Goal: Task Accomplishment & Management: Use online tool/utility

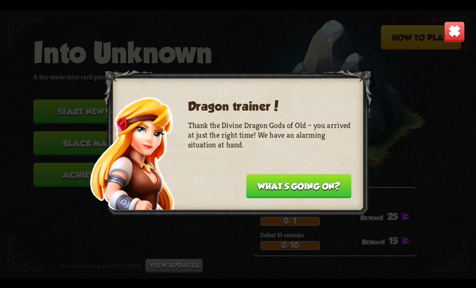
click at [459, 29] on img at bounding box center [454, 31] width 21 height 21
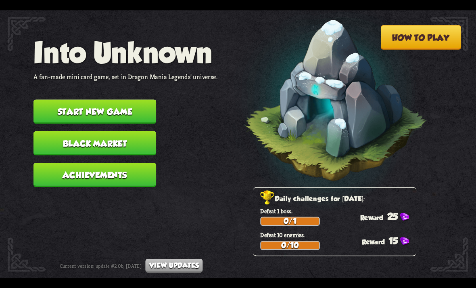
click at [147, 139] on button "Black Market" at bounding box center [94, 143] width 123 height 24
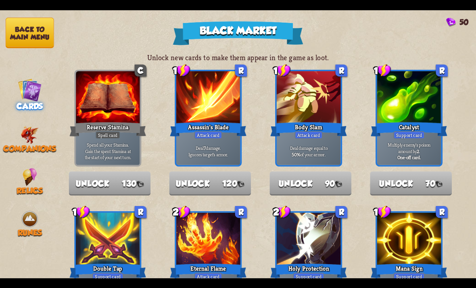
click at [35, 27] on button "Back to main menu" at bounding box center [30, 32] width 48 height 31
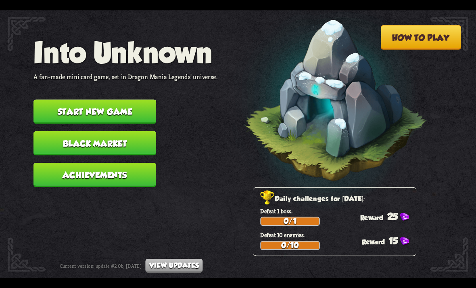
click at [109, 104] on button "Start new game" at bounding box center [94, 111] width 123 height 24
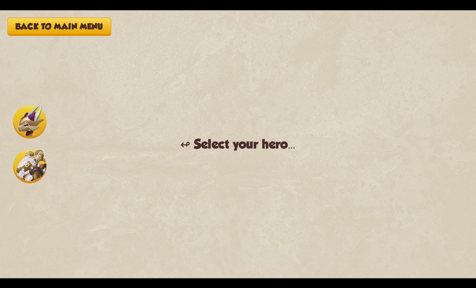
click at [35, 175] on img at bounding box center [29, 165] width 33 height 33
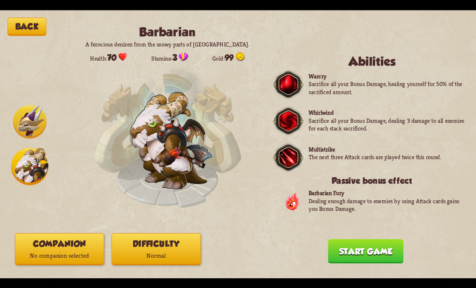
click at [25, 125] on img at bounding box center [29, 121] width 33 height 33
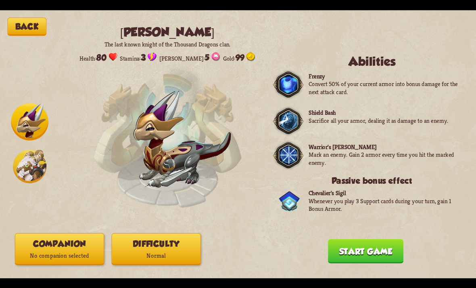
click at [16, 176] on img at bounding box center [29, 165] width 33 height 33
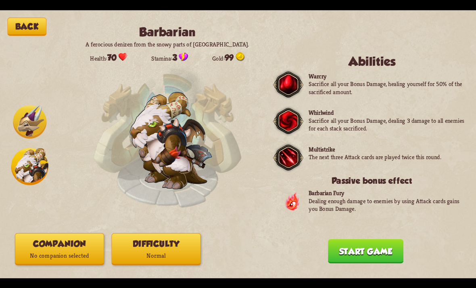
click at [38, 120] on img at bounding box center [29, 121] width 33 height 33
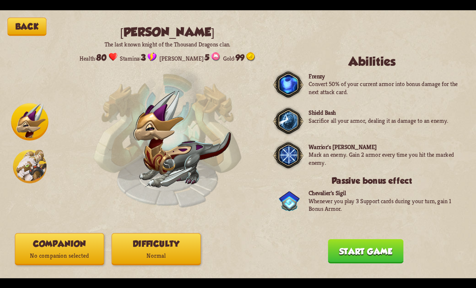
click at [32, 167] on img at bounding box center [29, 165] width 33 height 33
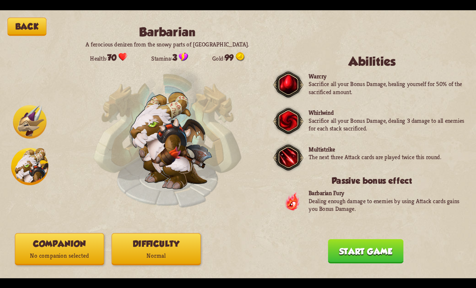
click at [180, 255] on p "Normal" at bounding box center [156, 255] width 88 height 12
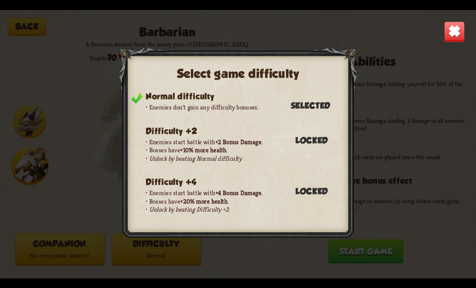
scroll to position [0, 0]
click at [455, 27] on img at bounding box center [454, 31] width 21 height 21
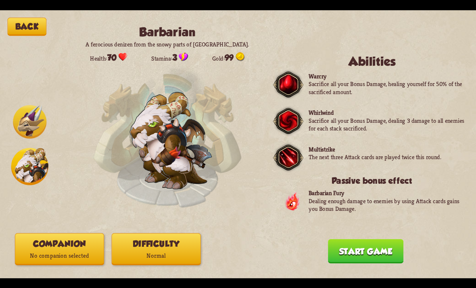
click at [375, 248] on button "Start game" at bounding box center [365, 251] width 75 height 24
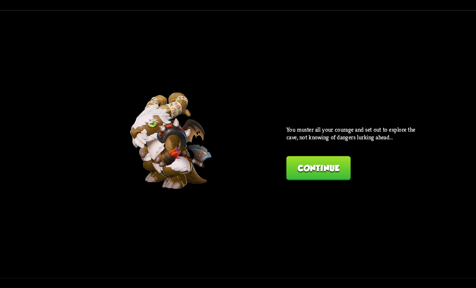
click at [336, 173] on button "Continue" at bounding box center [318, 168] width 64 height 24
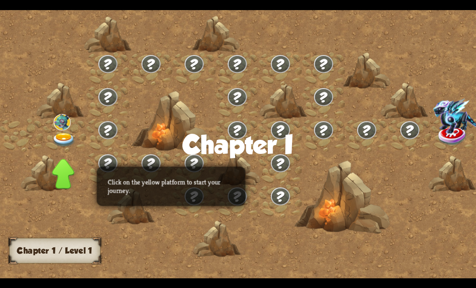
click at [62, 142] on img at bounding box center [64, 140] width 24 height 14
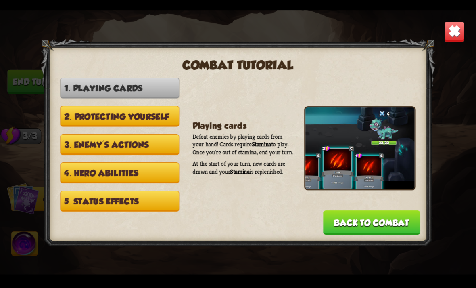
click at [399, 216] on button "Back to combat" at bounding box center [371, 222] width 97 height 24
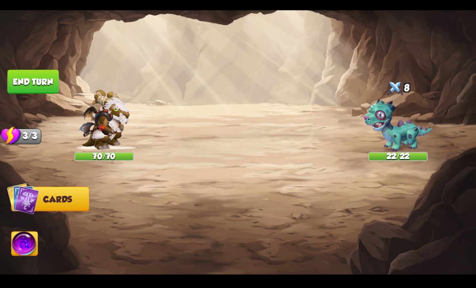
click at [25, 246] on img at bounding box center [25, 244] width 26 height 27
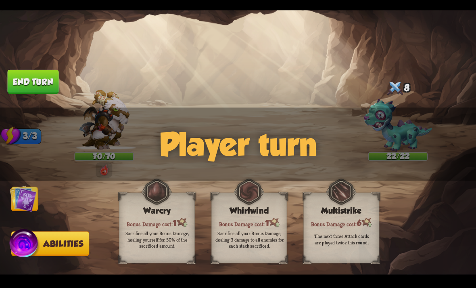
click at [27, 246] on img at bounding box center [25, 245] width 32 height 32
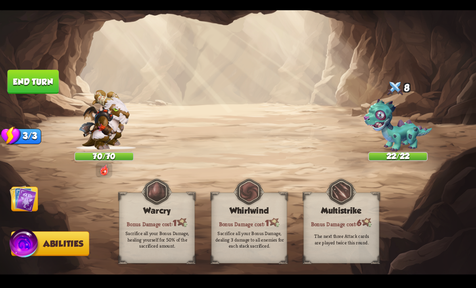
click at [31, 199] on img at bounding box center [23, 198] width 27 height 27
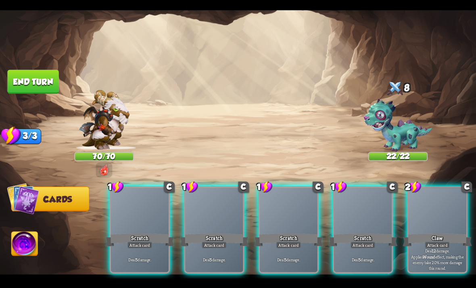
click at [424, 213] on div at bounding box center [438, 211] width 58 height 48
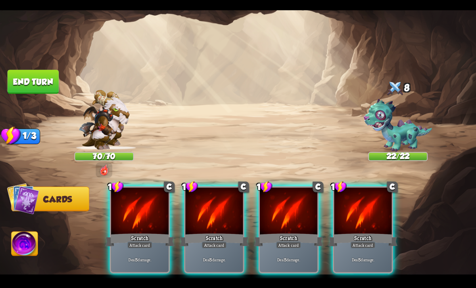
click at [380, 232] on div "Scratch" at bounding box center [362, 239] width 69 height 15
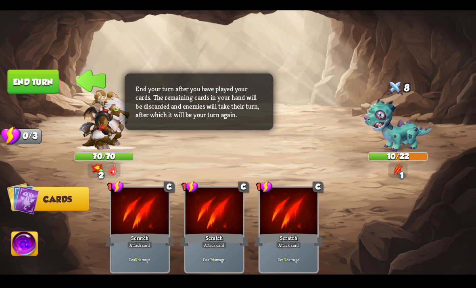
click at [50, 81] on button "End turn" at bounding box center [32, 81] width 51 height 24
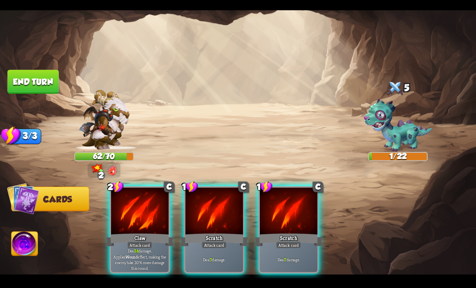
click at [156, 232] on div "Claw" at bounding box center [139, 239] width 69 height 15
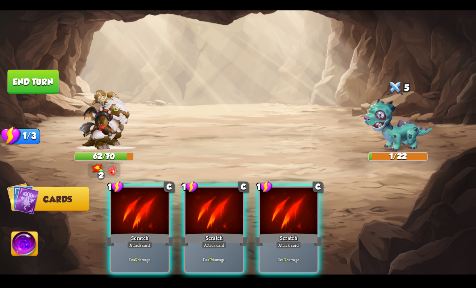
click at [148, 241] on div "Attack card" at bounding box center [139, 244] width 25 height 7
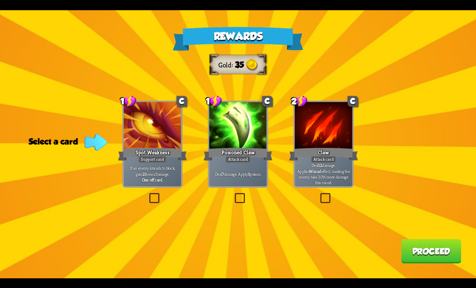
click at [233, 194] on label at bounding box center [233, 194] width 0 height 0
click at [0, 0] on input "checkbox" at bounding box center [0, 0] width 0 height 0
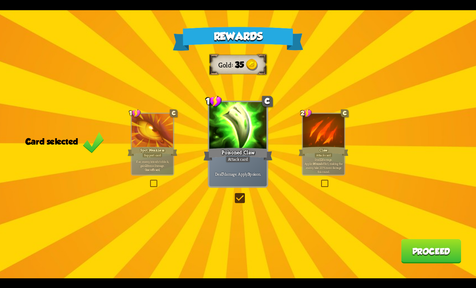
click at [454, 255] on button "Proceed" at bounding box center [431, 251] width 60 height 24
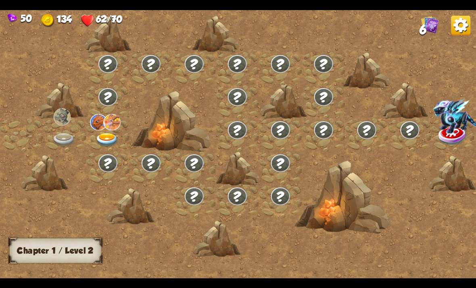
click at [106, 135] on img at bounding box center [107, 140] width 24 height 14
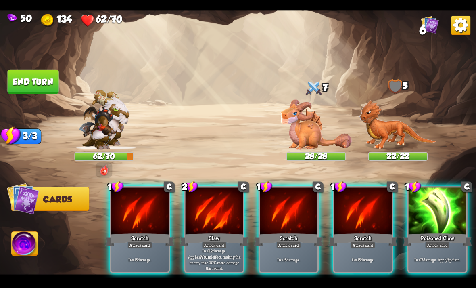
click at [211, 216] on div at bounding box center [215, 211] width 58 height 48
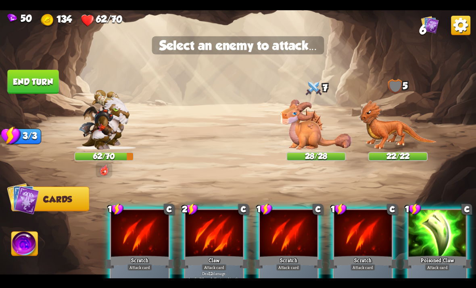
click at [313, 129] on img at bounding box center [315, 124] width 71 height 50
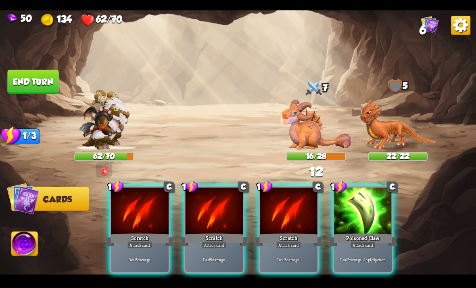
click at [366, 196] on div at bounding box center [363, 211] width 58 height 48
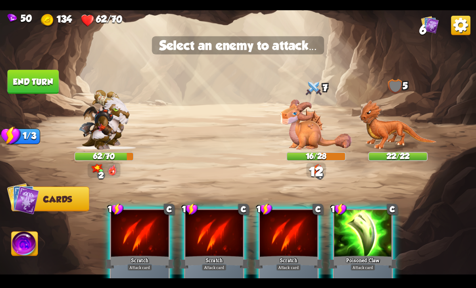
click at [315, 135] on img at bounding box center [315, 124] width 71 height 50
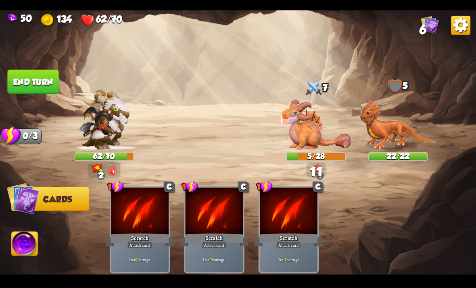
click at [40, 81] on button "End turn" at bounding box center [32, 81] width 51 height 24
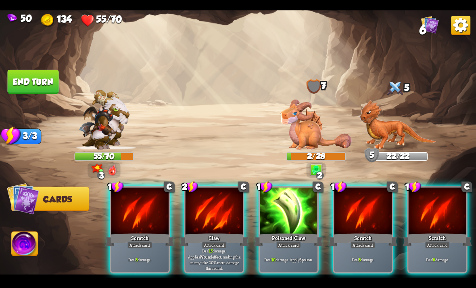
click at [211, 219] on div at bounding box center [215, 211] width 58 height 48
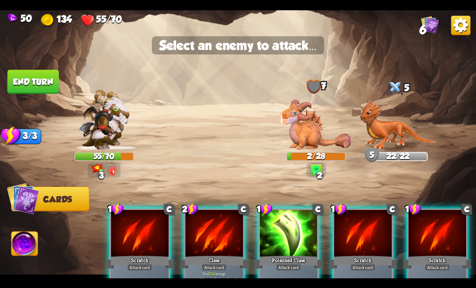
click at [394, 129] on img at bounding box center [397, 124] width 77 height 50
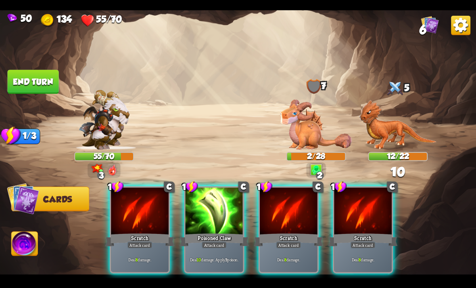
click at [214, 204] on div at bounding box center [215, 211] width 58 height 48
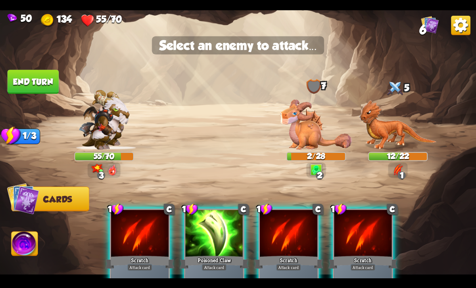
click at [387, 128] on img at bounding box center [397, 124] width 77 height 50
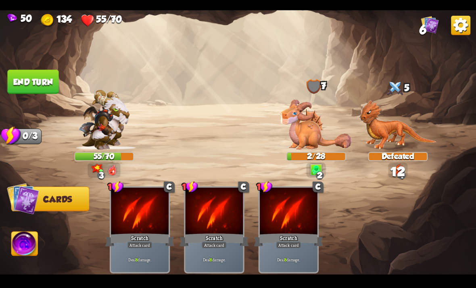
click at [43, 84] on button "End turn" at bounding box center [32, 81] width 51 height 24
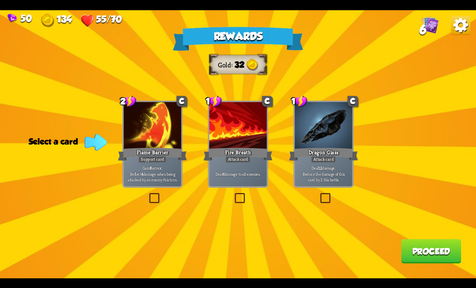
click at [149, 177] on p "Gain 8 armor. Reflect 4 damage when being attacked by an enemy this turn." at bounding box center [152, 173] width 55 height 17
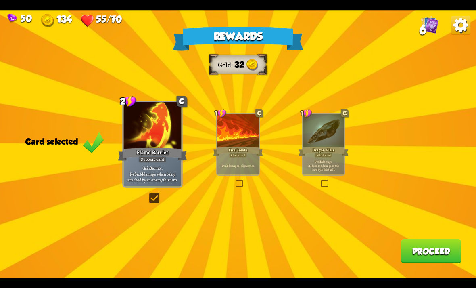
click at [424, 257] on button "Proceed" at bounding box center [431, 251] width 60 height 24
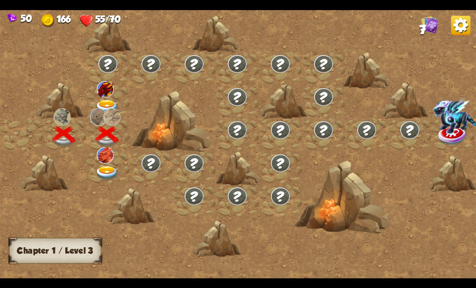
click at [106, 106] on img at bounding box center [107, 107] width 24 height 14
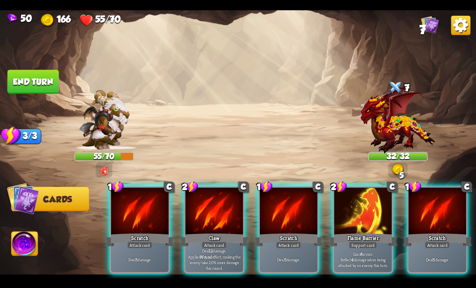
click at [362, 241] on div "Support card" at bounding box center [363, 244] width 28 height 7
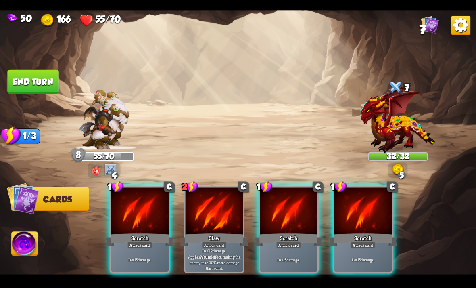
click at [294, 232] on div "Scratch" at bounding box center [288, 239] width 69 height 15
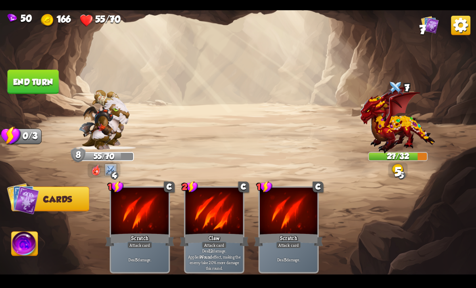
click at [28, 80] on button "End turn" at bounding box center [32, 81] width 51 height 24
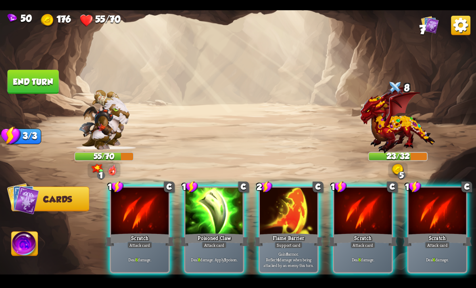
click at [375, 232] on div "Scratch" at bounding box center [362, 239] width 69 height 15
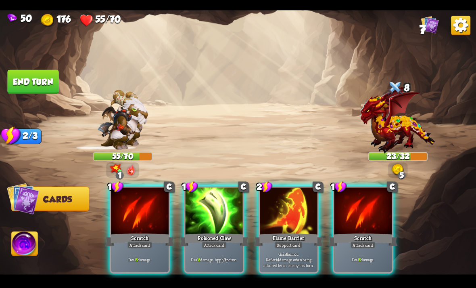
click at [370, 232] on div "Scratch" at bounding box center [362, 239] width 69 height 15
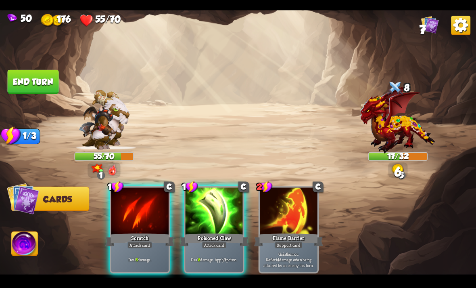
click at [209, 241] on div "Attack card" at bounding box center [214, 244] width 25 height 7
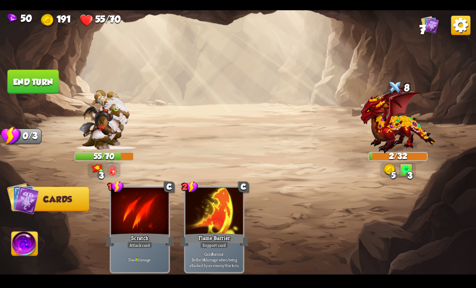
click at [19, 81] on button "End turn" at bounding box center [32, 81] width 51 height 24
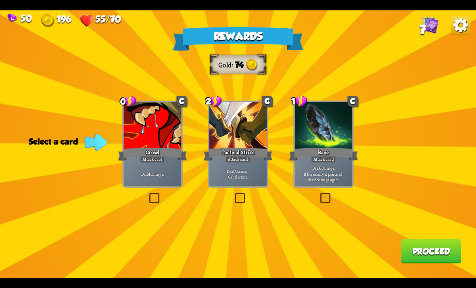
click at [233, 194] on label at bounding box center [233, 194] width 0 height 0
click at [0, 0] on input "checkbox" at bounding box center [0, 0] width 0 height 0
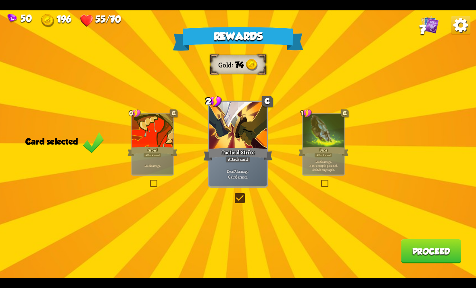
click at [432, 249] on button "Proceed" at bounding box center [431, 251] width 60 height 24
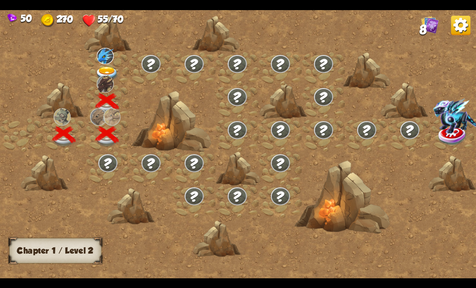
click at [104, 68] on img at bounding box center [107, 74] width 24 height 14
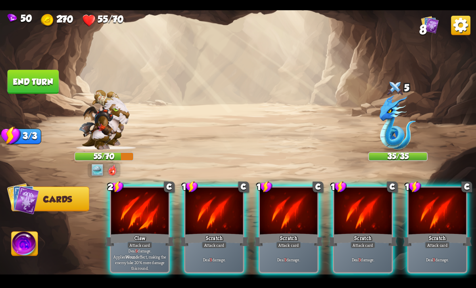
click at [114, 126] on div "Player turn" at bounding box center [238, 143] width 476 height 73
click at [108, 132] on img at bounding box center [104, 120] width 51 height 60
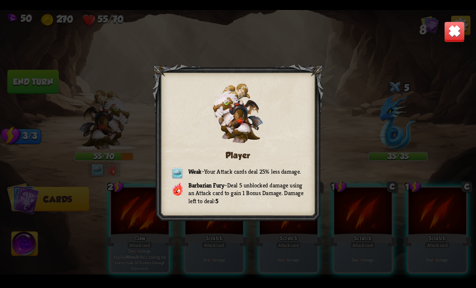
click at [450, 136] on div "Player Weak – Your Attack cards deal 25% less damage. Barbarian Fury – Deal 5 u…" at bounding box center [238, 144] width 476 height 268
click at [457, 34] on img at bounding box center [454, 31] width 21 height 21
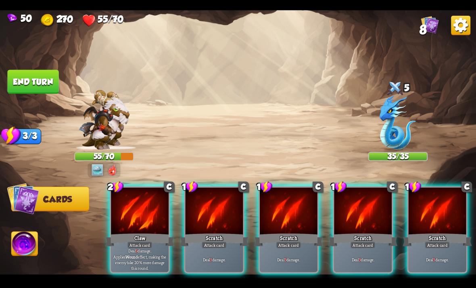
click at [145, 255] on p "Deal 9 damage. Applies Wound effect, making the enemy take 20% more damage this…" at bounding box center [140, 259] width 55 height 23
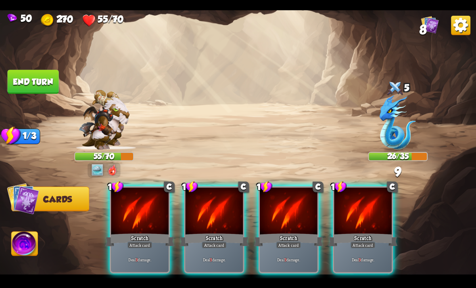
click at [134, 258] on div "Deal 3 damage." at bounding box center [140, 258] width 58 height 25
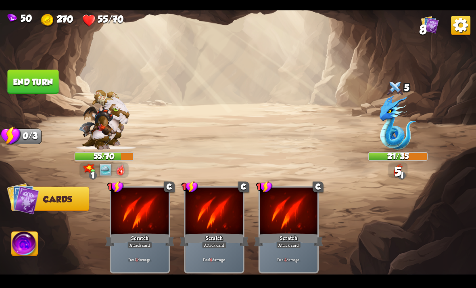
click at [38, 78] on button "End turn" at bounding box center [32, 81] width 51 height 24
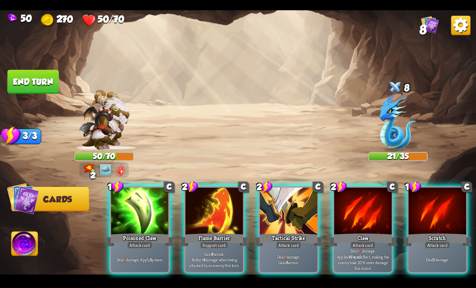
click at [290, 255] on p "Deal 6 damage. Gain 8 armor." at bounding box center [288, 258] width 55 height 11
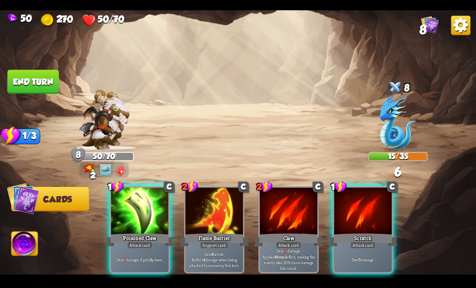
click at [150, 256] on p "Deal 6 damage. Apply 3 poison." at bounding box center [140, 259] width 55 height 6
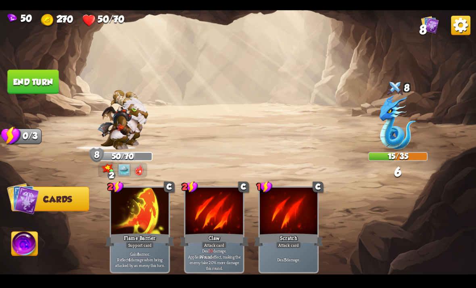
click at [37, 79] on button "End turn" at bounding box center [32, 81] width 51 height 24
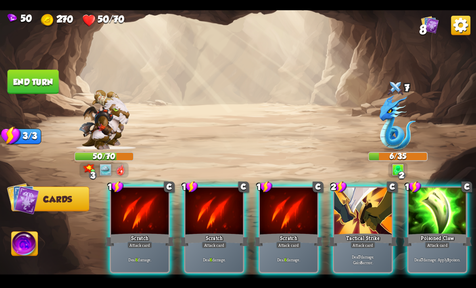
click at [449, 256] on div "Deal 7 damage. Apply 3 poison." at bounding box center [438, 258] width 58 height 25
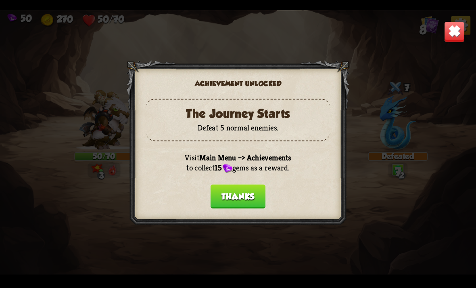
click at [257, 190] on button "Thanks" at bounding box center [238, 196] width 55 height 24
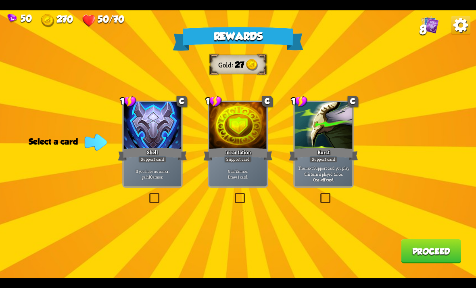
click at [233, 194] on label at bounding box center [233, 194] width 0 height 0
click at [0, 0] on input "checkbox" at bounding box center [0, 0] width 0 height 0
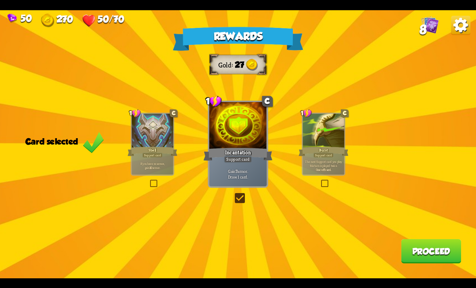
click at [437, 253] on button "Proceed" at bounding box center [431, 251] width 60 height 24
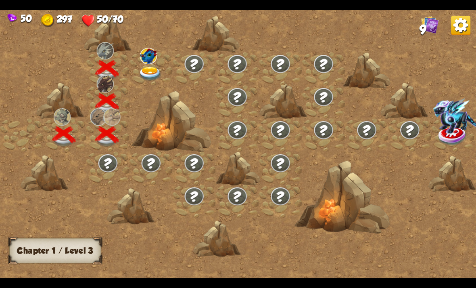
click at [146, 69] on img at bounding box center [150, 74] width 24 height 14
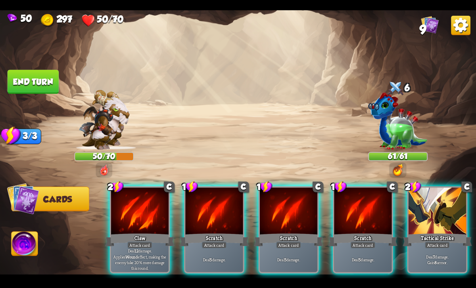
click at [404, 144] on img at bounding box center [397, 120] width 59 height 57
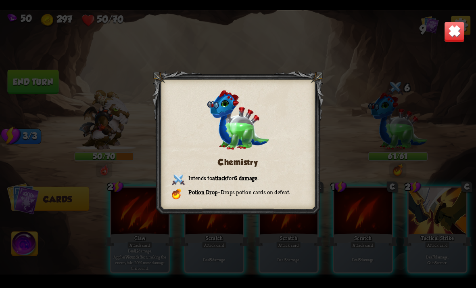
click at [432, 141] on div "Chemistry Intends to attack for 6 damage . Potion Drop – Drops potion cards on …" at bounding box center [238, 144] width 476 height 268
click at [444, 142] on div "Chemistry Intends to attack for 6 damage . Potion Drop – Drops potion cards on …" at bounding box center [238, 144] width 476 height 268
click at [451, 31] on img at bounding box center [454, 31] width 21 height 21
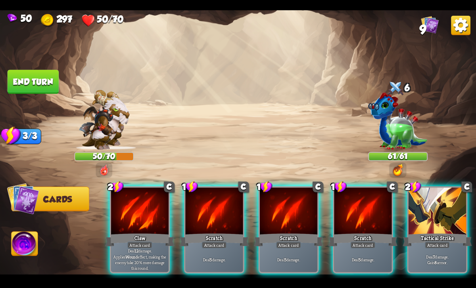
click at [447, 232] on div "Tactical Strike" at bounding box center [437, 239] width 69 height 15
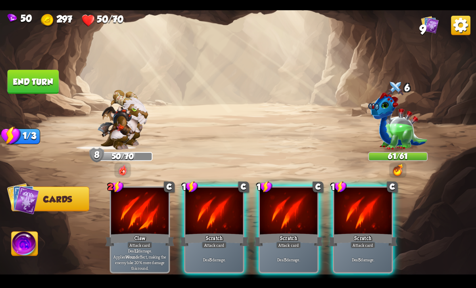
click at [221, 256] on p "Deal 5 damage." at bounding box center [214, 259] width 55 height 6
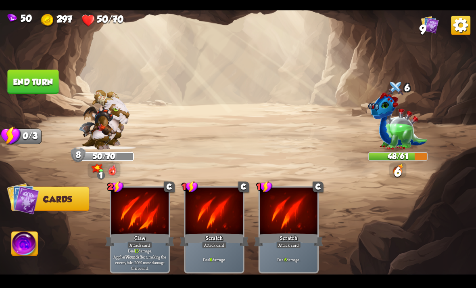
click at [38, 90] on button "End turn" at bounding box center [32, 81] width 51 height 24
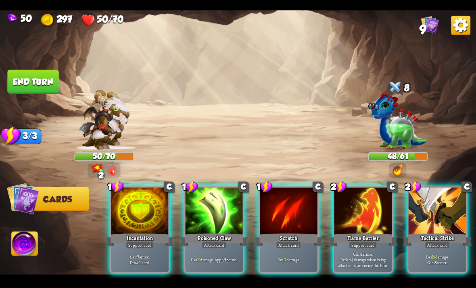
click at [145, 246] on div "Gain 7 armor. Draw 1 card." at bounding box center [140, 258] width 58 height 25
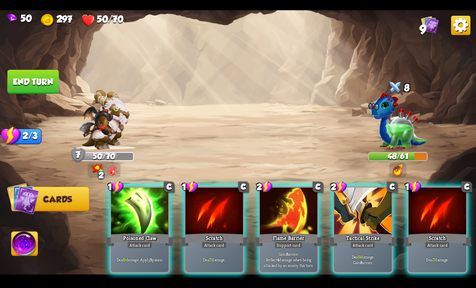
click at [280, 219] on div at bounding box center [289, 211] width 58 height 48
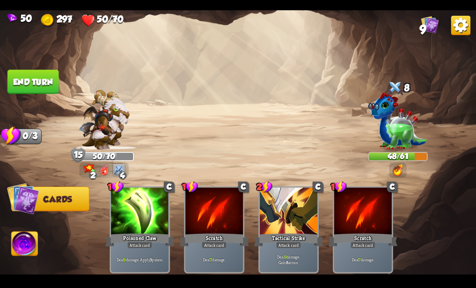
click at [43, 84] on button "End turn" at bounding box center [32, 81] width 51 height 24
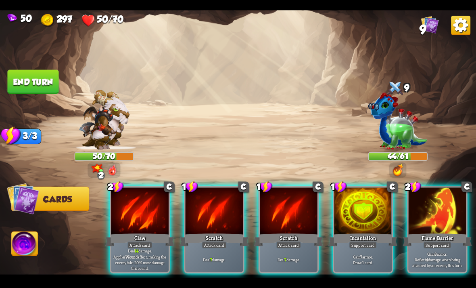
click at [430, 258] on p "Gain 8 armor. Reflect 4 damage when being attacked by an enemy this turn." at bounding box center [437, 259] width 55 height 17
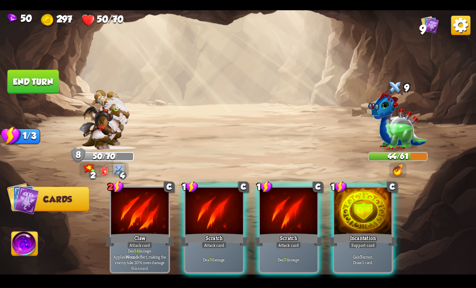
click at [384, 263] on div "Gain 7 armor. Draw 1 card." at bounding box center [363, 258] width 58 height 25
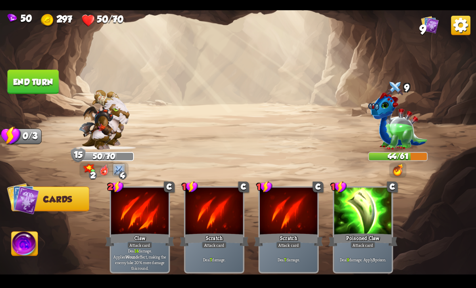
click at [53, 94] on img at bounding box center [238, 144] width 476 height 268
click at [25, 79] on button "End turn" at bounding box center [32, 81] width 51 height 24
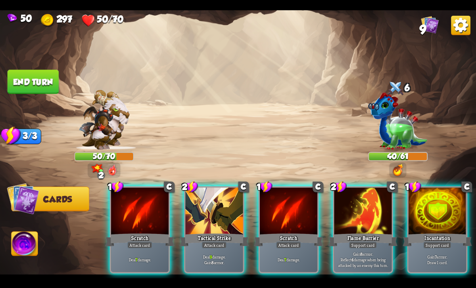
click at [219, 241] on div "Attack card" at bounding box center [214, 244] width 25 height 7
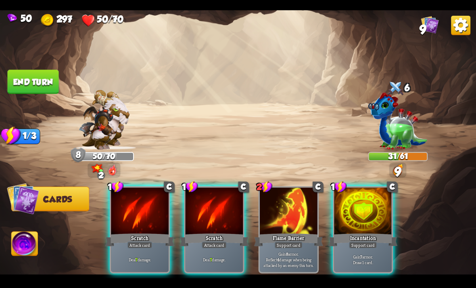
click at [154, 246] on div "Deal 7 damage." at bounding box center [140, 258] width 58 height 25
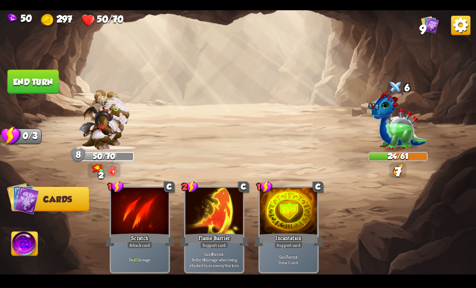
click at [44, 87] on button "End turn" at bounding box center [32, 81] width 51 height 24
click at [38, 69] on img at bounding box center [238, 144] width 476 height 268
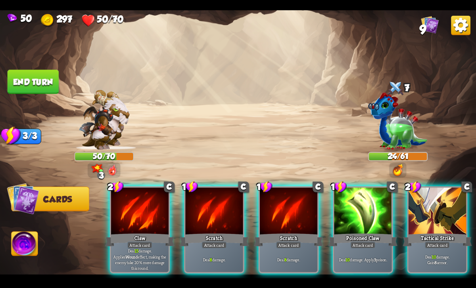
click at [131, 248] on p "Deal 15 damage. Applies Wound effect, making the enemy take 20% more damage thi…" at bounding box center [140, 259] width 55 height 23
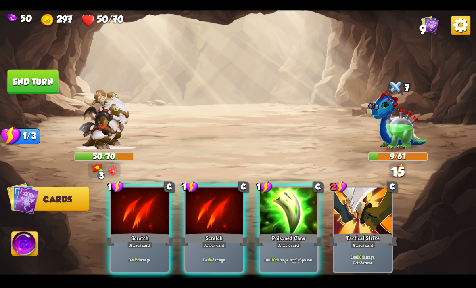
click at [285, 256] on p "Deal 10 damage. Apply 3 poison." at bounding box center [288, 259] width 55 height 6
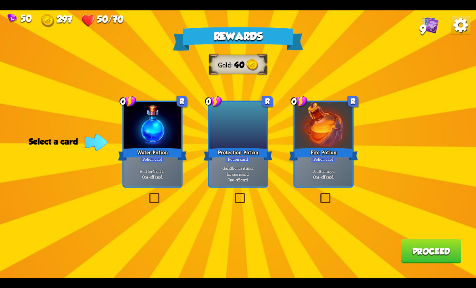
click at [148, 194] on label at bounding box center [148, 194] width 0 height 0
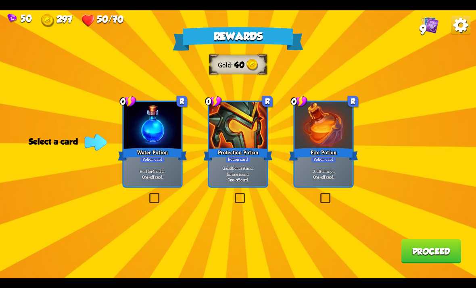
click at [0, 0] on input "checkbox" at bounding box center [0, 0] width 0 height 0
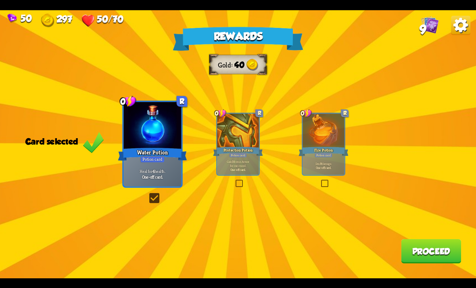
click at [441, 261] on button "Proceed" at bounding box center [431, 251] width 60 height 24
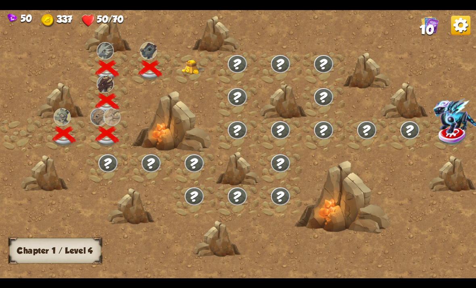
click at [206, 62] on div at bounding box center [194, 68] width 43 height 33
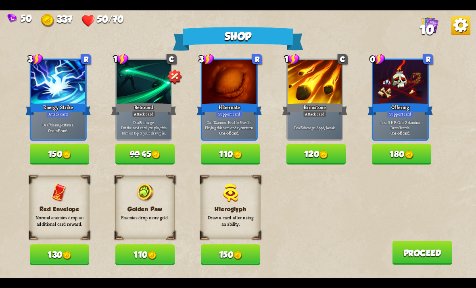
click at [53, 263] on button "130" at bounding box center [60, 254] width 60 height 21
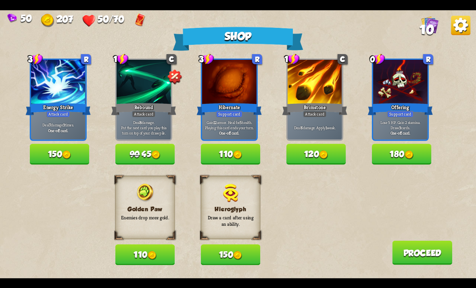
click at [209, 153] on button "110" at bounding box center [231, 154] width 60 height 21
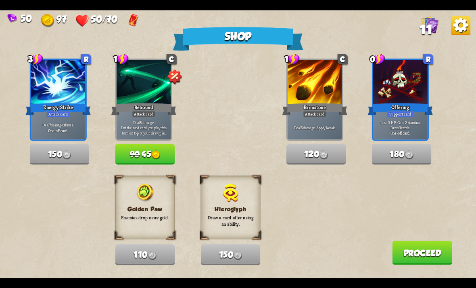
click at [410, 248] on button "Proceed" at bounding box center [422, 252] width 60 height 24
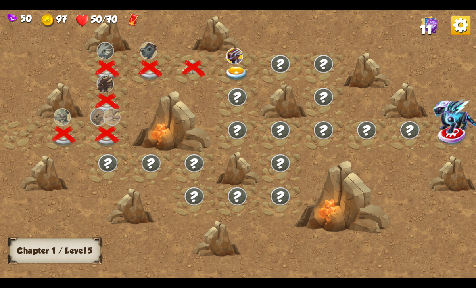
click at [238, 73] on img at bounding box center [237, 74] width 24 height 14
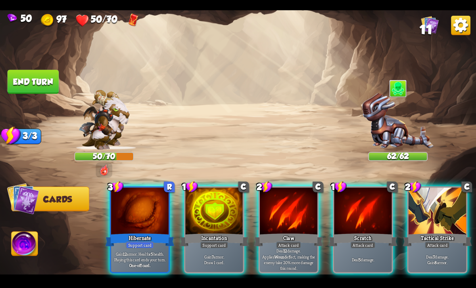
click at [389, 121] on img at bounding box center [397, 121] width 71 height 56
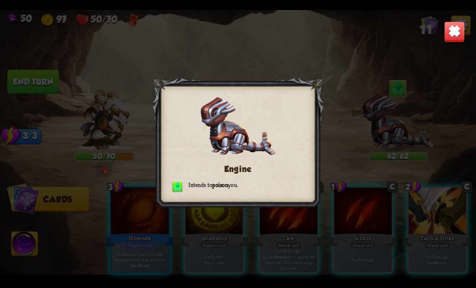
click at [370, 49] on div "Engine Intends to poison you." at bounding box center [238, 144] width 476 height 268
click at [451, 28] on img at bounding box center [454, 31] width 21 height 21
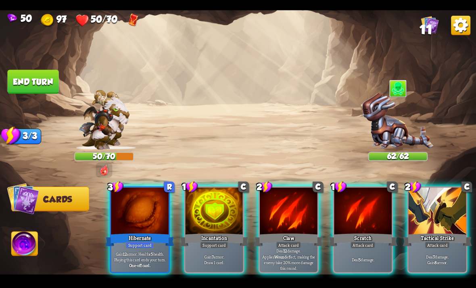
click at [269, 197] on div at bounding box center [289, 211] width 58 height 48
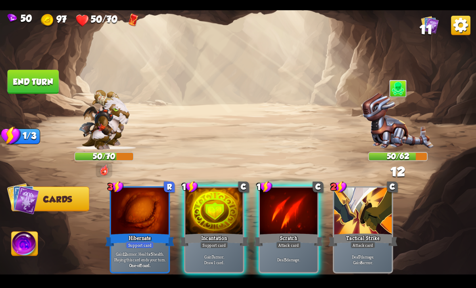
click at [274, 198] on div at bounding box center [289, 211] width 58 height 48
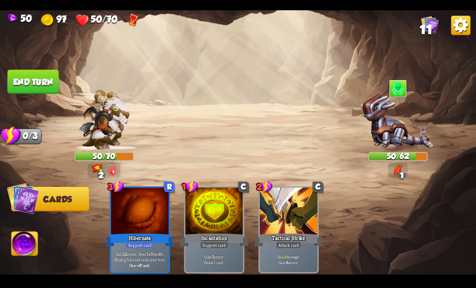
click at [43, 86] on button "End turn" at bounding box center [32, 81] width 51 height 24
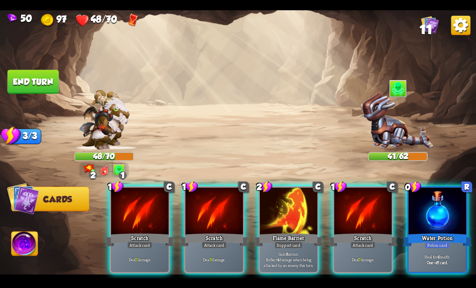
click at [438, 232] on div "Water Potion" at bounding box center [437, 239] width 69 height 15
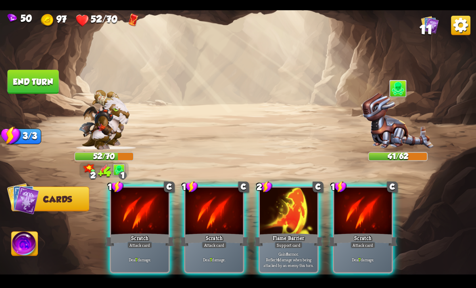
click at [376, 256] on p "Deal 7 damage." at bounding box center [363, 259] width 55 height 6
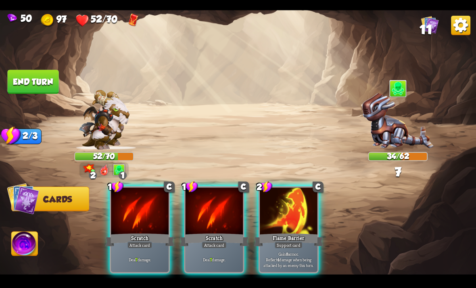
click at [193, 256] on p "Deal 7 damage." at bounding box center [214, 259] width 55 height 6
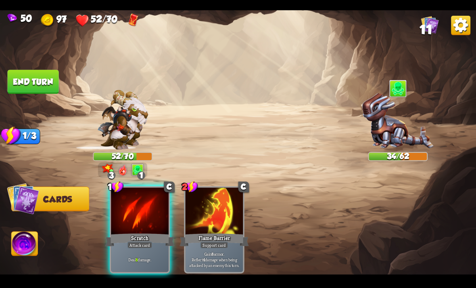
click at [123, 256] on p "Deal 8 damage." at bounding box center [140, 259] width 55 height 6
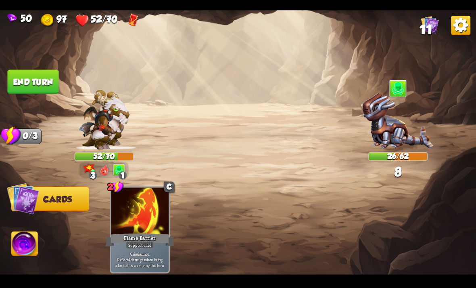
click at [35, 74] on button "End turn" at bounding box center [32, 81] width 51 height 24
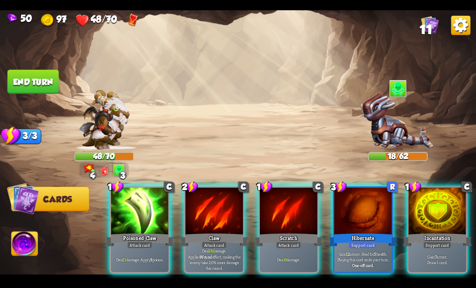
click at [147, 196] on div at bounding box center [140, 211] width 58 height 48
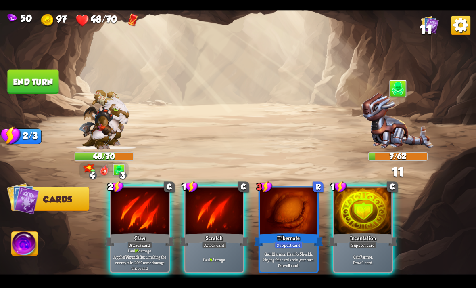
click at [150, 208] on div at bounding box center [140, 211] width 58 height 48
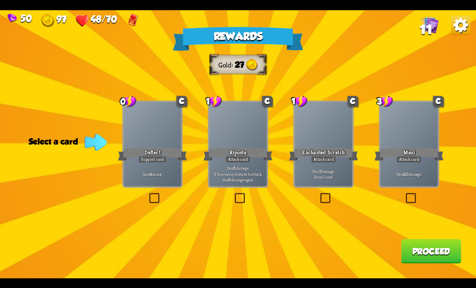
click at [148, 194] on label at bounding box center [148, 194] width 0 height 0
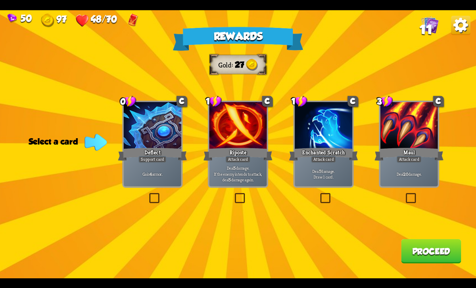
click at [0, 0] on input "checkbox" at bounding box center [0, 0] width 0 height 0
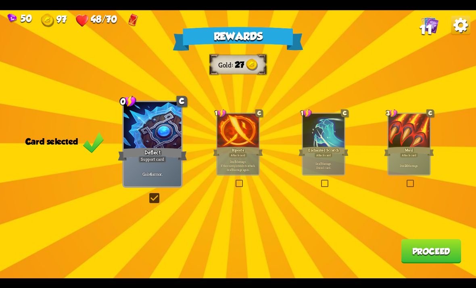
click at [444, 253] on button "Proceed" at bounding box center [431, 251] width 60 height 24
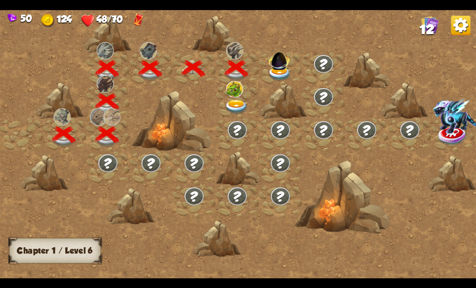
click at [281, 69] on img at bounding box center [279, 60] width 25 height 24
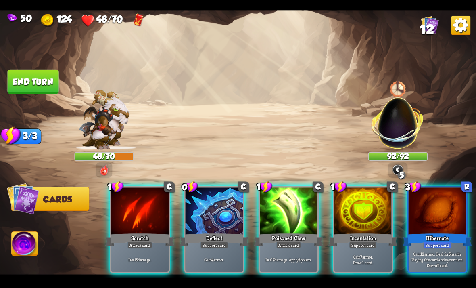
click at [400, 132] on img at bounding box center [398, 118] width 63 height 63
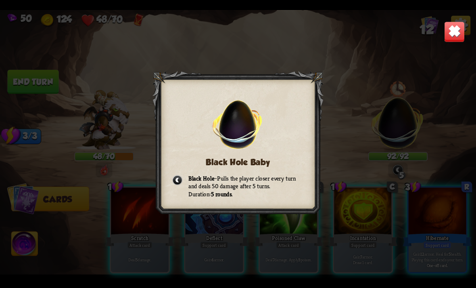
click at [390, 128] on div "Black Hole Baby Black Hole – Pulls the player closer every turn and deals 50 da…" at bounding box center [238, 144] width 476 height 268
click at [376, 129] on div "Black Hole Baby Black Hole – Pulls the player closer every turn and deals 50 da…" at bounding box center [238, 144] width 476 height 268
click at [449, 33] on img at bounding box center [454, 31] width 21 height 21
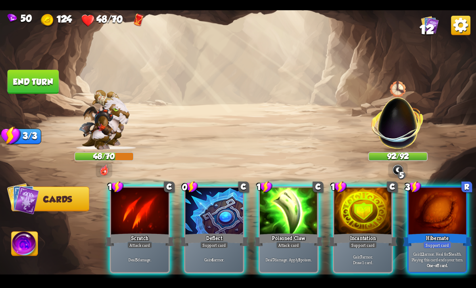
click at [214, 207] on div at bounding box center [215, 211] width 58 height 48
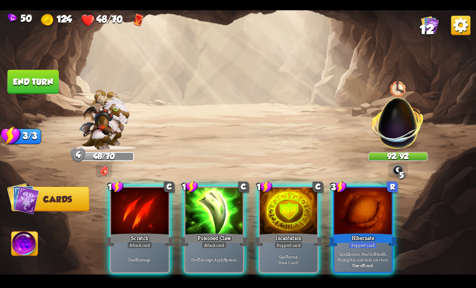
click at [209, 211] on div at bounding box center [215, 211] width 58 height 48
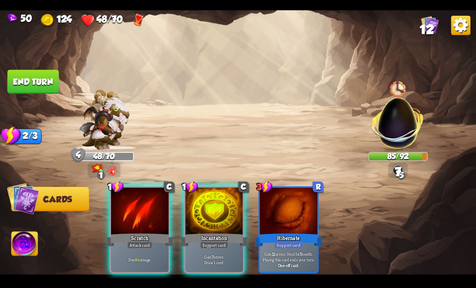
click at [165, 213] on div at bounding box center [140, 211] width 58 height 48
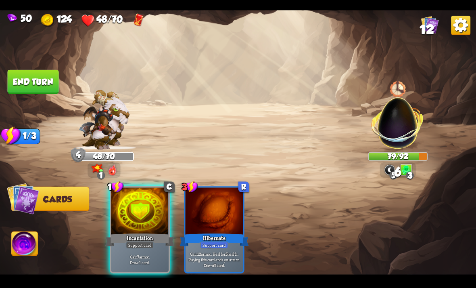
click at [31, 81] on button "End turn" at bounding box center [32, 81] width 51 height 24
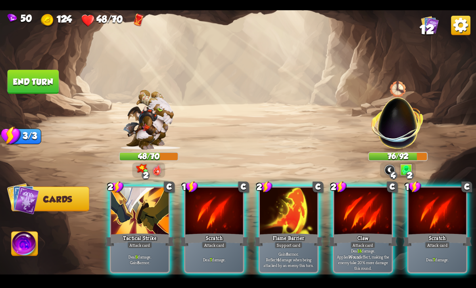
click at [372, 232] on div "Claw" at bounding box center [362, 239] width 69 height 15
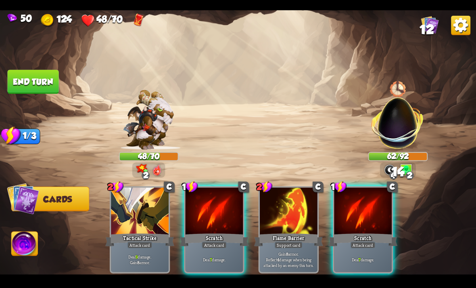
click at [372, 246] on div "Deal 7 damage." at bounding box center [363, 258] width 58 height 25
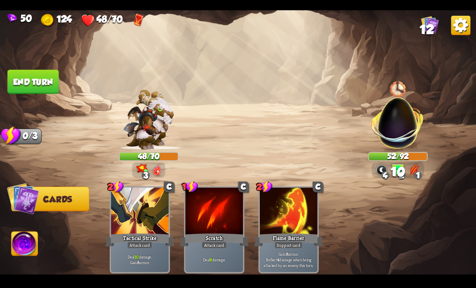
click at [43, 90] on button "End turn" at bounding box center [32, 81] width 51 height 24
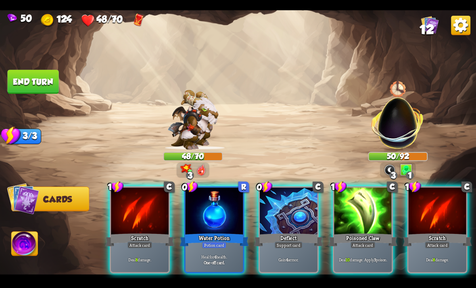
click at [217, 246] on div "Heal for 4 health. One-off card." at bounding box center [215, 258] width 58 height 25
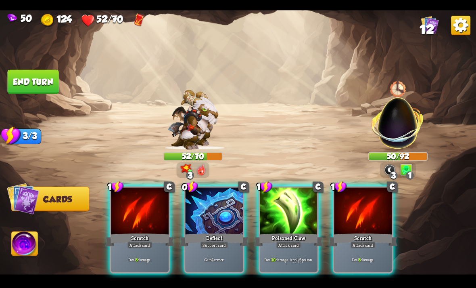
click at [351, 232] on div "Scratch" at bounding box center [362, 239] width 69 height 15
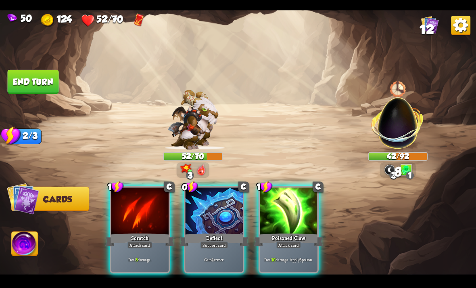
click at [121, 256] on p "Deal 8 damage." at bounding box center [140, 259] width 55 height 6
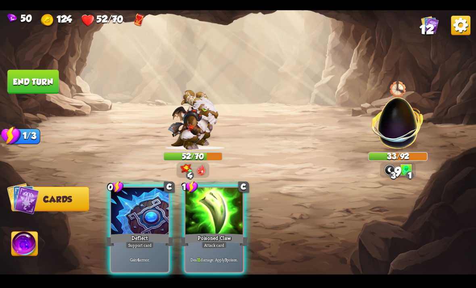
click at [152, 246] on div "Gain 4 armor." at bounding box center [140, 258] width 58 height 25
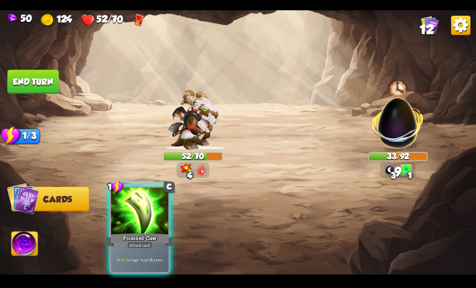
click at [149, 246] on div "Deal 11 damage. Apply 3 poison." at bounding box center [140, 258] width 58 height 25
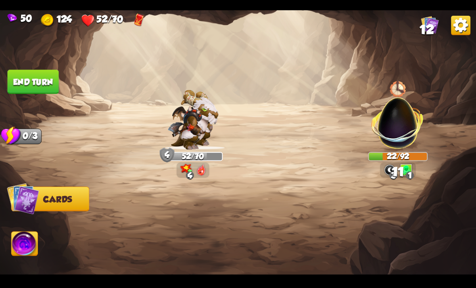
click at [38, 83] on button "End turn" at bounding box center [32, 81] width 51 height 24
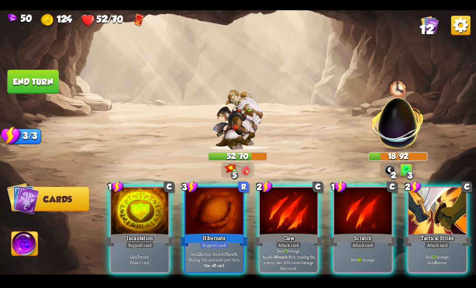
click at [225, 262] on b "One-off card." at bounding box center [214, 265] width 21 height 6
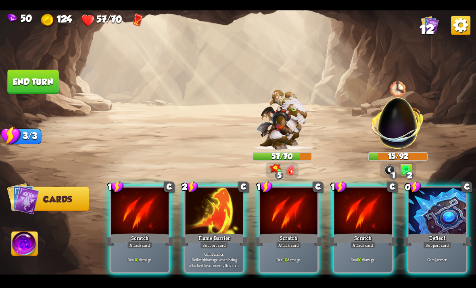
click at [283, 256] on b "10" at bounding box center [285, 259] width 4 height 6
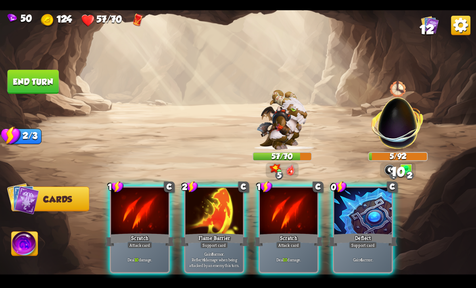
click at [273, 255] on div "Deal 10 damage." at bounding box center [289, 258] width 58 height 25
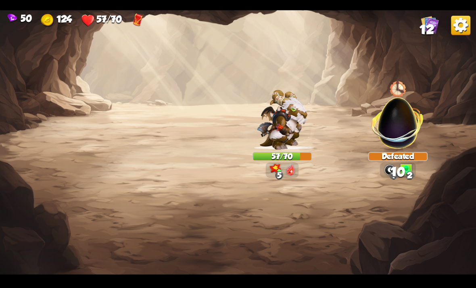
click at [412, 2] on div "50 124 57/70 12 Select an enemy to attack... You don't have enough stamina to p…" at bounding box center [238, 144] width 476 height 288
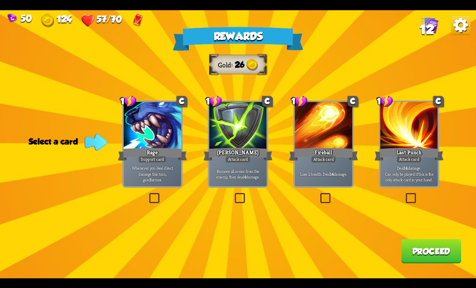
click at [233, 194] on label at bounding box center [233, 194] width 0 height 0
click at [0, 0] on input "checkbox" at bounding box center [0, 0] width 0 height 0
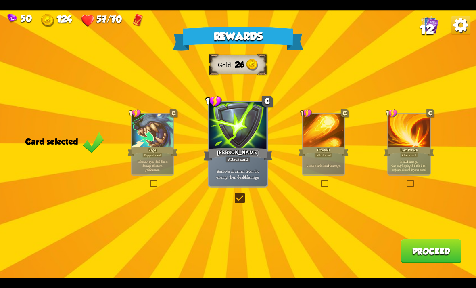
click at [428, 259] on button "Proceed" at bounding box center [431, 251] width 60 height 24
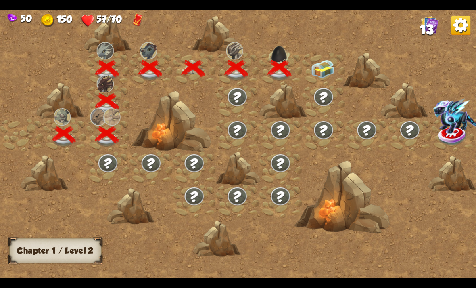
click at [324, 69] on img at bounding box center [323, 69] width 24 height 18
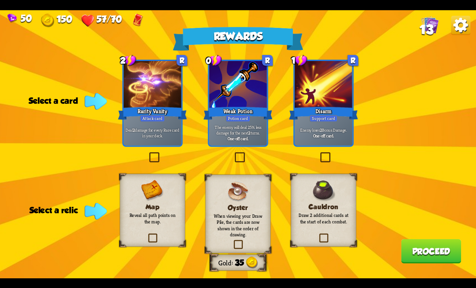
click at [233, 153] on label at bounding box center [233, 153] width 0 height 0
click at [0, 0] on input "checkbox" at bounding box center [0, 0] width 0 height 0
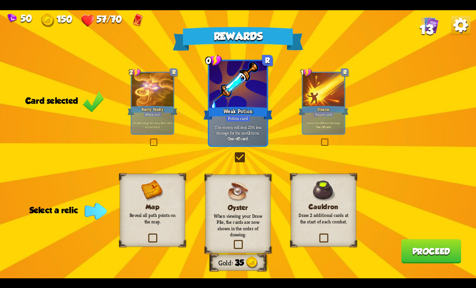
click at [147, 234] on label at bounding box center [147, 234] width 0 height 0
click at [0, 0] on input "checkbox" at bounding box center [0, 0] width 0 height 0
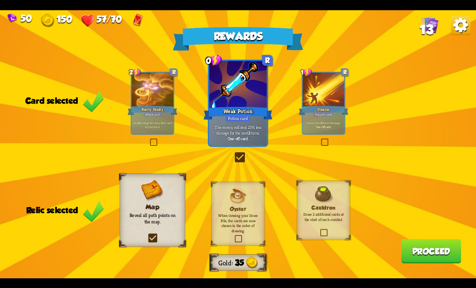
click at [424, 248] on button "Proceed" at bounding box center [431, 251] width 60 height 24
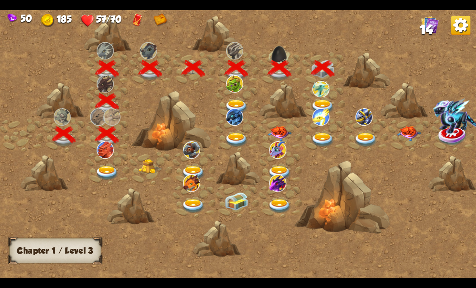
click at [238, 104] on img at bounding box center [237, 107] width 24 height 14
click at [324, 102] on img at bounding box center [323, 107] width 24 height 14
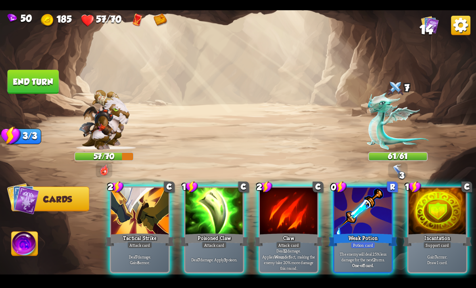
click at [374, 196] on div at bounding box center [363, 211] width 58 height 48
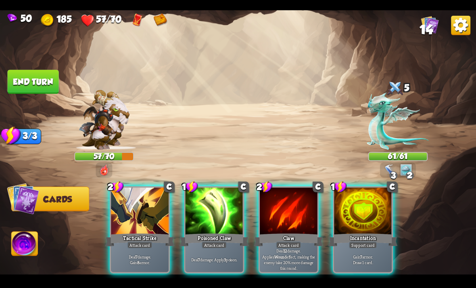
click at [372, 202] on div at bounding box center [363, 211] width 58 height 48
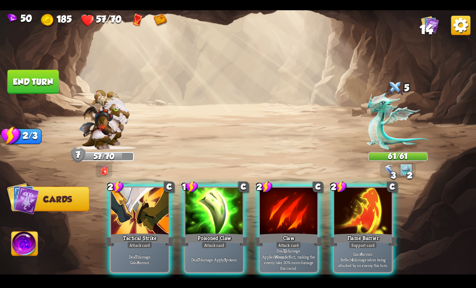
click at [211, 218] on div at bounding box center [215, 211] width 58 height 48
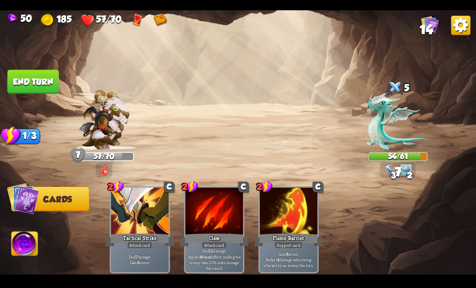
click at [48, 88] on button "End turn" at bounding box center [32, 81] width 51 height 24
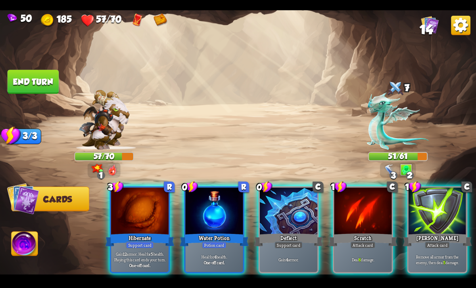
click at [191, 218] on div at bounding box center [215, 211] width 58 height 48
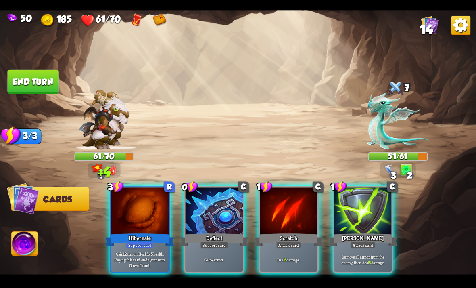
click at [192, 211] on div at bounding box center [215, 211] width 58 height 48
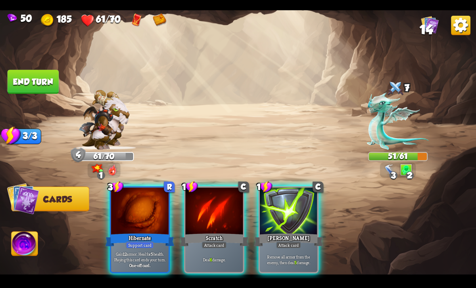
click at [148, 211] on div at bounding box center [140, 211] width 58 height 48
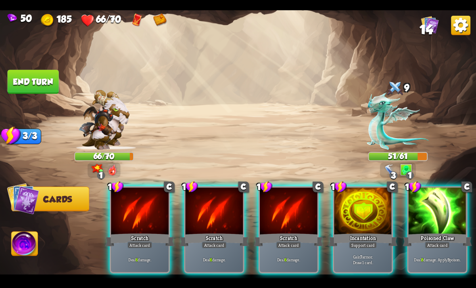
click at [363, 197] on div at bounding box center [363, 211] width 58 height 48
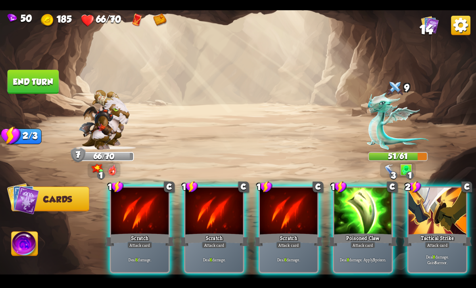
click at [426, 194] on div at bounding box center [438, 211] width 58 height 48
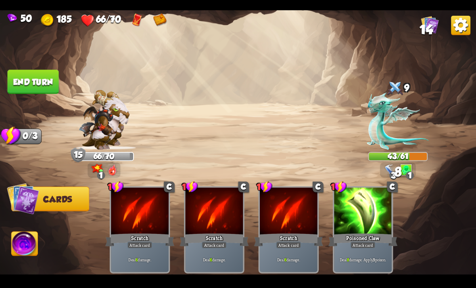
click at [58, 88] on button "End turn" at bounding box center [32, 81] width 51 height 24
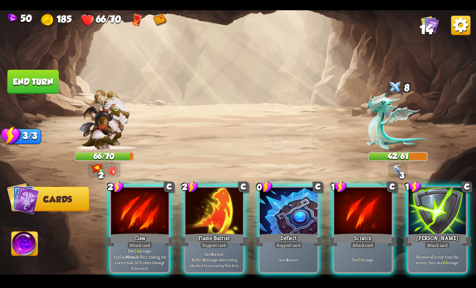
click at [275, 194] on div at bounding box center [289, 211] width 58 height 48
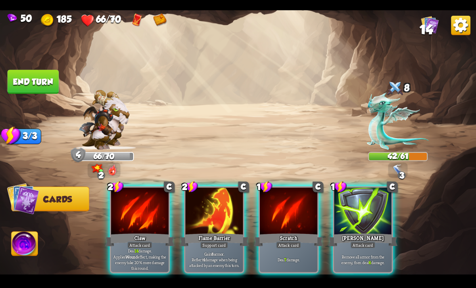
click at [211, 202] on div at bounding box center [215, 211] width 58 height 48
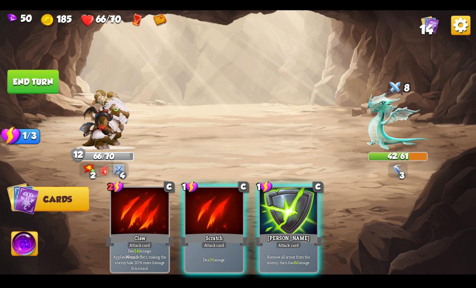
click at [208, 201] on div at bounding box center [215, 211] width 58 height 48
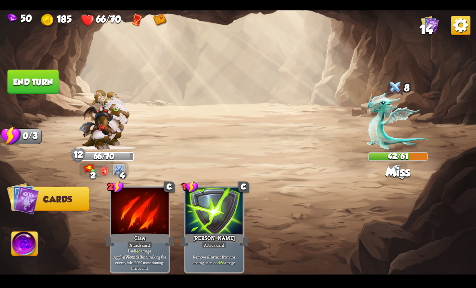
click at [43, 85] on button "End turn" at bounding box center [32, 81] width 51 height 24
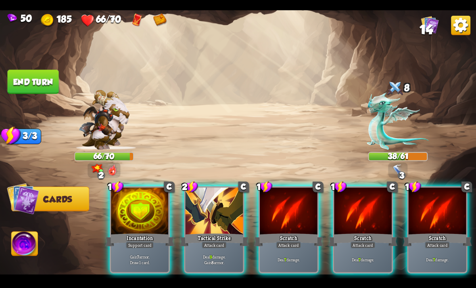
click at [210, 205] on div at bounding box center [215, 211] width 58 height 48
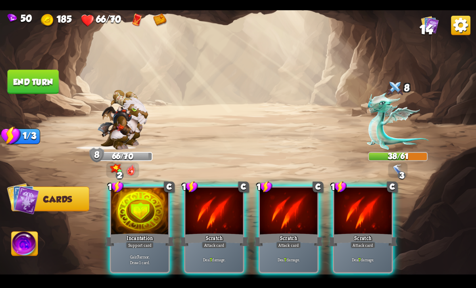
click at [209, 206] on div at bounding box center [215, 211] width 58 height 48
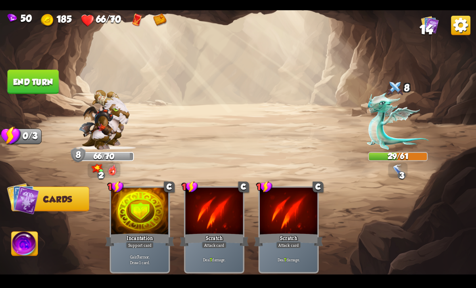
click at [39, 74] on button "End turn" at bounding box center [32, 81] width 51 height 24
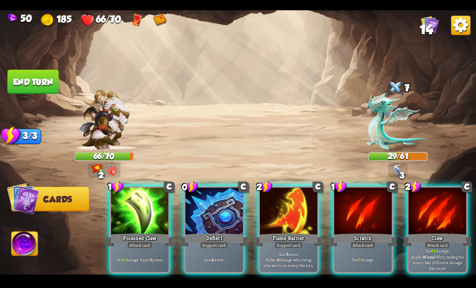
click at [292, 251] on p "Gain 8 armor. Reflect 4 damage when being attacked by an enemy this turn." at bounding box center [288, 259] width 55 height 17
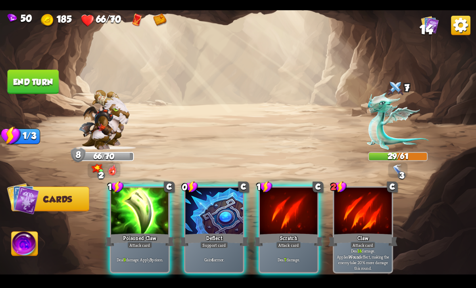
click at [212, 246] on div "Gain 4 armor." at bounding box center [215, 258] width 58 height 25
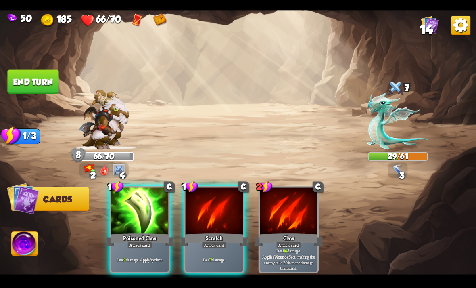
click at [145, 255] on div "Deal 9 damage. Apply 3 poison." at bounding box center [140, 258] width 58 height 25
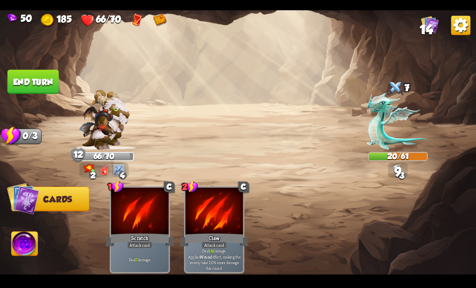
click at [60, 106] on img at bounding box center [238, 144] width 476 height 268
click at [43, 84] on button "End turn" at bounding box center [32, 81] width 51 height 24
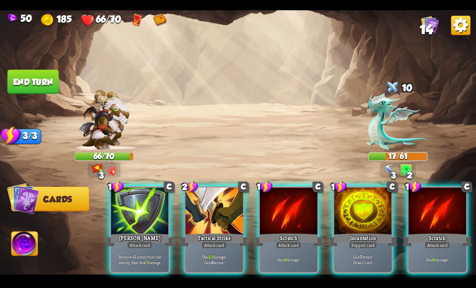
click at [236, 246] on div "Deal 10 damage. Gain 8 armor." at bounding box center [215, 258] width 58 height 25
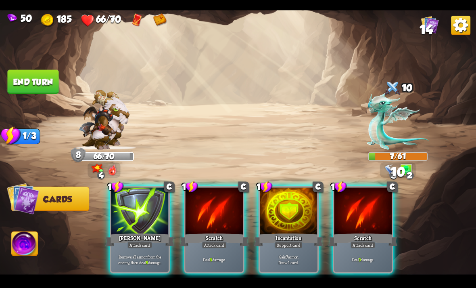
click at [219, 254] on div "Deal 9 damage." at bounding box center [215, 258] width 58 height 25
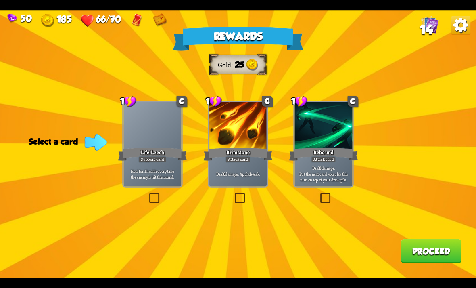
click at [233, 194] on label at bounding box center [233, 194] width 0 height 0
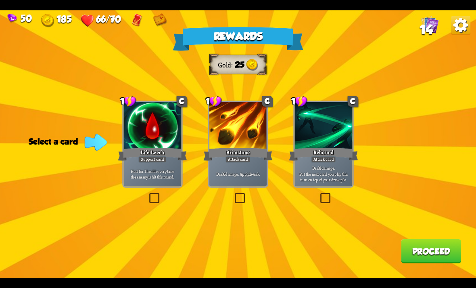
click at [0, 0] on input "checkbox" at bounding box center [0, 0] width 0 height 0
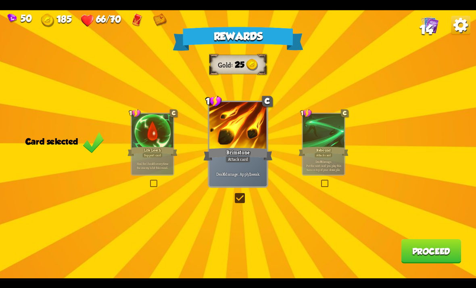
click at [428, 252] on button "Proceed" at bounding box center [431, 251] width 60 height 24
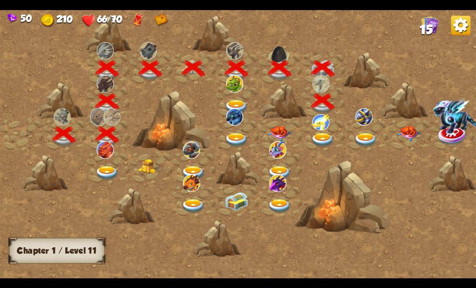
scroll to position [0, 123]
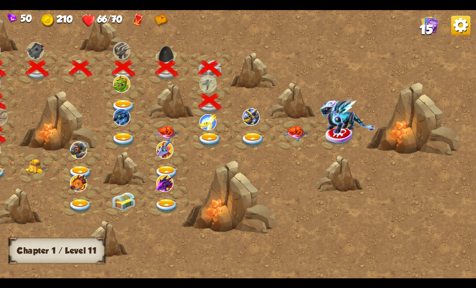
click at [257, 136] on img at bounding box center [253, 140] width 24 height 14
click at [208, 135] on img at bounding box center [210, 140] width 24 height 14
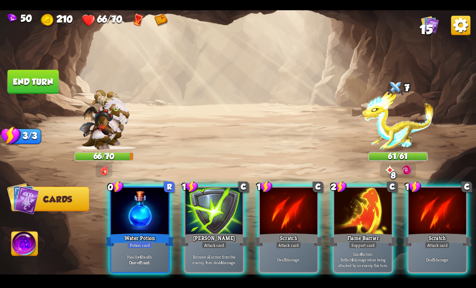
click at [349, 207] on div at bounding box center [363, 211] width 58 height 48
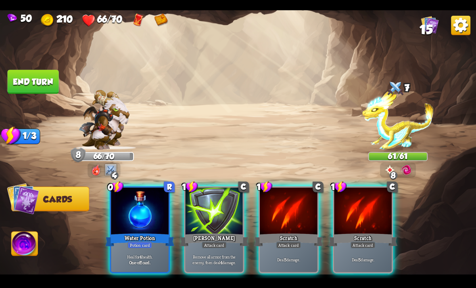
click at [155, 246] on div "Heal for 4 health. One-off card." at bounding box center [140, 258] width 58 height 25
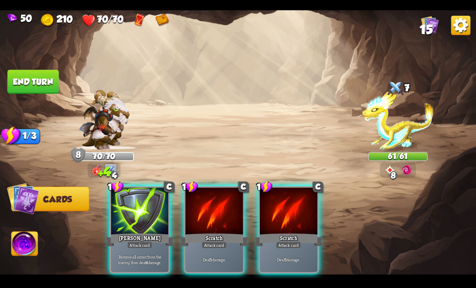
click at [218, 260] on div "Deal 5 damage." at bounding box center [215, 258] width 58 height 25
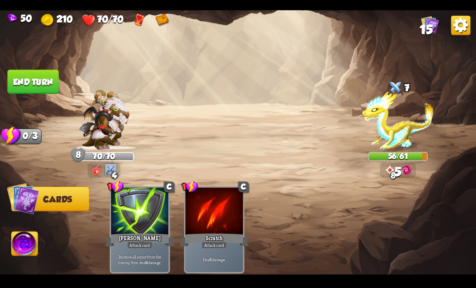
click at [34, 86] on button "End turn" at bounding box center [32, 81] width 51 height 24
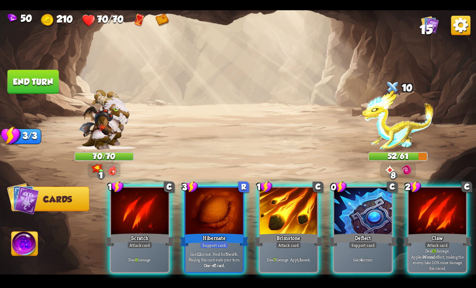
click at [357, 213] on div at bounding box center [363, 211] width 58 height 48
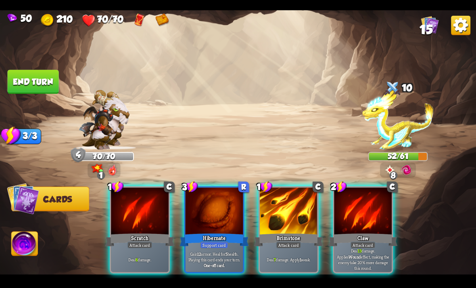
click at [239, 251] on p "Gain 12 armor. Heal for 5 health. Playing this card ends your turn." at bounding box center [214, 256] width 55 height 11
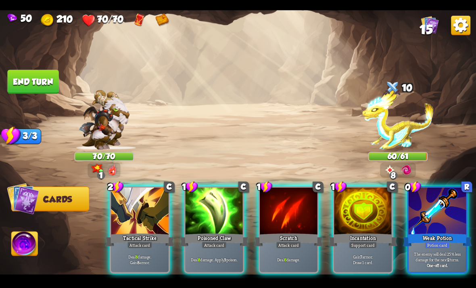
click at [407, 116] on img at bounding box center [397, 120] width 71 height 60
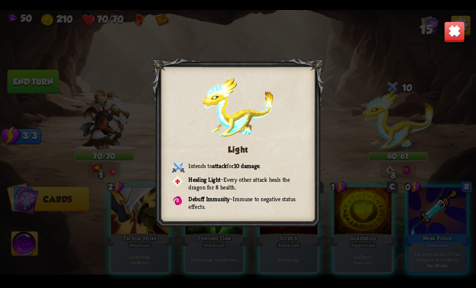
click at [368, 77] on div "Light Intends to attack for 10 damage . Healing Light – Every other attack heal…" at bounding box center [238, 144] width 476 height 268
click at [376, 84] on div "Light Intends to attack for 10 damage . Healing Light – Every other attack heal…" at bounding box center [238, 144] width 476 height 268
click at [401, 111] on div "Light Intends to attack for 10 damage . Healing Light – Every other attack heal…" at bounding box center [238, 144] width 476 height 268
click at [460, 36] on img at bounding box center [454, 31] width 21 height 21
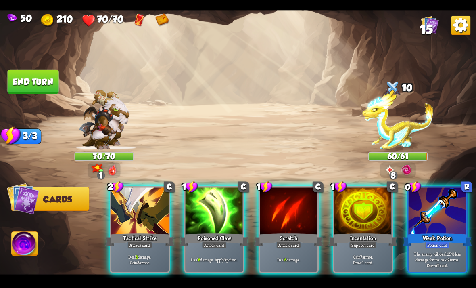
click at [439, 218] on div at bounding box center [438, 211] width 58 height 48
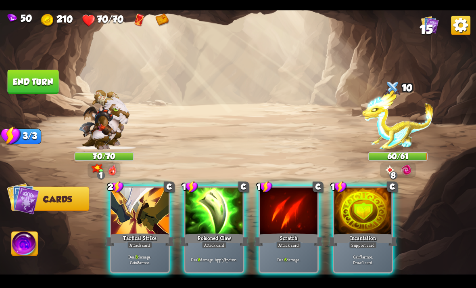
click at [146, 260] on div "Deal 8 damage. Gain 8 armor." at bounding box center [140, 258] width 58 height 25
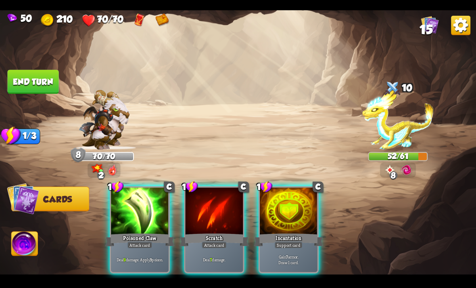
click at [279, 241] on div "Support card" at bounding box center [289, 244] width 28 height 7
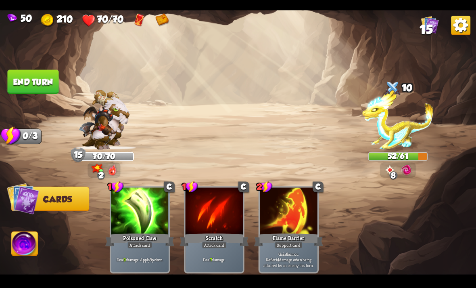
click at [24, 81] on button "End turn" at bounding box center [32, 81] width 51 height 24
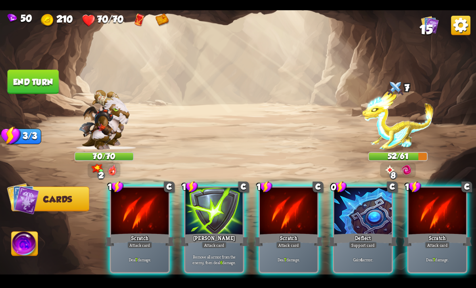
click at [356, 214] on div at bounding box center [363, 211] width 58 height 48
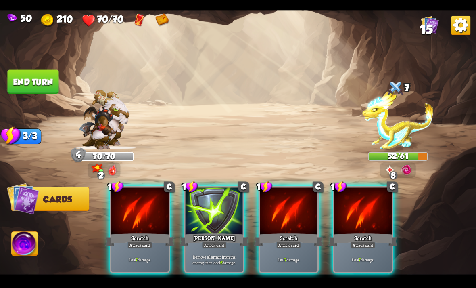
click at [154, 259] on div "Deal 7 damage." at bounding box center [140, 258] width 58 height 25
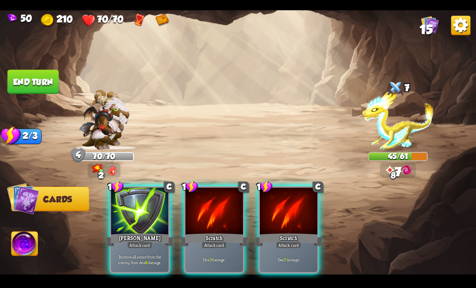
click at [215, 256] on p "Deal 7 damage." at bounding box center [214, 259] width 55 height 6
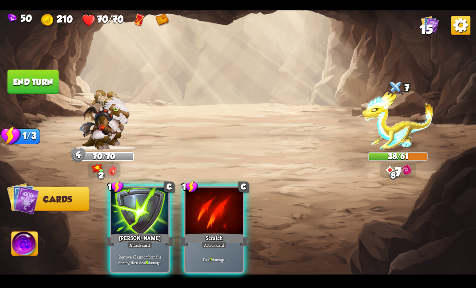
click at [214, 256] on p "Deal 7 damage." at bounding box center [214, 259] width 55 height 6
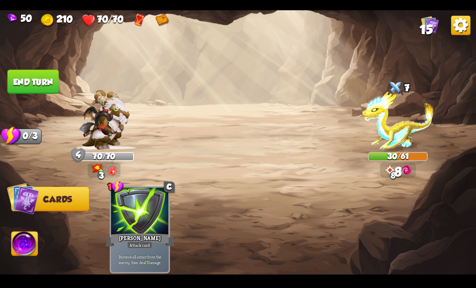
click at [36, 81] on button "End turn" at bounding box center [32, 81] width 51 height 24
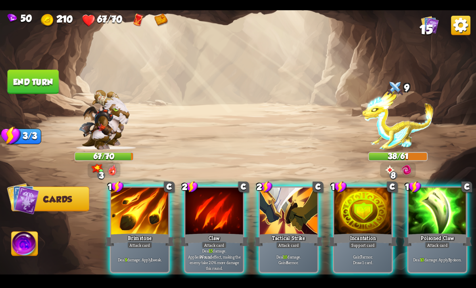
click at [301, 214] on div at bounding box center [289, 211] width 58 height 48
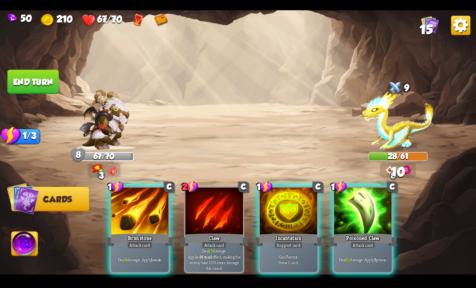
click at [301, 232] on div "Incantation" at bounding box center [288, 239] width 69 height 15
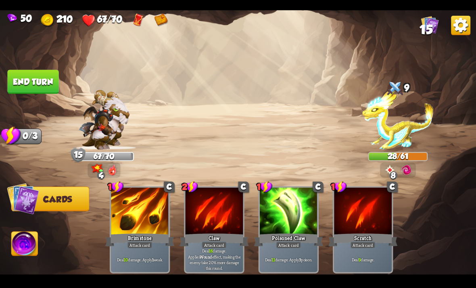
click at [27, 88] on button "End turn" at bounding box center [32, 81] width 51 height 24
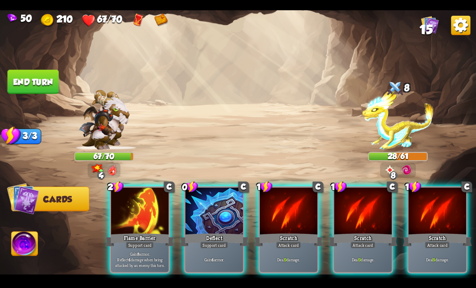
click at [137, 241] on div "Support card" at bounding box center [140, 244] width 28 height 7
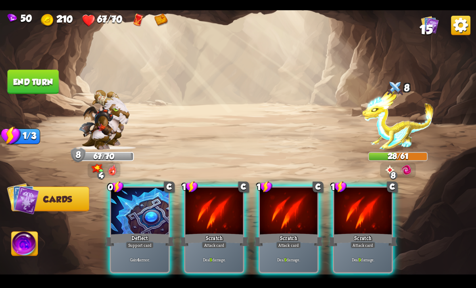
click at [134, 241] on div "Support card" at bounding box center [140, 244] width 28 height 7
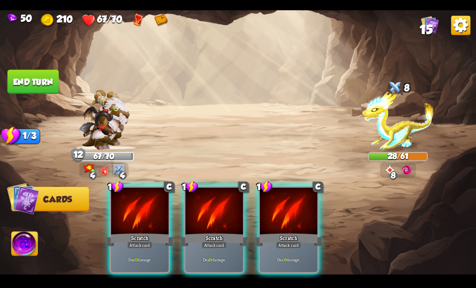
click at [142, 241] on div "Attack card" at bounding box center [139, 244] width 25 height 7
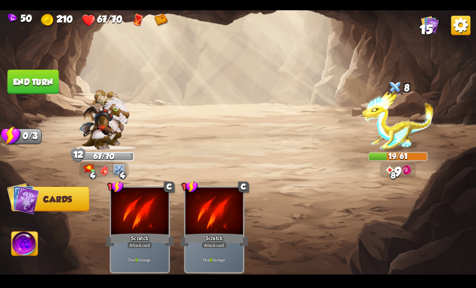
click at [28, 91] on button "End turn" at bounding box center [32, 81] width 51 height 24
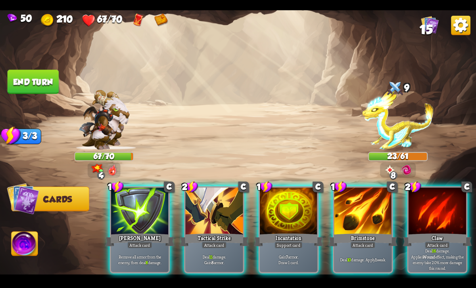
click at [218, 232] on div "Tactical Strike" at bounding box center [214, 239] width 69 height 15
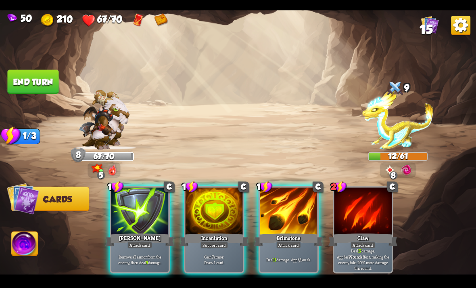
click at [211, 232] on div "Incantation" at bounding box center [214, 239] width 69 height 15
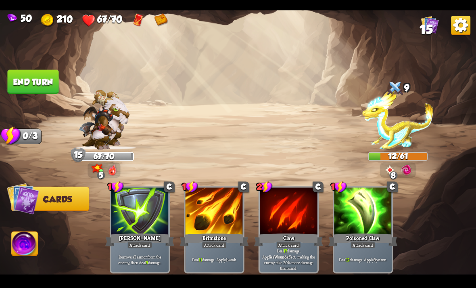
click at [47, 86] on button "End turn" at bounding box center [32, 81] width 51 height 24
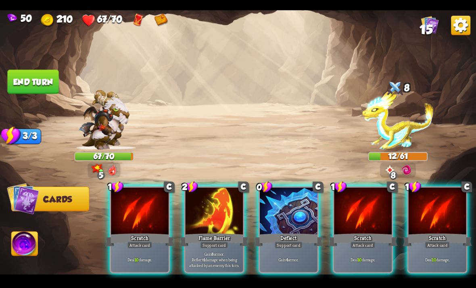
click at [434, 219] on div at bounding box center [438, 211] width 58 height 48
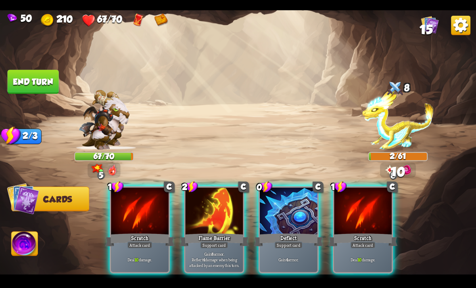
click at [361, 246] on div "Deal 10 damage." at bounding box center [363, 258] width 58 height 25
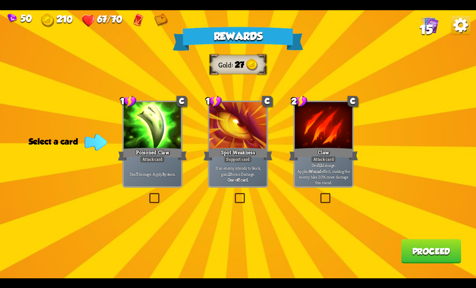
click at [148, 194] on label at bounding box center [148, 194] width 0 height 0
click at [0, 0] on input "checkbox" at bounding box center [0, 0] width 0 height 0
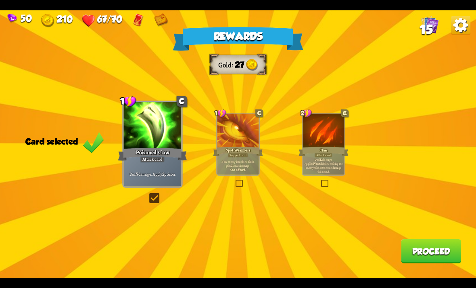
click at [160, 21] on img at bounding box center [161, 19] width 14 height 13
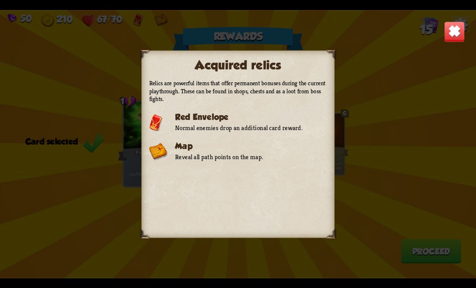
click at [447, 41] on img at bounding box center [454, 31] width 21 height 21
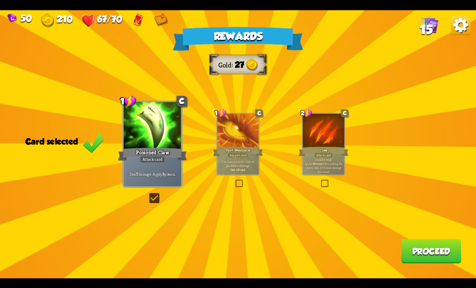
click at [430, 248] on button "Proceed" at bounding box center [431, 251] width 60 height 24
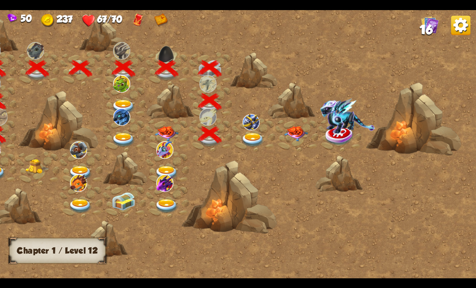
click at [257, 135] on img at bounding box center [253, 140] width 24 height 14
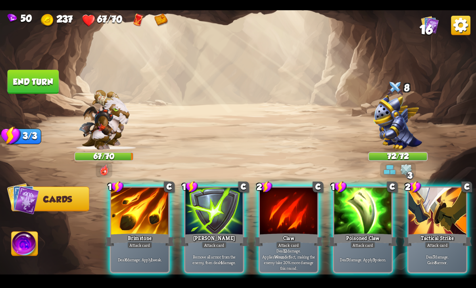
click at [401, 124] on img at bounding box center [398, 122] width 49 height 55
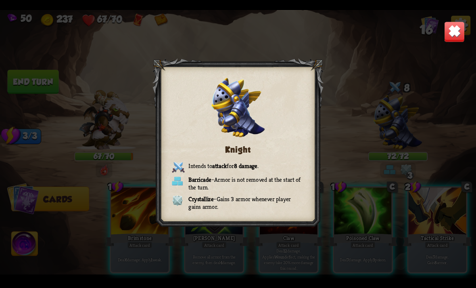
click at [458, 33] on img at bounding box center [454, 31] width 21 height 21
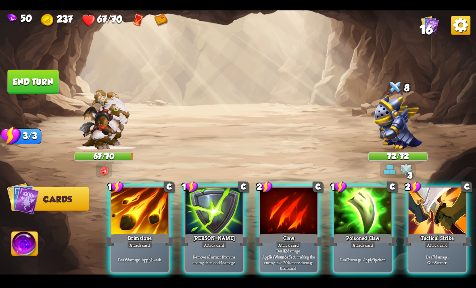
click at [432, 203] on div at bounding box center [438, 211] width 58 height 48
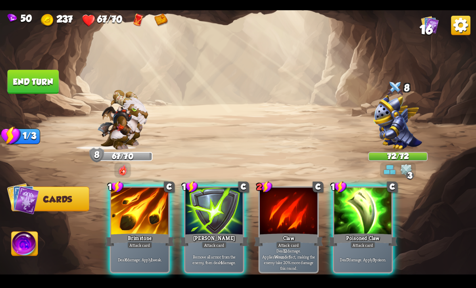
click at [381, 232] on div "Poisoned Claw" at bounding box center [362, 239] width 69 height 15
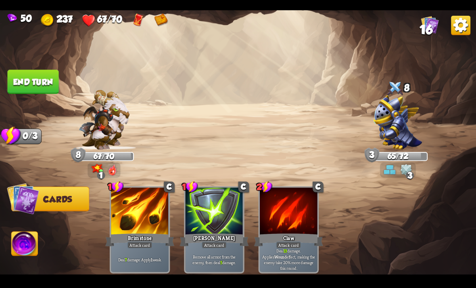
click at [27, 86] on button "End turn" at bounding box center [32, 81] width 51 height 24
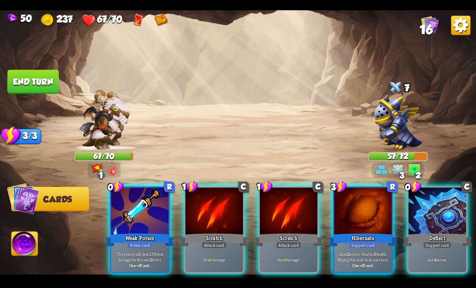
click at [151, 209] on div at bounding box center [140, 211] width 58 height 48
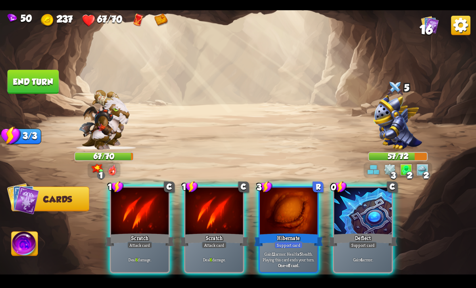
click at [288, 241] on div "Support card" at bounding box center [289, 244] width 28 height 7
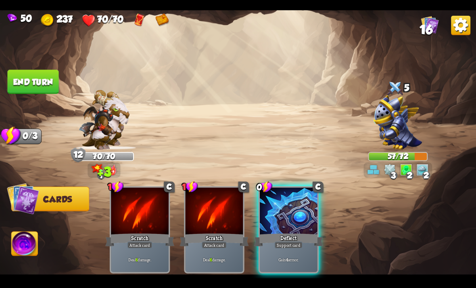
click at [293, 256] on p "Gain 4 armor." at bounding box center [288, 259] width 55 height 6
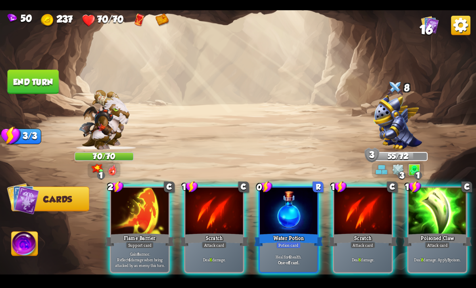
click at [152, 241] on div "Support card" at bounding box center [140, 244] width 28 height 7
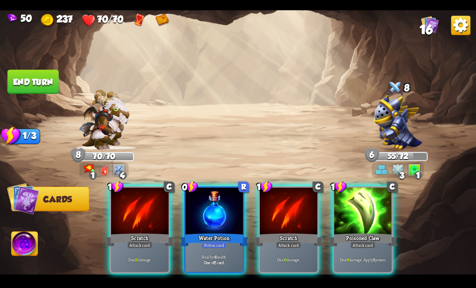
click at [209, 210] on div at bounding box center [215, 211] width 58 height 48
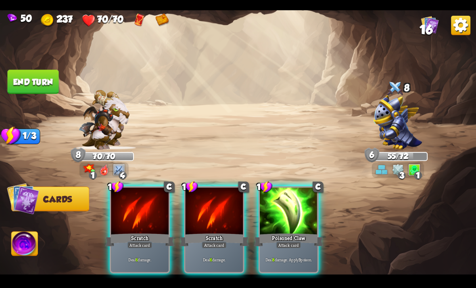
click at [284, 196] on div at bounding box center [289, 211] width 58 height 48
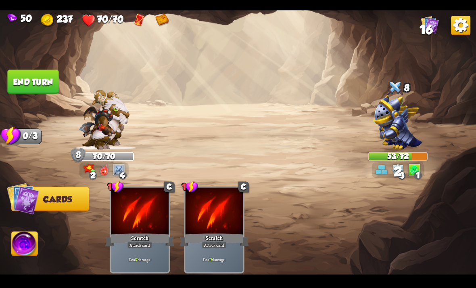
click at [22, 70] on button "End turn" at bounding box center [32, 81] width 51 height 24
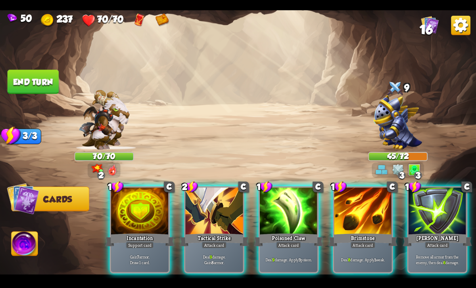
click at [215, 253] on p "Deal 9 damage. Gain 8 armor." at bounding box center [214, 258] width 55 height 11
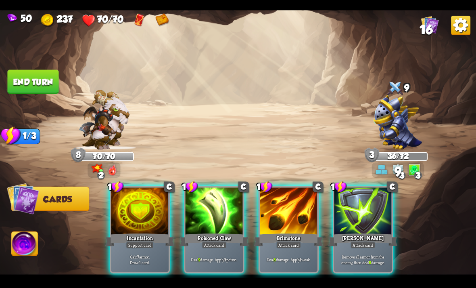
click at [282, 203] on div at bounding box center [289, 211] width 58 height 48
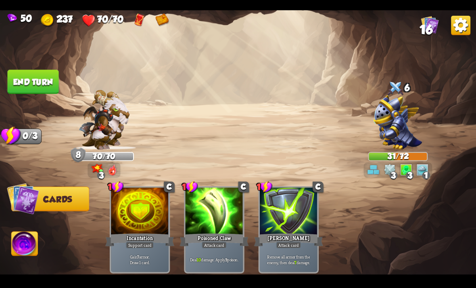
click at [31, 83] on button "End turn" at bounding box center [32, 81] width 51 height 24
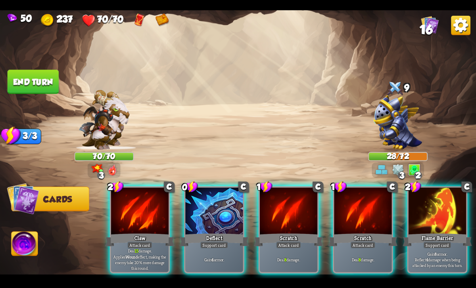
click at [442, 232] on div "Flame Barrier" at bounding box center [437, 239] width 69 height 15
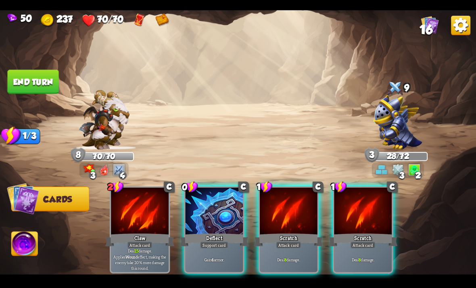
click at [200, 212] on div at bounding box center [215, 211] width 58 height 48
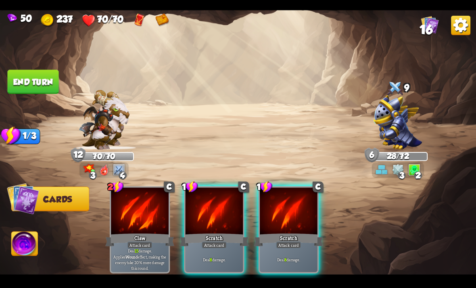
click at [209, 241] on div "Attack card" at bounding box center [214, 244] width 25 height 7
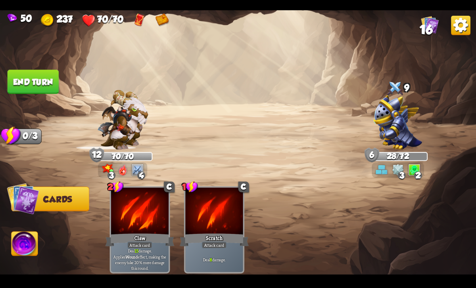
click at [40, 91] on button "End turn" at bounding box center [32, 81] width 51 height 24
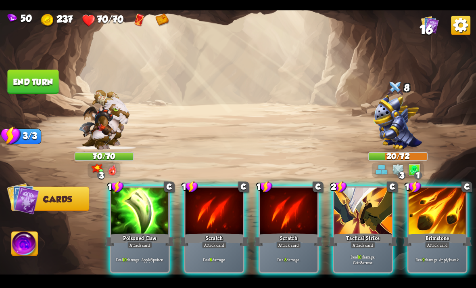
click at [128, 232] on div "Poisoned Claw" at bounding box center [139, 239] width 69 height 15
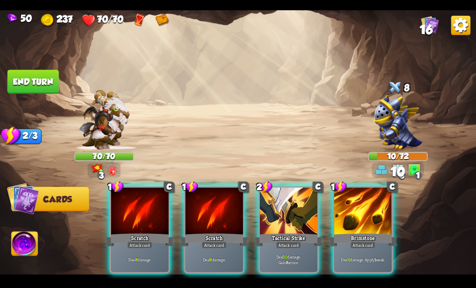
click at [369, 212] on div at bounding box center [363, 211] width 58 height 48
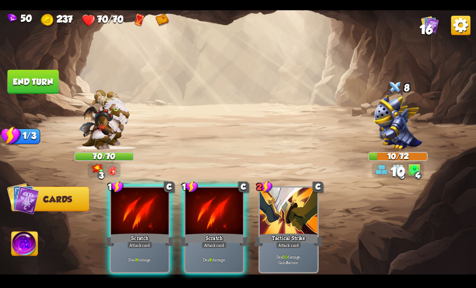
click at [215, 232] on div "Scratch" at bounding box center [214, 239] width 69 height 15
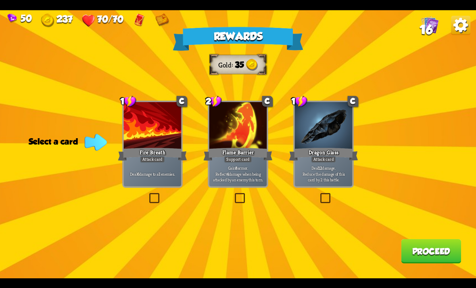
click at [319, 194] on label at bounding box center [319, 194] width 0 height 0
click at [0, 0] on input "checkbox" at bounding box center [0, 0] width 0 height 0
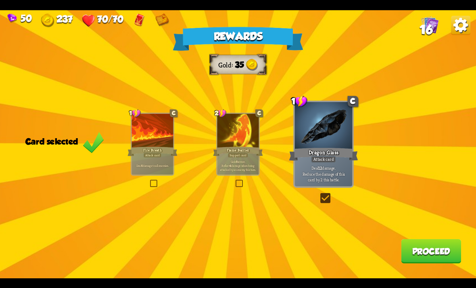
click at [432, 252] on button "Proceed" at bounding box center [431, 251] width 60 height 24
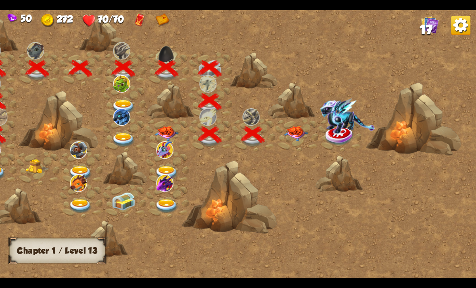
click at [297, 131] on img at bounding box center [296, 133] width 24 height 15
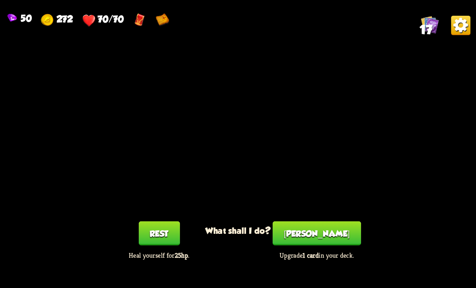
click at [335, 238] on button "[PERSON_NAME]" at bounding box center [317, 233] width 88 height 24
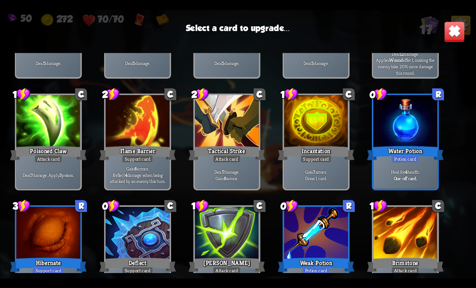
scroll to position [109, 0]
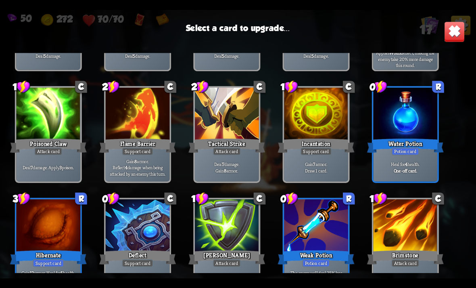
click at [313, 226] on div at bounding box center [316, 226] width 64 height 54
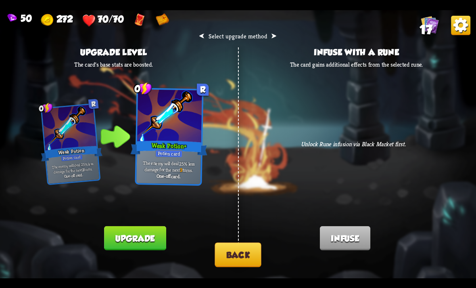
click at [147, 239] on button "Upgrade" at bounding box center [135, 237] width 62 height 24
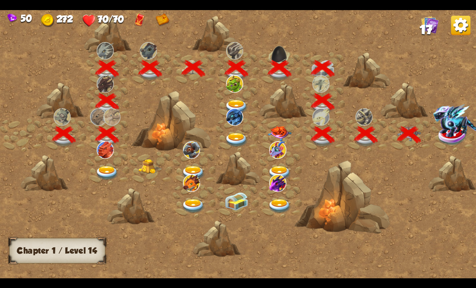
scroll to position [0, 123]
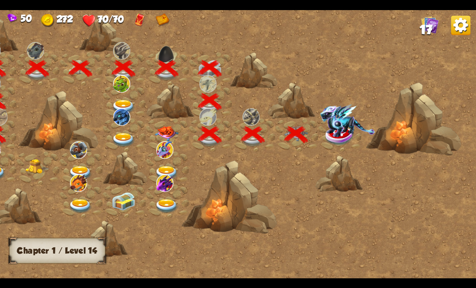
click at [342, 135] on img at bounding box center [347, 120] width 55 height 33
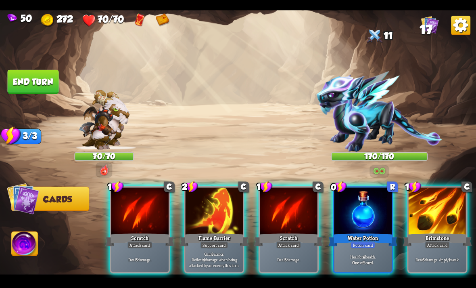
click at [376, 126] on img at bounding box center [380, 111] width 126 height 81
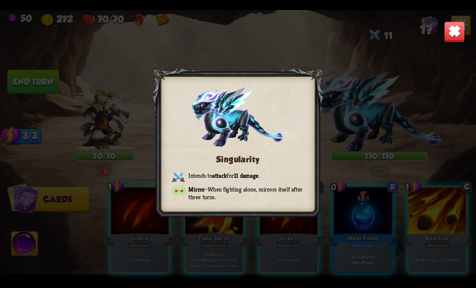
click at [374, 126] on div "Singularity Intends to attack for 11 damage . Mirror – When fighting alone, mir…" at bounding box center [238, 144] width 476 height 268
click at [454, 39] on img at bounding box center [454, 31] width 21 height 21
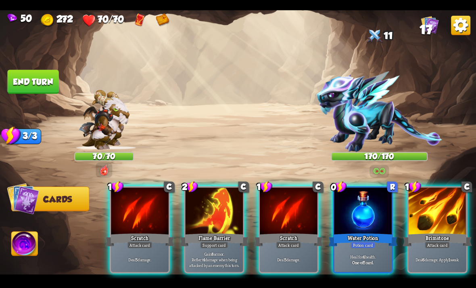
click at [232, 232] on div "Flame Barrier" at bounding box center [214, 239] width 69 height 15
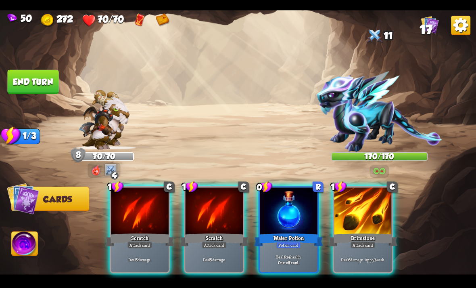
click at [356, 202] on div at bounding box center [363, 211] width 58 height 48
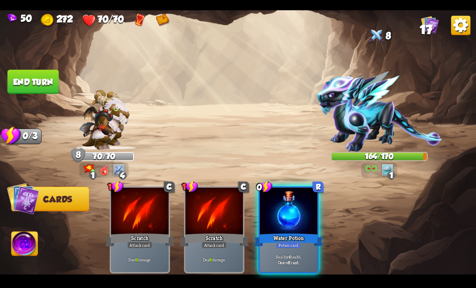
click at [22, 82] on button "End turn" at bounding box center [32, 81] width 51 height 24
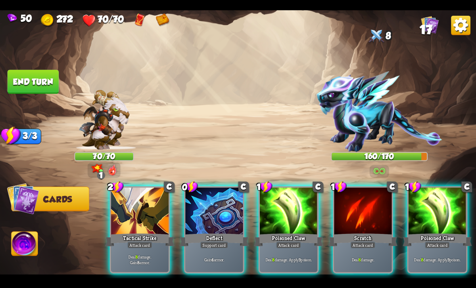
click at [135, 216] on div at bounding box center [140, 211] width 58 height 48
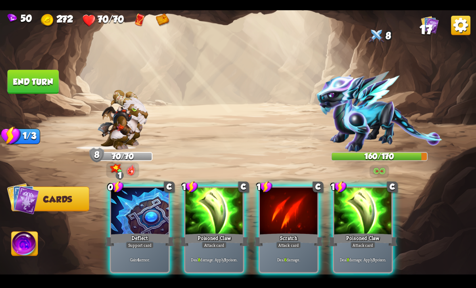
click at [131, 241] on div "Support card" at bounding box center [140, 244] width 28 height 7
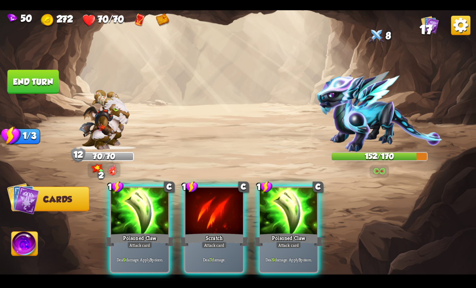
click at [129, 232] on div "Poisoned Claw" at bounding box center [139, 239] width 69 height 15
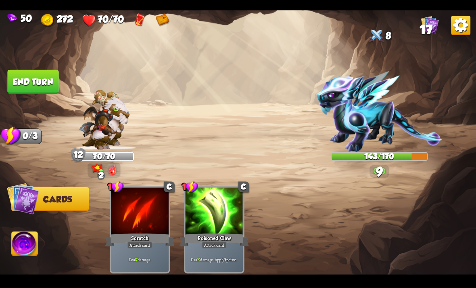
click at [25, 81] on button "End turn" at bounding box center [32, 81] width 51 height 24
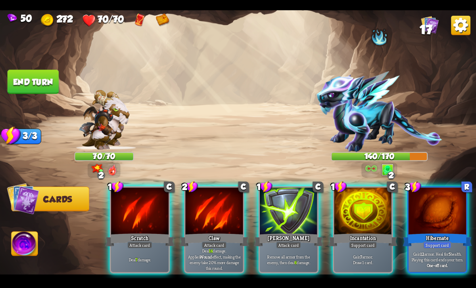
click at [202, 241] on div "Attack card" at bounding box center [214, 244] width 25 height 7
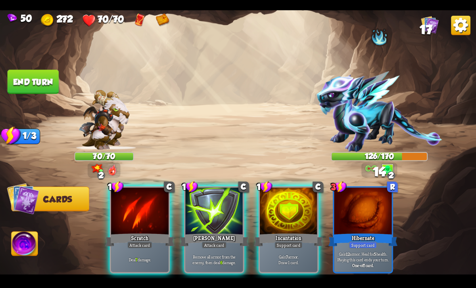
click at [141, 256] on p "Deal 7 damage." at bounding box center [140, 259] width 55 height 6
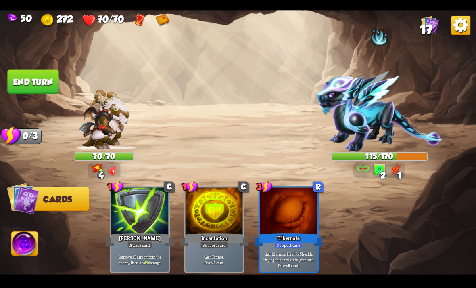
click at [21, 87] on button "End turn" at bounding box center [32, 81] width 51 height 24
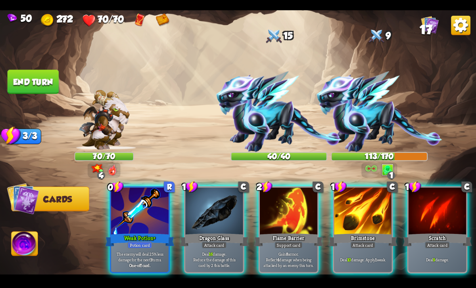
click at [277, 232] on div "Flame Barrier" at bounding box center [288, 239] width 69 height 15
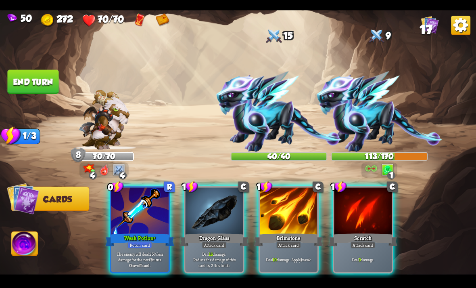
click at [123, 232] on div "Weak Potion+" at bounding box center [139, 239] width 69 height 15
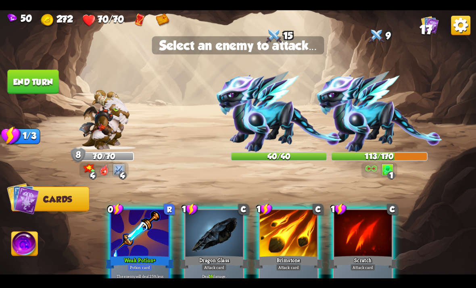
click at [278, 115] on img at bounding box center [279, 111] width 126 height 81
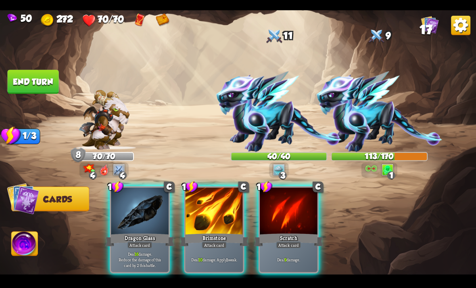
click at [216, 197] on div at bounding box center [215, 211] width 58 height 48
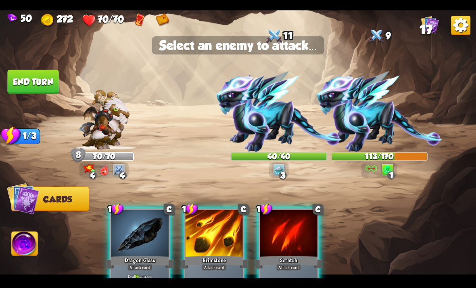
click at [383, 117] on img at bounding box center [380, 111] width 126 height 81
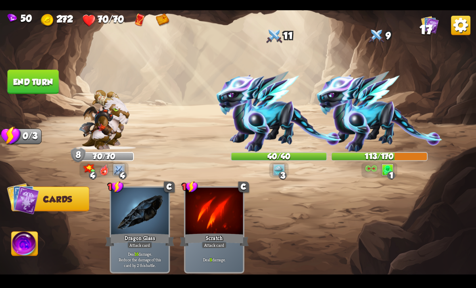
click at [375, 117] on img at bounding box center [380, 111] width 126 height 81
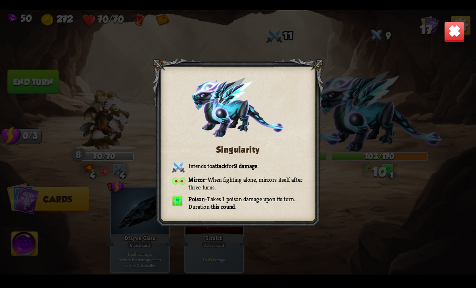
click at [457, 33] on img at bounding box center [454, 31] width 21 height 21
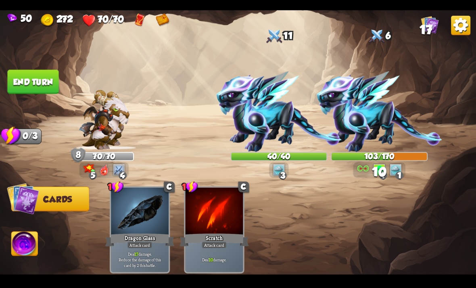
click at [48, 82] on button "End turn" at bounding box center [32, 81] width 51 height 24
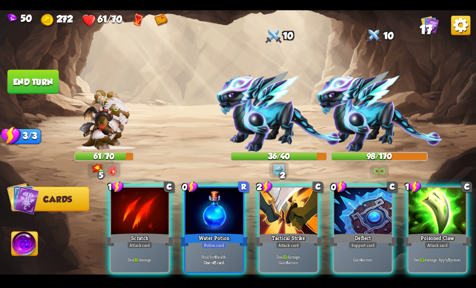
click at [339, 200] on div at bounding box center [363, 211] width 58 height 48
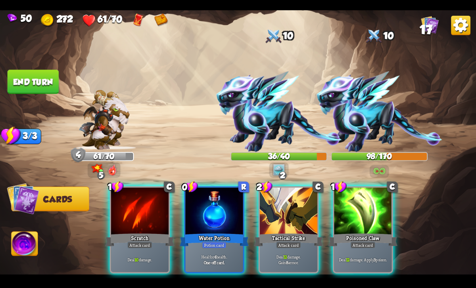
click at [285, 232] on div "Tactical Strike" at bounding box center [288, 239] width 69 height 15
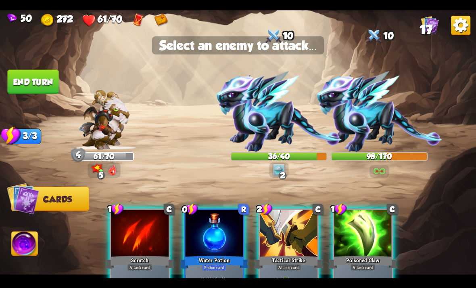
click at [385, 116] on img at bounding box center [380, 111] width 126 height 81
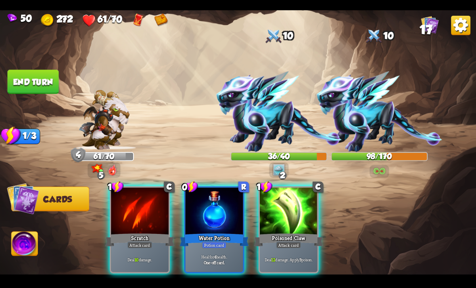
click at [386, 113] on img at bounding box center [380, 111] width 126 height 81
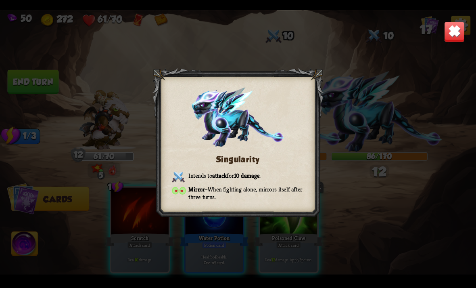
click at [451, 40] on img at bounding box center [454, 31] width 21 height 21
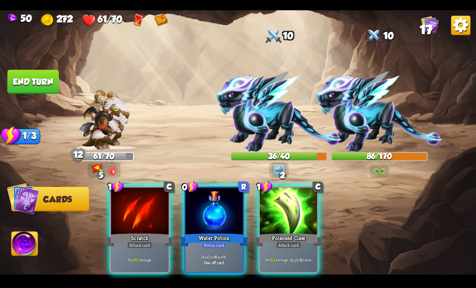
click at [209, 218] on div at bounding box center [215, 211] width 58 height 48
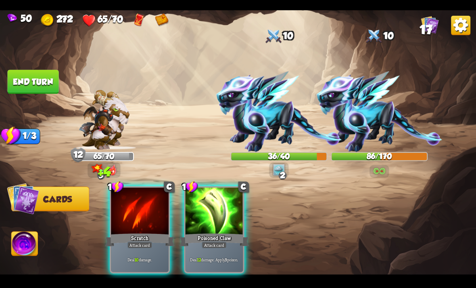
click at [217, 232] on div "Poisoned Claw" at bounding box center [214, 239] width 69 height 15
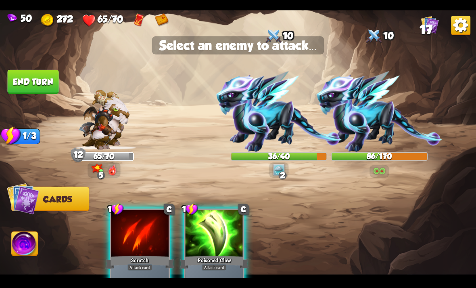
click at [368, 128] on img at bounding box center [380, 111] width 126 height 81
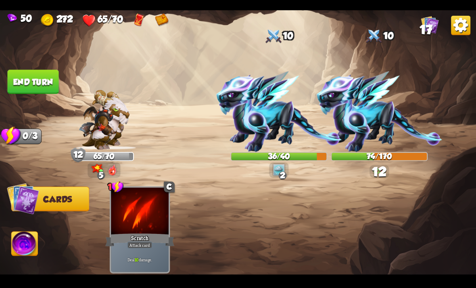
click at [46, 83] on button "End turn" at bounding box center [32, 81] width 51 height 24
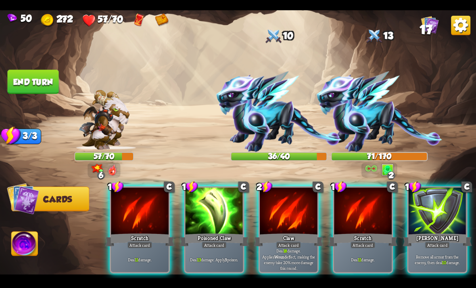
click at [287, 205] on div at bounding box center [289, 211] width 58 height 48
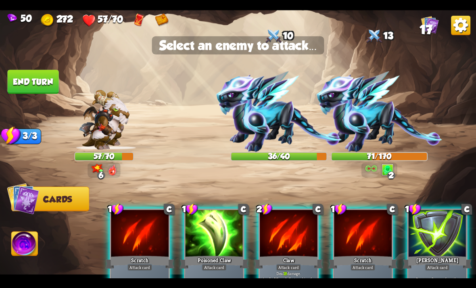
click at [267, 125] on img at bounding box center [279, 111] width 126 height 81
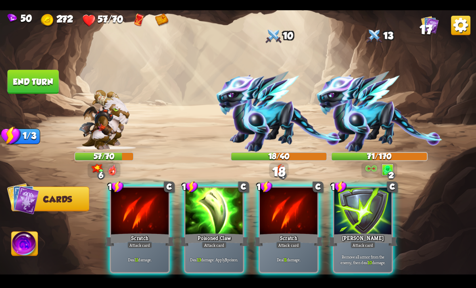
click at [204, 209] on div at bounding box center [215, 211] width 58 height 48
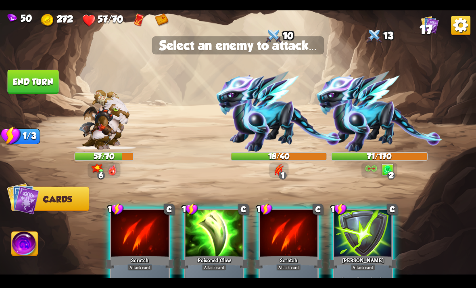
click at [274, 112] on img at bounding box center [279, 111] width 126 height 81
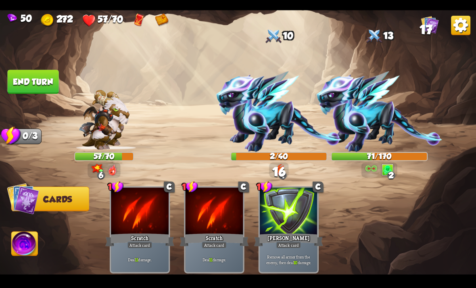
click at [41, 77] on button "End turn" at bounding box center [32, 81] width 51 height 24
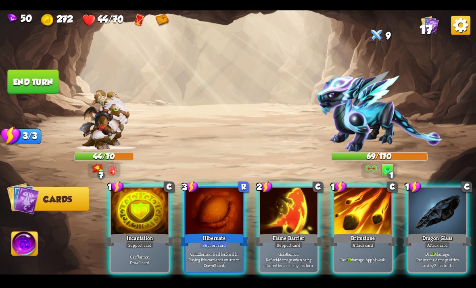
click at [206, 241] on div "Support card" at bounding box center [214, 244] width 28 height 7
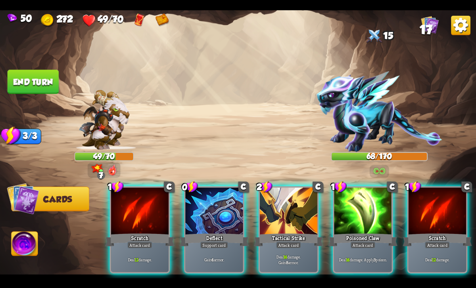
click at [295, 217] on div at bounding box center [289, 211] width 58 height 48
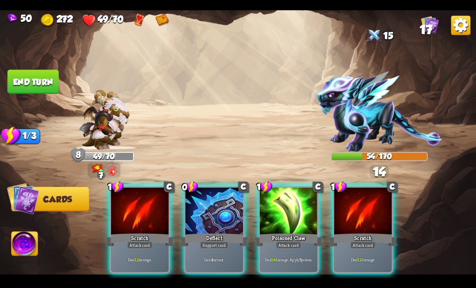
click at [213, 232] on div "Deflect" at bounding box center [214, 239] width 69 height 15
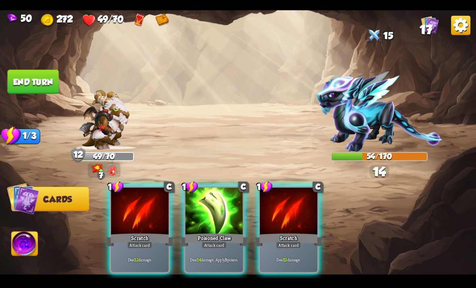
click at [219, 232] on div "Poisoned Claw" at bounding box center [214, 239] width 69 height 15
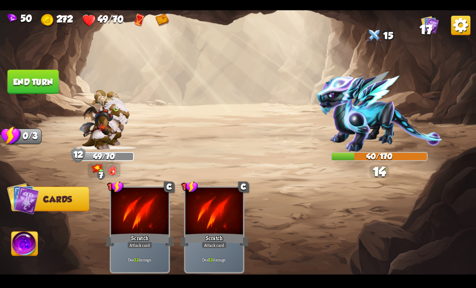
click at [46, 84] on button "End turn" at bounding box center [32, 81] width 51 height 24
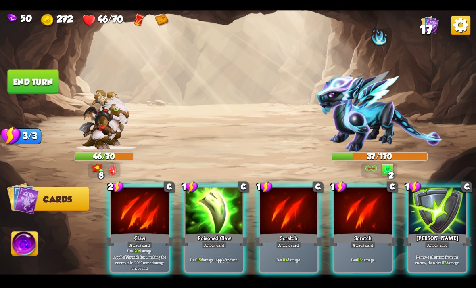
click at [134, 215] on div at bounding box center [140, 211] width 58 height 48
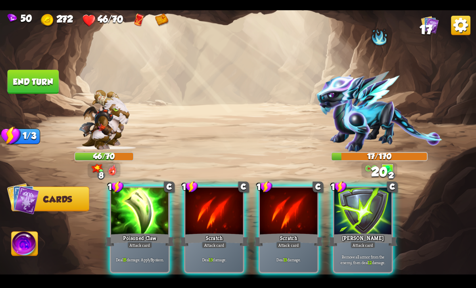
click at [119, 232] on div "Poisoned Claw" at bounding box center [139, 239] width 69 height 15
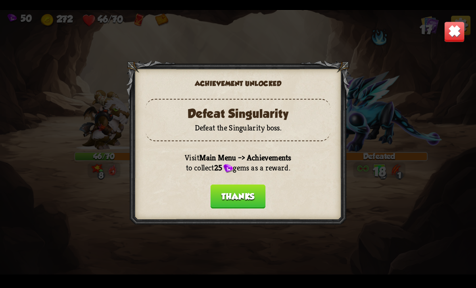
click at [35, 74] on div "Achievement unlocked Defeat Singularity Defeat the Singularity boss. Visit Main…" at bounding box center [238, 144] width 476 height 268
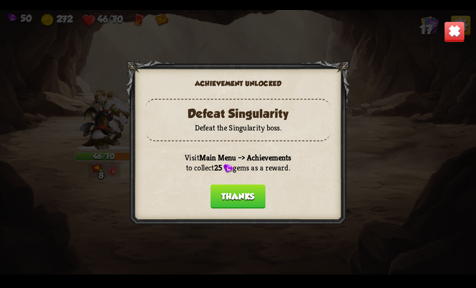
click at [237, 200] on button "Thanks" at bounding box center [238, 196] width 55 height 24
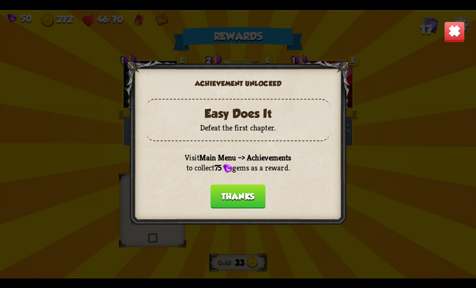
click at [232, 188] on button "Thanks" at bounding box center [238, 196] width 55 height 24
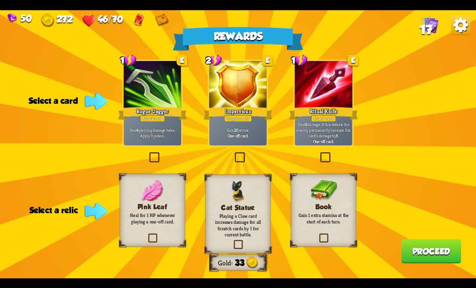
click at [318, 234] on label at bounding box center [318, 234] width 0 height 0
click at [0, 0] on input "checkbox" at bounding box center [0, 0] width 0 height 0
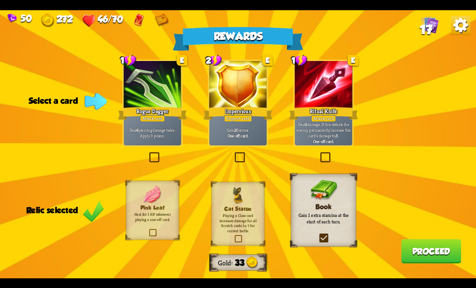
click at [233, 153] on label at bounding box center [233, 153] width 0 height 0
click at [0, 0] on input "checkbox" at bounding box center [0, 0] width 0 height 0
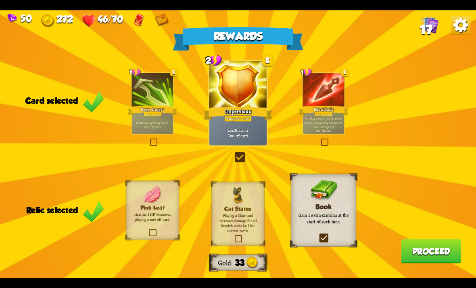
click at [163, 146] on div "Rewards Gold 33 Card selected 1 E Rogue Dagger Attack card Deal 4 piercing dama…" at bounding box center [238, 144] width 476 height 268
click at [149, 139] on label at bounding box center [149, 139] width 0 height 0
click at [0, 0] on input "checkbox" at bounding box center [0, 0] width 0 height 0
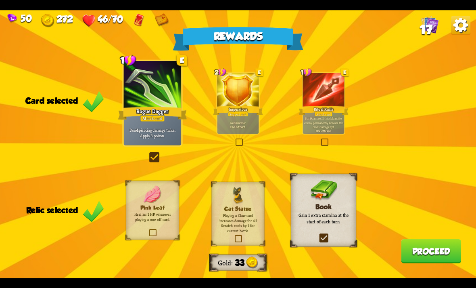
click at [425, 249] on button "Proceed" at bounding box center [431, 251] width 60 height 24
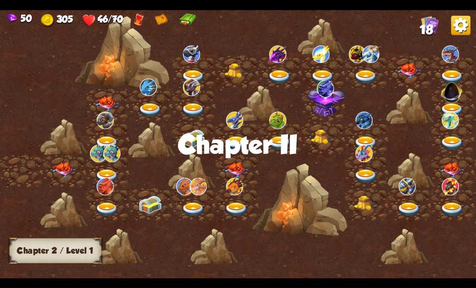
click at [60, 166] on img at bounding box center [64, 169] width 24 height 15
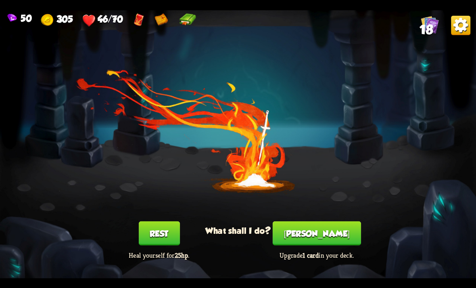
click at [154, 239] on button "Rest" at bounding box center [158, 233] width 41 height 24
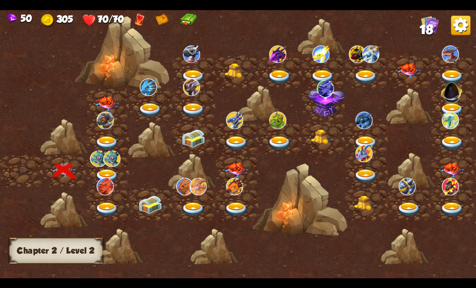
click at [118, 173] on img at bounding box center [107, 176] width 24 height 14
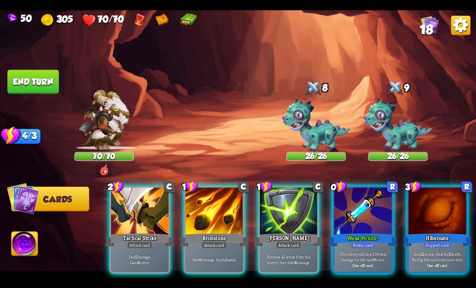
click at [362, 232] on div "Weak Potion+" at bounding box center [362, 239] width 69 height 15
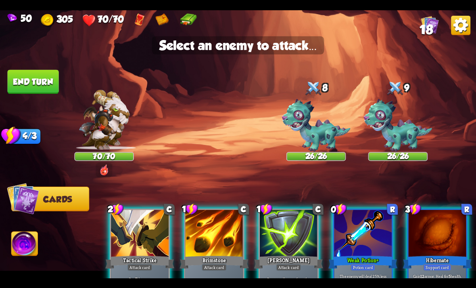
click at [399, 122] on img at bounding box center [398, 125] width 69 height 53
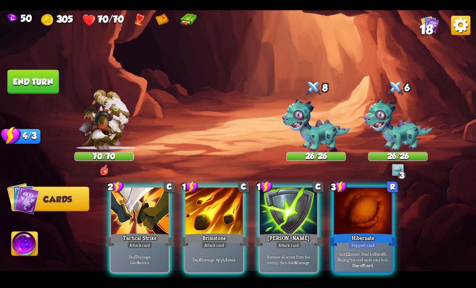
click at [148, 246] on div "Deal 7 damage. Gain 8 armor." at bounding box center [140, 258] width 58 height 25
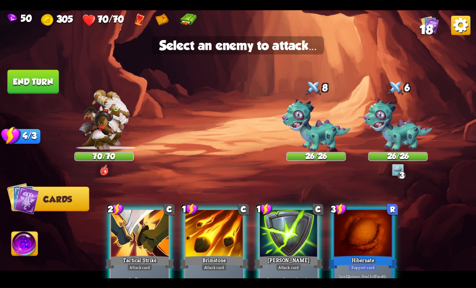
click at [320, 131] on img at bounding box center [316, 125] width 69 height 53
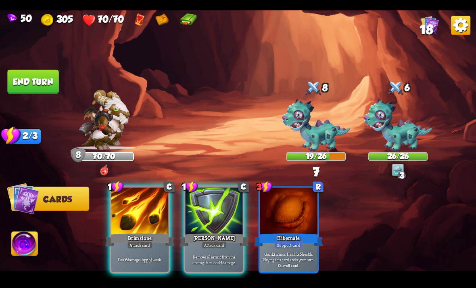
click at [147, 241] on div "Attack card" at bounding box center [139, 244] width 25 height 7
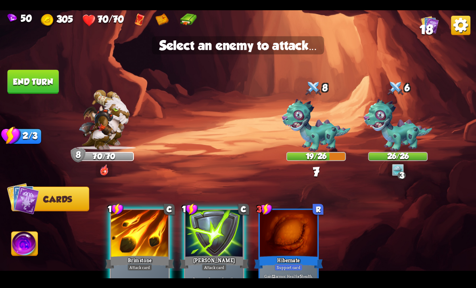
click at [303, 126] on img at bounding box center [316, 125] width 69 height 53
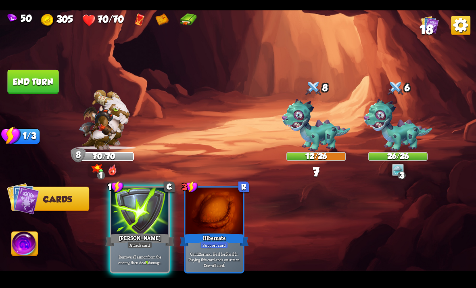
click at [142, 246] on div "Remove all armor from the enemy, then deal 5 damage." at bounding box center [140, 258] width 58 height 25
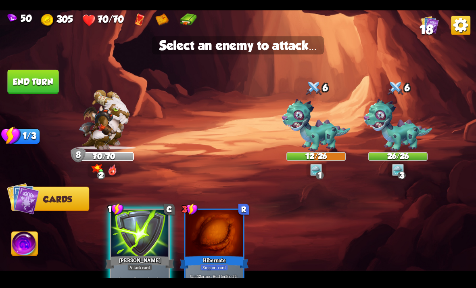
click at [319, 130] on img at bounding box center [316, 125] width 69 height 53
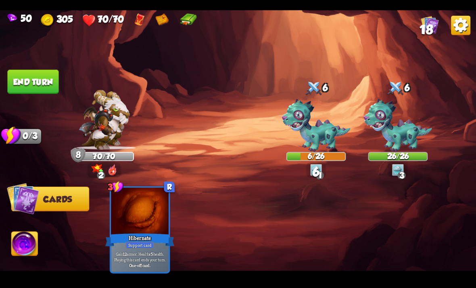
click at [38, 79] on button "End turn" at bounding box center [32, 81] width 51 height 24
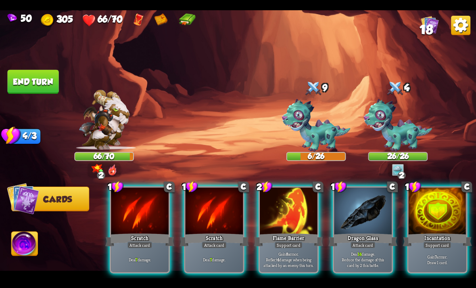
click at [293, 205] on div at bounding box center [289, 211] width 58 height 48
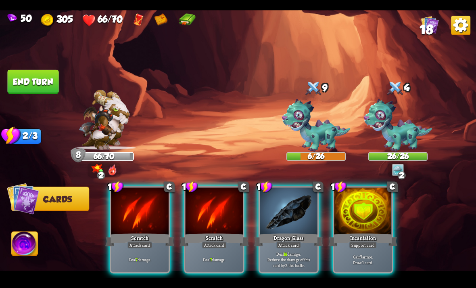
click at [290, 241] on div "Attack card" at bounding box center [288, 244] width 25 height 7
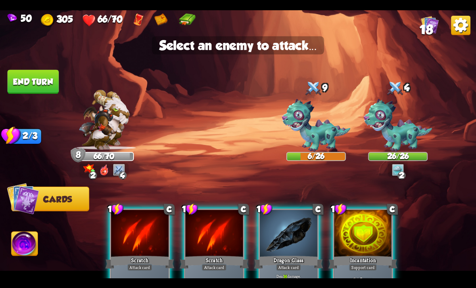
click at [319, 126] on img at bounding box center [316, 125] width 69 height 53
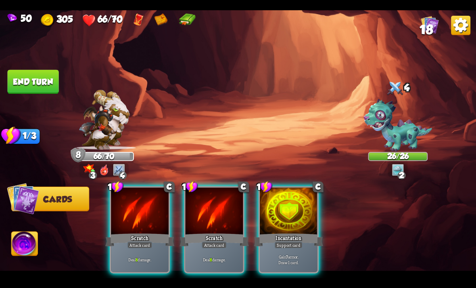
click at [221, 241] on div "Attack card" at bounding box center [214, 244] width 25 height 7
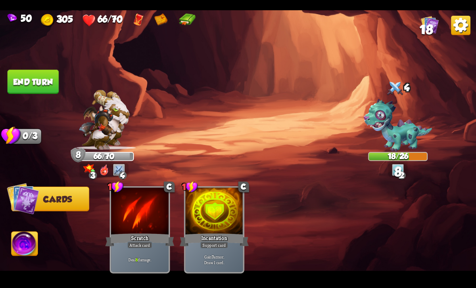
click at [32, 89] on button "End turn" at bounding box center [32, 81] width 51 height 24
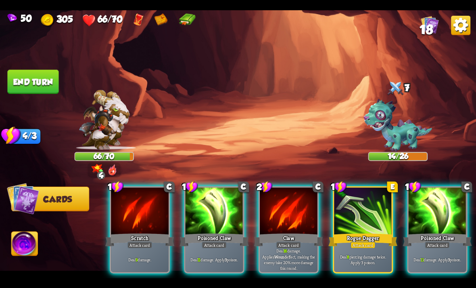
click at [213, 196] on div at bounding box center [215, 211] width 58 height 48
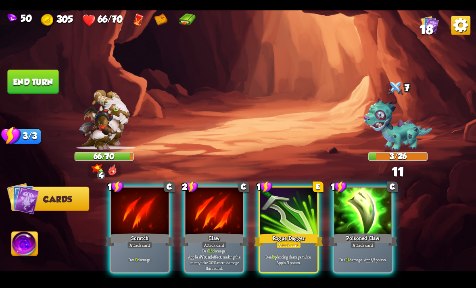
click at [299, 198] on div at bounding box center [289, 211] width 58 height 48
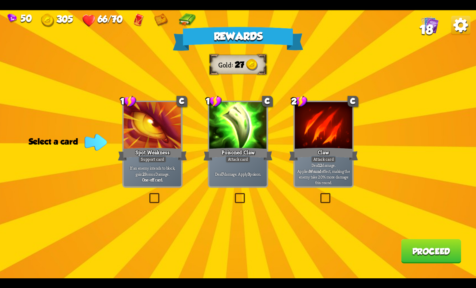
click at [233, 194] on label at bounding box center [233, 194] width 0 height 0
click at [0, 0] on input "checkbox" at bounding box center [0, 0] width 0 height 0
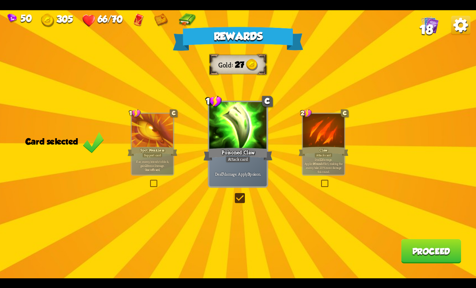
click at [421, 248] on button "Proceed" at bounding box center [431, 251] width 60 height 24
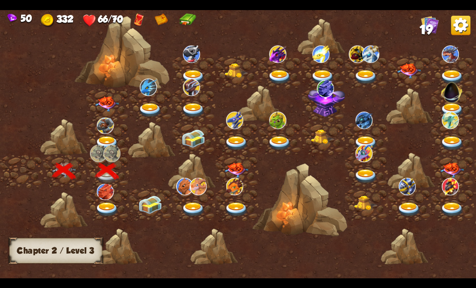
click at [112, 209] on img at bounding box center [107, 209] width 24 height 14
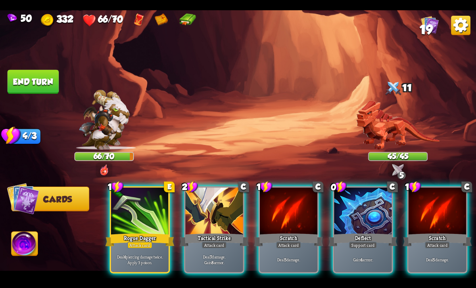
click at [409, 117] on img at bounding box center [398, 124] width 84 height 49
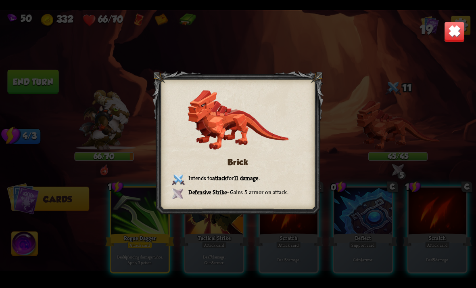
click at [436, 113] on div "Brick Intends to attack for 11 damage . Defensive Strike – Gains 5 armor on att…" at bounding box center [238, 144] width 476 height 268
click at [342, 118] on div "Brick Intends to attack for 11 damage . Defensive Strike – Gains 5 armor on att…" at bounding box center [238, 144] width 476 height 268
click at [457, 25] on img at bounding box center [454, 31] width 21 height 21
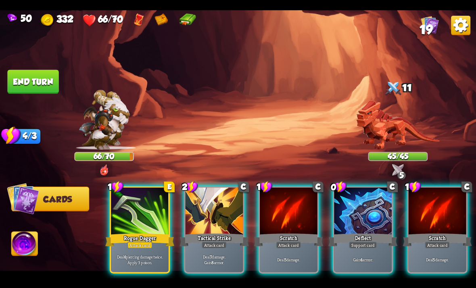
click at [220, 215] on div at bounding box center [215, 211] width 58 height 48
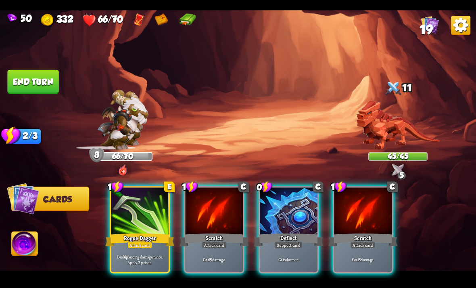
click at [297, 232] on div "Deflect" at bounding box center [288, 239] width 69 height 15
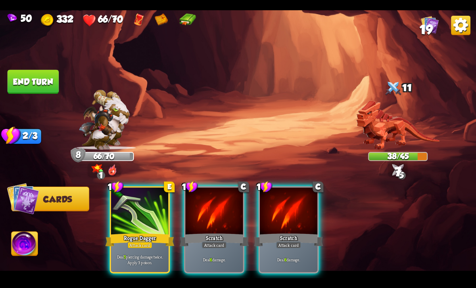
click at [156, 232] on div "Rogue Dagger" at bounding box center [139, 239] width 69 height 15
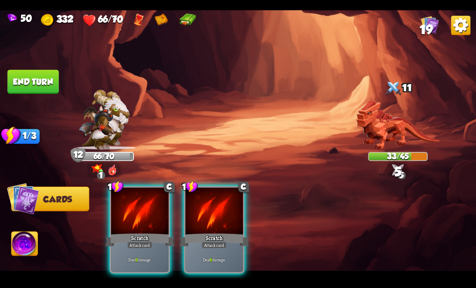
click at [152, 241] on div "Attack card" at bounding box center [139, 244] width 25 height 7
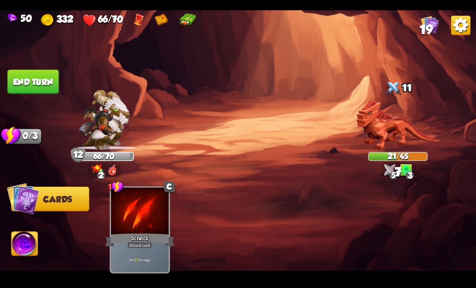
click at [45, 77] on button "End turn" at bounding box center [32, 81] width 51 height 24
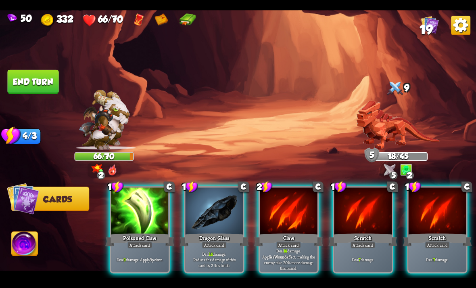
click at [294, 207] on div at bounding box center [289, 211] width 58 height 48
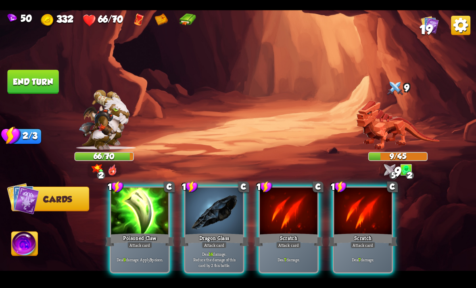
click at [122, 214] on div at bounding box center [140, 211] width 58 height 48
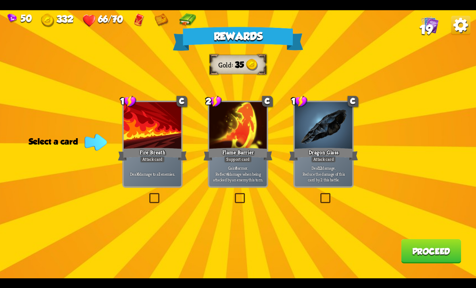
click at [319, 194] on label at bounding box center [319, 194] width 0 height 0
click at [0, 0] on input "checkbox" at bounding box center [0, 0] width 0 height 0
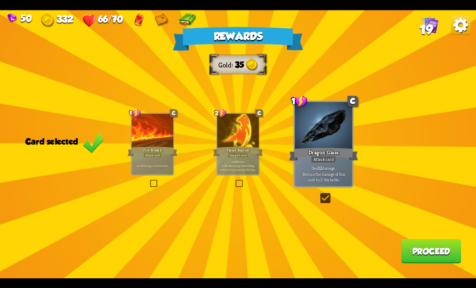
click at [444, 257] on button "Proceed" at bounding box center [431, 251] width 60 height 24
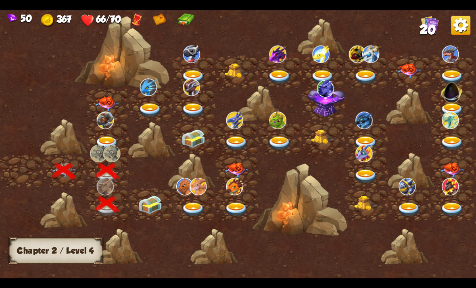
click at [160, 205] on img at bounding box center [150, 204] width 24 height 18
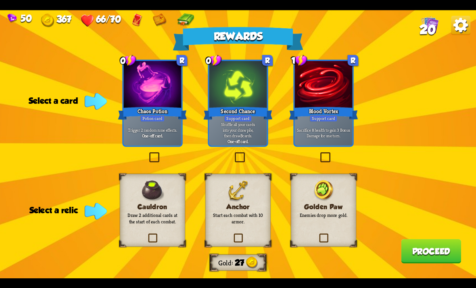
click at [148, 153] on label at bounding box center [148, 153] width 0 height 0
click at [0, 0] on input "checkbox" at bounding box center [0, 0] width 0 height 0
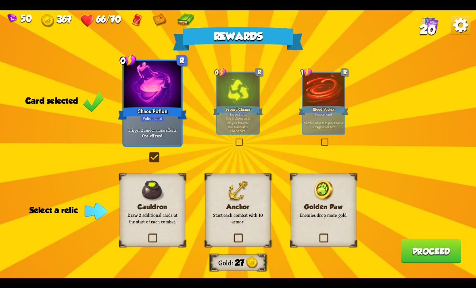
click at [232, 234] on label at bounding box center [232, 234] width 0 height 0
click at [0, 0] on input "checkbox" at bounding box center [0, 0] width 0 height 0
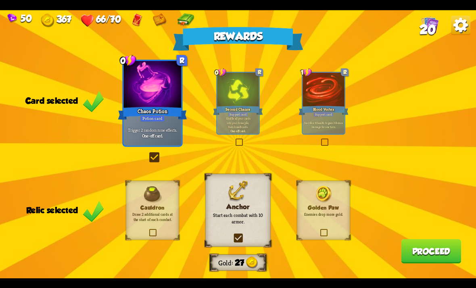
click at [421, 248] on button "Proceed" at bounding box center [431, 251] width 60 height 24
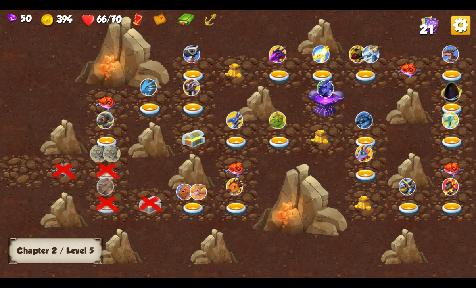
click at [188, 211] on img at bounding box center [194, 209] width 24 height 14
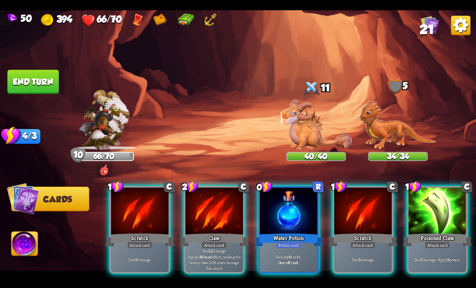
click at [293, 215] on div at bounding box center [289, 211] width 58 height 48
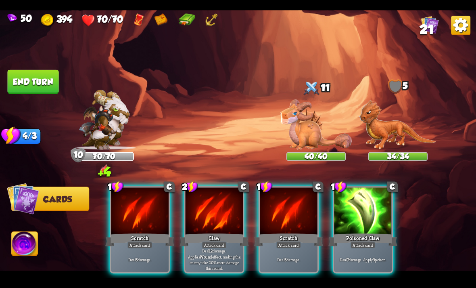
click at [221, 232] on div "Claw" at bounding box center [214, 239] width 69 height 15
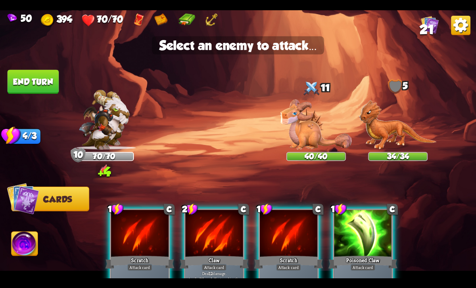
click at [323, 140] on img at bounding box center [315, 124] width 71 height 50
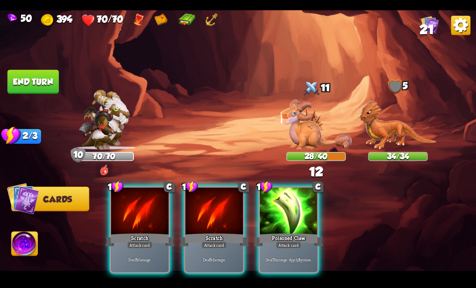
click at [291, 246] on div "Deal 7 damage. Apply 3 poison." at bounding box center [289, 258] width 58 height 25
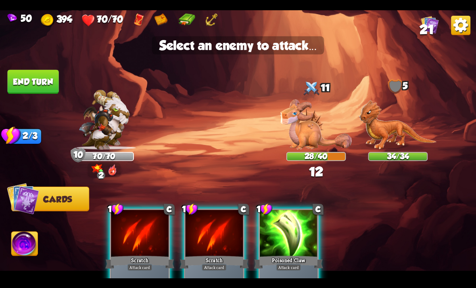
click at [303, 135] on img at bounding box center [315, 124] width 71 height 50
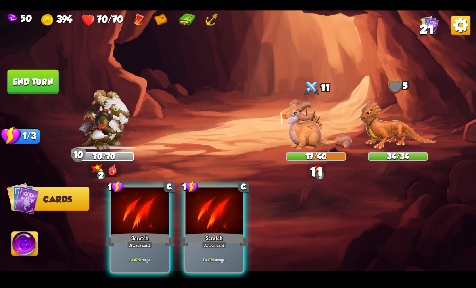
click at [215, 205] on div at bounding box center [215, 211] width 58 height 48
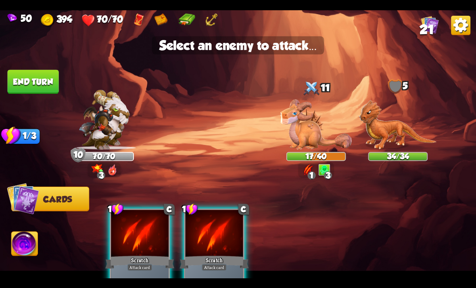
click at [302, 138] on img at bounding box center [315, 124] width 71 height 50
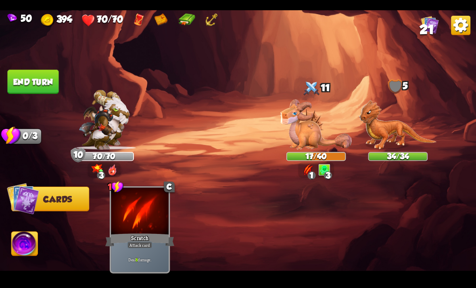
click at [309, 138] on img at bounding box center [315, 124] width 71 height 50
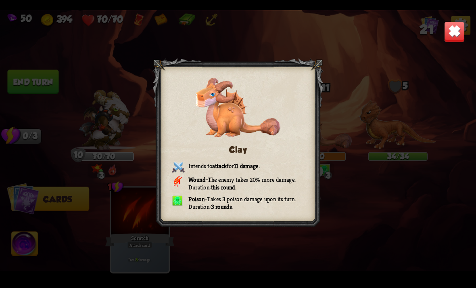
click at [365, 122] on div "Clay Intends to attack for 11 damage . Wound – The enemy takes 20% more damage.…" at bounding box center [238, 144] width 476 height 268
click at [15, 85] on div "Clay Intends to attack for 11 damage . Wound – The enemy takes 20% more damage.…" at bounding box center [238, 144] width 476 height 268
click at [19, 85] on div "Clay Intends to attack for 11 damage . Wound – The enemy takes 20% more damage.…" at bounding box center [238, 144] width 476 height 268
click at [451, 36] on img at bounding box center [454, 31] width 21 height 21
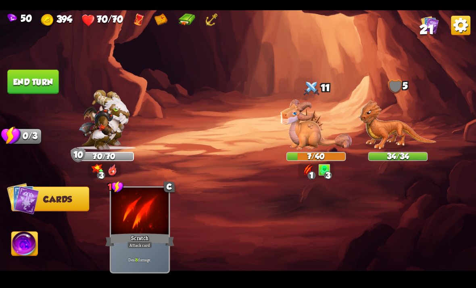
click at [21, 87] on button "End turn" at bounding box center [32, 81] width 51 height 24
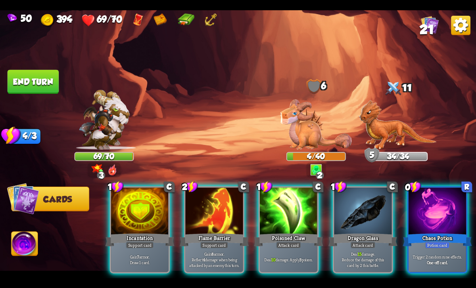
click at [426, 213] on div at bounding box center [438, 211] width 58 height 48
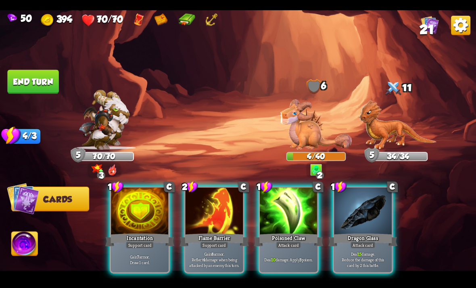
click at [149, 241] on div "Support card" at bounding box center [140, 244] width 28 height 7
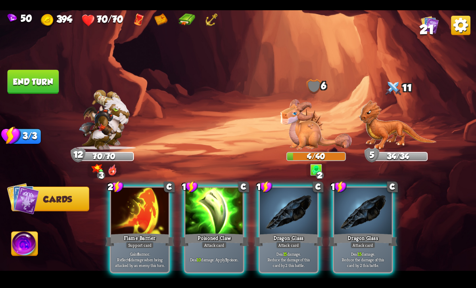
click at [212, 200] on div at bounding box center [215, 211] width 58 height 48
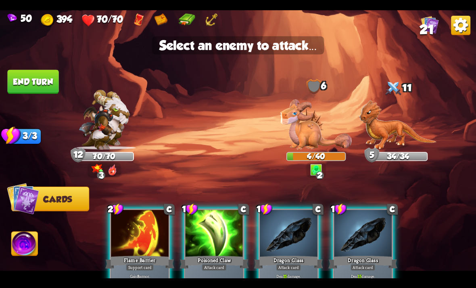
click at [306, 140] on img at bounding box center [315, 124] width 71 height 50
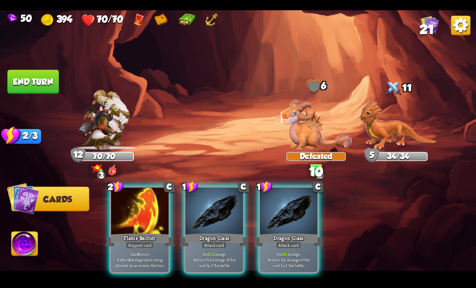
click at [220, 201] on div at bounding box center [215, 211] width 58 height 48
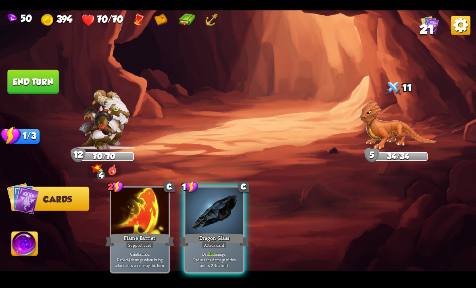
click at [395, 124] on img at bounding box center [397, 124] width 77 height 50
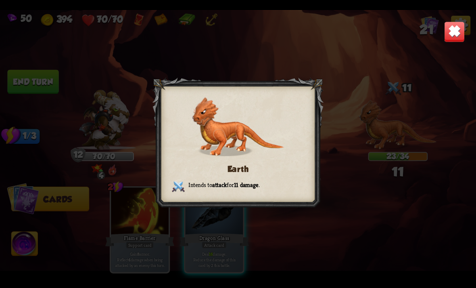
click at [435, 45] on div "Earth Intends to attack for 11 damage ." at bounding box center [238, 144] width 476 height 268
click at [453, 39] on img at bounding box center [454, 31] width 21 height 21
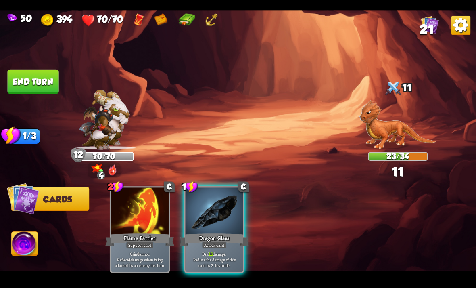
click at [219, 205] on div at bounding box center [215, 211] width 58 height 48
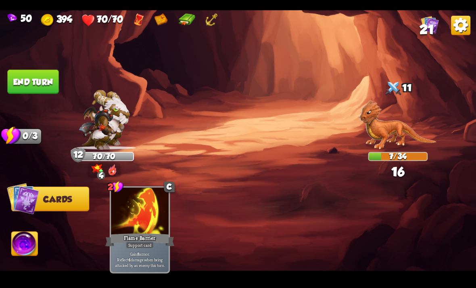
click at [15, 82] on button "End turn" at bounding box center [32, 81] width 51 height 24
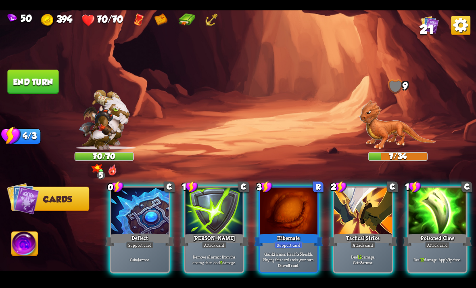
click at [436, 206] on div at bounding box center [438, 211] width 58 height 48
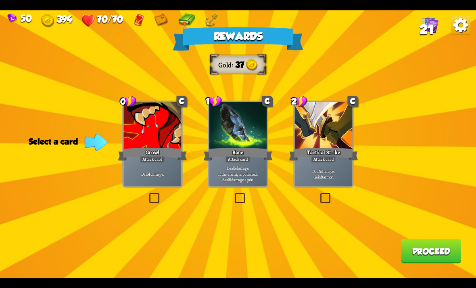
click at [233, 194] on label at bounding box center [233, 194] width 0 height 0
click at [0, 0] on input "checkbox" at bounding box center [0, 0] width 0 height 0
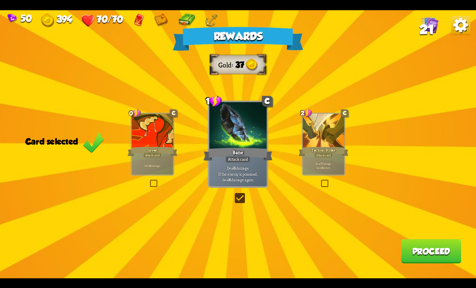
click at [423, 245] on button "Proceed" at bounding box center [431, 251] width 60 height 24
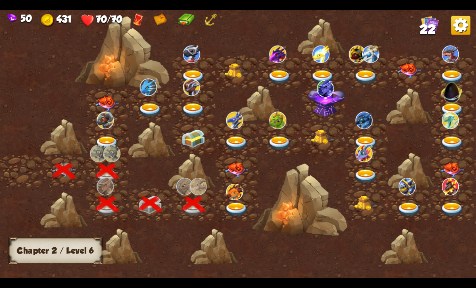
click at [241, 173] on img at bounding box center [237, 169] width 24 height 15
click at [233, 208] on img at bounding box center [237, 209] width 24 height 14
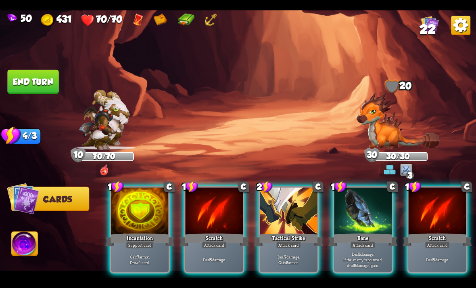
click at [389, 121] on img at bounding box center [398, 120] width 84 height 57
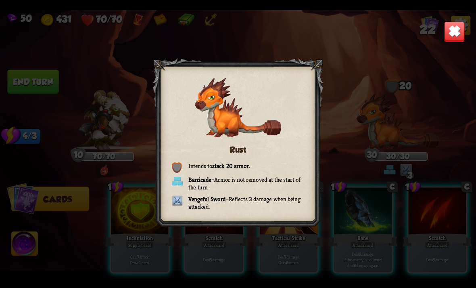
click at [421, 106] on div "Rust Intends to stack 20 armor . Barricade – Armor is not removed at the start …" at bounding box center [238, 144] width 476 height 268
click at [441, 104] on div "Rust Intends to stack 20 armor . Barricade – Armor is not removed at the start …" at bounding box center [238, 144] width 476 height 268
click at [455, 31] on img at bounding box center [454, 31] width 21 height 21
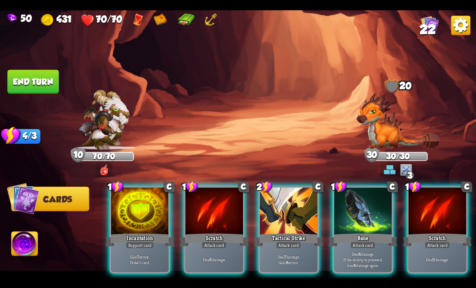
click at [392, 204] on div at bounding box center [363, 211] width 58 height 48
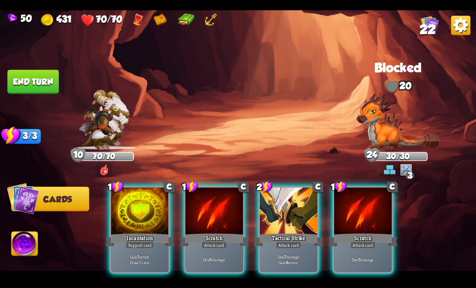
click at [369, 209] on div at bounding box center [363, 211] width 58 height 48
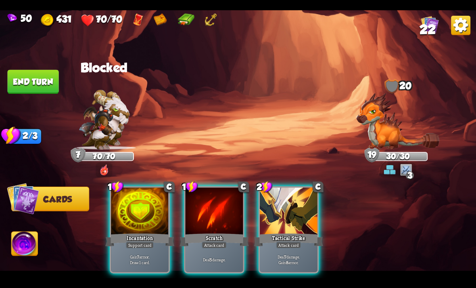
click at [217, 217] on div at bounding box center [215, 211] width 58 height 48
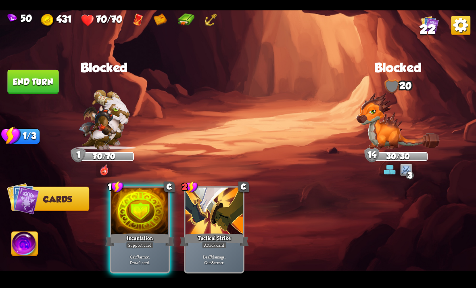
click at [151, 241] on div "Support card" at bounding box center [140, 244] width 28 height 7
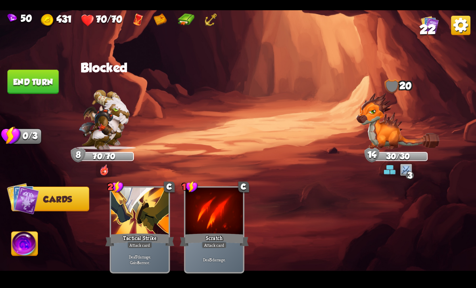
click at [25, 79] on button "End turn" at bounding box center [32, 81] width 51 height 24
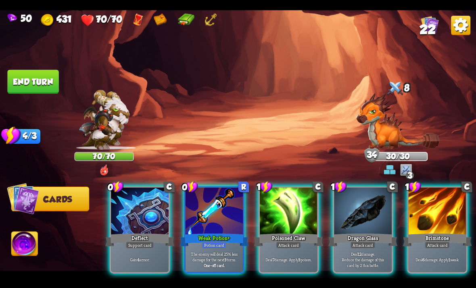
click at [152, 232] on div "Deflect" at bounding box center [139, 239] width 69 height 15
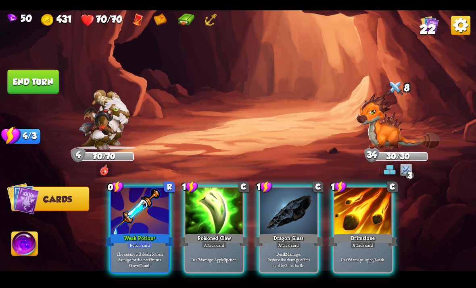
click at [144, 251] on p "The enemy will deal 25% less damage for the next 3 turns." at bounding box center [140, 256] width 55 height 11
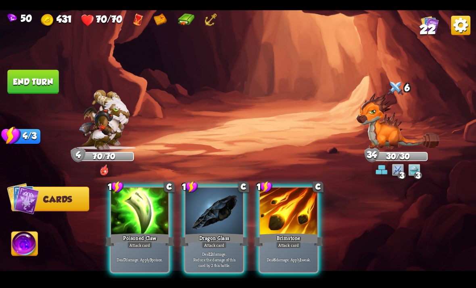
click at [106, 113] on img at bounding box center [104, 120] width 51 height 60
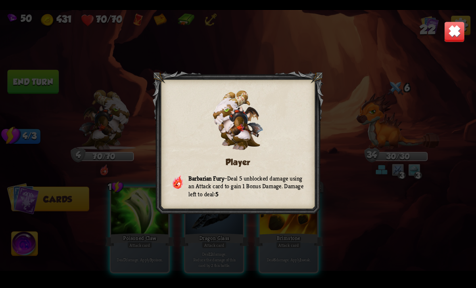
click at [407, 146] on div "Player Barbarian Fury – Deal 5 unblocked damage using an Attack card to gain 1 …" at bounding box center [238, 144] width 476 height 268
click at [457, 27] on img at bounding box center [454, 31] width 21 height 21
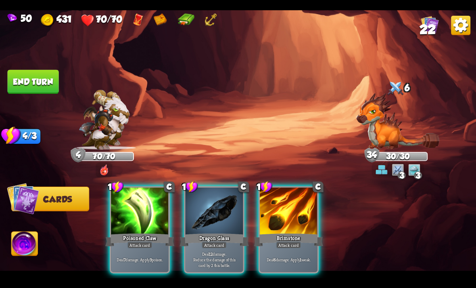
click at [295, 200] on div at bounding box center [289, 211] width 58 height 48
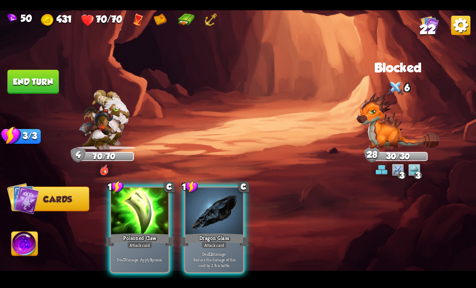
click at [150, 256] on p "Deal 7 damage. Apply 3 poison." at bounding box center [140, 259] width 55 height 6
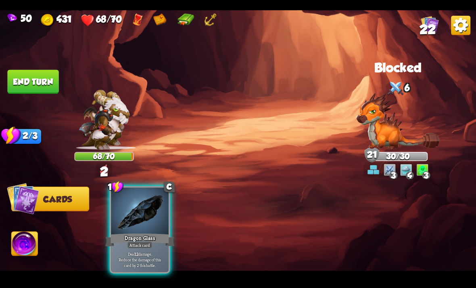
click at [38, 75] on button "End turn" at bounding box center [32, 81] width 51 height 24
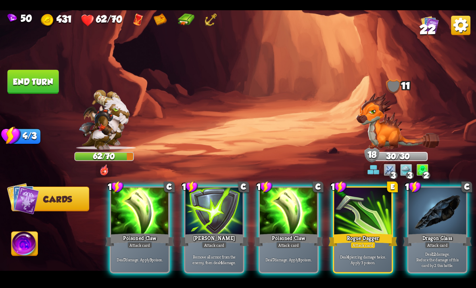
click at [221, 215] on div at bounding box center [215, 211] width 58 height 48
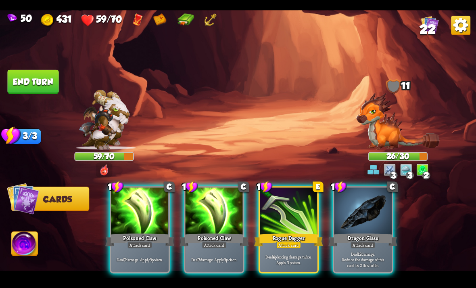
click at [161, 260] on div "Deal 7 damage. Apply 3 poison." at bounding box center [140, 258] width 58 height 25
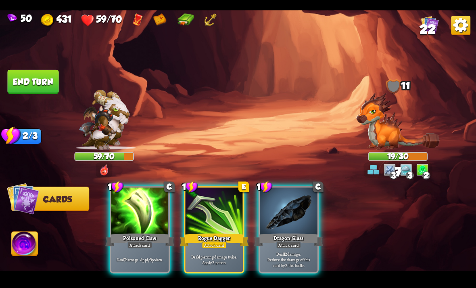
click at [163, 254] on div "Deal 7 damage. Apply 3 poison." at bounding box center [140, 258] width 58 height 25
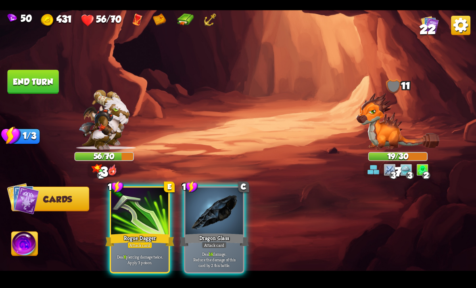
click at [157, 253] on p "Deal 6 piercing damage twice. Apply 3 poison." at bounding box center [140, 258] width 55 height 11
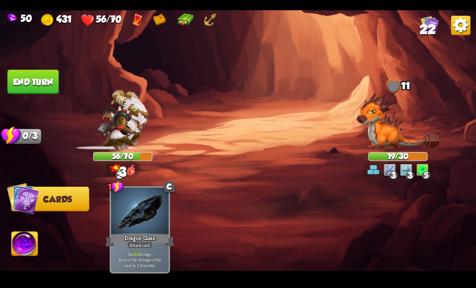
click at [29, 70] on button "End turn" at bounding box center [32, 81] width 51 height 24
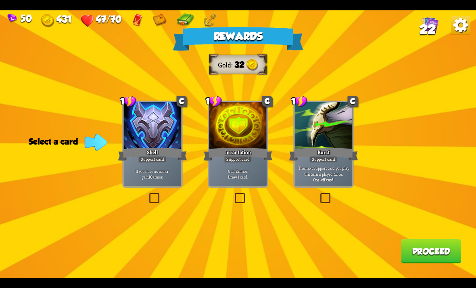
click at [233, 194] on label at bounding box center [233, 194] width 0 height 0
click at [0, 0] on input "checkbox" at bounding box center [0, 0] width 0 height 0
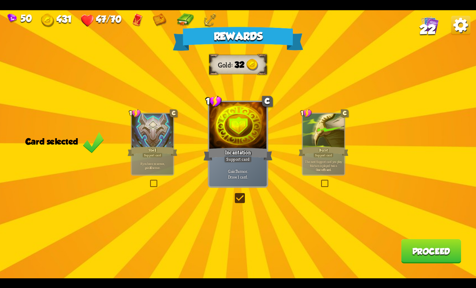
click at [421, 259] on button "Proceed" at bounding box center [431, 251] width 60 height 24
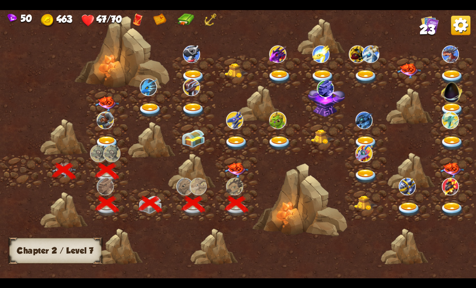
click at [246, 167] on img at bounding box center [237, 169] width 24 height 15
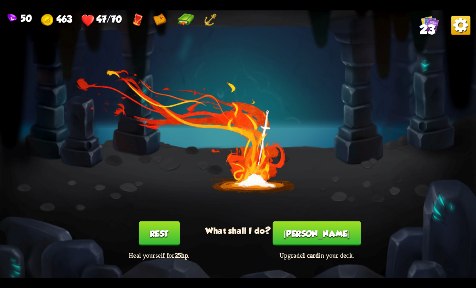
click at [173, 231] on button "Rest" at bounding box center [158, 233] width 41 height 24
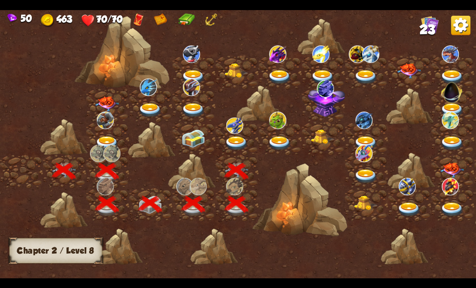
click at [235, 132] on img at bounding box center [234, 125] width 17 height 16
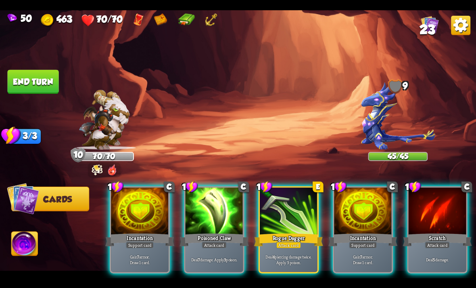
click at [122, 126] on img at bounding box center [104, 120] width 51 height 60
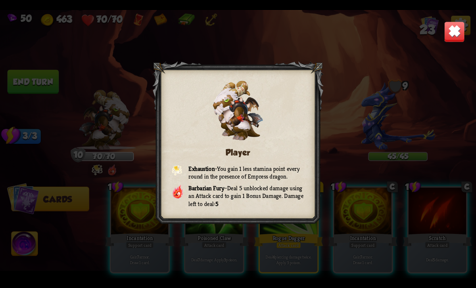
click at [448, 35] on img at bounding box center [454, 31] width 21 height 21
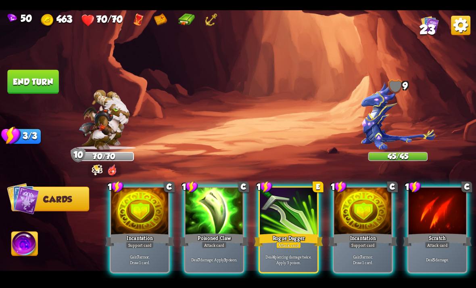
click at [214, 232] on div "Poisoned Claw" at bounding box center [214, 239] width 69 height 15
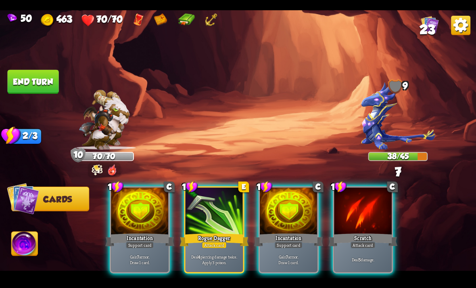
click at [211, 246] on div "Deal 4 piercing damage twice. Apply 3 poison." at bounding box center [215, 258] width 58 height 25
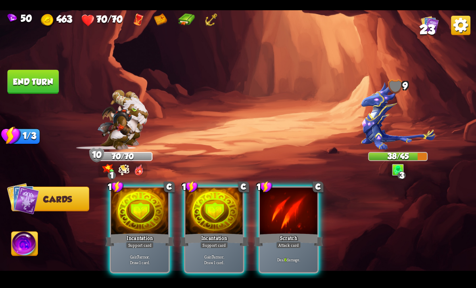
click at [299, 189] on div at bounding box center [289, 211] width 58 height 48
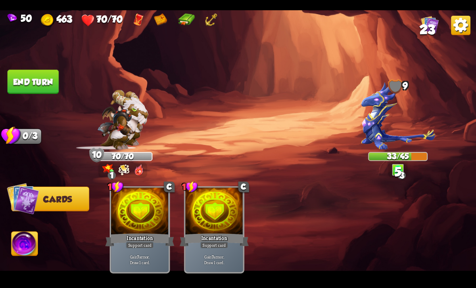
click at [41, 74] on button "End turn" at bounding box center [32, 81] width 51 height 24
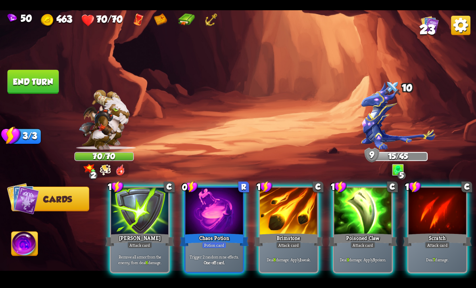
click at [218, 206] on div at bounding box center [215, 211] width 58 height 48
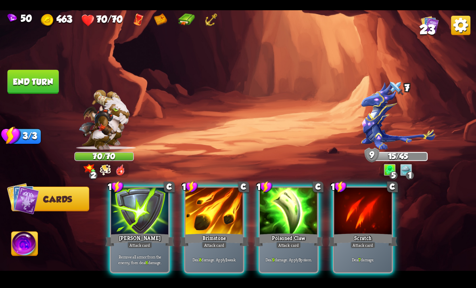
click at [154, 253] on p "Remove all armor from the enemy, then deal 6 damage." at bounding box center [140, 258] width 55 height 11
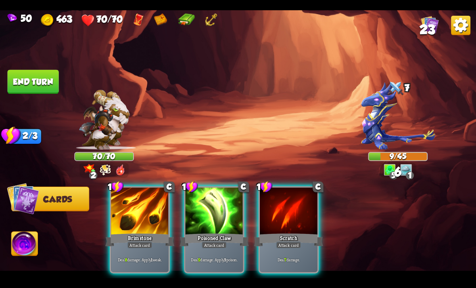
click at [205, 207] on div at bounding box center [215, 211] width 58 height 48
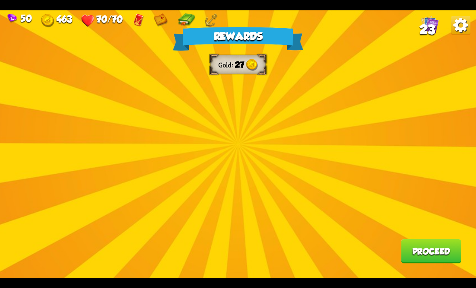
click at [466, 28] on img at bounding box center [460, 24] width 19 height 19
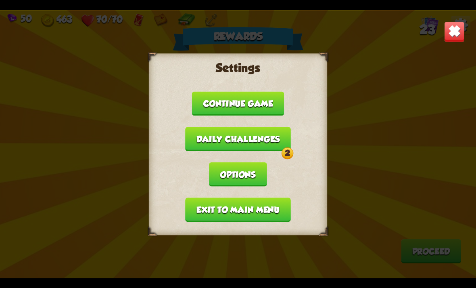
click at [440, 26] on div "Settings Continue game Daily challenges 2 Options Exit to main menu" at bounding box center [238, 144] width 476 height 268
click at [457, 25] on img at bounding box center [454, 31] width 21 height 21
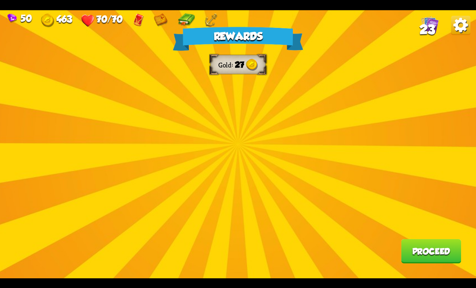
click at [420, 34] on span "23" at bounding box center [428, 29] width 16 height 15
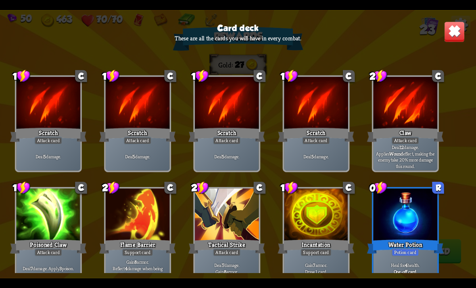
click at [447, 36] on img at bounding box center [454, 31] width 21 height 21
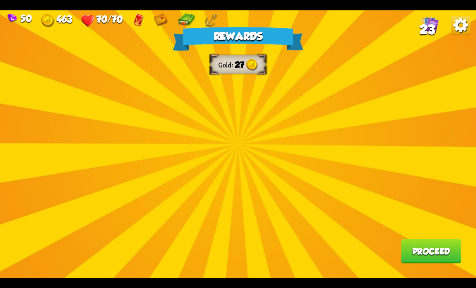
click at [452, 34] on img at bounding box center [460, 24] width 19 height 19
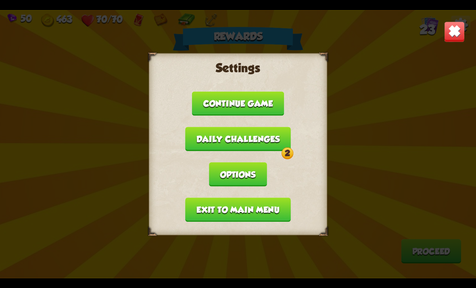
click at [277, 136] on button "Daily challenges 2" at bounding box center [238, 139] width 106 height 24
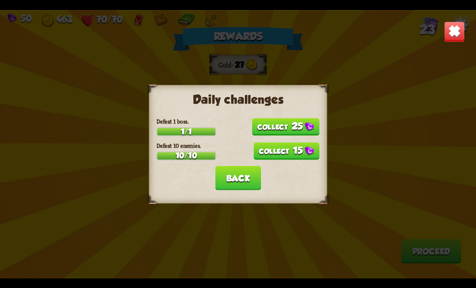
click at [313, 122] on button "25" at bounding box center [285, 126] width 67 height 17
click at [303, 148] on button "15" at bounding box center [286, 150] width 66 height 17
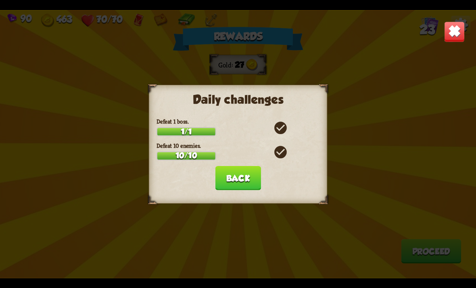
click at [251, 178] on button "Back" at bounding box center [238, 177] width 46 height 24
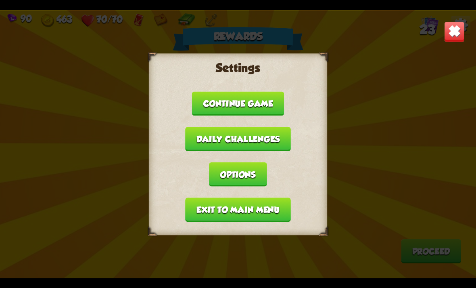
click at [473, 39] on div "Settings Continue game Daily challenges Options Exit to main menu" at bounding box center [238, 144] width 476 height 268
click at [451, 34] on img at bounding box center [454, 31] width 21 height 21
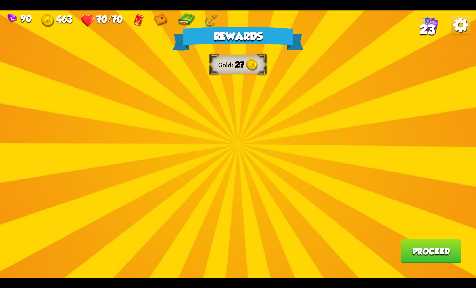
click at [421, 257] on button "Proceed" at bounding box center [431, 251] width 60 height 24
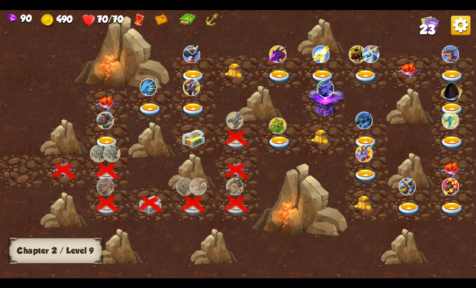
click at [408, 246] on div at bounding box center [405, 246] width 48 height 36
click at [285, 138] on img at bounding box center [280, 143] width 24 height 14
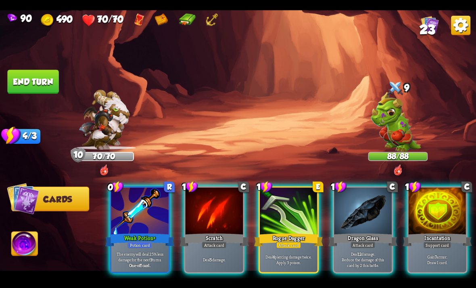
click at [151, 251] on p "The enemy will deal 25% less damage for the next 3 turns." at bounding box center [140, 256] width 55 height 11
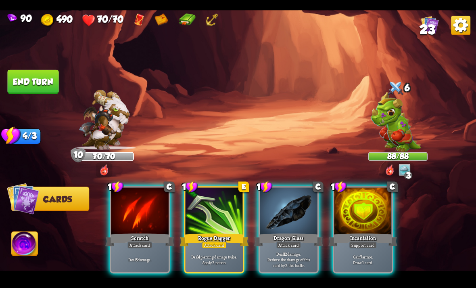
click at [378, 232] on div "Incantation" at bounding box center [362, 239] width 69 height 15
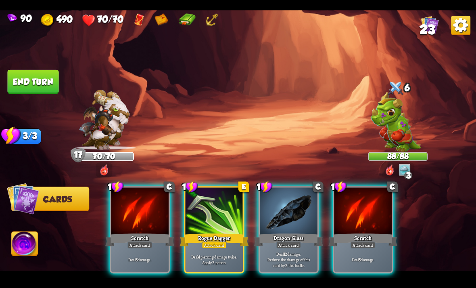
click at [204, 232] on div "Rogue Dagger" at bounding box center [214, 239] width 69 height 15
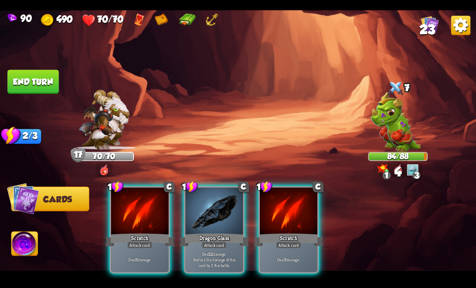
click at [219, 209] on div at bounding box center [215, 211] width 58 height 48
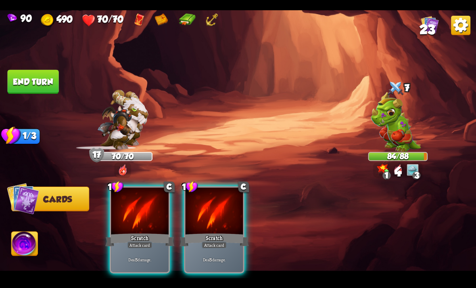
click at [216, 215] on div at bounding box center [215, 211] width 58 height 48
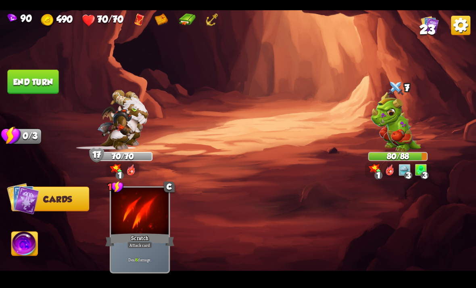
click at [22, 85] on button "End turn" at bounding box center [32, 81] width 51 height 24
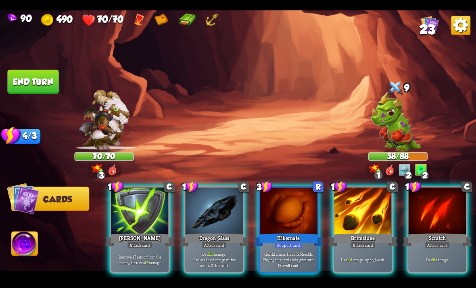
click at [292, 201] on div at bounding box center [289, 211] width 58 height 48
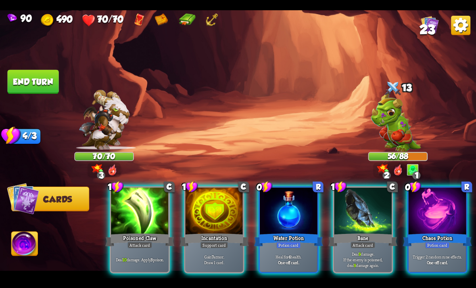
click at [217, 232] on div "Incantation" at bounding box center [214, 239] width 69 height 15
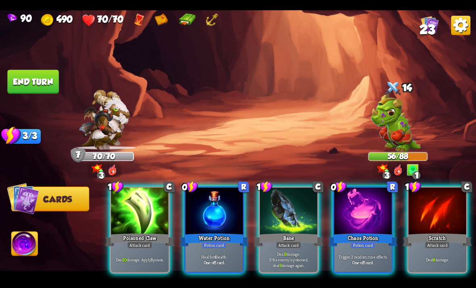
click at [361, 191] on div at bounding box center [363, 211] width 58 height 48
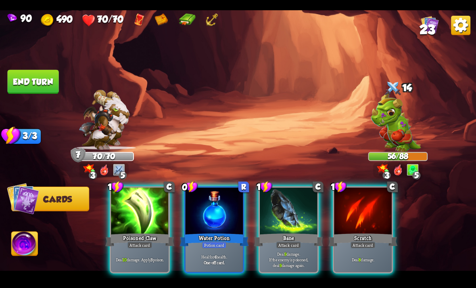
click at [162, 246] on div "Deal 10 damage. Apply 3 poison." at bounding box center [140, 258] width 58 height 25
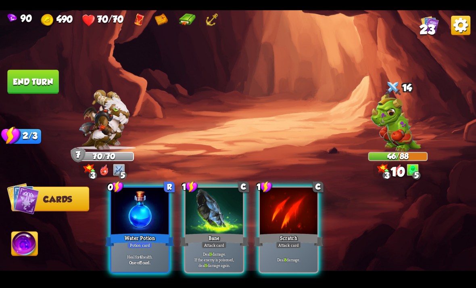
click at [203, 232] on div "Bane" at bounding box center [214, 239] width 69 height 15
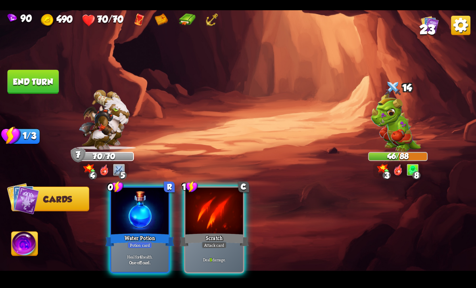
click at [204, 232] on div "Scratch" at bounding box center [214, 239] width 69 height 15
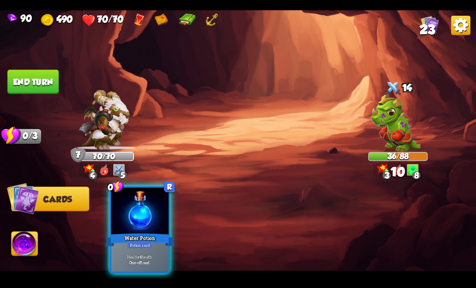
click at [167, 259] on div "One-off card." at bounding box center [140, 262] width 55 height 6
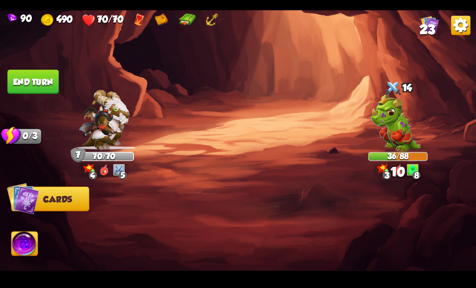
click at [21, 86] on button "End turn" at bounding box center [32, 81] width 51 height 24
click at [17, 94] on img at bounding box center [238, 144] width 476 height 268
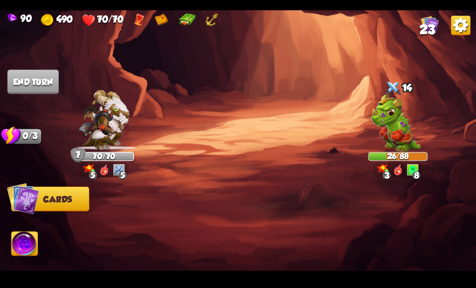
click at [25, 93] on img at bounding box center [238, 144] width 476 height 268
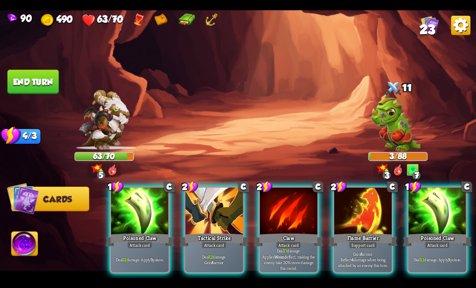
click at [157, 255] on div "Deal 12 damage. Apply 3 poison." at bounding box center [140, 258] width 58 height 25
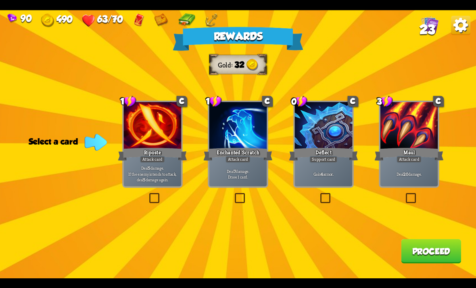
click at [233, 194] on label at bounding box center [233, 194] width 0 height 0
click at [0, 0] on input "checkbox" at bounding box center [0, 0] width 0 height 0
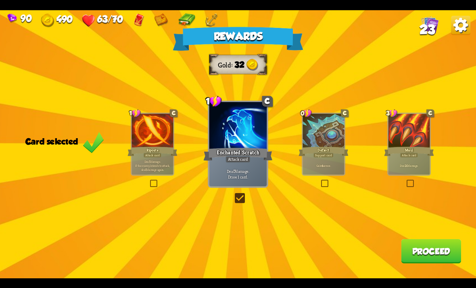
click at [420, 259] on button "Proceed" at bounding box center [431, 251] width 60 height 24
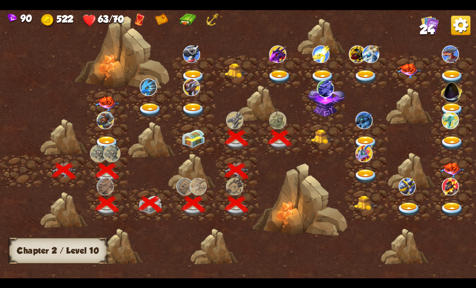
click at [316, 143] on img at bounding box center [323, 136] width 24 height 15
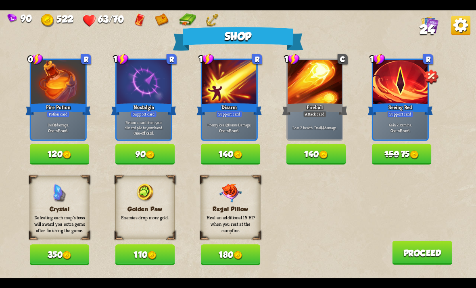
click at [419, 158] on img at bounding box center [414, 154] width 9 height 9
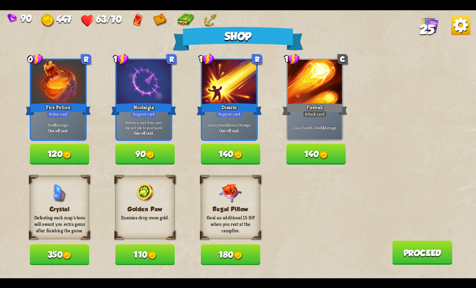
click at [41, 155] on button "120" at bounding box center [60, 154] width 60 height 21
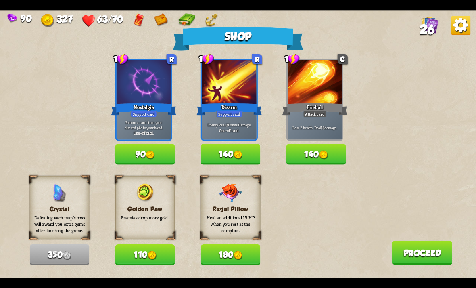
click at [424, 258] on button "Proceed" at bounding box center [422, 252] width 60 height 24
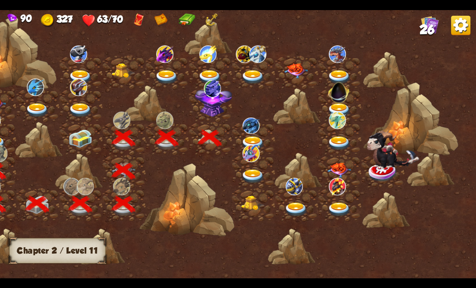
click at [257, 141] on img at bounding box center [253, 143] width 24 height 14
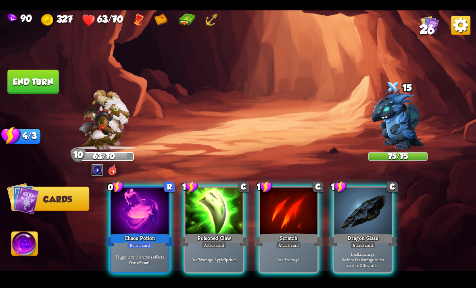
click at [102, 130] on img at bounding box center [104, 120] width 51 height 60
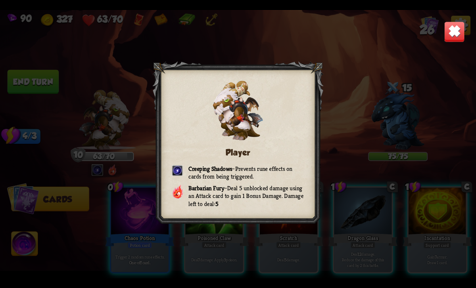
click at [102, 127] on div "Player Creeping Shadows – Prevents rune effects on cards from being triggered. …" at bounding box center [238, 144] width 476 height 268
click at [464, 23] on img at bounding box center [454, 31] width 21 height 21
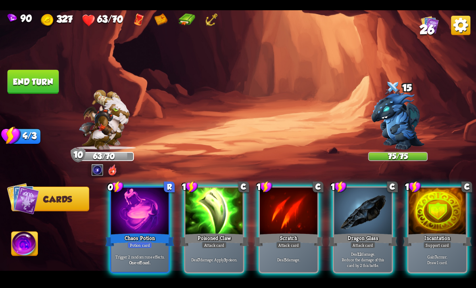
click at [134, 218] on div at bounding box center [140, 211] width 58 height 48
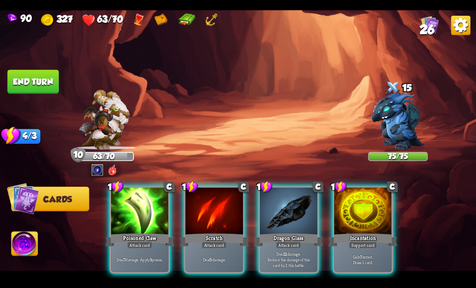
click at [361, 218] on div at bounding box center [363, 211] width 58 height 48
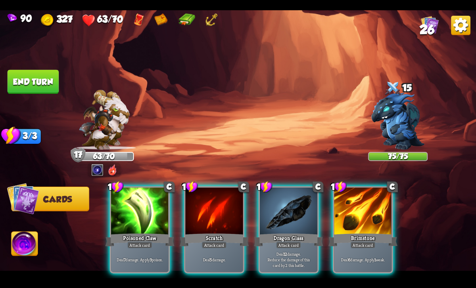
click at [356, 232] on div "Brimstone" at bounding box center [362, 239] width 69 height 15
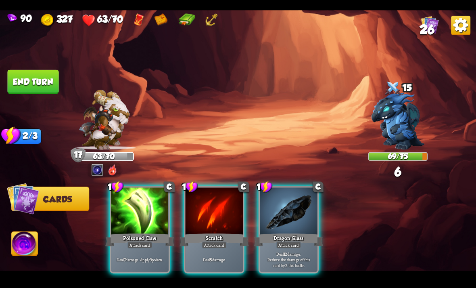
click at [145, 241] on div "Attack card" at bounding box center [139, 244] width 25 height 7
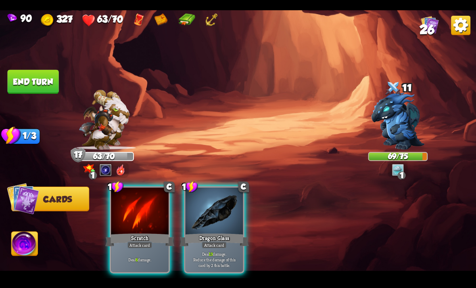
click at [199, 192] on div at bounding box center [215, 211] width 58 height 48
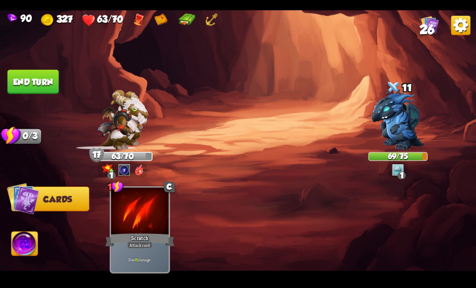
click at [192, 196] on div "1 C Scratch Attack card Deal 6 damage." at bounding box center [285, 218] width 381 height 119
click at [26, 78] on button "End turn" at bounding box center [32, 81] width 51 height 24
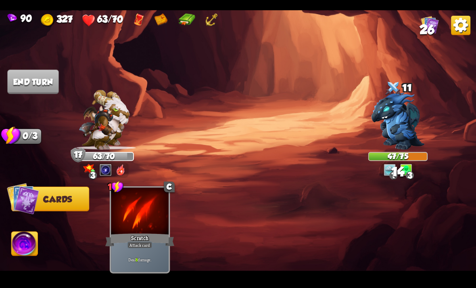
click at [27, 67] on img at bounding box center [238, 144] width 476 height 268
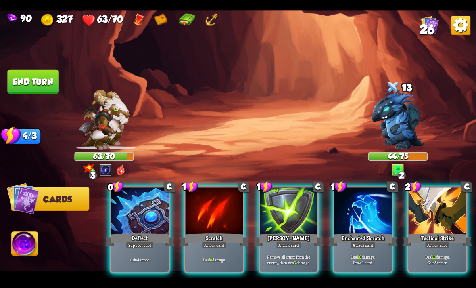
click at [151, 241] on div "Support card" at bounding box center [140, 244] width 28 height 7
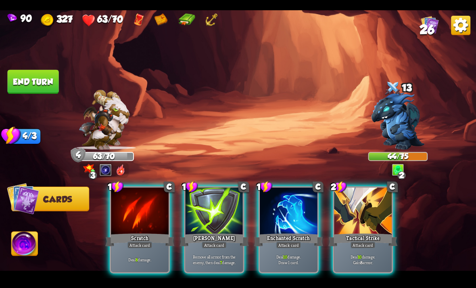
click at [368, 215] on div at bounding box center [363, 211] width 58 height 48
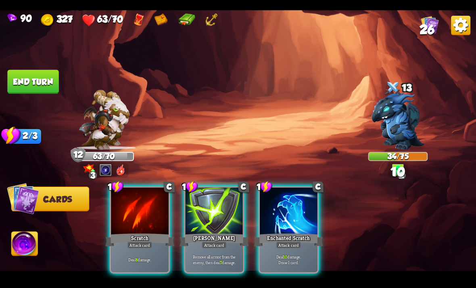
click at [309, 253] on p "Deal 10 damage. Draw 1 card." at bounding box center [288, 258] width 55 height 11
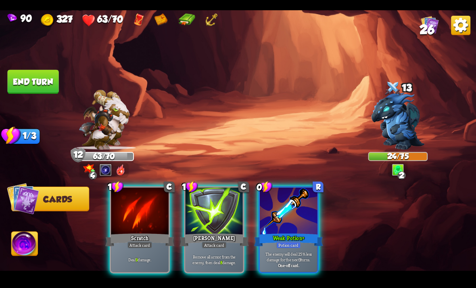
click at [307, 251] on p "The enemy will deal 25% less damage for the next 3 turns." at bounding box center [288, 256] width 55 height 11
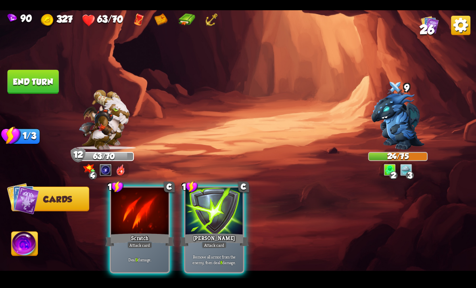
click at [157, 246] on div "Deal 9 damage." at bounding box center [140, 258] width 58 height 25
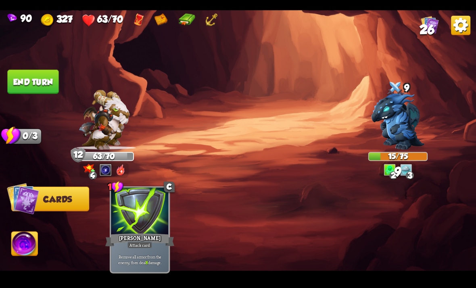
click at [28, 76] on button "End turn" at bounding box center [32, 81] width 51 height 24
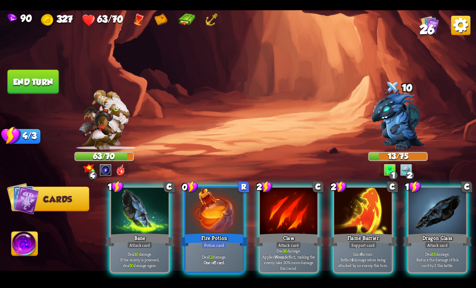
click at [160, 251] on p "Deal 10 damage. If the enemy is poisoned, deal 10 damage again." at bounding box center [140, 259] width 55 height 17
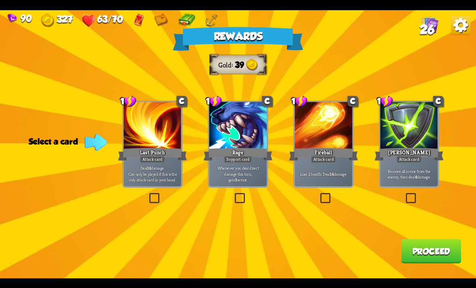
click at [148, 194] on label at bounding box center [148, 194] width 0 height 0
click at [0, 0] on input "checkbox" at bounding box center [0, 0] width 0 height 0
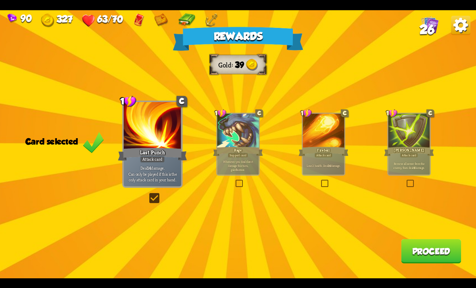
click at [427, 251] on button "Proceed" at bounding box center [431, 251] width 60 height 24
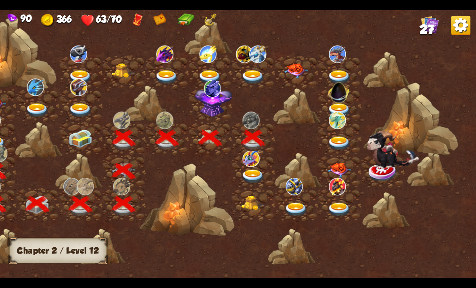
click at [252, 165] on img at bounding box center [250, 158] width 17 height 16
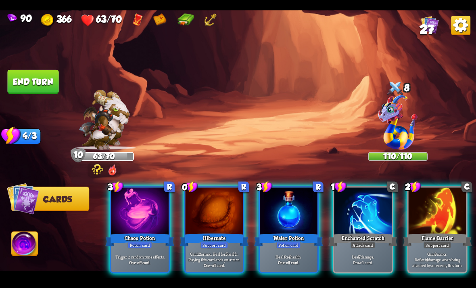
click at [363, 205] on div at bounding box center [363, 211] width 58 height 48
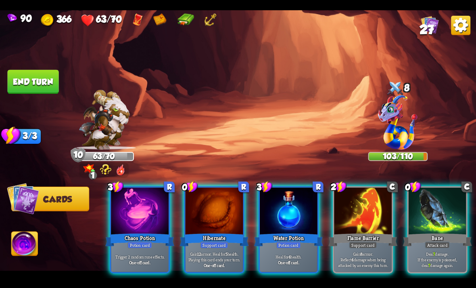
click at [428, 195] on div at bounding box center [438, 211] width 58 height 48
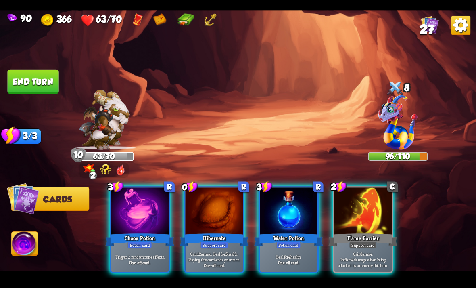
click at [292, 241] on div "Potion card" at bounding box center [288, 244] width 25 height 7
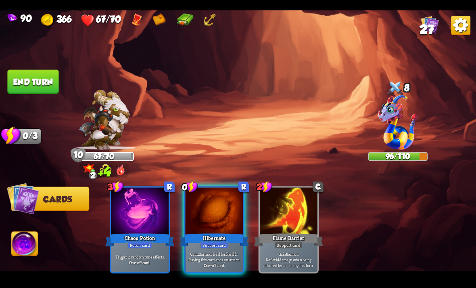
click at [210, 200] on div at bounding box center [215, 211] width 58 height 48
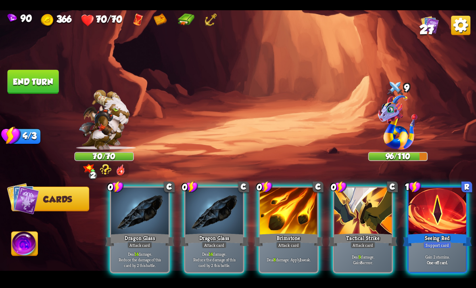
click at [428, 202] on div at bounding box center [438, 211] width 58 height 48
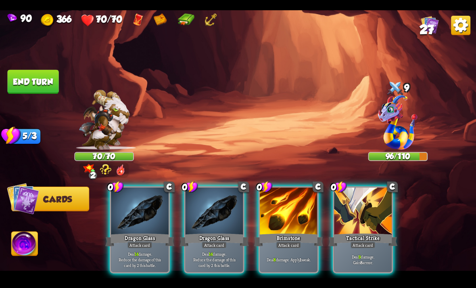
click at [287, 211] on div at bounding box center [289, 211] width 58 height 48
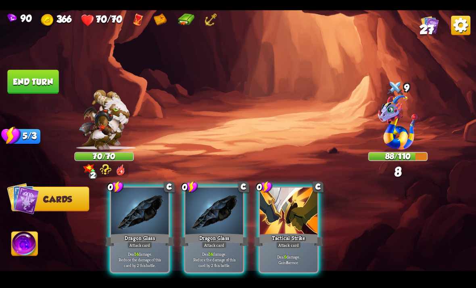
click at [290, 208] on div at bounding box center [289, 211] width 58 height 48
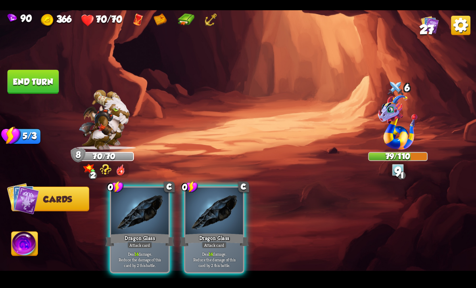
click at [217, 219] on div at bounding box center [215, 211] width 58 height 48
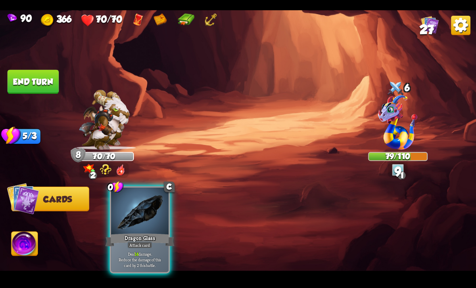
click at [127, 232] on div "Dragon Glass" at bounding box center [139, 239] width 69 height 15
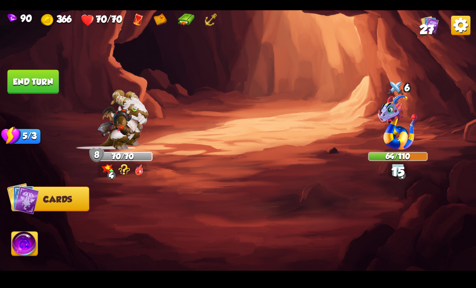
click at [29, 80] on button "End turn" at bounding box center [32, 81] width 51 height 24
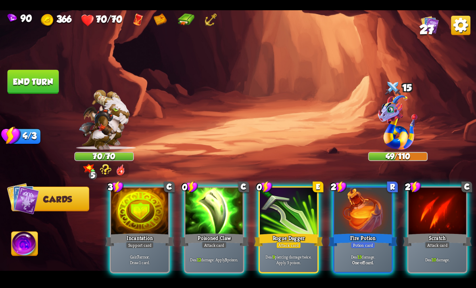
click at [197, 232] on div "Poisoned Claw" at bounding box center [214, 239] width 69 height 15
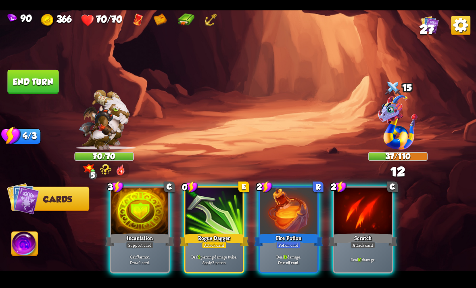
click at [208, 217] on div at bounding box center [215, 211] width 58 height 48
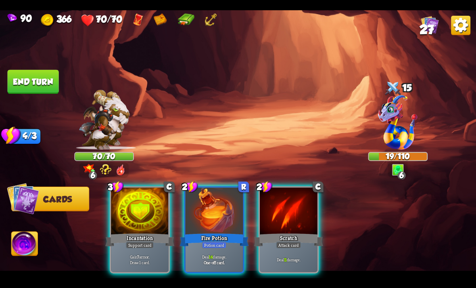
click at [198, 246] on div "Deal 14 damage. One-off card." at bounding box center [215, 258] width 58 height 25
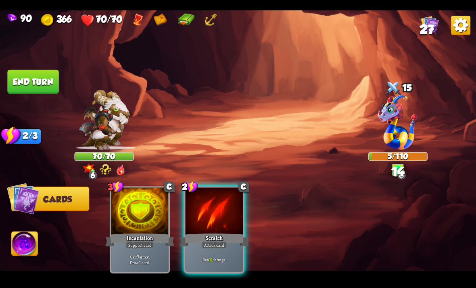
click at [208, 246] on div "Deal 11 damage." at bounding box center [215, 258] width 58 height 25
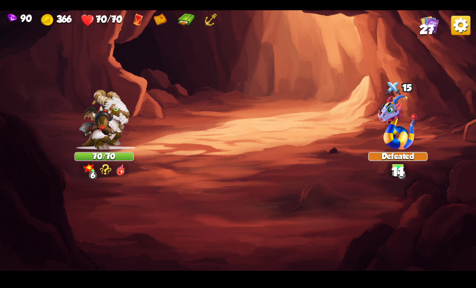
click at [25, 83] on img at bounding box center [238, 144] width 476 height 268
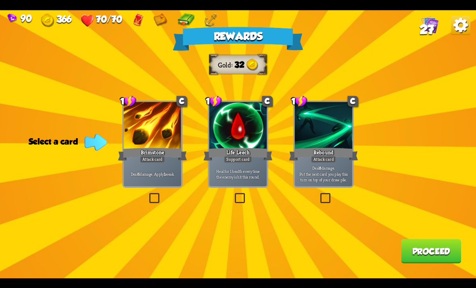
click at [144, 197] on div "Rewards Gold 32 Select a card 1 C Brimstone Attack card Deal 6 damage. Apply 1 …" at bounding box center [238, 144] width 476 height 268
click at [148, 194] on label at bounding box center [148, 194] width 0 height 0
click at [0, 0] on input "checkbox" at bounding box center [0, 0] width 0 height 0
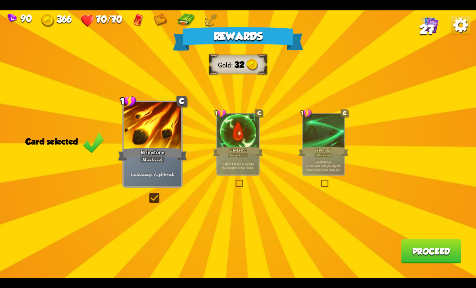
click at [436, 253] on button "Proceed" at bounding box center [431, 251] width 60 height 24
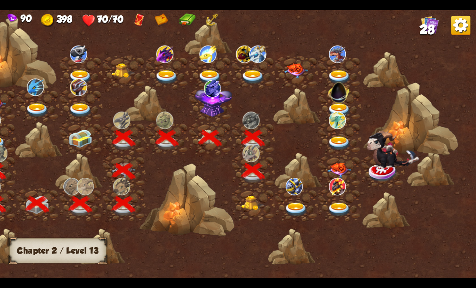
click at [255, 196] on img at bounding box center [253, 202] width 24 height 15
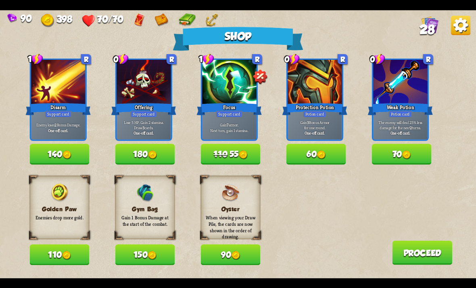
click at [217, 152] on span "110" at bounding box center [220, 154] width 14 height 10
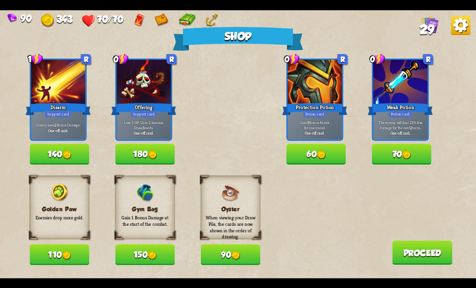
click at [129, 253] on button "150" at bounding box center [145, 254] width 60 height 21
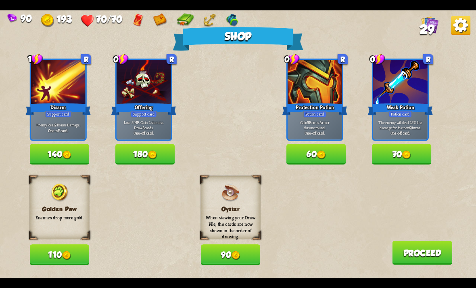
click at [403, 161] on button "70" at bounding box center [402, 154] width 60 height 21
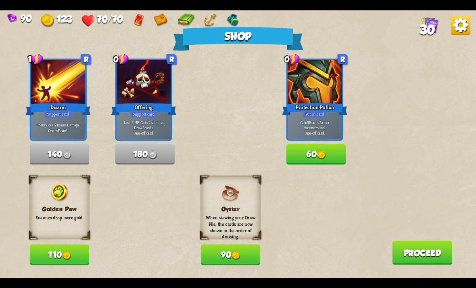
click at [414, 258] on button "Proceed" at bounding box center [422, 252] width 60 height 24
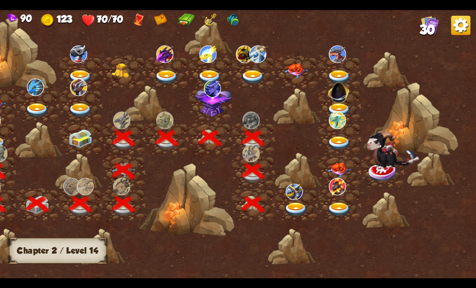
click at [300, 209] on img at bounding box center [296, 209] width 24 height 14
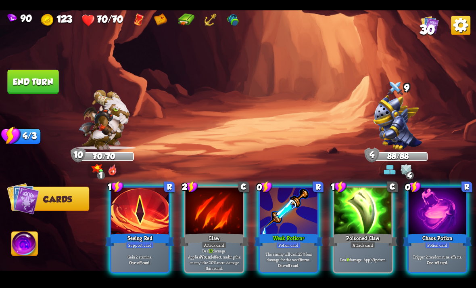
click at [292, 241] on div "Potion card" at bounding box center [288, 244] width 25 height 7
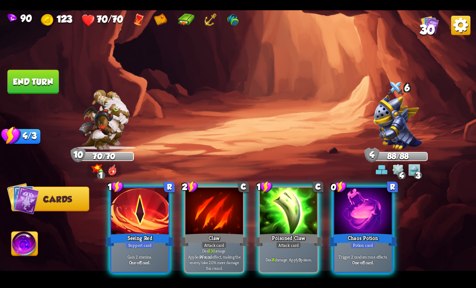
click at [367, 241] on div "Potion card" at bounding box center [363, 244] width 25 height 7
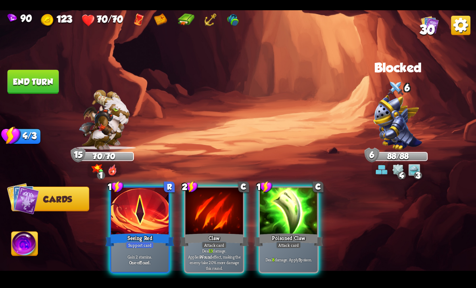
click at [121, 232] on div "Seeing Red" at bounding box center [139, 239] width 69 height 15
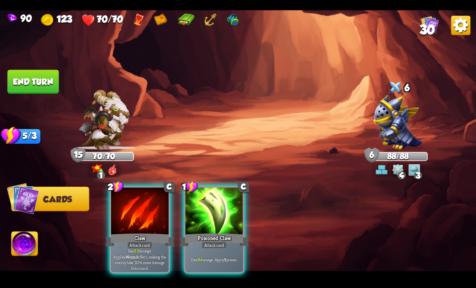
click at [124, 213] on div at bounding box center [140, 211] width 58 height 48
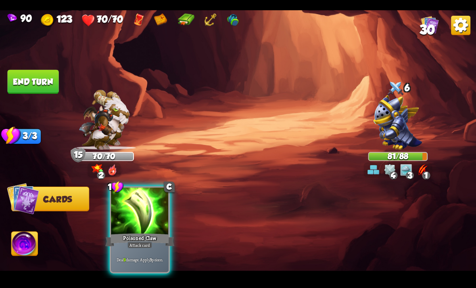
click at [150, 265] on div "1 C Poisoned Claw Attack card Deal 9 damage. Apply 3 poison." at bounding box center [140, 229] width 60 height 87
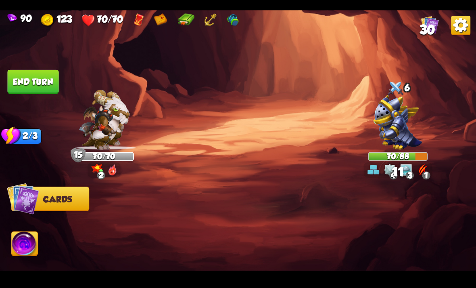
click at [38, 81] on button "End turn" at bounding box center [32, 81] width 51 height 24
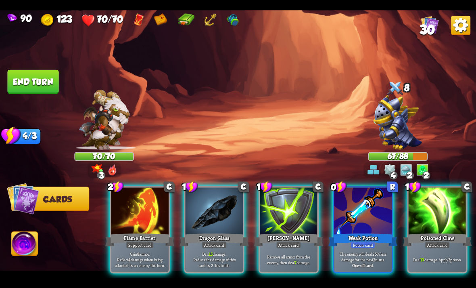
click at [370, 232] on div "Weak Potion" at bounding box center [362, 239] width 69 height 15
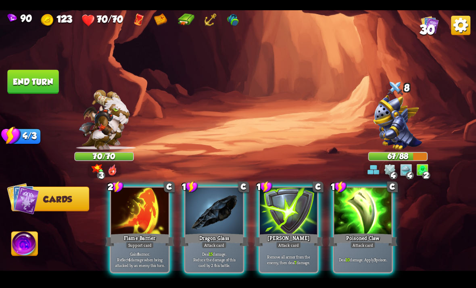
click at [134, 255] on p "Gain 8 armor. Reflect 4 damage when being attacked by an enemy this turn." at bounding box center [140, 259] width 55 height 17
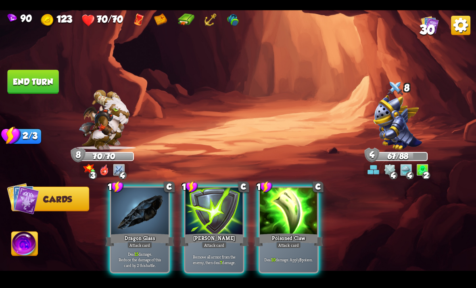
click at [138, 258] on p "Deal 15 damage. Reduce the damage of this card by 2 this battle." at bounding box center [140, 259] width 55 height 17
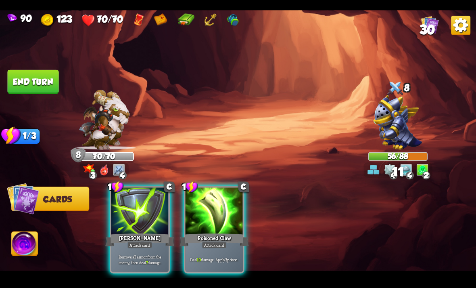
click at [208, 246] on div "Deal 10 damage. Apply 3 poison." at bounding box center [215, 258] width 58 height 25
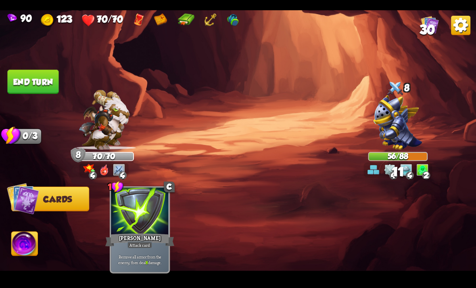
click at [207, 239] on div "1 C [PERSON_NAME] Attack card Remove all armor from the enemy, then deal 8 dama…" at bounding box center [285, 218] width 381 height 119
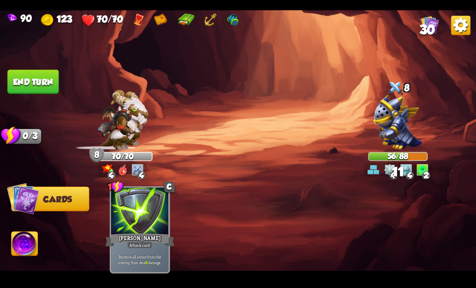
click at [37, 82] on button "End turn" at bounding box center [32, 81] width 51 height 24
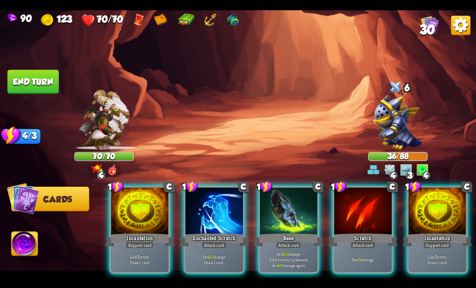
click at [113, 246] on div "Gain 7 armor. Draw 1 card." at bounding box center [140, 258] width 58 height 25
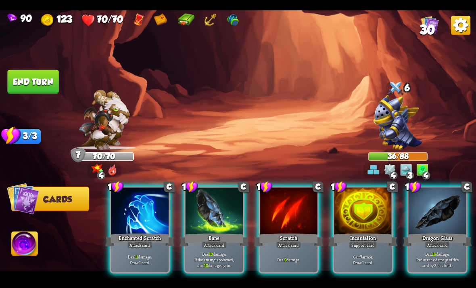
click at [144, 257] on div "Deal 11 damage. Draw 1 card." at bounding box center [140, 258] width 58 height 25
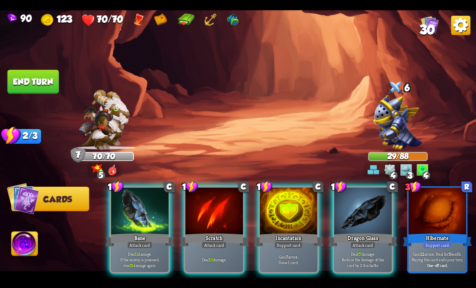
click at [142, 262] on div "Deal 11 damage. If the enemy is poisoned, deal 11 damage again." at bounding box center [140, 258] width 58 height 25
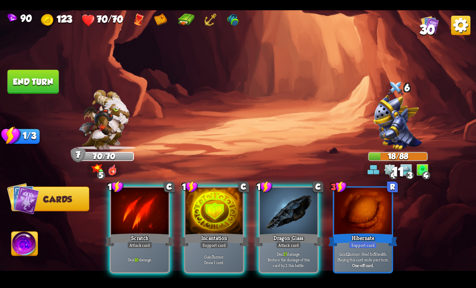
click at [288, 232] on div "Dragon Glass" at bounding box center [288, 239] width 69 height 15
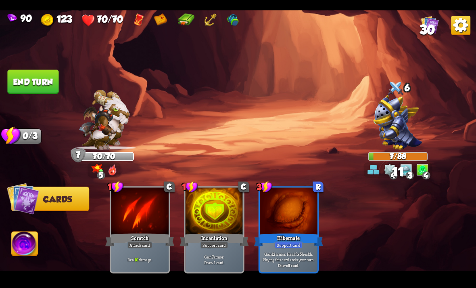
click at [37, 86] on button "End turn" at bounding box center [32, 81] width 51 height 24
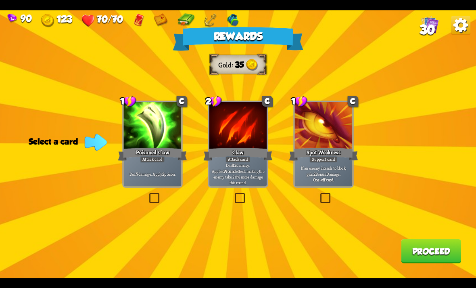
click at [148, 194] on label at bounding box center [148, 194] width 0 height 0
click at [0, 0] on input "checkbox" at bounding box center [0, 0] width 0 height 0
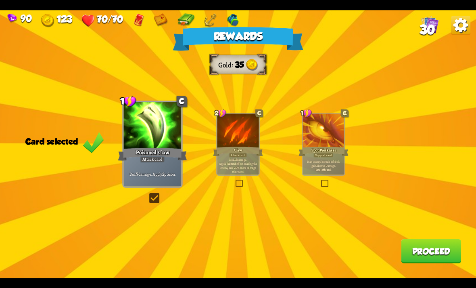
click at [434, 247] on button "Proceed" at bounding box center [431, 251] width 60 height 24
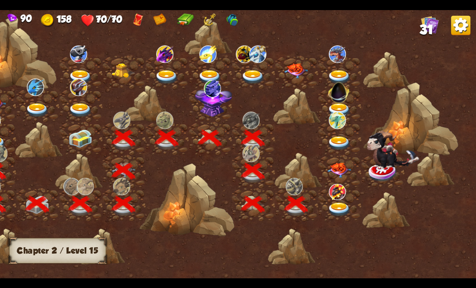
click at [339, 205] on img at bounding box center [339, 209] width 24 height 14
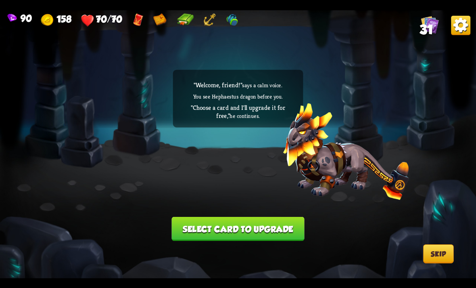
click at [300, 227] on button "Select card to upgrade" at bounding box center [237, 228] width 133 height 24
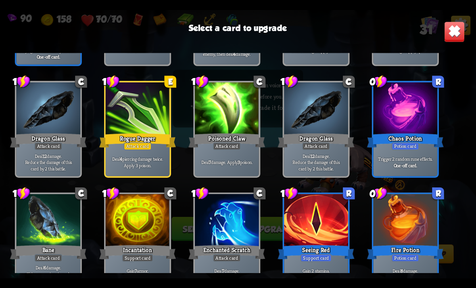
scroll to position [358, 0]
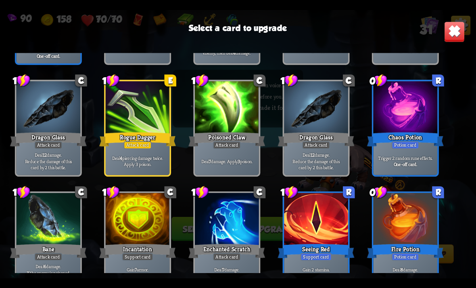
click at [108, 117] on div at bounding box center [138, 108] width 64 height 54
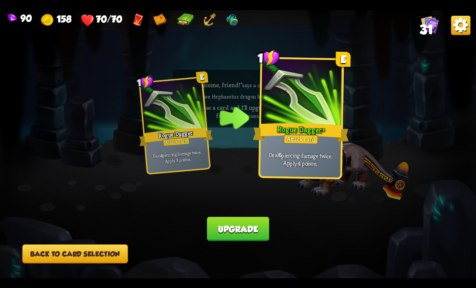
click at [253, 230] on button "Upgrade" at bounding box center [238, 228] width 62 height 24
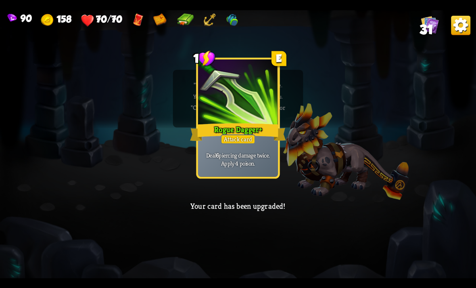
click at [443, 207] on div "1 E Rogue Dagger+ Attack card Deal 6 piercing damage twice. Apply 4 poison. 1 E…" at bounding box center [238, 144] width 476 height 268
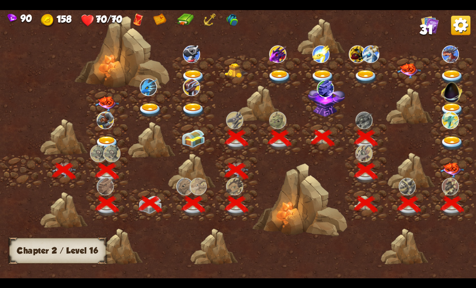
scroll to position [0, 123]
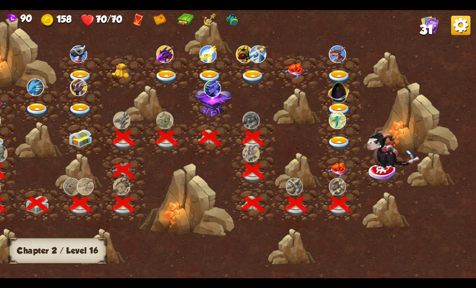
click at [341, 170] on img at bounding box center [339, 169] width 24 height 15
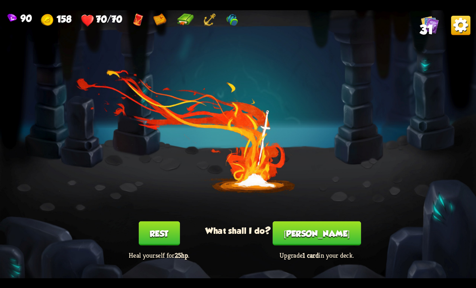
click at [327, 240] on button "[PERSON_NAME]" at bounding box center [317, 233] width 88 height 24
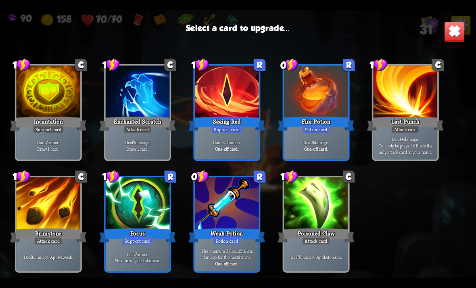
scroll to position [496, 0]
click at [242, 155] on div "Gain 2 stamina. One-off card." at bounding box center [227, 145] width 64 height 28
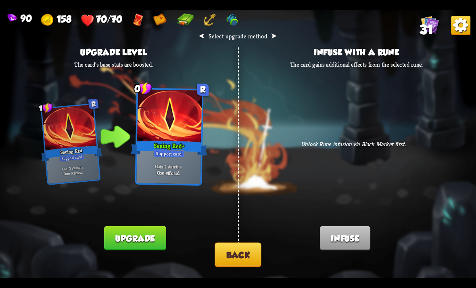
click at [152, 239] on button "Upgrade" at bounding box center [135, 237] width 62 height 24
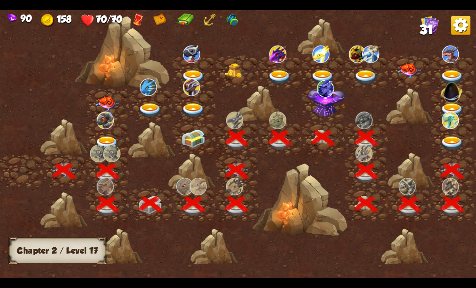
scroll to position [0, 123]
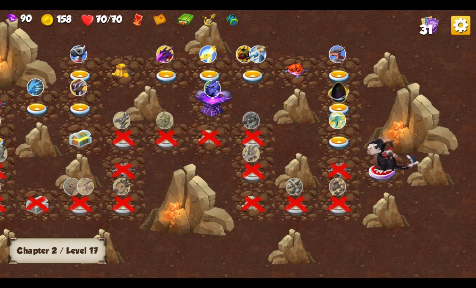
click at [381, 167] on img at bounding box center [393, 153] width 52 height 37
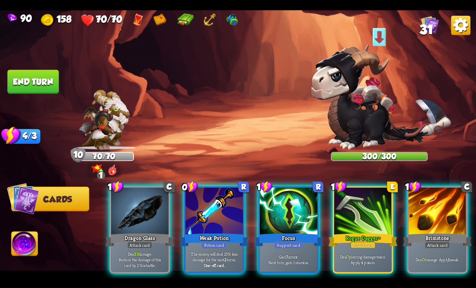
click at [371, 124] on img at bounding box center [381, 97] width 140 height 106
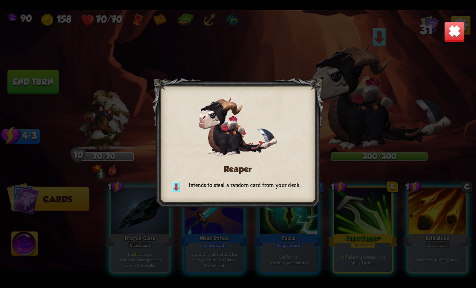
click at [413, 123] on div "Reaper Intends to steal a random card from your deck." at bounding box center [238, 144] width 476 height 268
click at [451, 23] on img at bounding box center [454, 31] width 21 height 21
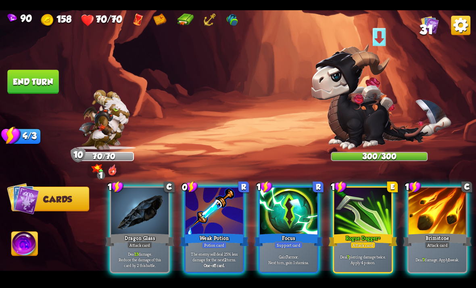
click at [221, 251] on p "The enemy will deal 25% less damage for the next 2 turns." at bounding box center [214, 256] width 55 height 11
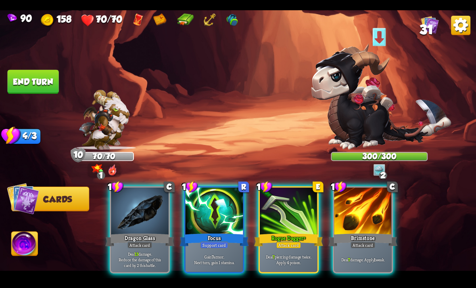
click at [352, 246] on div "Deal 7 damage. Apply 1 weak." at bounding box center [363, 258] width 58 height 25
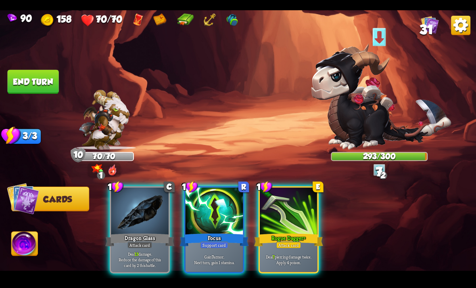
click at [284, 241] on div "Attack card" at bounding box center [288, 244] width 25 height 7
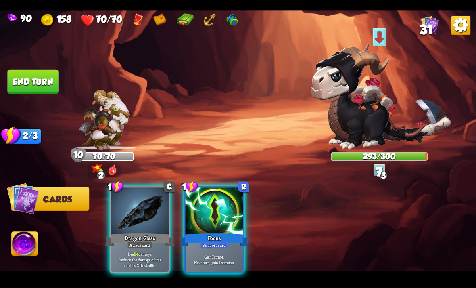
click at [130, 251] on p "Deal 14 damage. Reduce the damage of this card by 2 this battle." at bounding box center [140, 259] width 55 height 17
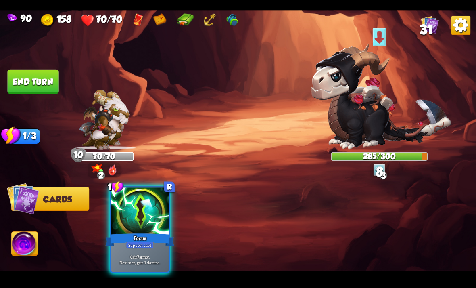
click at [137, 253] on p "Gain 7 armor. Next turn, gain 1 stamina." at bounding box center [140, 258] width 55 height 11
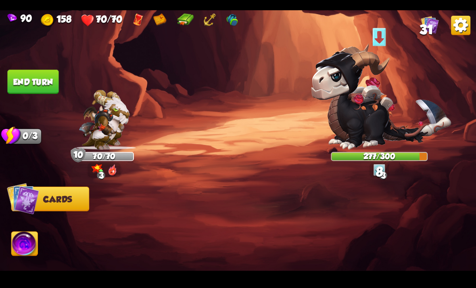
click at [38, 81] on button "End turn" at bounding box center [32, 81] width 51 height 24
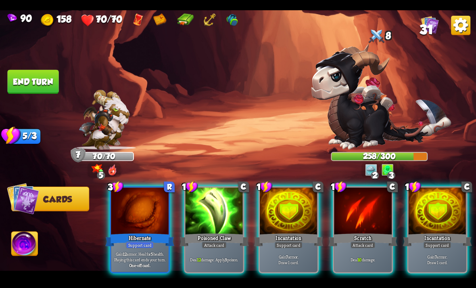
click at [290, 209] on div at bounding box center [289, 211] width 58 height 48
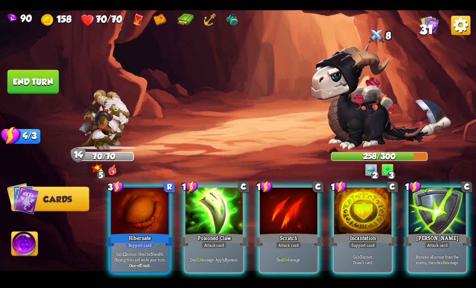
click at [221, 232] on div "Poisoned Claw" at bounding box center [214, 239] width 69 height 15
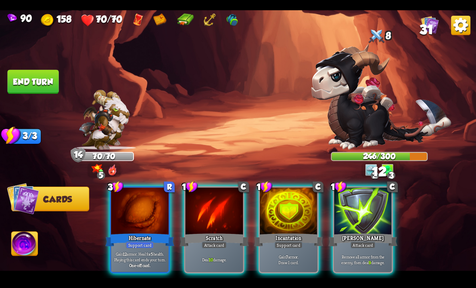
click at [222, 232] on div "Scratch" at bounding box center [214, 239] width 69 height 15
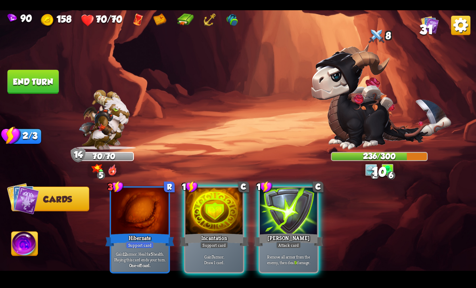
click at [33, 77] on button "End turn" at bounding box center [32, 81] width 51 height 24
click at [26, 69] on img at bounding box center [238, 144] width 476 height 268
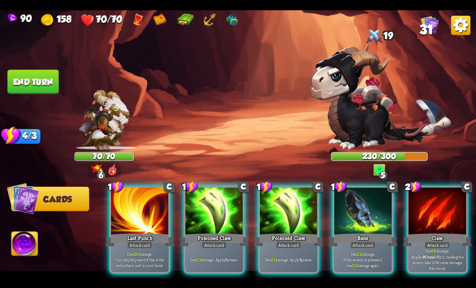
click at [21, 245] on img at bounding box center [25, 244] width 26 height 27
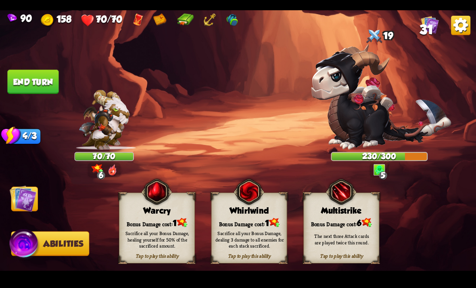
click at [33, 198] on img at bounding box center [23, 198] width 27 height 27
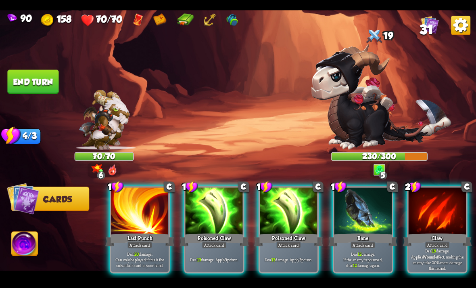
click at [366, 217] on div at bounding box center [363, 211] width 58 height 48
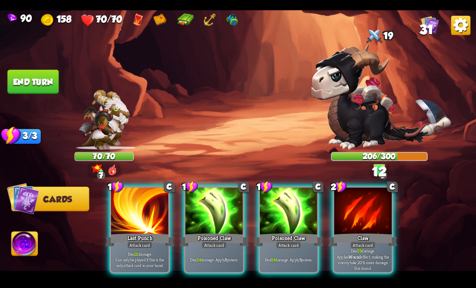
click at [221, 246] on div "Deal 14 damage. Apply 3 poison." at bounding box center [215, 258] width 58 height 25
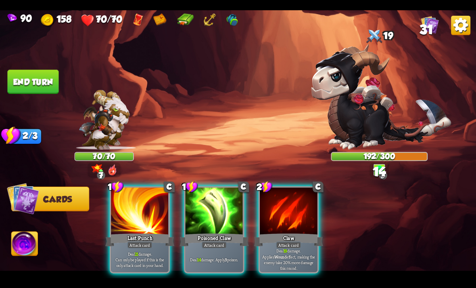
click at [218, 241] on div "Attack card" at bounding box center [214, 244] width 25 height 7
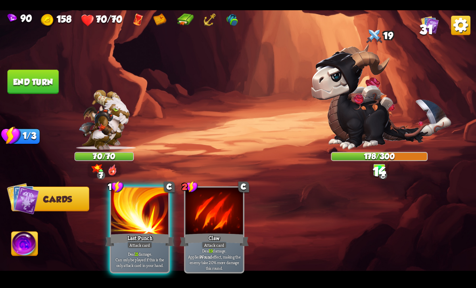
click at [167, 256] on span "Can only be played if this is the only attack card in your hand." at bounding box center [140, 261] width 55 height 11
click at [157, 259] on span "Can only be played if this is the only attack card in your hand." at bounding box center [140, 261] width 55 height 11
click at [32, 81] on button "End turn" at bounding box center [32, 81] width 51 height 24
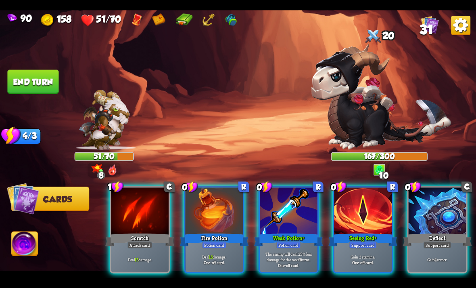
click at [274, 235] on div "Weak Potion+" at bounding box center [288, 239] width 69 height 15
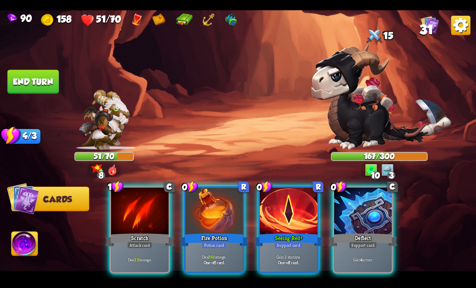
click at [375, 246] on div "Gain 4 armor." at bounding box center [363, 258] width 58 height 25
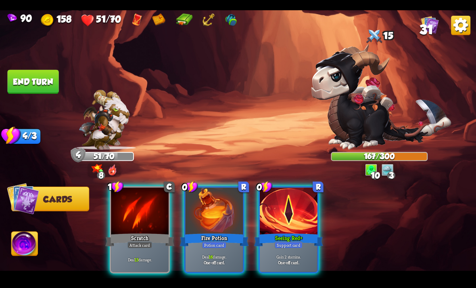
click at [304, 246] on div "Gain 2 stamina. One-off card." at bounding box center [289, 258] width 58 height 25
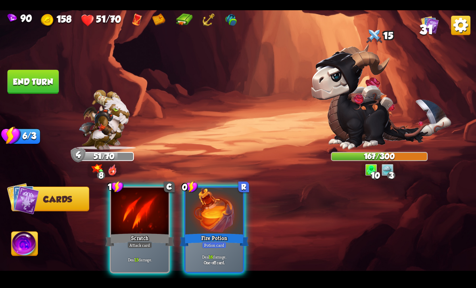
click at [215, 253] on p "Deal 16 damage." at bounding box center [214, 256] width 55 height 6
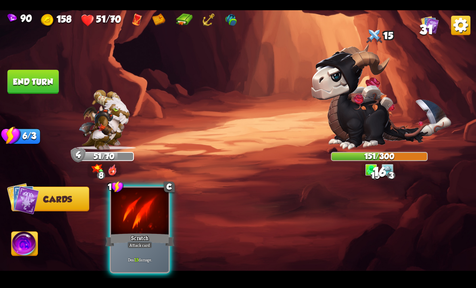
click at [156, 232] on div "Scratch" at bounding box center [139, 239] width 69 height 15
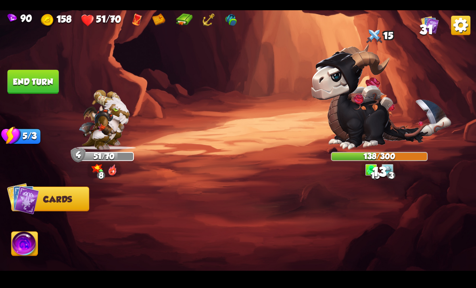
click at [23, 79] on button "End turn" at bounding box center [32, 81] width 51 height 24
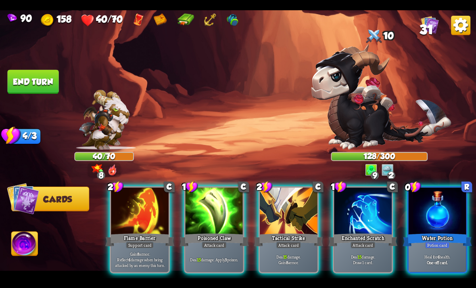
click at [441, 253] on p "Heal for 4 health." at bounding box center [437, 256] width 55 height 6
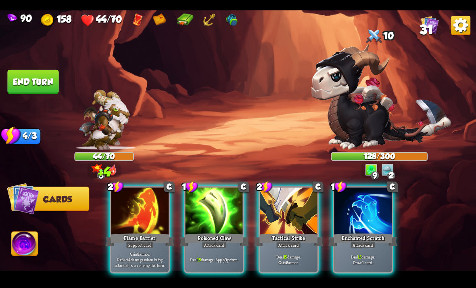
click at [144, 251] on p "Gain 8 armor. Reflect 4 damage when being attacked by an enemy this turn." at bounding box center [140, 259] width 55 height 17
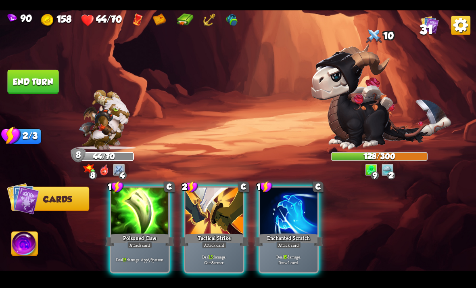
click at [210, 253] on p "Deal 15 damage. Gain 8 armor." at bounding box center [214, 258] width 55 height 11
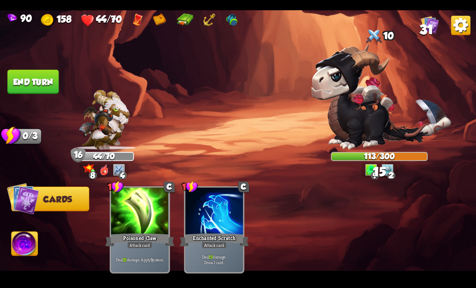
click at [31, 84] on button "End turn" at bounding box center [32, 81] width 51 height 24
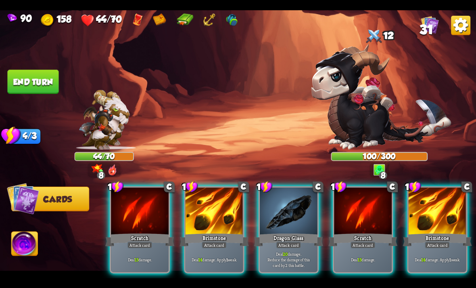
click at [417, 236] on div "Brimstone" at bounding box center [437, 239] width 69 height 15
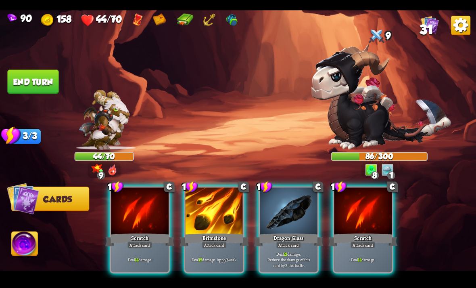
click at [219, 256] on p "Deal 15 damage. Apply 1 weak." at bounding box center [214, 259] width 55 height 6
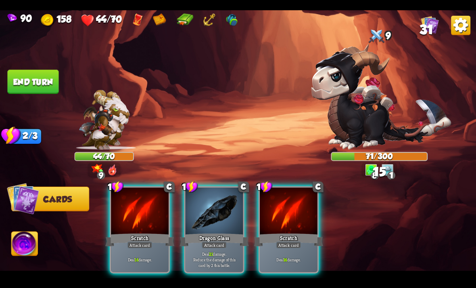
click at [221, 251] on p "Deal 21 damage. Reduce the damage of this card by 2 this battle." at bounding box center [214, 259] width 55 height 17
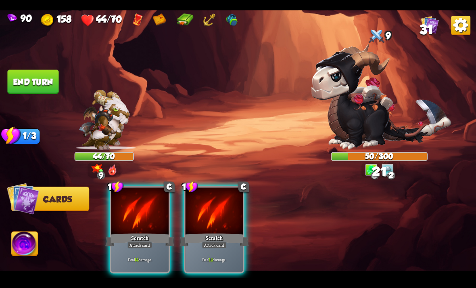
click at [217, 246] on div "Deal 14 damage." at bounding box center [215, 258] width 58 height 25
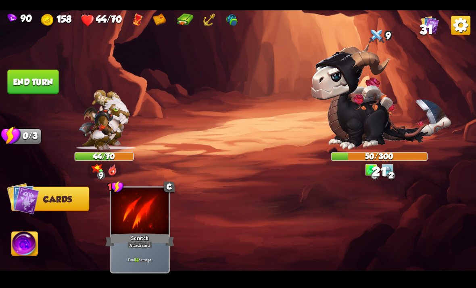
click at [219, 232] on div "1 C Scratch Attack card Deal 14 damage." at bounding box center [285, 218] width 381 height 119
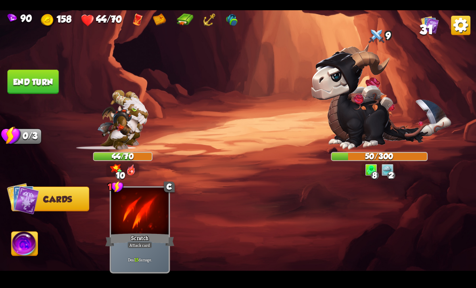
click at [54, 79] on button "End turn" at bounding box center [32, 81] width 51 height 24
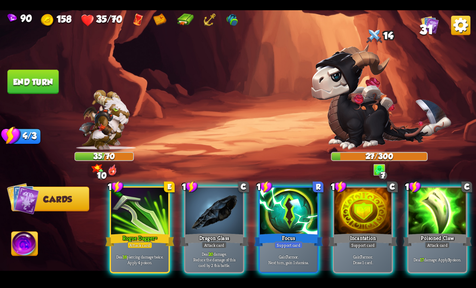
click at [132, 219] on div at bounding box center [140, 211] width 58 height 48
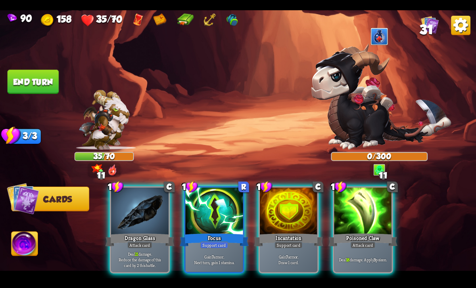
click at [365, 108] on img at bounding box center [381, 97] width 140 height 106
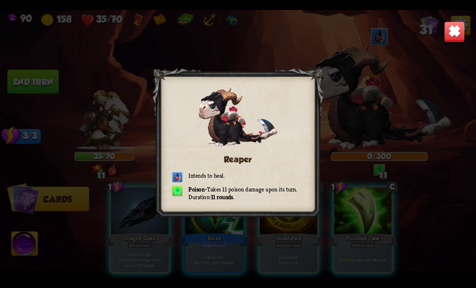
click at [390, 131] on div "Reaper Intends to heal. Poison – Takes 11 poison damage upon its turn. Duration…" at bounding box center [238, 144] width 476 height 268
click at [449, 23] on img at bounding box center [454, 31] width 21 height 21
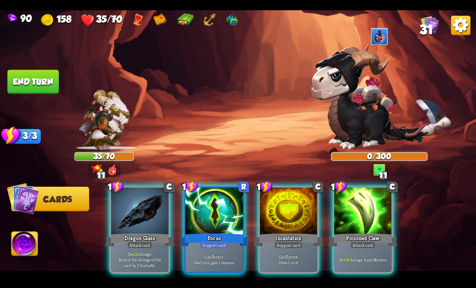
click at [457, 34] on img at bounding box center [460, 24] width 19 height 19
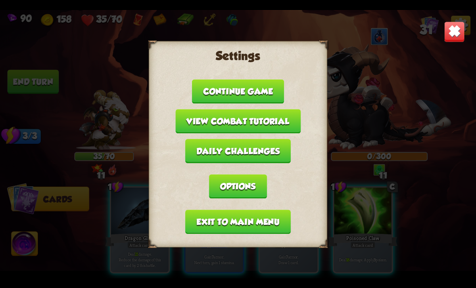
click at [459, 34] on img at bounding box center [454, 31] width 21 height 21
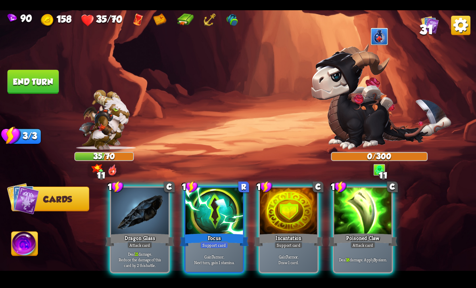
click at [224, 246] on div "Gain 7 armor. Next turn, gain 1 stamina." at bounding box center [215, 258] width 58 height 25
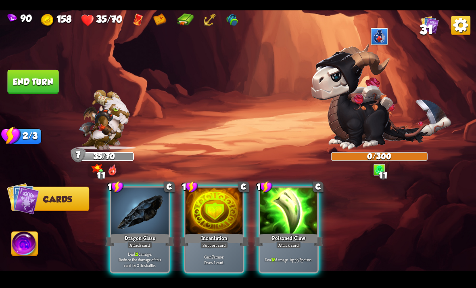
click at [294, 256] on p "Deal 18 damage. Apply 3 poison." at bounding box center [288, 259] width 55 height 6
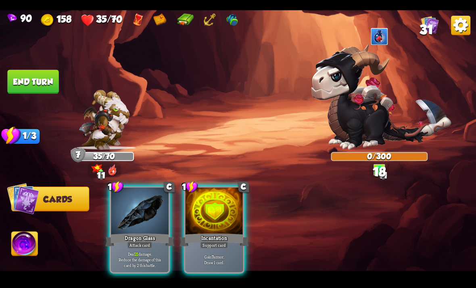
click at [237, 236] on div "Incantation" at bounding box center [214, 239] width 69 height 15
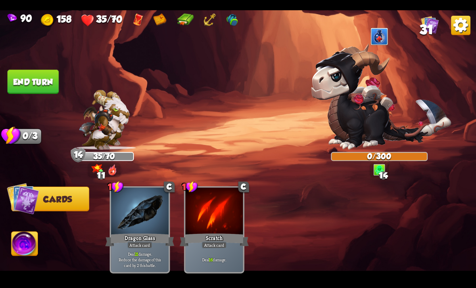
click at [22, 95] on img at bounding box center [238, 144] width 476 height 268
click at [22, 84] on button "End turn" at bounding box center [32, 81] width 51 height 24
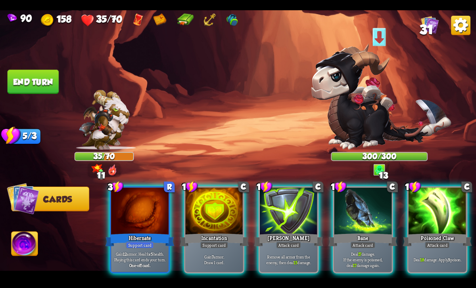
click at [438, 256] on p "Deal 18 damage. Apply 3 poison." at bounding box center [437, 259] width 55 height 6
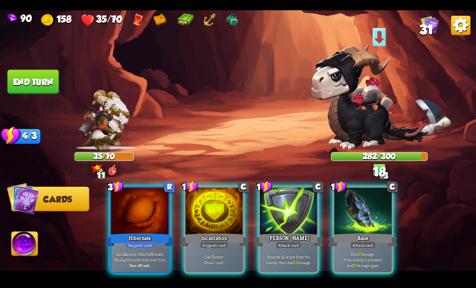
click at [380, 260] on div "Deal 17 damage. If the enemy is poisoned, deal 17 damage again." at bounding box center [363, 258] width 58 height 25
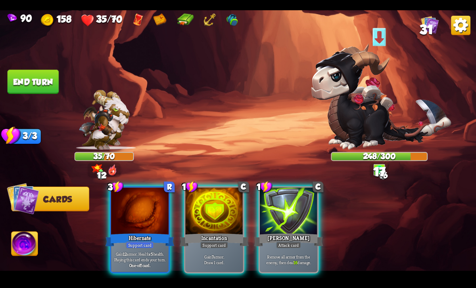
click at [138, 251] on p "Gain 12 armor. Heal for 5 health. Playing this card ends your turn." at bounding box center [140, 256] width 55 height 11
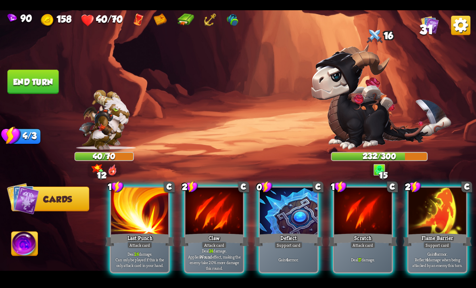
click at [428, 232] on div "Flame Barrier" at bounding box center [437, 239] width 69 height 15
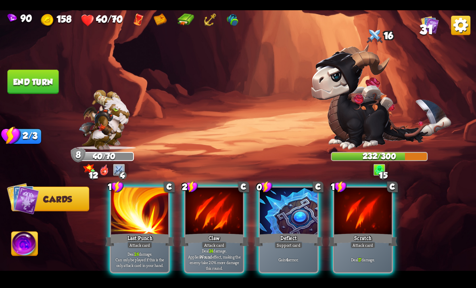
click at [284, 246] on div "Gain 4 armor." at bounding box center [289, 258] width 58 height 25
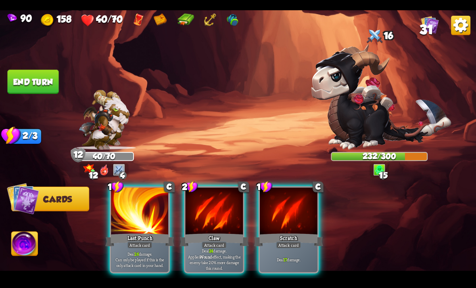
click at [218, 248] on p "Deal 24 damage. Applies Wound effect, making the enemy take 20% more damage thi…" at bounding box center [214, 259] width 55 height 23
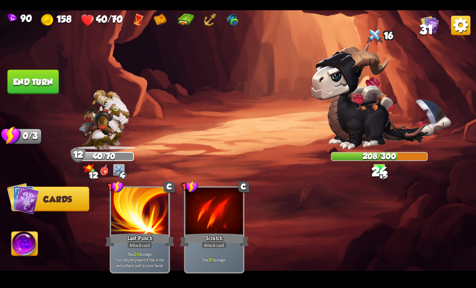
click at [22, 87] on button "End turn" at bounding box center [32, 81] width 51 height 24
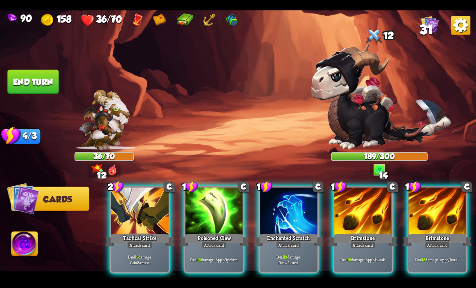
click at [355, 256] on p "Deal 18 damage. Apply 1 weak." at bounding box center [363, 259] width 55 height 6
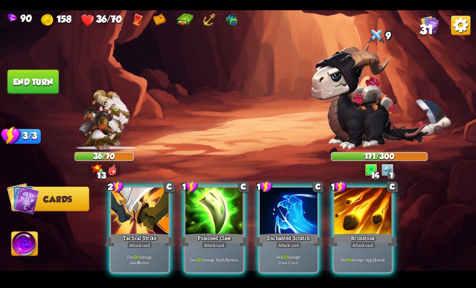
click at [146, 254] on p "Deal 20 damage. Gain 8 armor." at bounding box center [140, 258] width 55 height 11
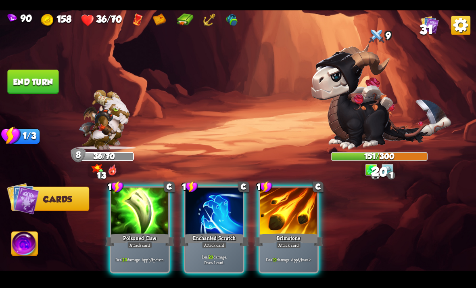
click at [150, 258] on div "Deal 20 damage. Apply 3 poison." at bounding box center [140, 258] width 58 height 25
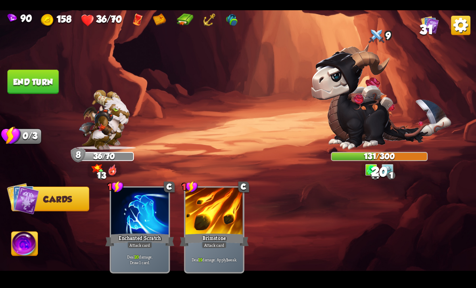
click at [23, 90] on button "End turn" at bounding box center [32, 81] width 51 height 24
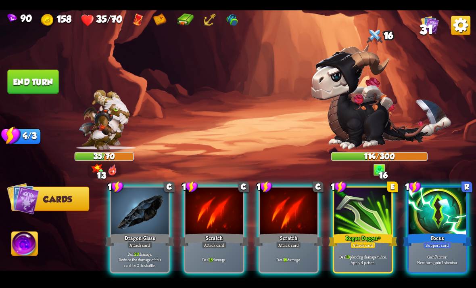
click at [434, 232] on div "Focus" at bounding box center [437, 239] width 69 height 15
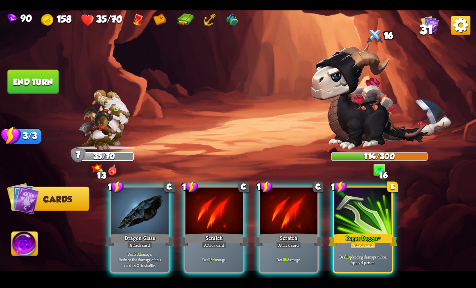
click at [381, 255] on p "Deal 19 piercing damage twice. Apply 4 poison." at bounding box center [363, 258] width 55 height 11
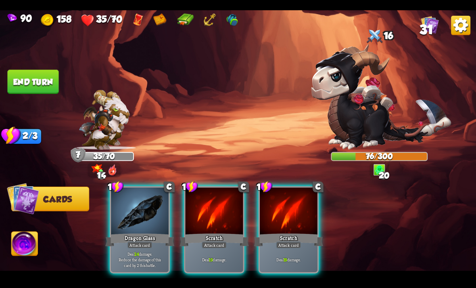
click at [136, 252] on p "Deal 24 damage. Reduce the damage of this card by 2 this battle." at bounding box center [140, 259] width 55 height 17
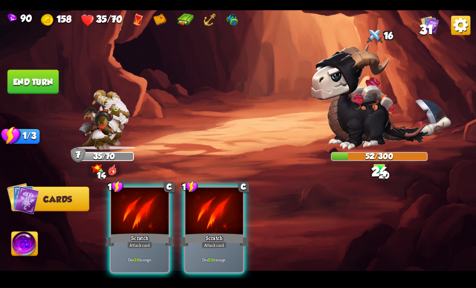
click at [149, 256] on p "Deal 19 damage." at bounding box center [140, 259] width 55 height 6
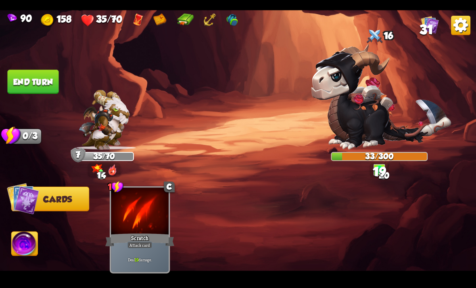
click at [21, 88] on button "End turn" at bounding box center [32, 81] width 51 height 24
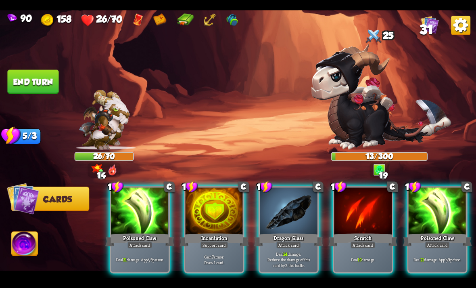
click at [147, 259] on div "Deal 21 damage. Apply 3 poison." at bounding box center [140, 258] width 58 height 25
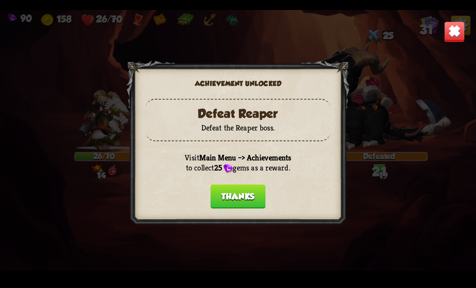
click at [249, 201] on button "Thanks" at bounding box center [238, 196] width 55 height 24
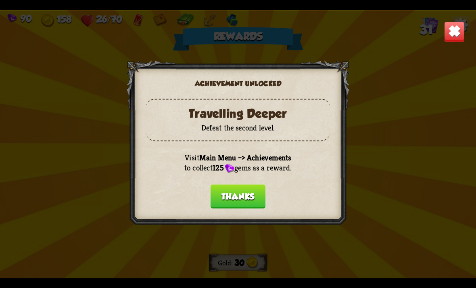
click at [255, 202] on button "Thanks" at bounding box center [238, 196] width 55 height 24
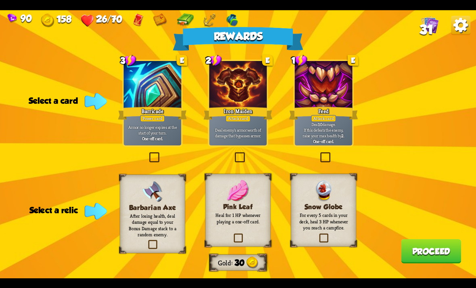
click at [318, 234] on label at bounding box center [318, 234] width 0 height 0
click at [0, 0] on input "checkbox" at bounding box center [0, 0] width 0 height 0
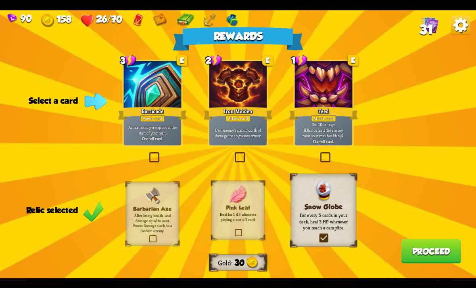
click at [233, 153] on label at bounding box center [233, 153] width 0 height 0
click at [0, 0] on input "checkbox" at bounding box center [0, 0] width 0 height 0
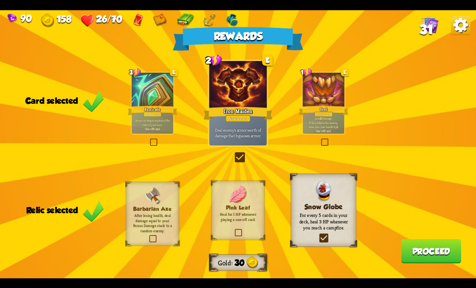
click at [426, 257] on button "Proceed" at bounding box center [431, 251] width 60 height 24
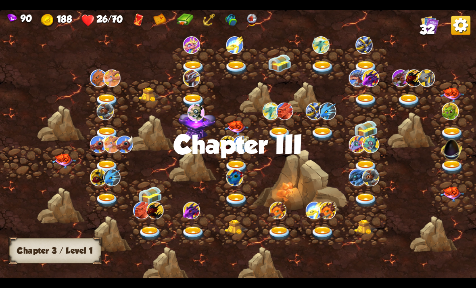
click at [65, 163] on img at bounding box center [64, 160] width 24 height 15
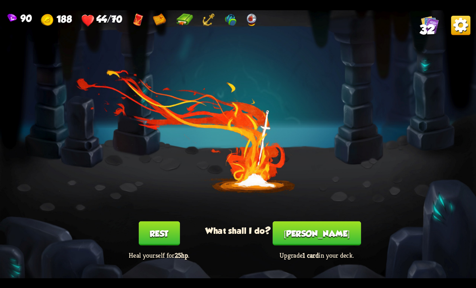
click at [176, 234] on button "Rest" at bounding box center [158, 233] width 41 height 24
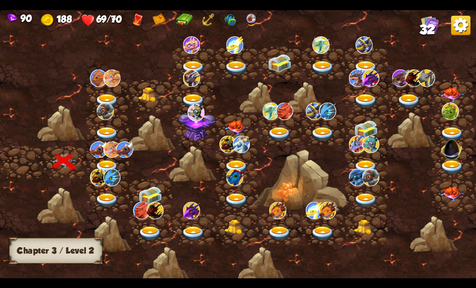
click at [103, 162] on img at bounding box center [107, 167] width 24 height 14
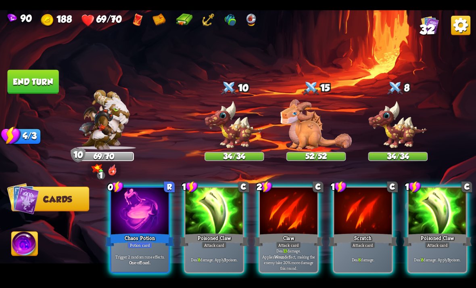
click at [142, 259] on b "One-off card." at bounding box center [139, 262] width 21 height 6
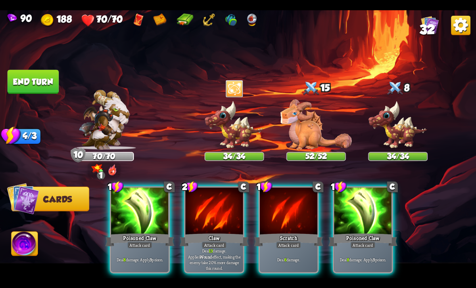
click at [231, 202] on div at bounding box center [215, 211] width 58 height 48
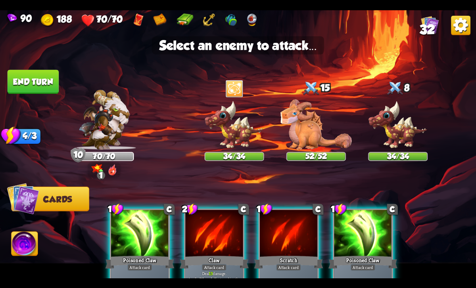
click at [401, 134] on img at bounding box center [398, 124] width 60 height 49
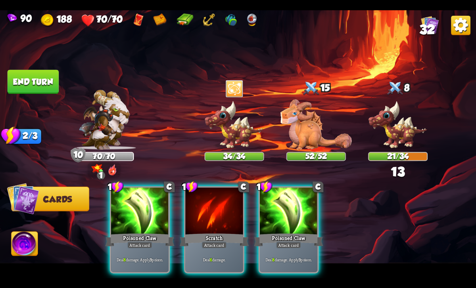
click at [287, 195] on div at bounding box center [289, 211] width 58 height 48
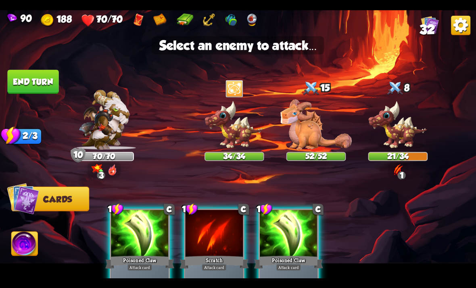
click at [393, 132] on img at bounding box center [398, 124] width 60 height 49
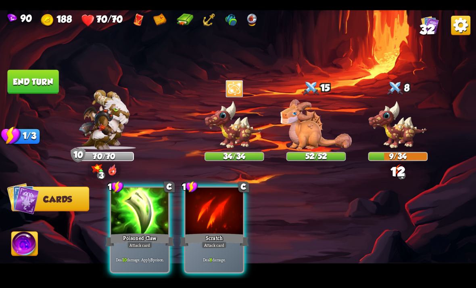
click at [27, 96] on img at bounding box center [238, 144] width 476 height 268
click at [20, 91] on button "End turn" at bounding box center [32, 81] width 51 height 24
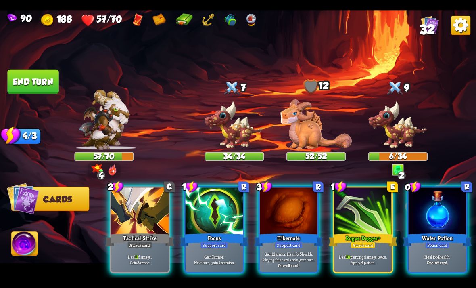
click at [428, 215] on div at bounding box center [438, 211] width 58 height 48
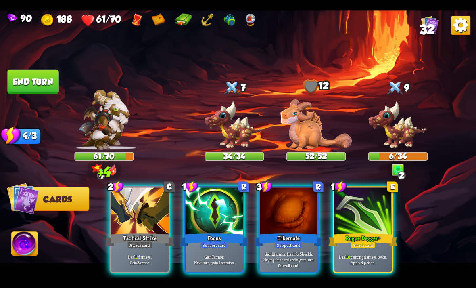
click at [210, 241] on div "Support card" at bounding box center [214, 244] width 28 height 7
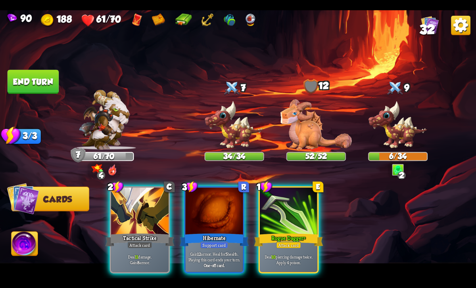
click at [140, 253] on p "Deal 11 damage. Gain 8 armor." at bounding box center [140, 258] width 55 height 11
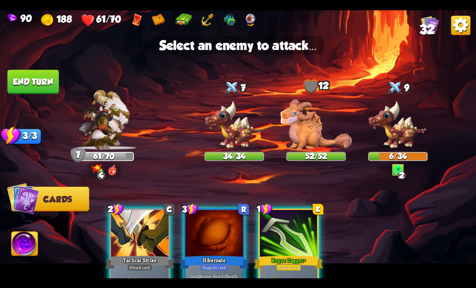
click at [395, 127] on img at bounding box center [398, 124] width 60 height 49
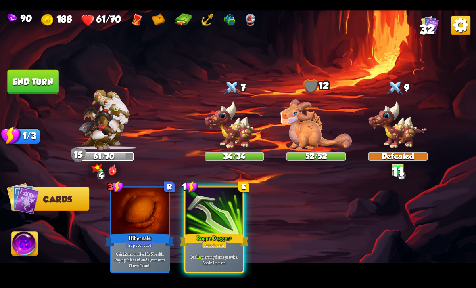
click at [225, 232] on div "Rogue Dagger+" at bounding box center [214, 239] width 69 height 15
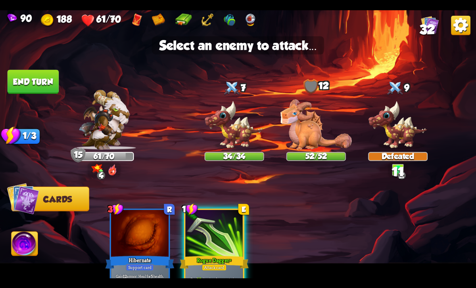
click at [239, 141] on img at bounding box center [235, 124] width 60 height 49
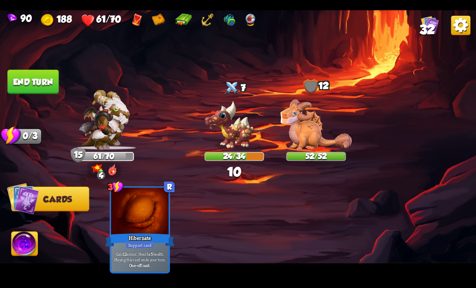
click at [25, 87] on button "End turn" at bounding box center [32, 81] width 51 height 24
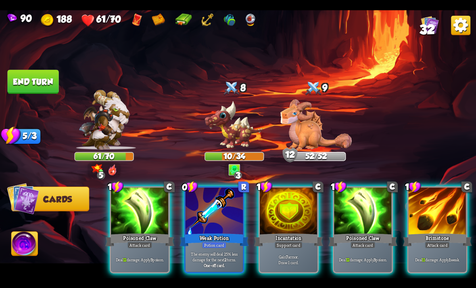
click at [224, 208] on div at bounding box center [215, 211] width 58 height 48
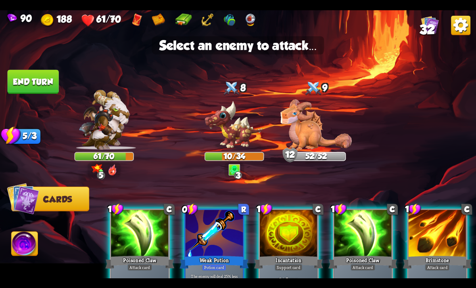
click at [317, 139] on img at bounding box center [315, 124] width 71 height 50
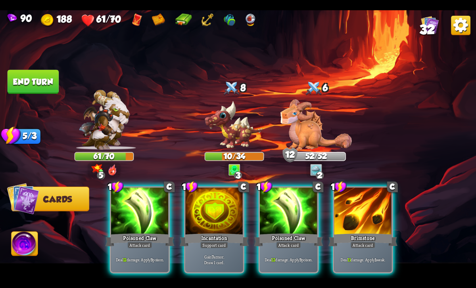
click at [233, 207] on div at bounding box center [215, 211] width 58 height 48
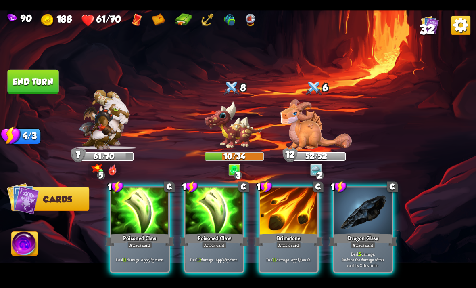
click at [299, 190] on div at bounding box center [289, 211] width 58 height 48
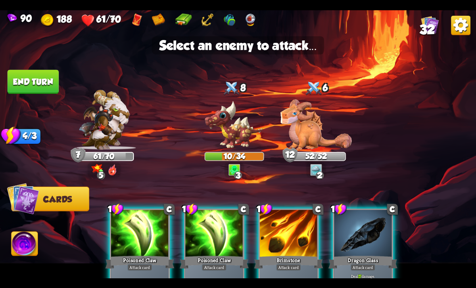
click at [232, 145] on img at bounding box center [235, 124] width 60 height 49
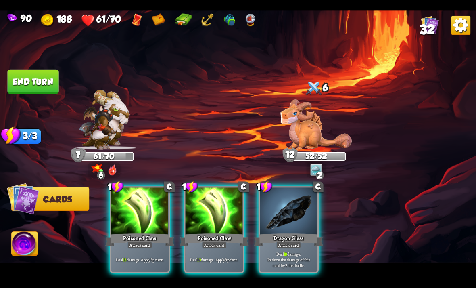
click at [218, 208] on div at bounding box center [215, 211] width 58 height 48
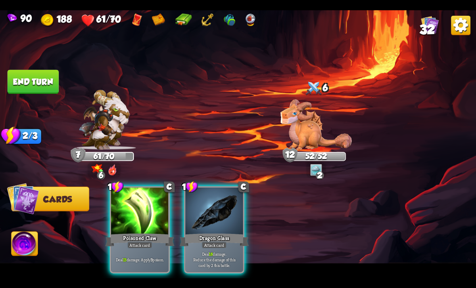
click at [303, 134] on img at bounding box center [315, 124] width 71 height 50
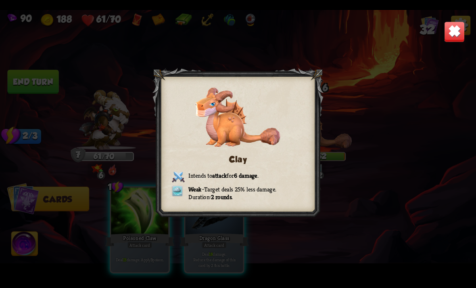
click at [438, 35] on div "Clay Intends to attack for 6 damage . Weak – Target deals 25% less damage. Dura…" at bounding box center [238, 144] width 476 height 268
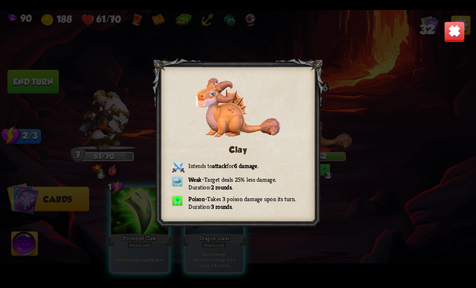
click at [447, 33] on img at bounding box center [454, 31] width 21 height 21
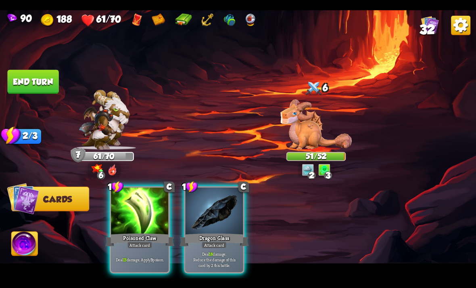
click at [144, 232] on div "Poisoned Claw" at bounding box center [139, 239] width 69 height 15
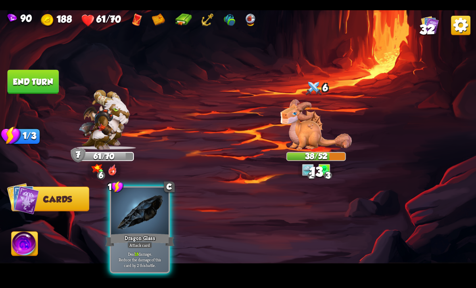
click at [155, 232] on div "Dragon Glass" at bounding box center [139, 239] width 69 height 15
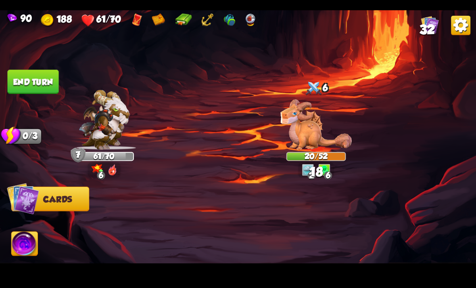
click at [19, 90] on button "End turn" at bounding box center [32, 81] width 51 height 24
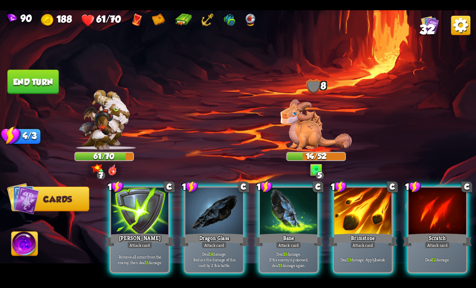
click at [371, 241] on div "Attack card" at bounding box center [363, 244] width 25 height 7
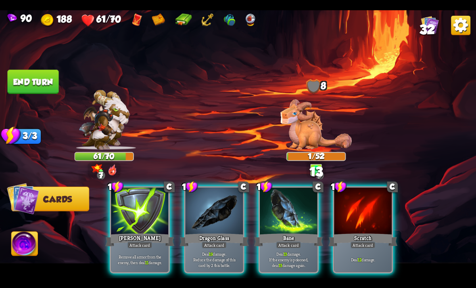
click at [301, 251] on p "Deal 13 damage. If the enemy is poisoned, deal 13 damage again." at bounding box center [288, 259] width 55 height 17
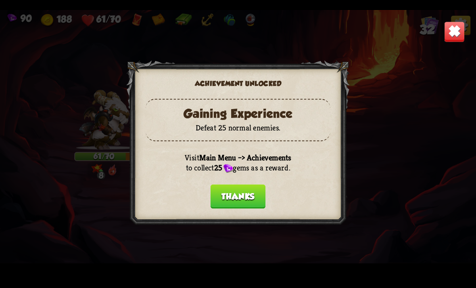
click at [240, 199] on button "Thanks" at bounding box center [238, 196] width 55 height 24
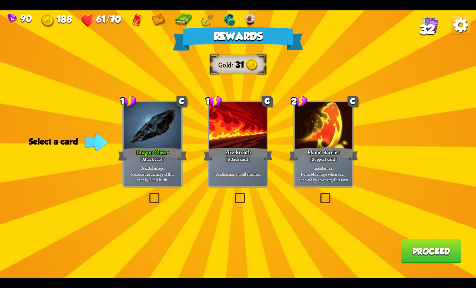
click at [148, 194] on label at bounding box center [148, 194] width 0 height 0
click at [0, 0] on input "checkbox" at bounding box center [0, 0] width 0 height 0
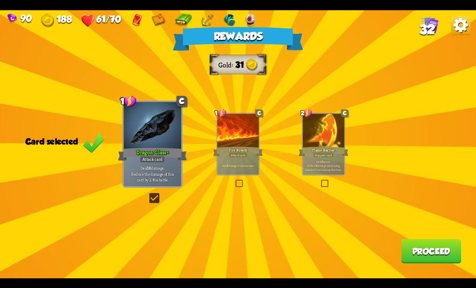
click at [443, 261] on button "Proceed" at bounding box center [431, 251] width 60 height 24
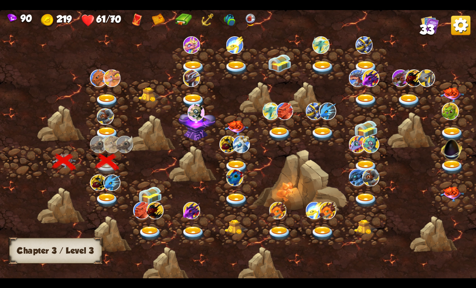
click at [102, 197] on img at bounding box center [107, 200] width 24 height 14
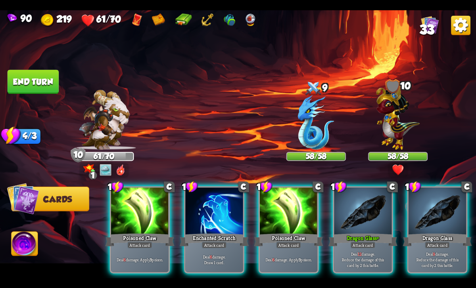
click at [215, 241] on div "Attack card" at bounding box center [214, 244] width 25 height 7
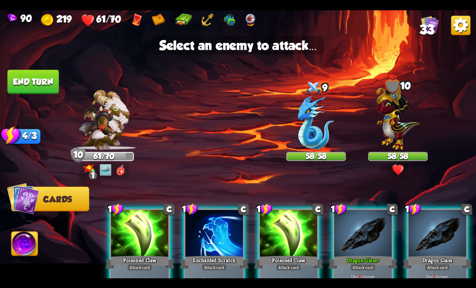
click at [403, 130] on img at bounding box center [398, 116] width 44 height 68
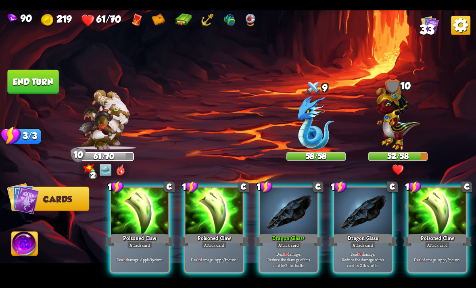
click at [228, 232] on div "Poisoned Claw" at bounding box center [214, 239] width 69 height 15
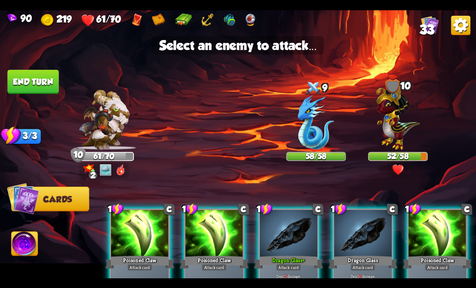
click at [396, 119] on img at bounding box center [398, 116] width 44 height 68
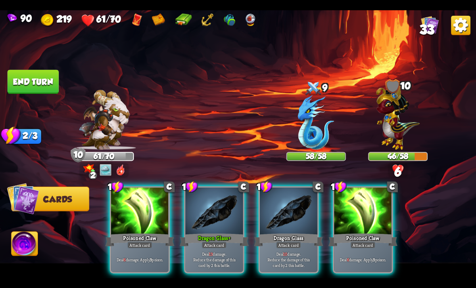
click at [360, 203] on div at bounding box center [363, 211] width 58 height 48
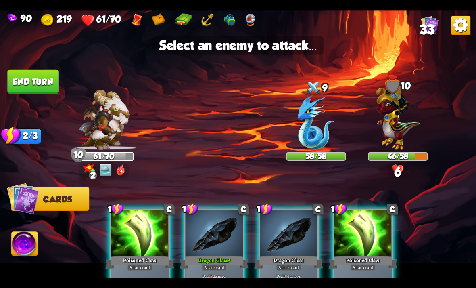
click at [388, 135] on img at bounding box center [398, 116] width 44 height 68
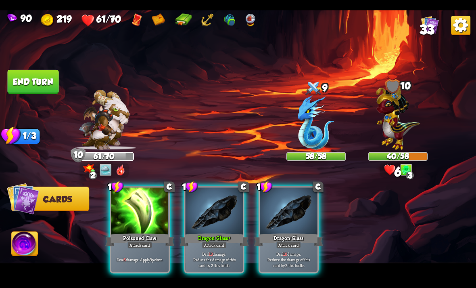
click at [136, 232] on div "Poisoned Claw" at bounding box center [139, 239] width 69 height 15
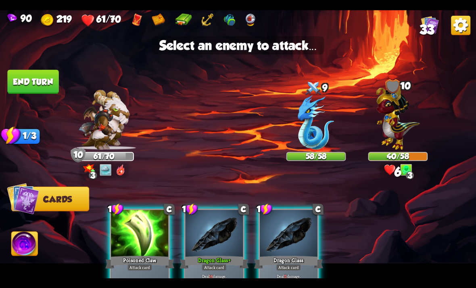
click at [395, 127] on img at bounding box center [398, 116] width 44 height 68
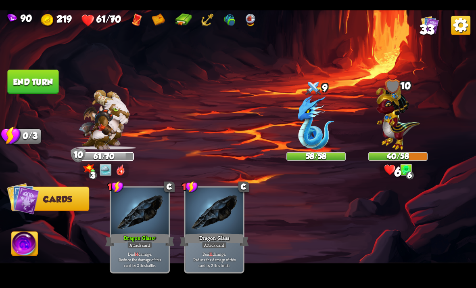
click at [396, 127] on img at bounding box center [398, 116] width 44 height 68
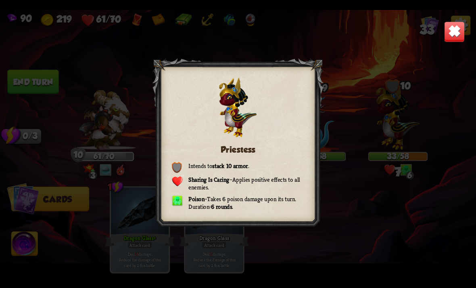
click at [453, 41] on img at bounding box center [454, 31] width 21 height 21
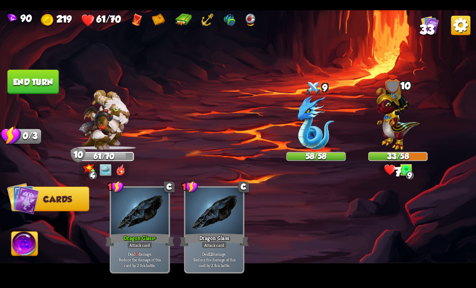
click at [24, 88] on button "End turn" at bounding box center [32, 81] width 51 height 24
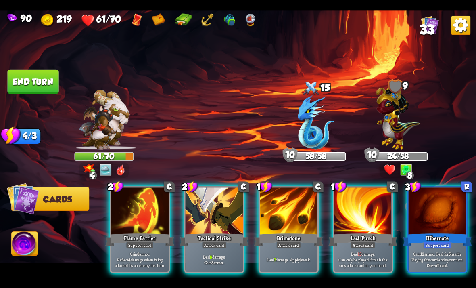
click at [150, 246] on div "Gain 8 armor. Reflect 4 damage when being attacked by an enemy this turn." at bounding box center [140, 258] width 58 height 25
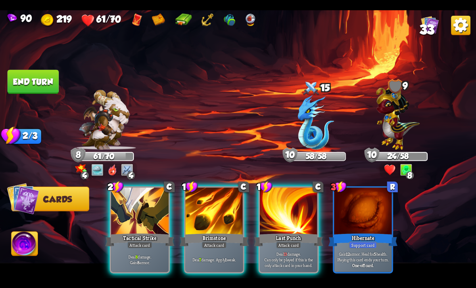
click at [138, 253] on p "Deal 8 damage. Gain 8 armor." at bounding box center [140, 258] width 55 height 11
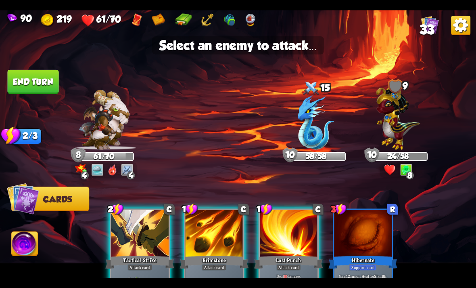
click at [400, 137] on img at bounding box center [398, 116] width 44 height 68
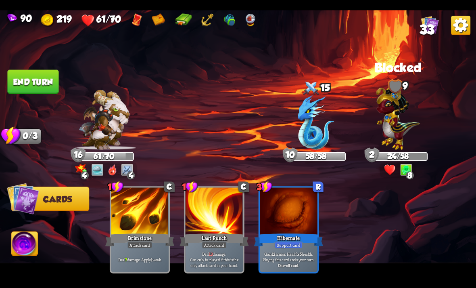
click at [17, 87] on button "End turn" at bounding box center [32, 81] width 51 height 24
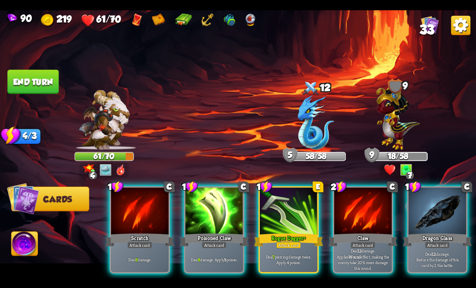
click at [292, 199] on div at bounding box center [289, 211] width 58 height 48
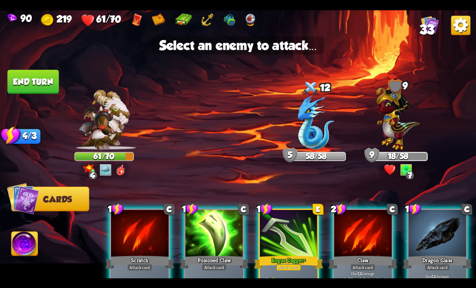
click at [388, 131] on img at bounding box center [398, 116] width 44 height 68
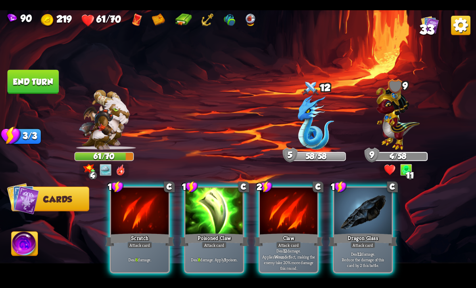
click at [299, 207] on div at bounding box center [289, 211] width 58 height 48
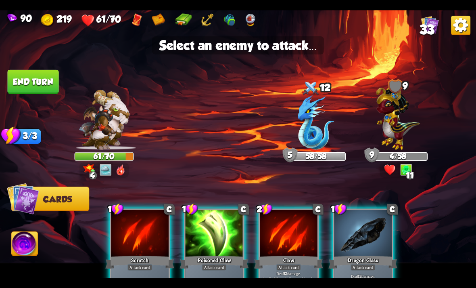
click at [312, 132] on img at bounding box center [316, 122] width 36 height 55
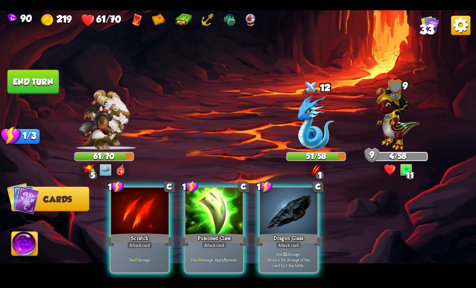
click at [138, 246] on div "Deal 7 damage." at bounding box center [140, 258] width 58 height 25
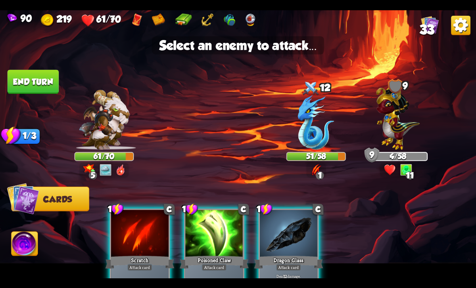
click at [398, 125] on img at bounding box center [398, 116] width 44 height 68
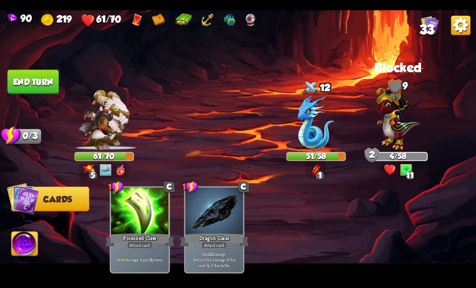
click at [30, 89] on button "End turn" at bounding box center [32, 81] width 51 height 24
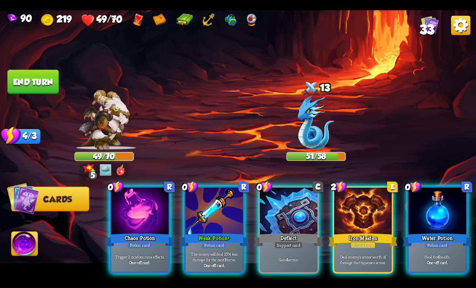
click at [152, 232] on div "Chaos Potion" at bounding box center [139, 239] width 69 height 15
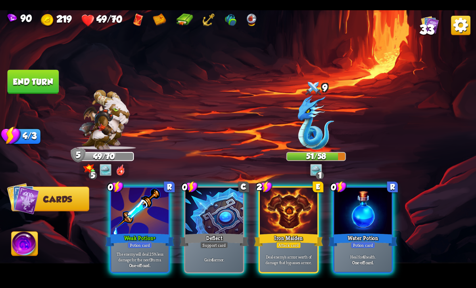
click at [138, 251] on p "The enemy will deal 25% less damage for the next 3 turns." at bounding box center [140, 256] width 55 height 11
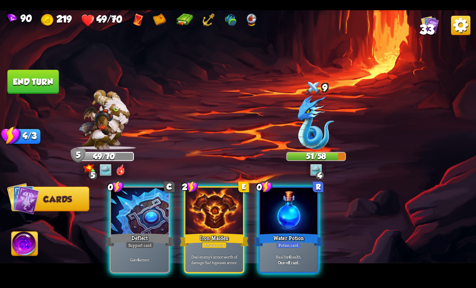
click at [296, 232] on div "Water Potion" at bounding box center [288, 239] width 69 height 15
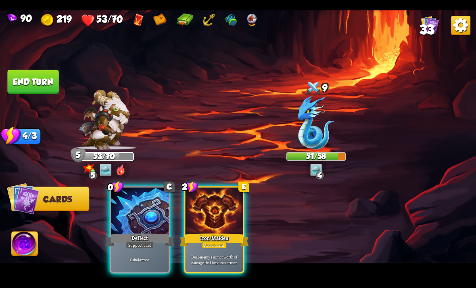
click at [144, 246] on div "Gain 4 armor." at bounding box center [140, 258] width 58 height 25
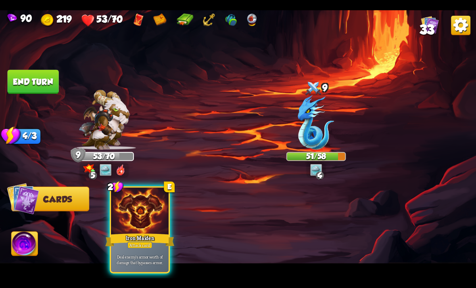
click at [154, 236] on div "Iron Maiden" at bounding box center [139, 239] width 69 height 15
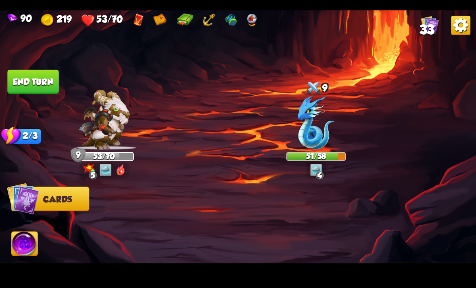
click at [16, 89] on button "End turn" at bounding box center [32, 81] width 51 height 24
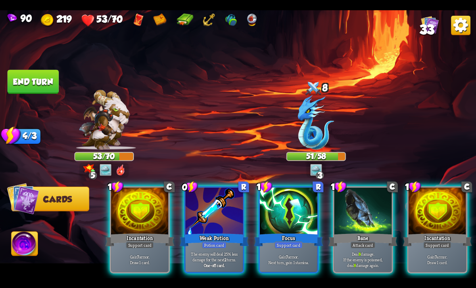
click at [208, 232] on div "Weak Potion" at bounding box center [214, 239] width 69 height 15
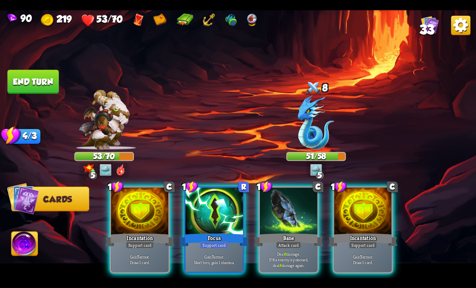
click at [202, 241] on div "Support card" at bounding box center [214, 244] width 28 height 7
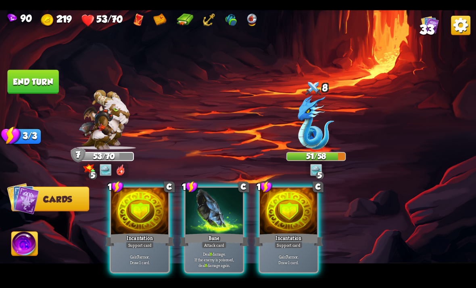
click at [149, 257] on div "Gain 7 armor. Draw 1 card." at bounding box center [140, 258] width 58 height 25
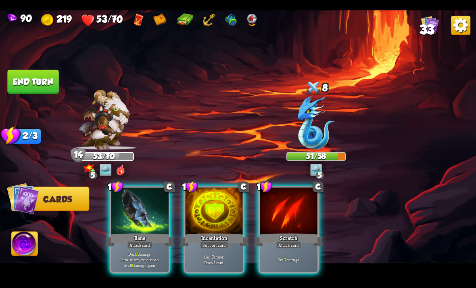
click at [152, 251] on p "Deal 8 damage. If the enemy is poisoned, deal 8 damage again." at bounding box center [140, 259] width 55 height 17
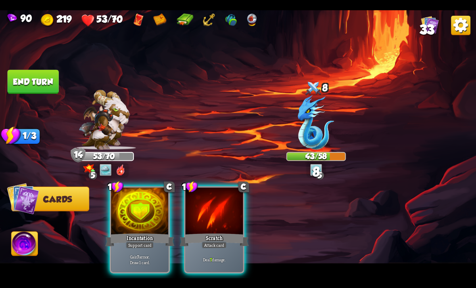
click at [138, 259] on div "Gain 7 armor. Draw 1 card." at bounding box center [140, 258] width 58 height 25
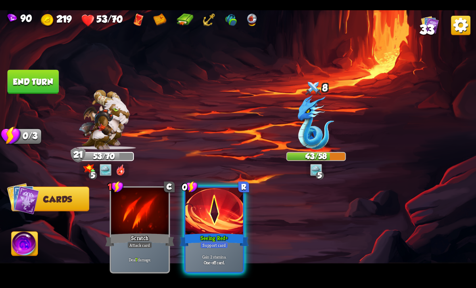
click at [228, 241] on div "Support card" at bounding box center [214, 244] width 28 height 7
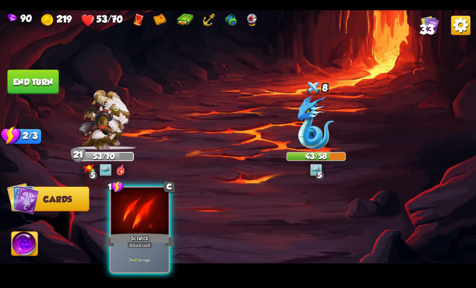
click at [165, 246] on div "Deal 7 damage." at bounding box center [140, 258] width 58 height 25
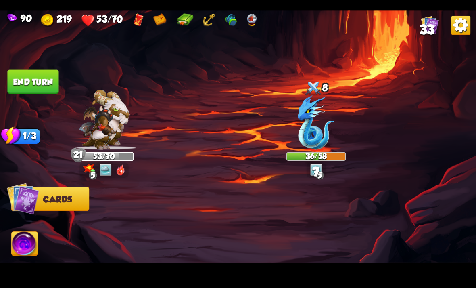
click at [17, 91] on button "End turn" at bounding box center [32, 81] width 51 height 24
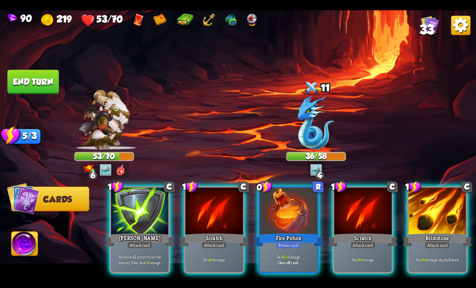
click at [446, 241] on div "Attack card" at bounding box center [437, 244] width 25 height 7
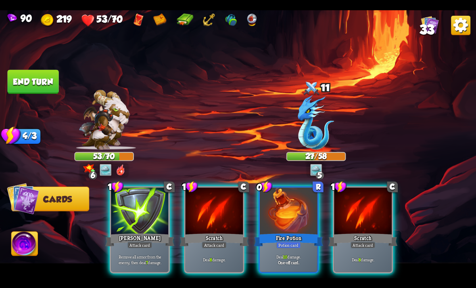
click at [304, 236] on div "Fire Potion" at bounding box center [288, 239] width 69 height 15
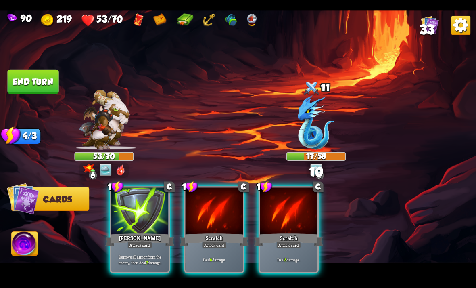
click at [223, 256] on p "Deal 8 damage." at bounding box center [214, 259] width 55 height 6
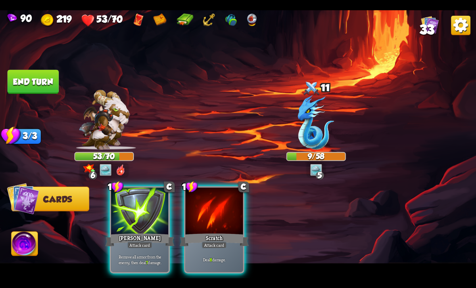
click at [225, 256] on p "Deal 8 damage." at bounding box center [214, 259] width 55 height 6
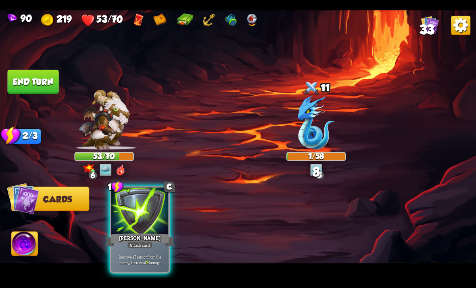
click at [151, 254] on p "Remove all armor from the enemy, then deal 7 damage." at bounding box center [140, 258] width 55 height 11
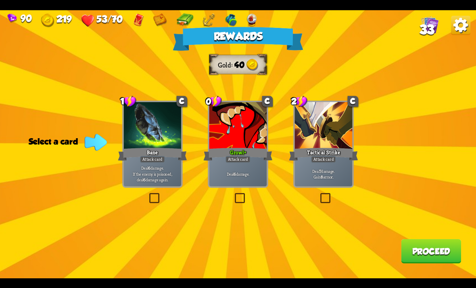
click at [148, 194] on label at bounding box center [148, 194] width 0 height 0
click at [0, 0] on input "checkbox" at bounding box center [0, 0] width 0 height 0
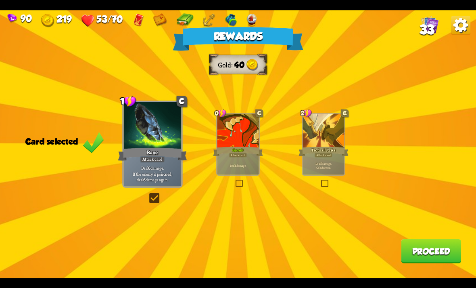
click at [426, 242] on button "Proceed" at bounding box center [431, 251] width 60 height 24
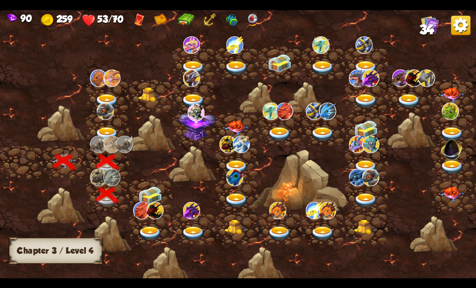
click at [143, 200] on img at bounding box center [150, 195] width 24 height 18
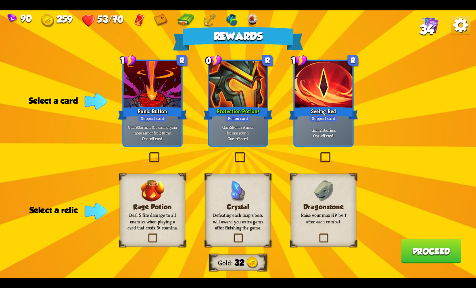
click at [319, 153] on label at bounding box center [319, 153] width 0 height 0
click at [0, 0] on input "checkbox" at bounding box center [0, 0] width 0 height 0
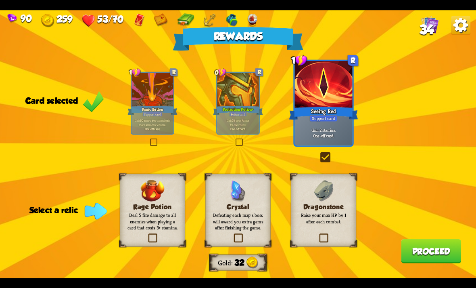
click at [315, 234] on div "Dragonstone Raise your max HP by 1 after each combat." at bounding box center [323, 209] width 65 height 73
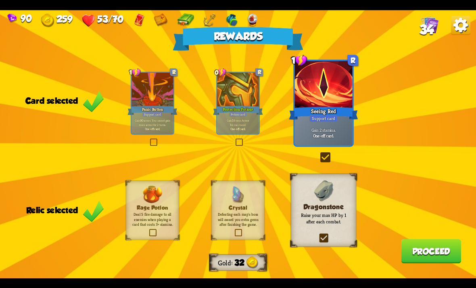
click at [234, 230] on label at bounding box center [234, 230] width 0 height 0
click at [0, 0] on input "checkbox" at bounding box center [0, 0] width 0 height 0
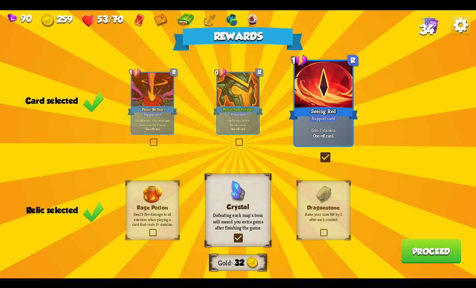
click at [430, 248] on button "Proceed" at bounding box center [431, 251] width 60 height 24
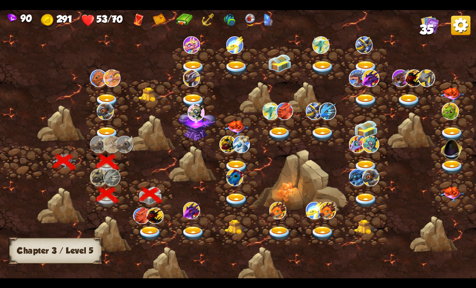
click at [156, 231] on img at bounding box center [150, 233] width 24 height 14
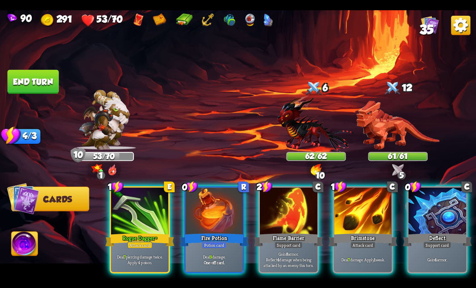
click at [417, 207] on div at bounding box center [438, 211] width 58 height 48
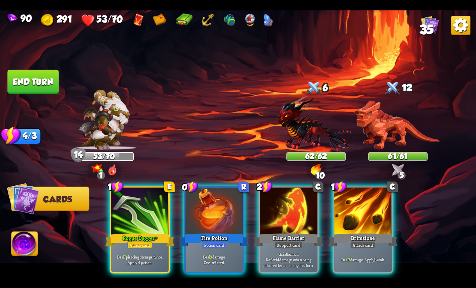
click at [317, 137] on img at bounding box center [316, 123] width 77 height 57
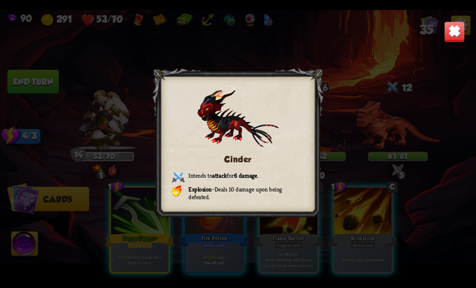
click at [319, 145] on div at bounding box center [237, 144] width 171 height 152
click at [447, 30] on img at bounding box center [454, 31] width 21 height 21
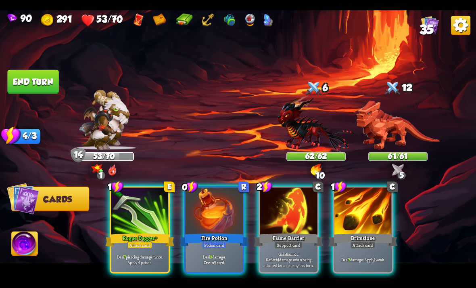
click at [358, 209] on div at bounding box center [363, 211] width 58 height 48
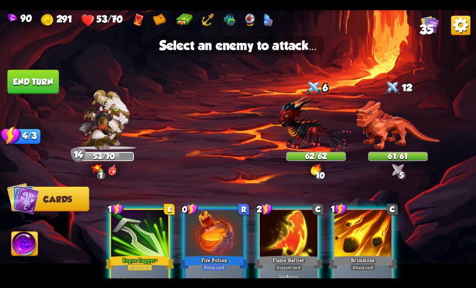
click at [392, 132] on img at bounding box center [398, 124] width 84 height 49
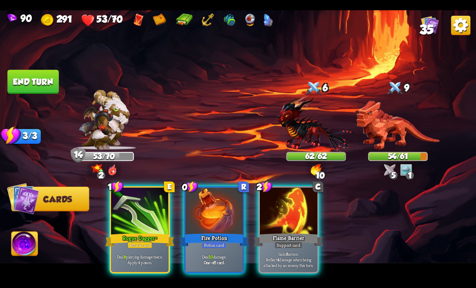
click at [223, 232] on div "Fire Potion" at bounding box center [214, 239] width 69 height 15
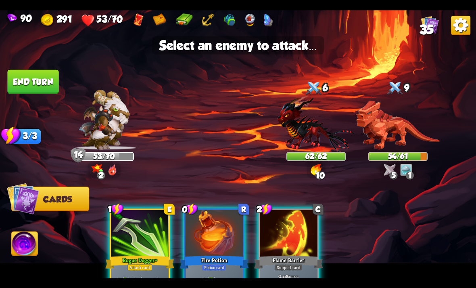
click at [386, 111] on img at bounding box center [398, 124] width 84 height 49
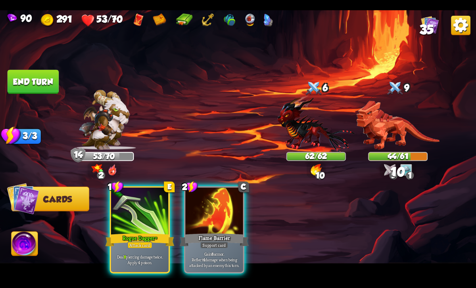
click at [228, 251] on p "Gain 8 armor. Reflect 4 damage when being attacked by an enemy this turn." at bounding box center [214, 259] width 55 height 17
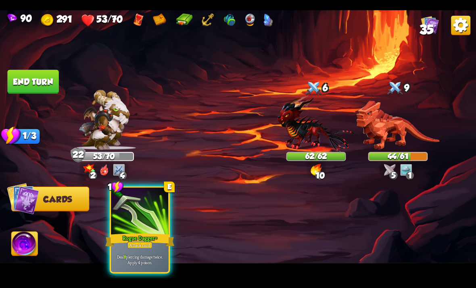
click at [152, 232] on div "Rogue Dagger+" at bounding box center [139, 239] width 69 height 15
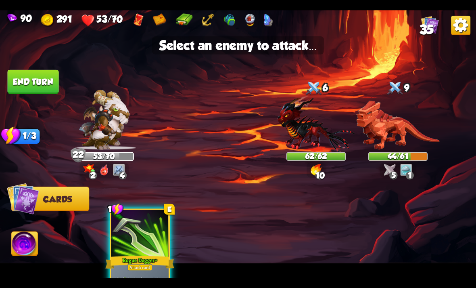
click at [389, 136] on img at bounding box center [398, 124] width 84 height 49
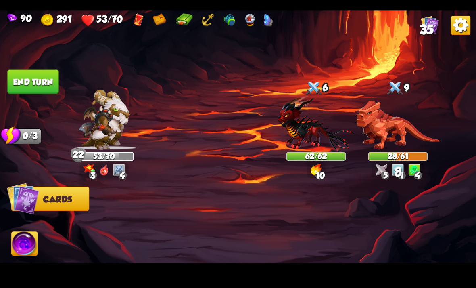
click at [15, 90] on button "End turn" at bounding box center [32, 81] width 51 height 24
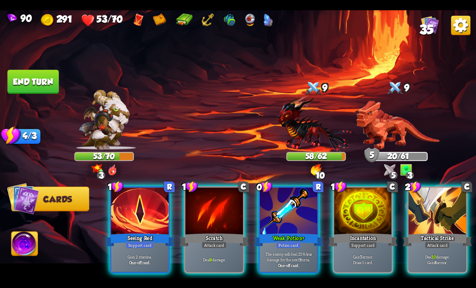
click at [282, 241] on div "Potion card" at bounding box center [288, 244] width 25 height 7
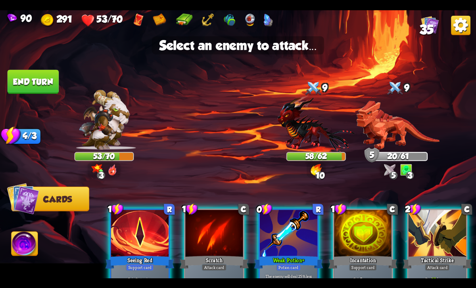
click at [392, 134] on img at bounding box center [398, 124] width 84 height 49
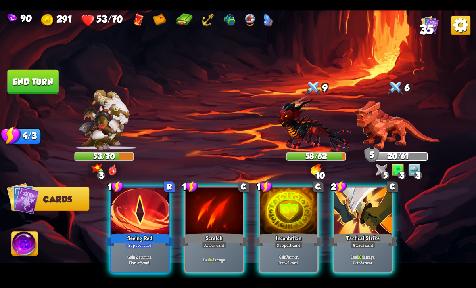
click at [375, 216] on div at bounding box center [363, 211] width 58 height 48
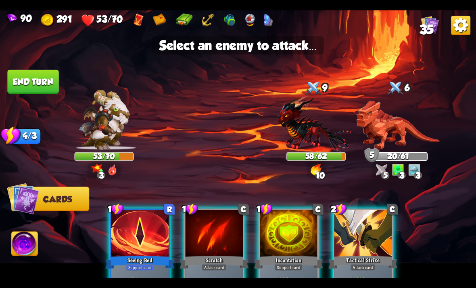
click at [394, 137] on img at bounding box center [398, 124] width 84 height 49
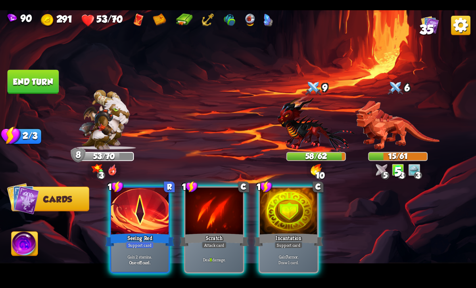
click at [145, 232] on div "Seeing Red" at bounding box center [139, 239] width 69 height 15
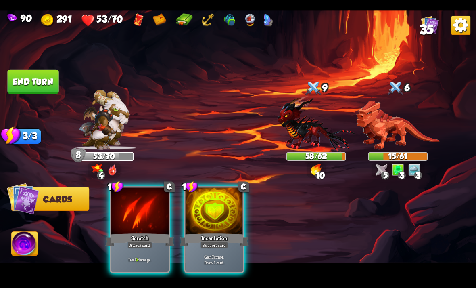
click at [222, 215] on div at bounding box center [215, 211] width 58 height 48
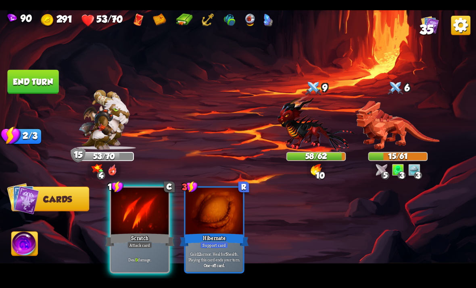
click at [146, 246] on div "Deal 9 damage." at bounding box center [140, 258] width 58 height 25
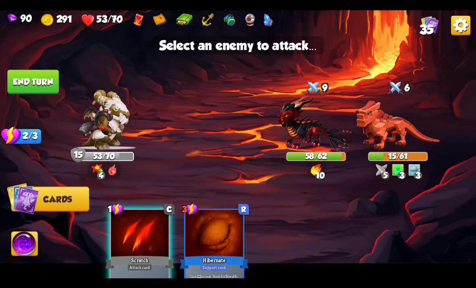
click at [399, 138] on img at bounding box center [398, 124] width 84 height 49
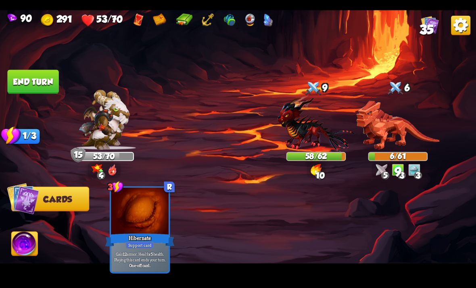
click at [26, 77] on button "End turn" at bounding box center [32, 81] width 51 height 24
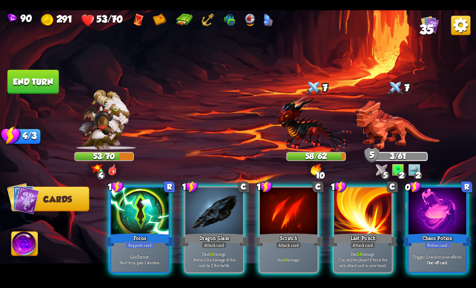
click at [136, 232] on div "Focus" at bounding box center [139, 239] width 69 height 15
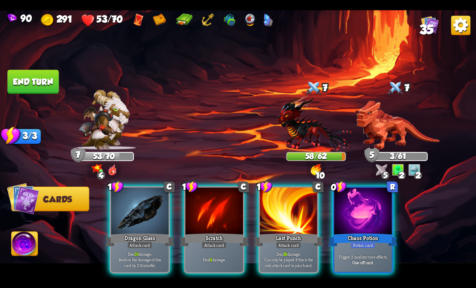
click at [376, 205] on div at bounding box center [363, 211] width 58 height 48
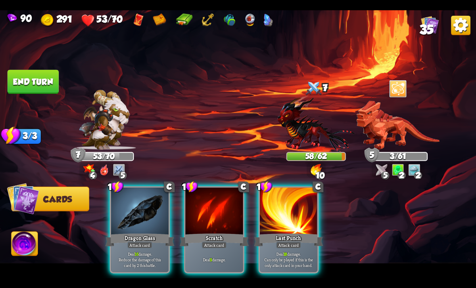
click at [144, 241] on div "Attack card" at bounding box center [139, 244] width 25 height 7
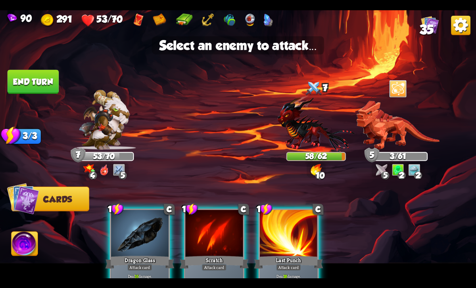
click at [320, 144] on img at bounding box center [316, 123] width 77 height 57
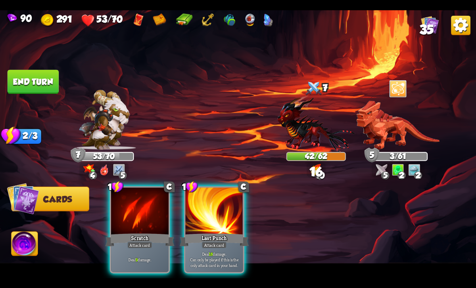
click at [159, 246] on div "Deal 9 damage." at bounding box center [140, 258] width 58 height 25
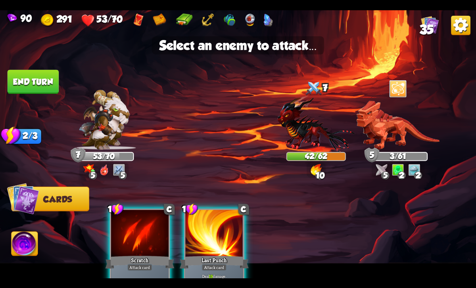
click at [380, 142] on img at bounding box center [398, 124] width 84 height 49
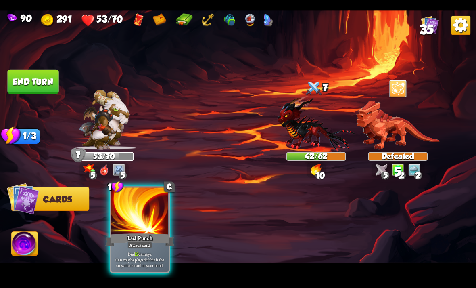
click at [156, 251] on p "Deal 19 damage. Can only be played if this is the only attack card in your hand." at bounding box center [140, 259] width 55 height 17
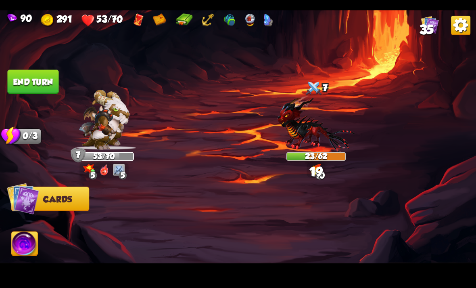
click at [29, 86] on button "End turn" at bounding box center [32, 81] width 51 height 24
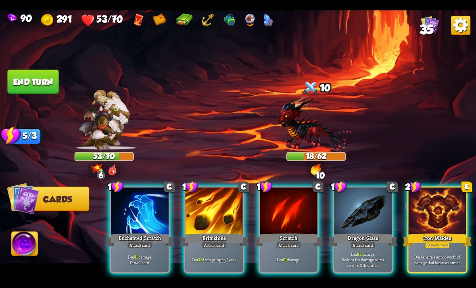
click at [365, 187] on div at bounding box center [363, 211] width 58 height 48
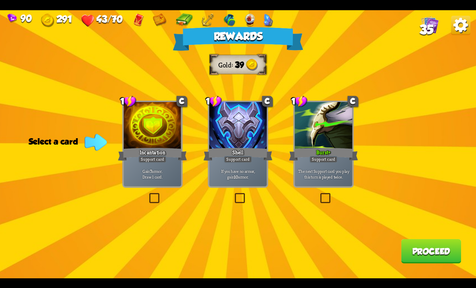
click at [148, 194] on label at bounding box center [148, 194] width 0 height 0
click at [0, 0] on input "checkbox" at bounding box center [0, 0] width 0 height 0
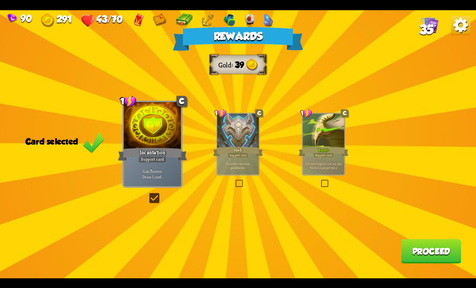
click at [434, 257] on button "Proceed" at bounding box center [431, 251] width 60 height 24
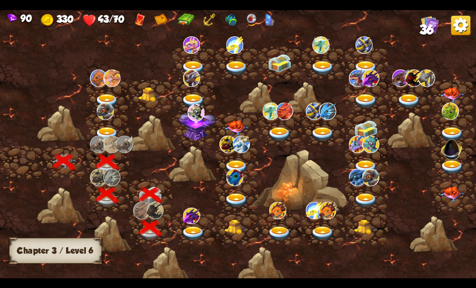
click at [196, 223] on img at bounding box center [191, 215] width 17 height 16
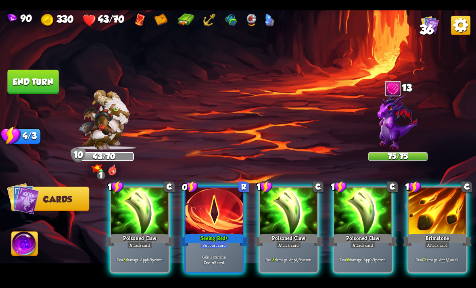
click at [224, 241] on div "Support card" at bounding box center [214, 244] width 28 height 7
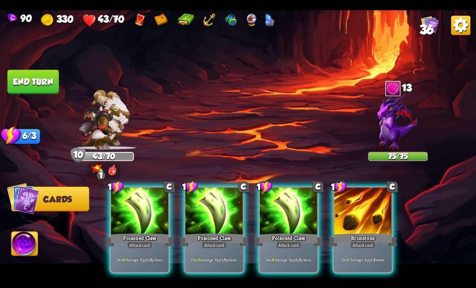
click at [382, 210] on div at bounding box center [363, 211] width 58 height 48
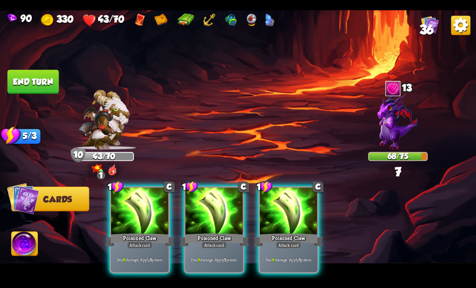
click at [149, 232] on div "Poisoned Claw" at bounding box center [139, 239] width 69 height 15
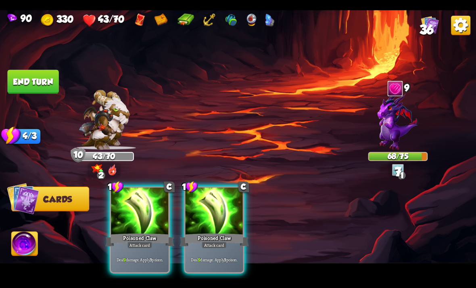
click at [149, 246] on div "Deal 9 damage. Apply 3 poison." at bounding box center [140, 258] width 58 height 25
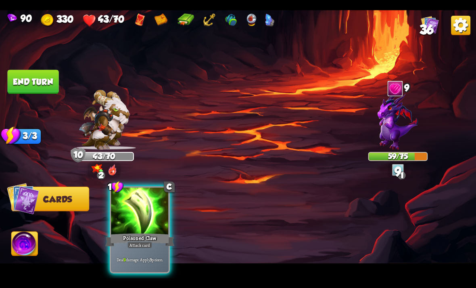
click at [158, 234] on div "Poisoned Claw" at bounding box center [139, 239] width 69 height 15
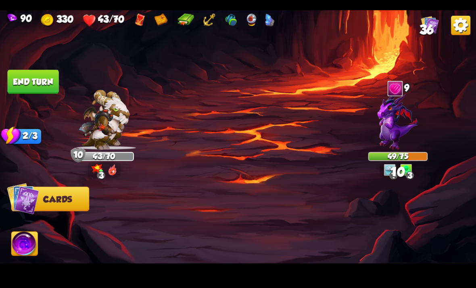
click at [21, 90] on button "End turn" at bounding box center [32, 81] width 51 height 24
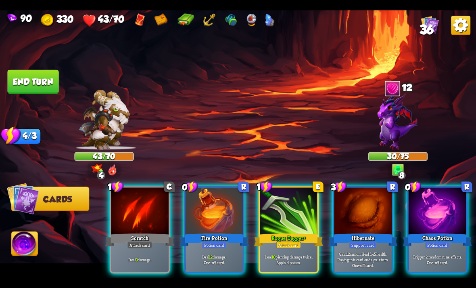
click at [391, 136] on img at bounding box center [398, 120] width 40 height 57
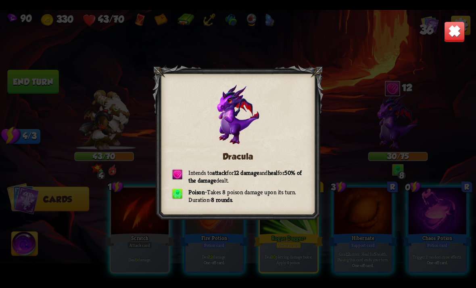
click at [391, 136] on div "Dracula Intends to attack for 12 damage and heal for 50% of the damage dealt. P…" at bounding box center [238, 144] width 476 height 268
click at [449, 148] on div "Dracula Intends to attack for 12 damage and heal for 50% of the damage dealt. P…" at bounding box center [238, 144] width 476 height 268
click at [455, 42] on img at bounding box center [454, 31] width 21 height 21
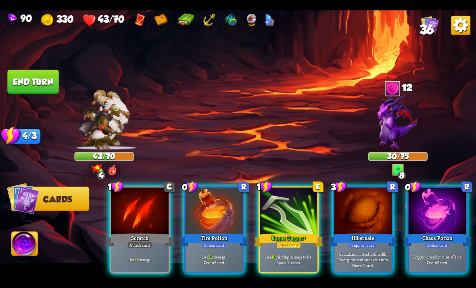
click at [440, 232] on div "Chaos Potion" at bounding box center [437, 239] width 69 height 15
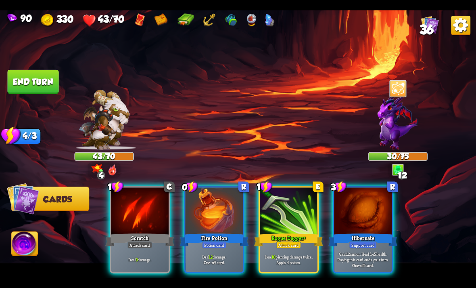
click at [298, 253] on p "Deal 10 piercing damage twice. Apply 4 poison." at bounding box center [288, 258] width 55 height 11
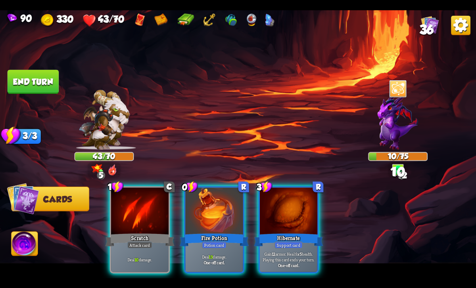
click at [301, 251] on p "Gain 12 armor. Heal for 5 health. Playing this card ends your turn." at bounding box center [288, 256] width 55 height 11
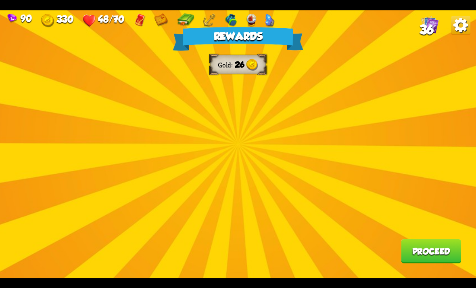
click at [438, 251] on button "Proceed" at bounding box center [431, 251] width 60 height 24
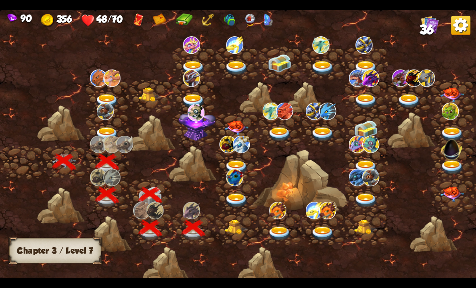
click at [235, 229] on img at bounding box center [237, 226] width 24 height 15
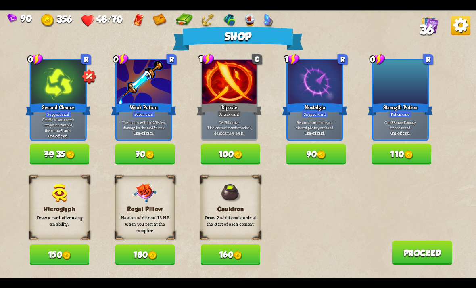
click at [235, 255] on img at bounding box center [237, 255] width 9 height 9
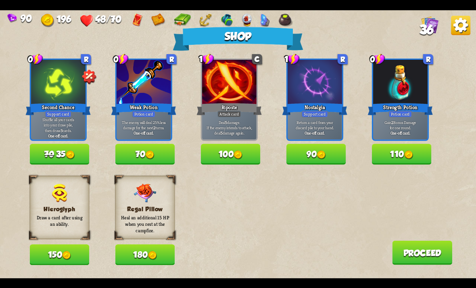
click at [147, 153] on img at bounding box center [149, 154] width 9 height 9
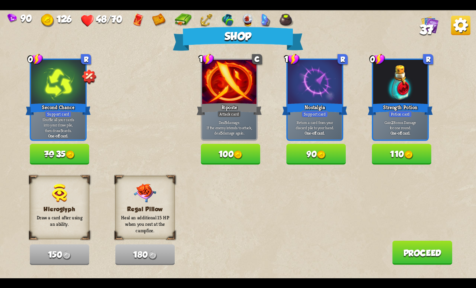
click at [409, 253] on button "Proceed" at bounding box center [422, 252] width 60 height 24
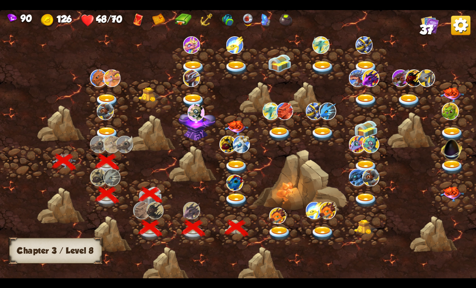
click at [237, 200] on img at bounding box center [237, 200] width 24 height 14
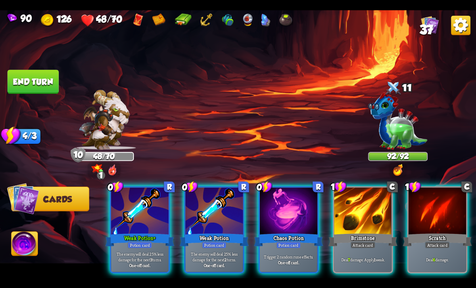
click at [191, 214] on div at bounding box center [215, 211] width 58 height 48
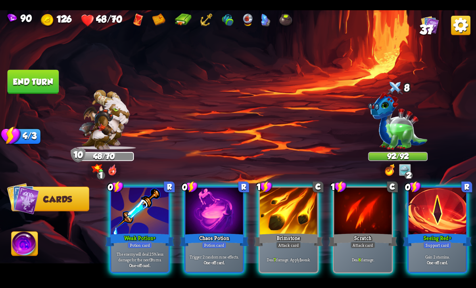
click at [136, 232] on div "Weak Potion+" at bounding box center [139, 239] width 69 height 15
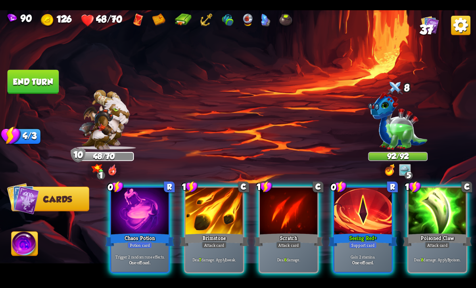
click at [367, 232] on div "Seeing Red+" at bounding box center [362, 239] width 69 height 15
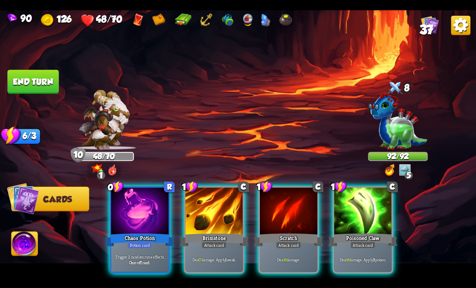
click at [127, 241] on div "Potion card" at bounding box center [139, 244] width 25 height 7
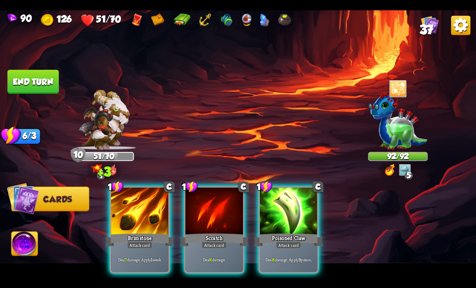
click at [120, 232] on div "Brimstone" at bounding box center [139, 239] width 69 height 15
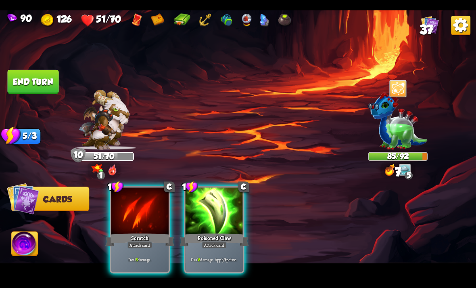
click at [193, 232] on div "Poisoned Claw" at bounding box center [214, 239] width 69 height 15
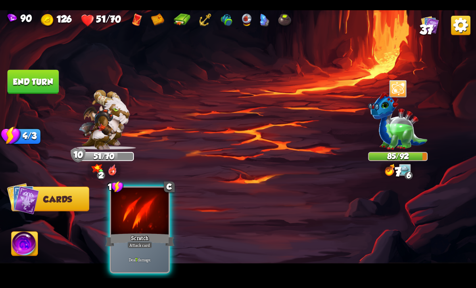
click at [131, 218] on div at bounding box center [140, 211] width 58 height 48
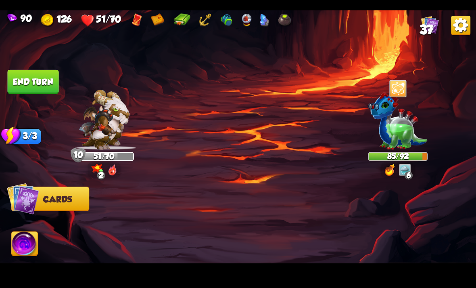
click at [127, 219] on div at bounding box center [285, 218] width 381 height 119
click at [32, 76] on button "End turn" at bounding box center [32, 81] width 51 height 24
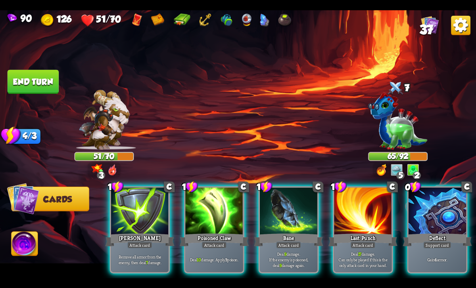
click at [434, 210] on div at bounding box center [438, 211] width 58 height 48
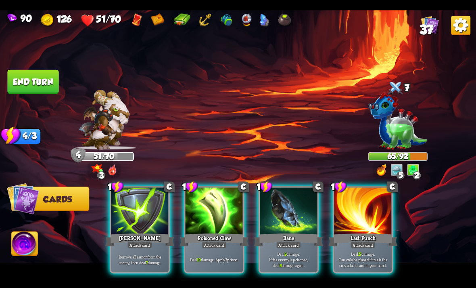
click at [227, 256] on b "3" at bounding box center [226, 259] width 2 height 6
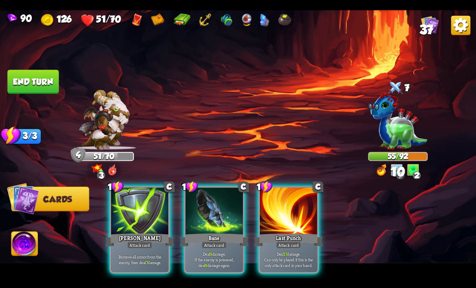
click at [235, 251] on p "Deal 9 damage. If the enemy is poisoned, deal 9 damage again." at bounding box center [214, 259] width 55 height 17
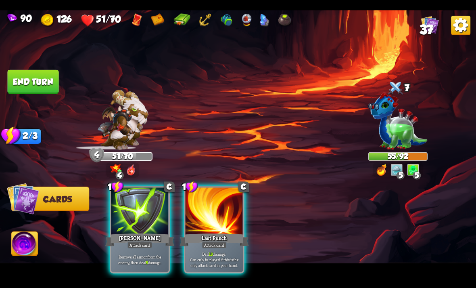
click at [121, 210] on div at bounding box center [140, 211] width 58 height 48
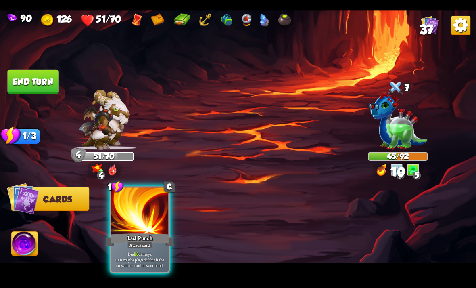
click at [124, 203] on div at bounding box center [140, 211] width 58 height 48
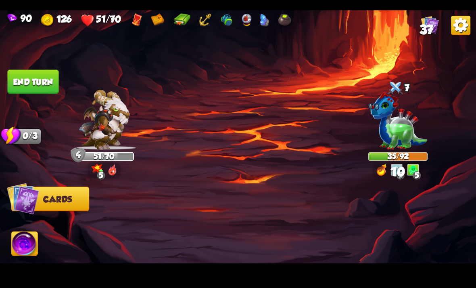
click at [31, 79] on button "End turn" at bounding box center [32, 81] width 51 height 24
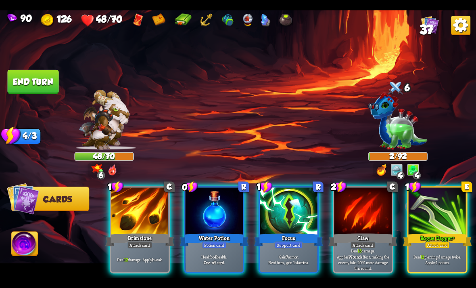
click at [226, 232] on div "Water Potion" at bounding box center [214, 239] width 69 height 15
click at [259, 234] on div "1 R Focus Support card Gain 7 armor. Next turn, gain 1 stamina." at bounding box center [289, 229] width 60 height 87
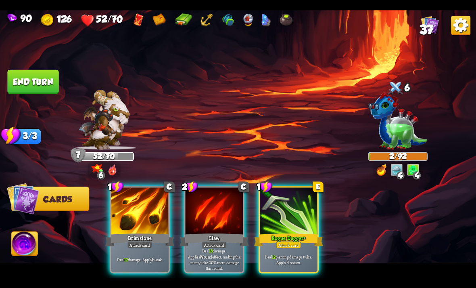
click at [299, 246] on div "Deal 12 piercing damage twice. Apply 4 poison." at bounding box center [289, 258] width 58 height 25
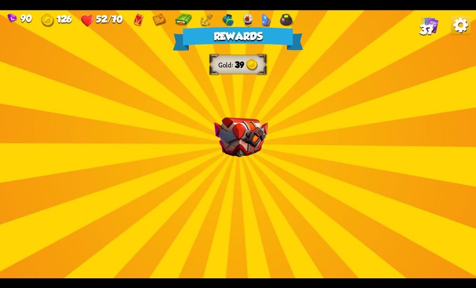
click at [377, 162] on div "Rewards Gold 39 Select a card 0 R Weak Potion Potion card The enemy will deal 2…" at bounding box center [238, 144] width 476 height 268
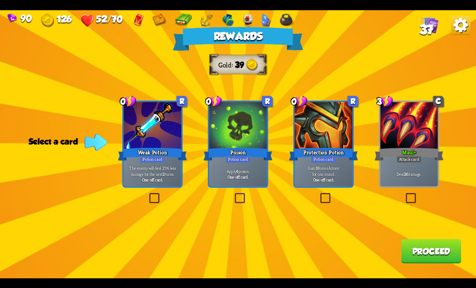
click at [233, 194] on label at bounding box center [233, 194] width 0 height 0
click at [0, 0] on input "checkbox" at bounding box center [0, 0] width 0 height 0
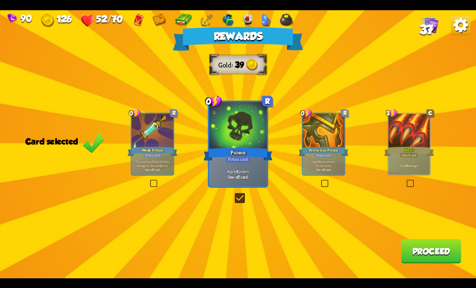
click at [425, 251] on button "Proceed" at bounding box center [431, 251] width 60 height 24
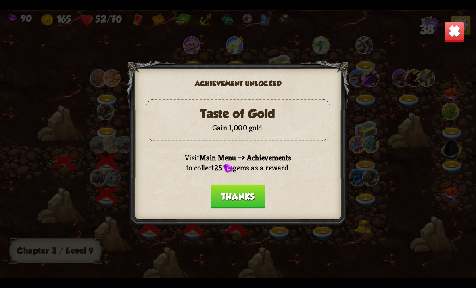
click at [250, 194] on button "Thanks" at bounding box center [238, 196] width 55 height 24
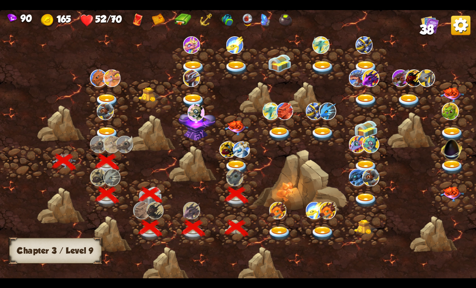
click at [238, 161] on img at bounding box center [237, 167] width 24 height 14
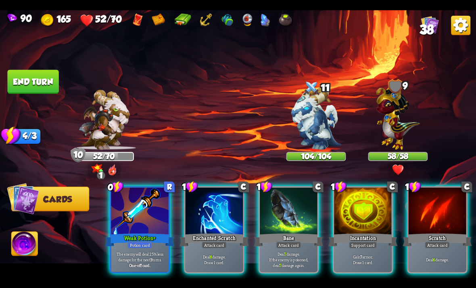
click at [319, 128] on img at bounding box center [316, 118] width 50 height 63
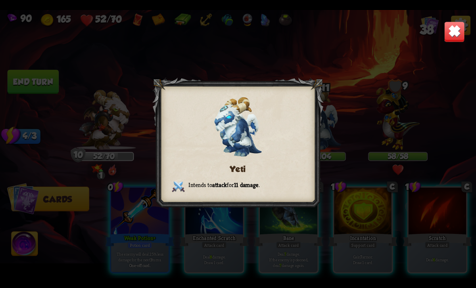
click at [456, 39] on img at bounding box center [454, 31] width 21 height 21
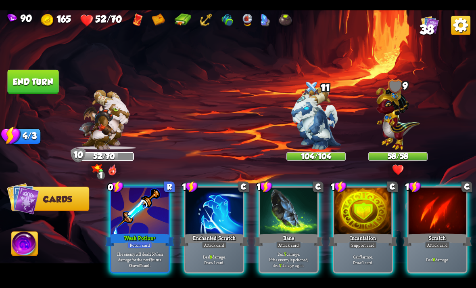
click at [132, 217] on div at bounding box center [140, 211] width 58 height 48
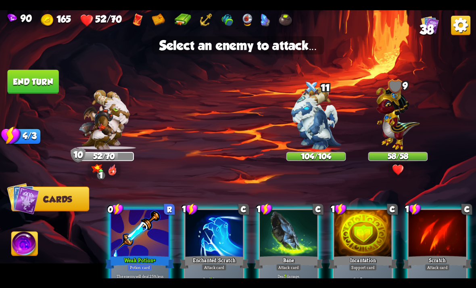
click at [324, 127] on img at bounding box center [316, 118] width 50 height 63
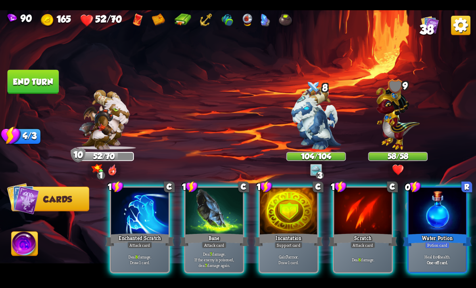
click at [421, 202] on div at bounding box center [438, 211] width 58 height 48
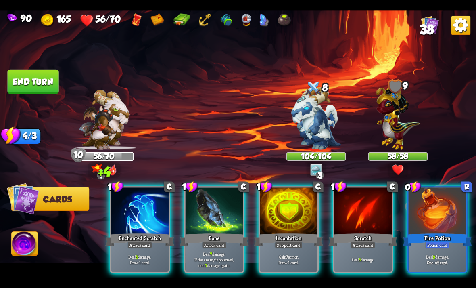
click at [430, 210] on div at bounding box center [438, 211] width 58 height 48
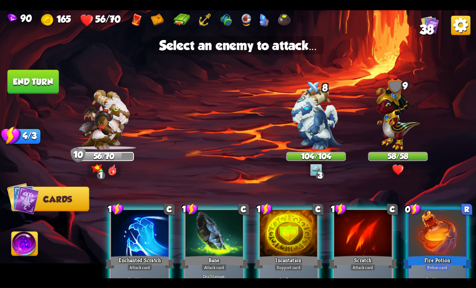
click at [396, 131] on img at bounding box center [398, 116] width 44 height 68
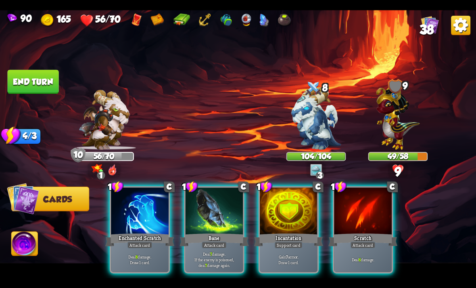
click at [131, 232] on div "Enchanted Scratch" at bounding box center [139, 239] width 69 height 15
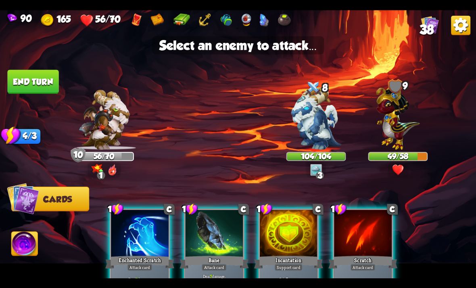
click at [386, 134] on img at bounding box center [398, 116] width 44 height 68
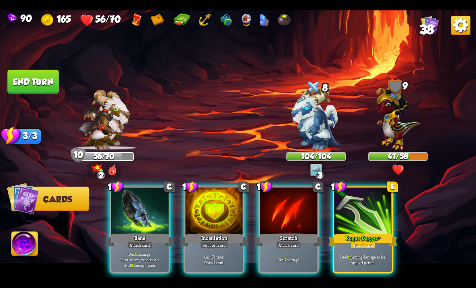
click at [357, 218] on div at bounding box center [363, 211] width 58 height 48
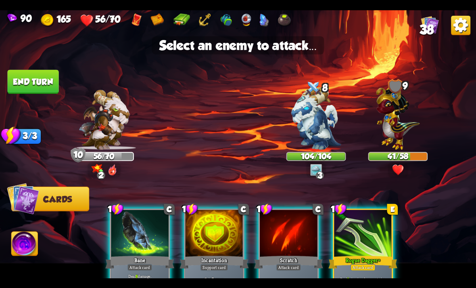
click at [397, 125] on img at bounding box center [398, 116] width 44 height 68
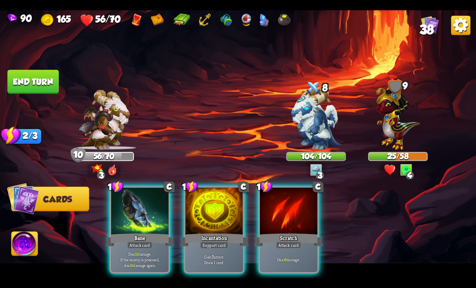
click at [122, 209] on div at bounding box center [140, 211] width 58 height 48
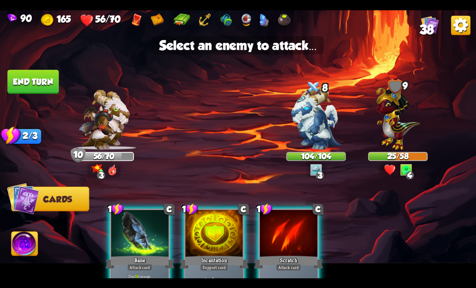
click at [388, 127] on img at bounding box center [398, 116] width 44 height 68
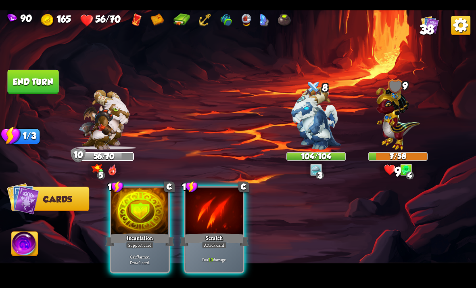
click at [188, 232] on div "Scratch" at bounding box center [214, 239] width 69 height 15
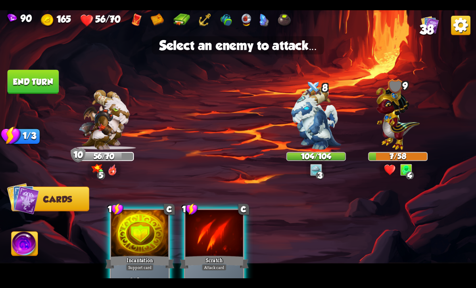
click at [392, 124] on img at bounding box center [398, 116] width 44 height 68
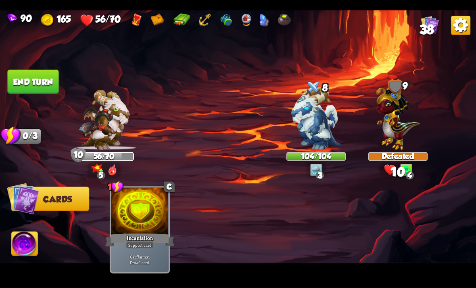
click at [24, 84] on button "End turn" at bounding box center [32, 81] width 51 height 24
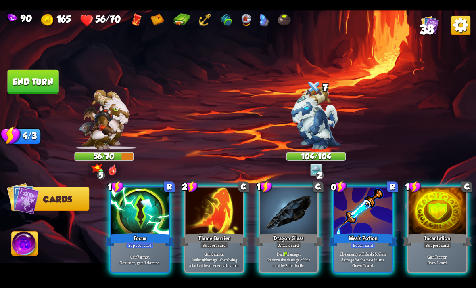
click at [145, 253] on p "Gain 7 armor. Next turn, gain 1 stamina." at bounding box center [140, 258] width 55 height 11
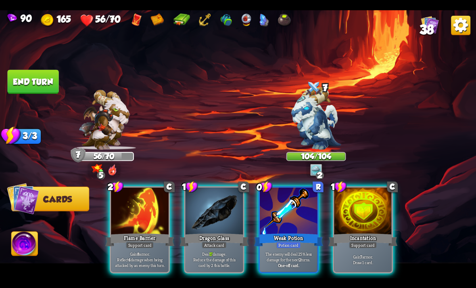
click at [269, 215] on div at bounding box center [289, 211] width 58 height 48
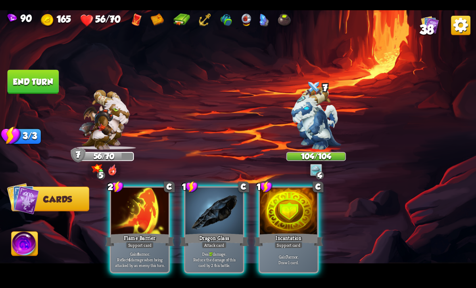
click at [221, 251] on p "Deal 17 damage. Reduce the damage of this card by 2 this battle." at bounding box center [214, 259] width 55 height 17
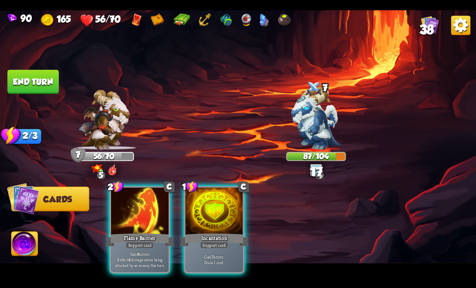
click at [213, 253] on p "Gain 7 armor. Draw 1 card." at bounding box center [214, 258] width 55 height 11
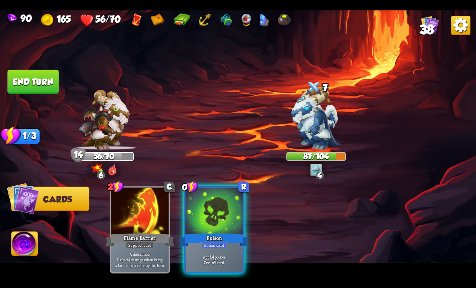
click at [218, 246] on div "Apply 4 poison. One-off card." at bounding box center [215, 258] width 58 height 25
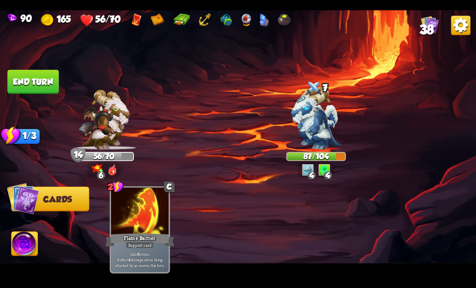
click at [19, 83] on button "End turn" at bounding box center [32, 81] width 51 height 24
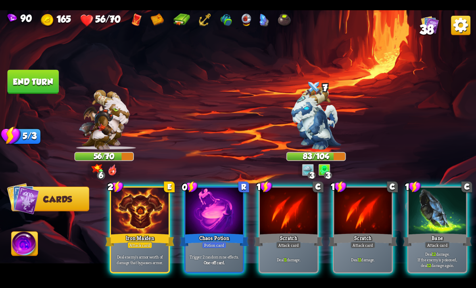
click at [214, 219] on div at bounding box center [215, 211] width 58 height 48
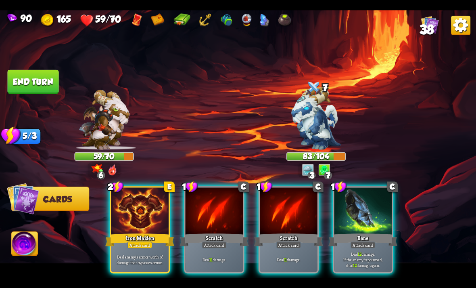
click at [351, 241] on div "Attack card" at bounding box center [363, 244] width 25 height 7
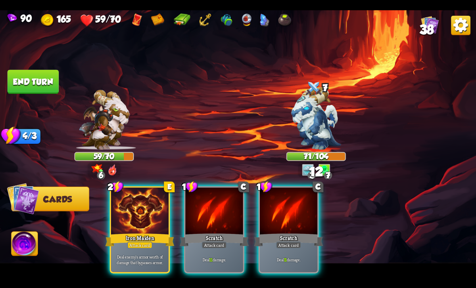
click at [313, 246] on div "Deal 11 damage." at bounding box center [289, 258] width 58 height 25
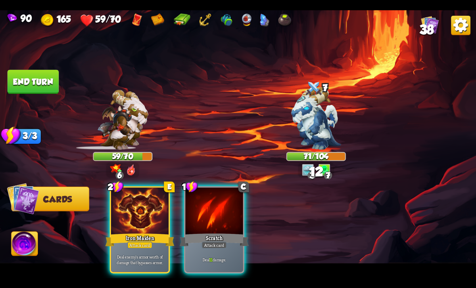
click at [217, 232] on div "Scratch" at bounding box center [214, 239] width 69 height 15
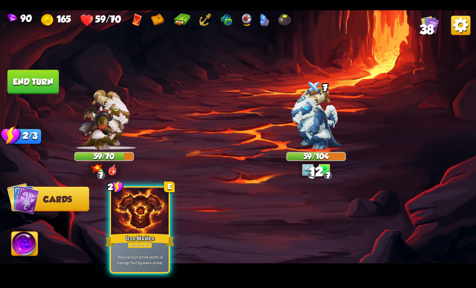
click at [151, 241] on div "Attack card" at bounding box center [139, 244] width 25 height 7
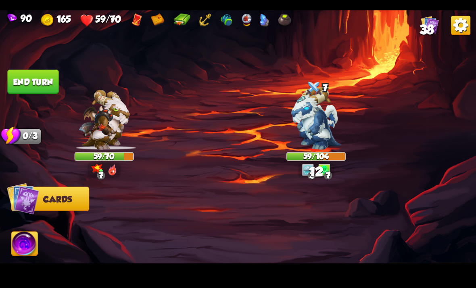
click at [159, 247] on div at bounding box center [285, 218] width 381 height 119
click at [21, 85] on button "End turn" at bounding box center [32, 81] width 51 height 24
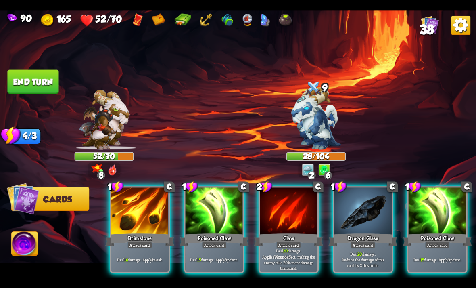
click at [157, 253] on div "Deal 14 damage. Apply 1 weak." at bounding box center [140, 258] width 58 height 25
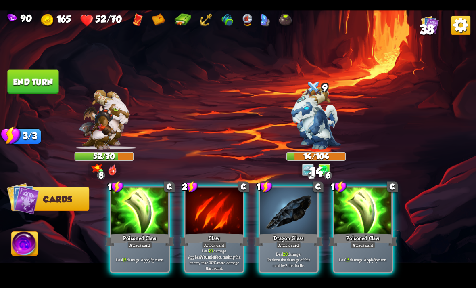
click at [152, 256] on div "Deal 15 damage. Apply 3 poison." at bounding box center [140, 258] width 58 height 25
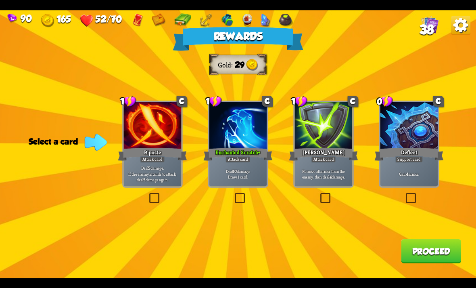
click at [233, 194] on label at bounding box center [233, 194] width 0 height 0
click at [0, 0] on input "checkbox" at bounding box center [0, 0] width 0 height 0
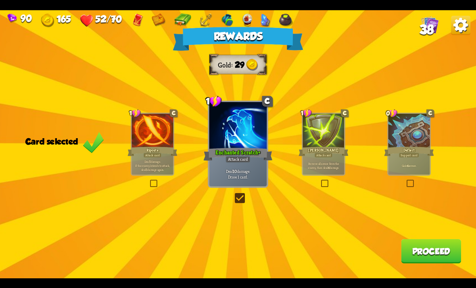
click at [426, 255] on button "Proceed" at bounding box center [431, 251] width 60 height 24
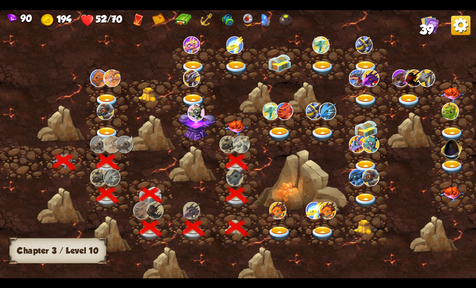
click at [234, 132] on img at bounding box center [237, 127] width 24 height 15
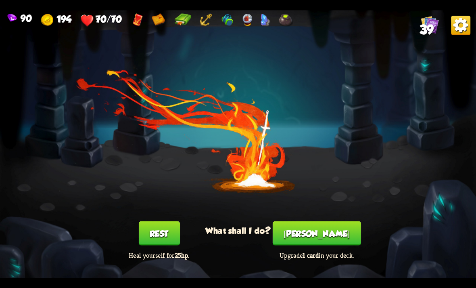
click at [324, 234] on button "[PERSON_NAME]" at bounding box center [317, 233] width 88 height 24
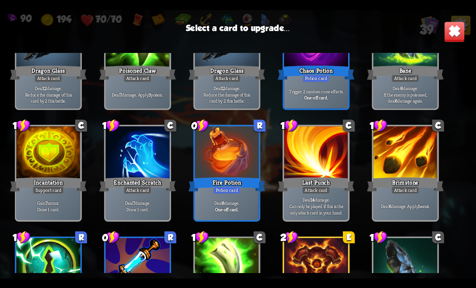
scroll to position [430, 0]
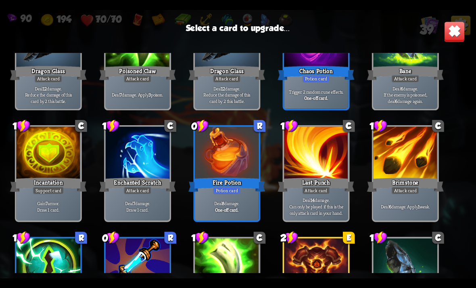
click at [333, 75] on div "Chaos Potion" at bounding box center [316, 72] width 77 height 17
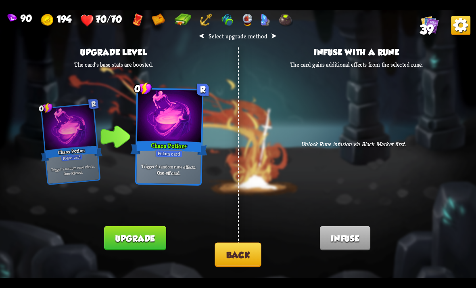
click at [118, 236] on button "Upgrade" at bounding box center [135, 237] width 62 height 24
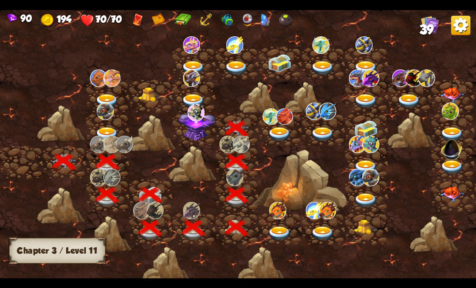
scroll to position [0, 123]
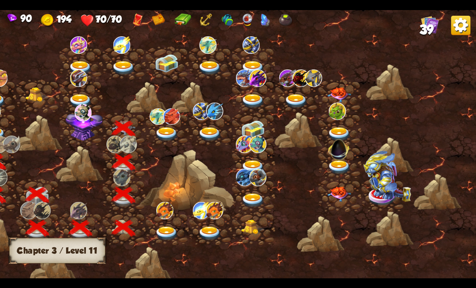
click at [165, 123] on img at bounding box center [171, 116] width 17 height 16
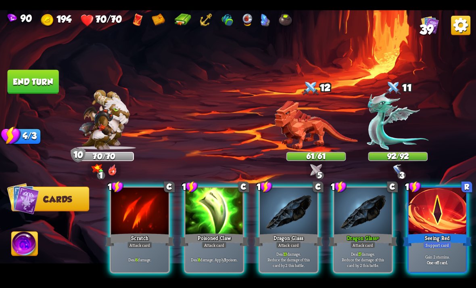
click at [427, 211] on div at bounding box center [438, 211] width 58 height 48
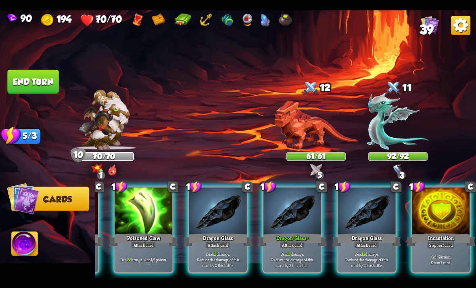
scroll to position [0, 77]
click at [438, 241] on div "Support card" at bounding box center [441, 244] width 28 height 7
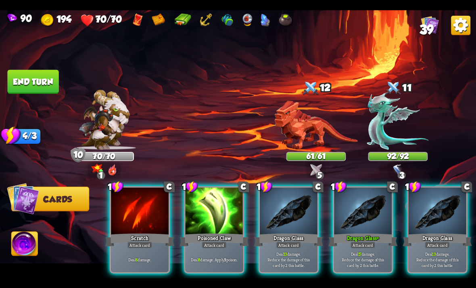
scroll to position [0, 0]
click at [317, 143] on img at bounding box center [316, 124] width 84 height 49
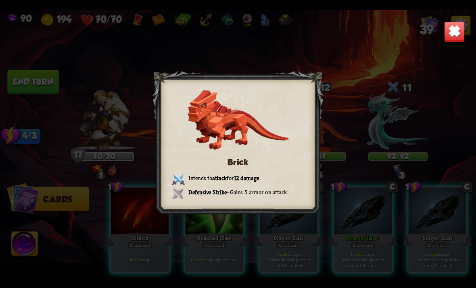
click at [455, 38] on img at bounding box center [454, 31] width 21 height 21
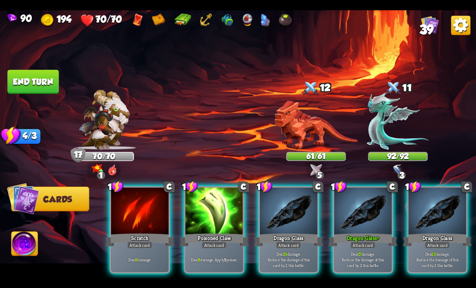
click at [292, 232] on div "Dragon Glass" at bounding box center [288, 239] width 69 height 15
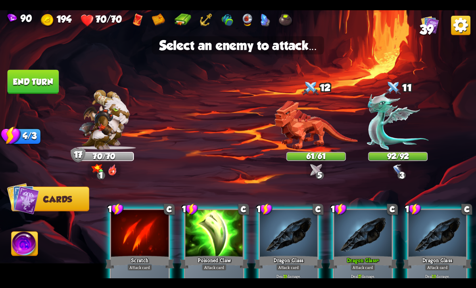
click at [315, 140] on img at bounding box center [316, 124] width 84 height 49
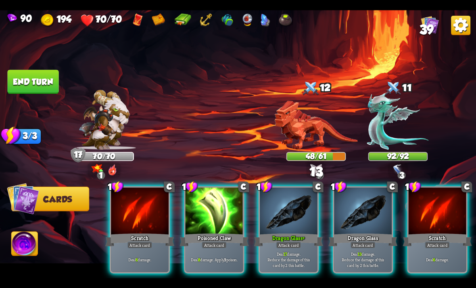
click at [291, 232] on div "Dragon Glass+" at bounding box center [288, 239] width 69 height 15
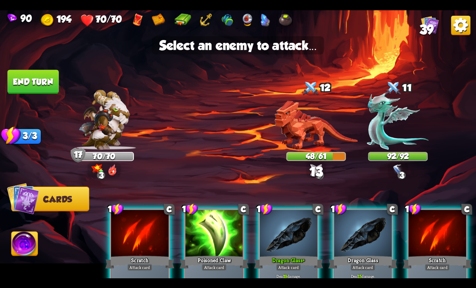
click at [323, 134] on img at bounding box center [316, 124] width 84 height 49
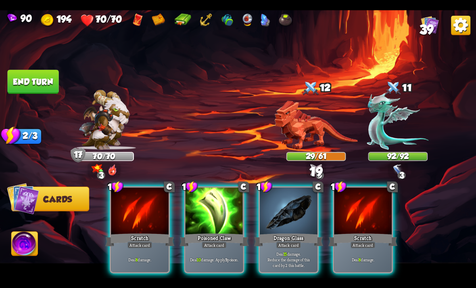
click at [280, 216] on div at bounding box center [289, 211] width 58 height 48
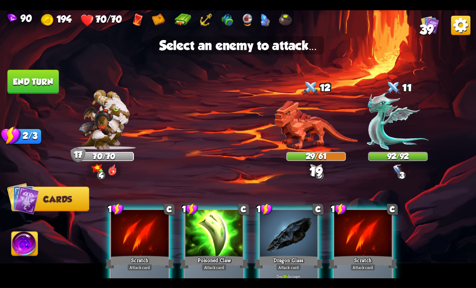
click at [309, 137] on img at bounding box center [316, 124] width 84 height 49
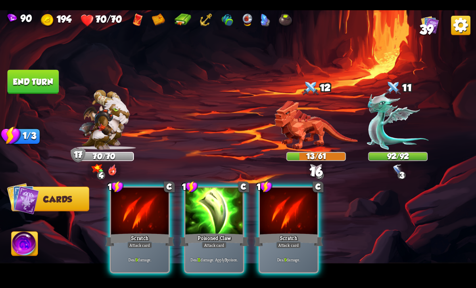
click at [223, 218] on div at bounding box center [215, 211] width 58 height 48
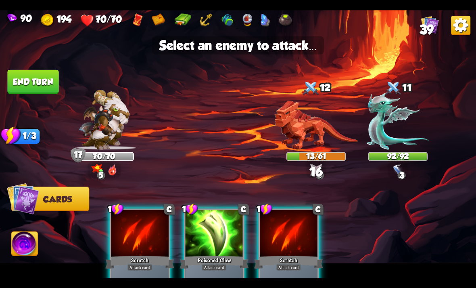
click at [309, 134] on img at bounding box center [316, 124] width 84 height 49
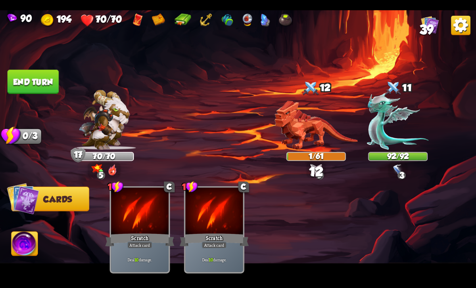
click at [22, 83] on button "End turn" at bounding box center [32, 81] width 51 height 24
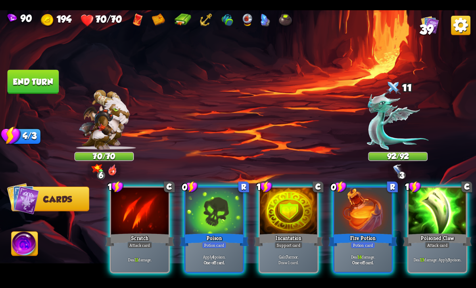
click at [262, 19] on img at bounding box center [266, 19] width 10 height 13
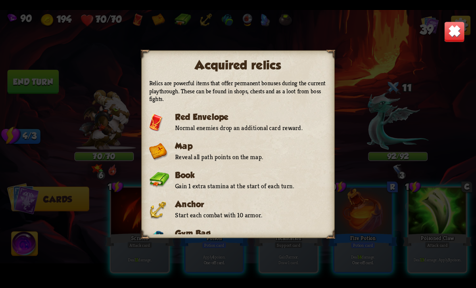
click at [459, 30] on img at bounding box center [454, 31] width 21 height 21
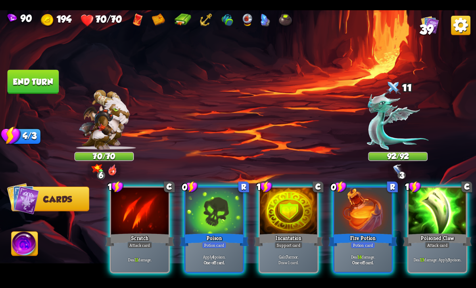
click at [229, 232] on div "Poison" at bounding box center [214, 239] width 69 height 15
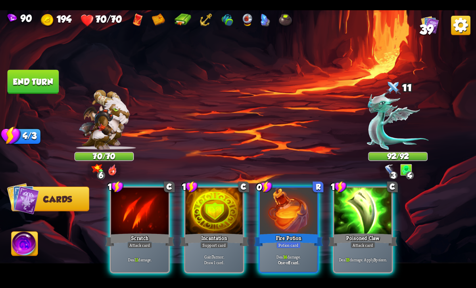
click at [222, 241] on div "Support card" at bounding box center [214, 244] width 28 height 7
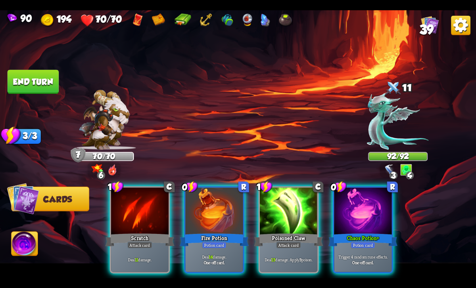
click at [348, 196] on div at bounding box center [363, 211] width 58 height 48
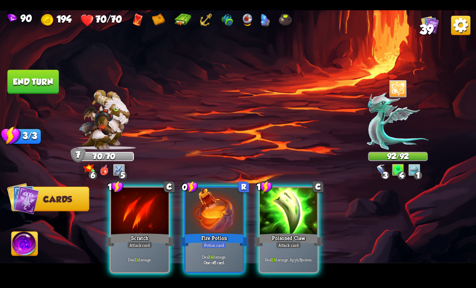
click at [219, 241] on div "Potion card" at bounding box center [214, 244] width 25 height 7
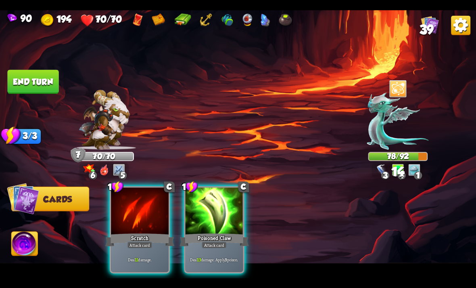
click at [237, 233] on div "Poisoned Claw" at bounding box center [214, 239] width 69 height 15
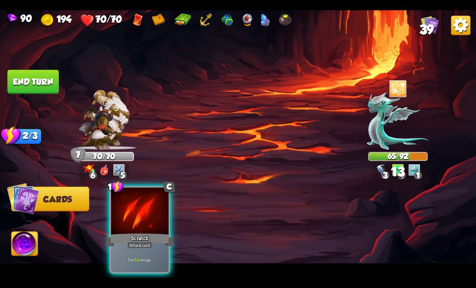
click at [138, 241] on div "Attack card" at bounding box center [139, 244] width 25 height 7
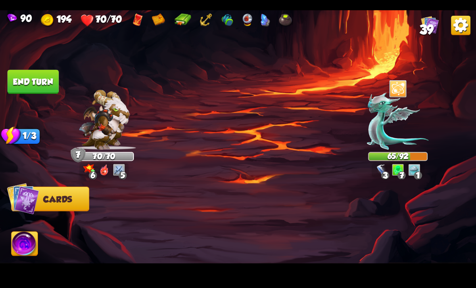
click at [21, 87] on button "End turn" at bounding box center [32, 81] width 51 height 24
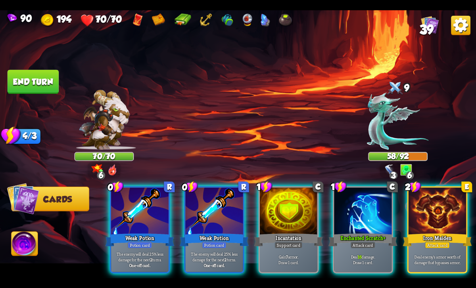
click at [138, 241] on div "Potion card" at bounding box center [139, 244] width 25 height 7
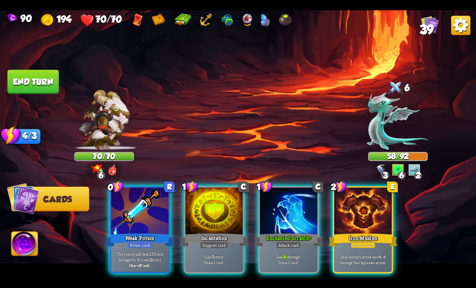
click at [135, 251] on p "The enemy will deal 25% less damage for the next 2 turns." at bounding box center [140, 256] width 55 height 11
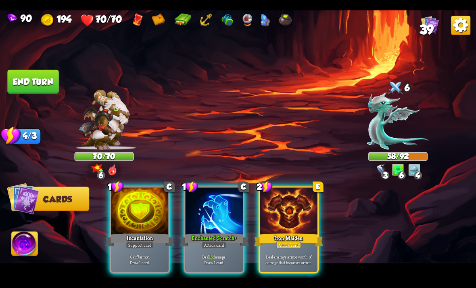
click at [129, 255] on p "Gain 7 armor. Draw 1 card." at bounding box center [140, 258] width 55 height 11
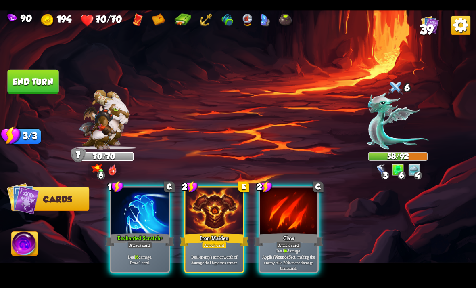
click at [138, 246] on div "Deal 16 damage. Draw 1 card." at bounding box center [140, 258] width 58 height 25
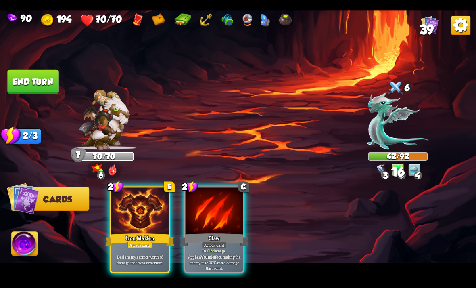
click at [222, 215] on div at bounding box center [215, 211] width 58 height 48
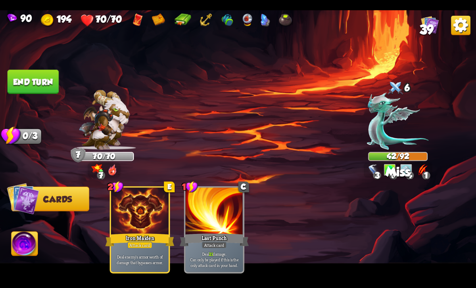
click at [22, 88] on button "End turn" at bounding box center [32, 81] width 51 height 24
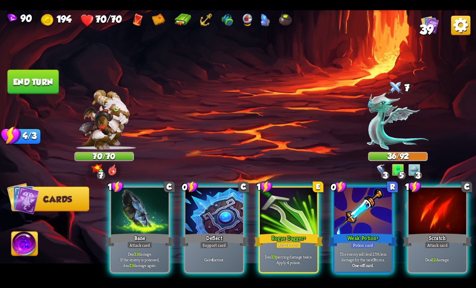
click at [364, 207] on div at bounding box center [363, 211] width 58 height 48
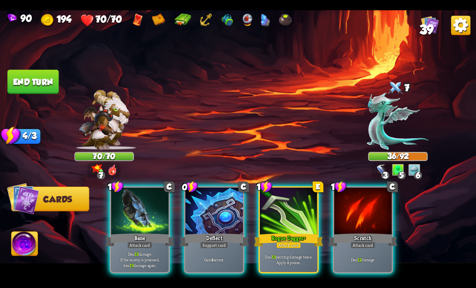
click at [223, 246] on div "Gain 4 armor." at bounding box center [215, 258] width 58 height 25
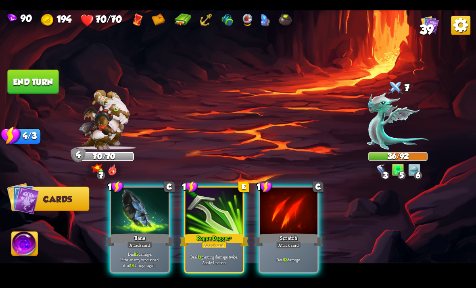
click at [211, 211] on div at bounding box center [215, 211] width 58 height 48
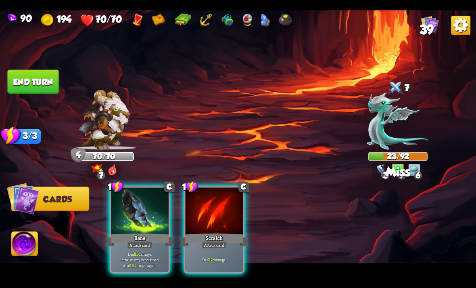
click at [146, 251] on p "Deal 13 damage. If the enemy is poisoned, deal 13 damage again." at bounding box center [140, 259] width 55 height 17
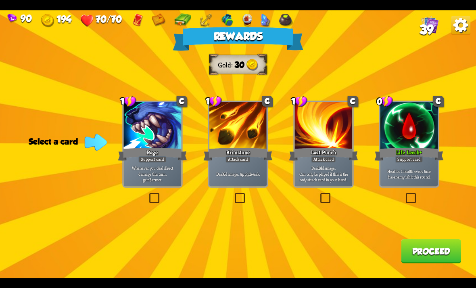
click at [233, 194] on label at bounding box center [233, 194] width 0 height 0
click at [0, 0] on input "checkbox" at bounding box center [0, 0] width 0 height 0
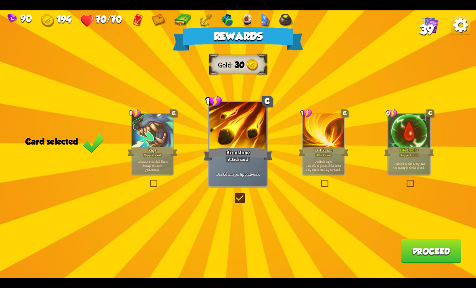
click at [430, 258] on button "Proceed" at bounding box center [431, 251] width 60 height 24
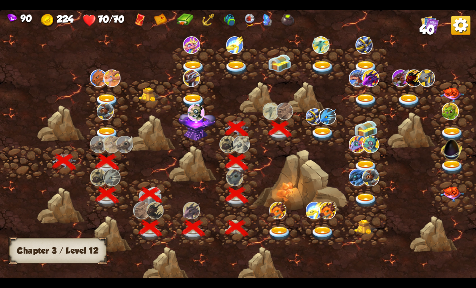
scroll to position [0, 123]
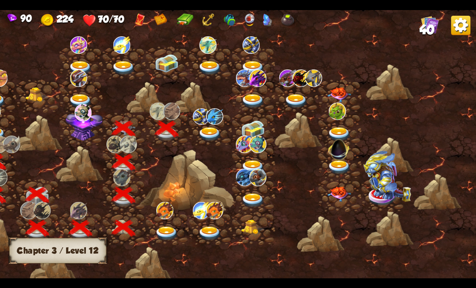
click at [212, 130] on img at bounding box center [210, 134] width 24 height 14
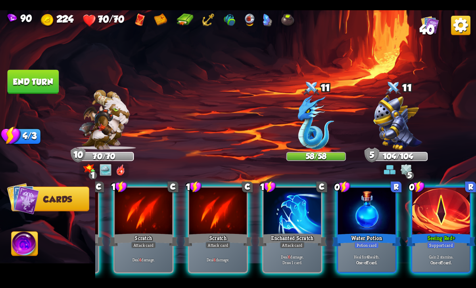
click at [368, 253] on b "4" at bounding box center [368, 256] width 2 height 6
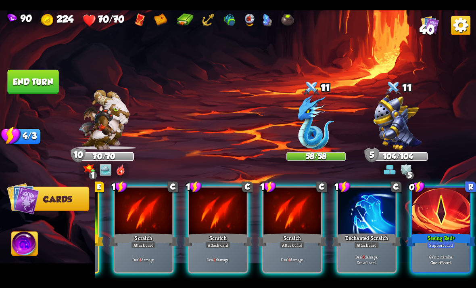
scroll to position [0, 77]
click at [437, 232] on div "Seeing Red+" at bounding box center [441, 239] width 69 height 15
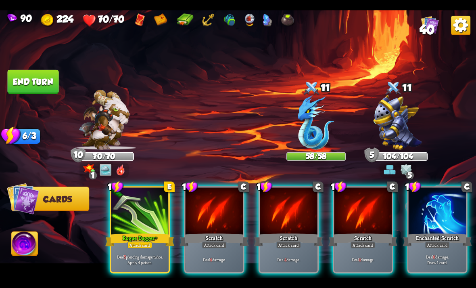
click at [436, 209] on div at bounding box center [438, 211] width 58 height 48
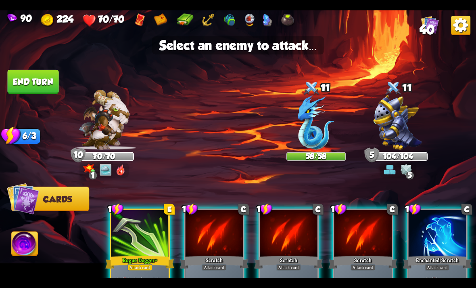
click at [317, 146] on img at bounding box center [316, 122] width 36 height 55
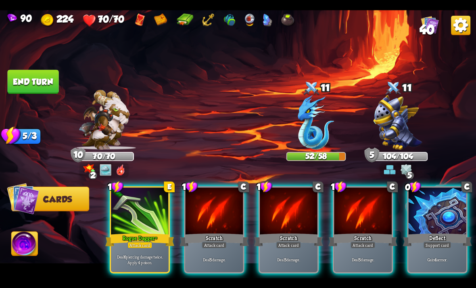
click at [423, 212] on div at bounding box center [438, 211] width 58 height 48
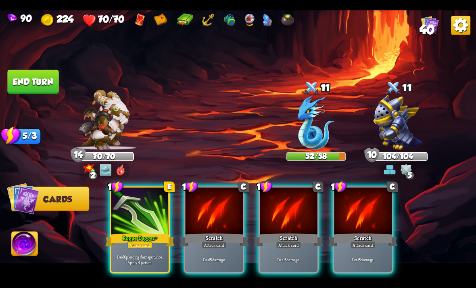
click at [129, 205] on div at bounding box center [140, 211] width 58 height 48
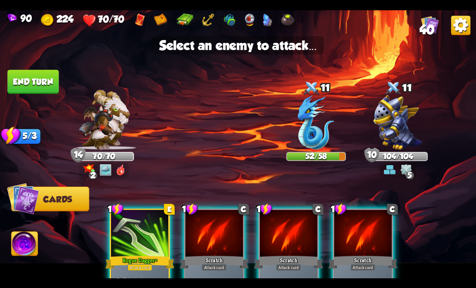
click at [320, 131] on img at bounding box center [316, 122] width 36 height 55
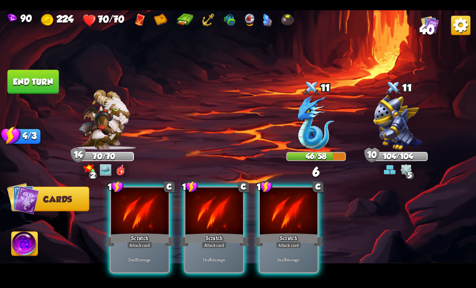
click at [129, 213] on div at bounding box center [140, 211] width 58 height 48
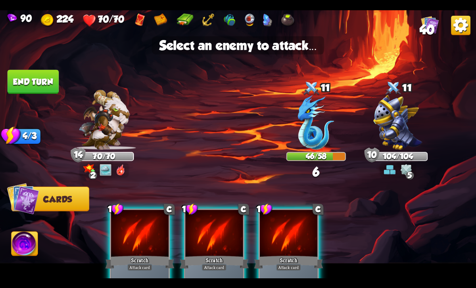
click at [319, 138] on img at bounding box center [316, 122] width 36 height 55
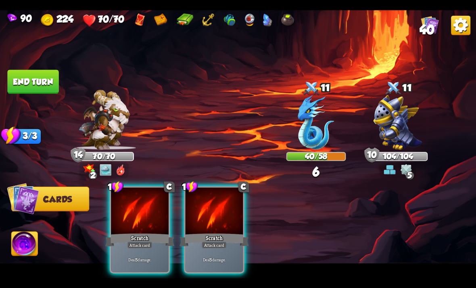
click at [144, 232] on div "Scratch" at bounding box center [139, 239] width 69 height 15
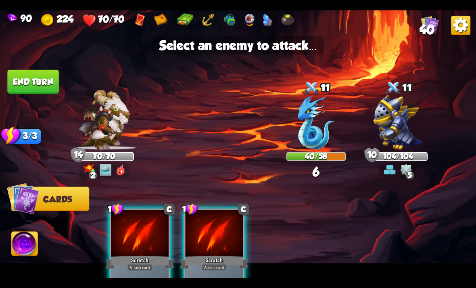
click at [318, 138] on img at bounding box center [316, 122] width 36 height 55
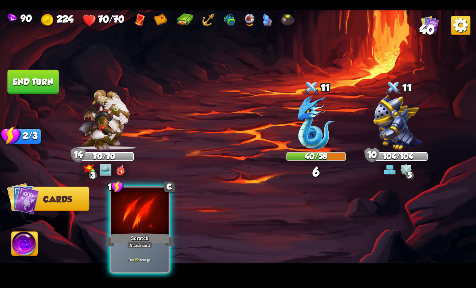
click at [318, 140] on img at bounding box center [316, 122] width 36 height 55
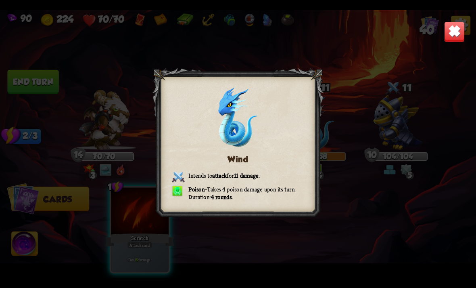
click at [145, 217] on div "Wind Intends to attack for 11 damage . Poison – Takes 4 poison damage upon its …" at bounding box center [238, 144] width 476 height 268
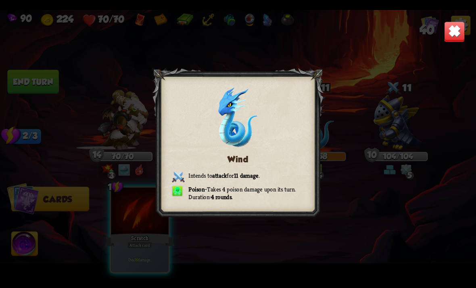
click at [452, 41] on img at bounding box center [454, 31] width 21 height 21
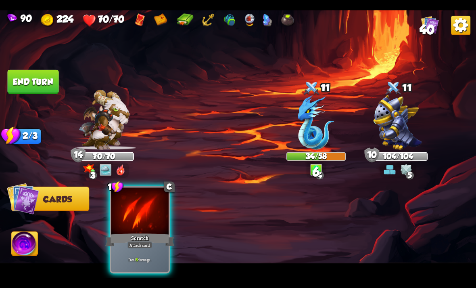
click at [137, 208] on div at bounding box center [140, 211] width 58 height 48
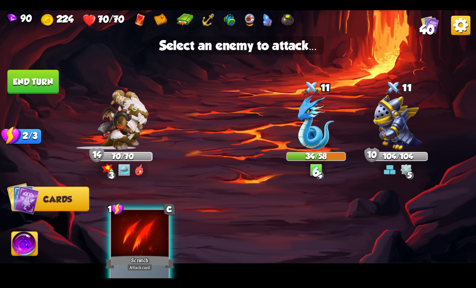
click at [311, 130] on img at bounding box center [316, 122] width 36 height 55
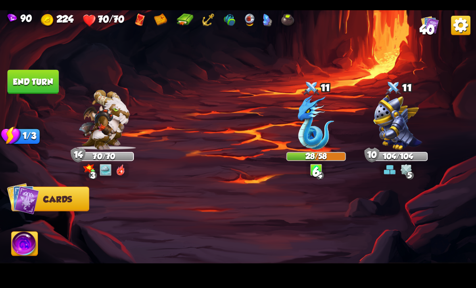
click at [21, 84] on button "End turn" at bounding box center [32, 81] width 51 height 24
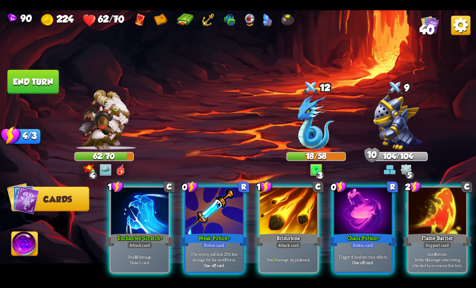
click at [272, 18] on img at bounding box center [268, 19] width 10 height 13
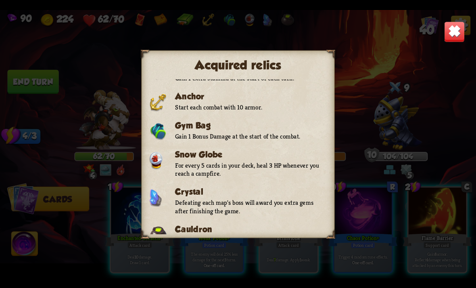
scroll to position [116, 0]
click at [450, 34] on img at bounding box center [454, 31] width 21 height 21
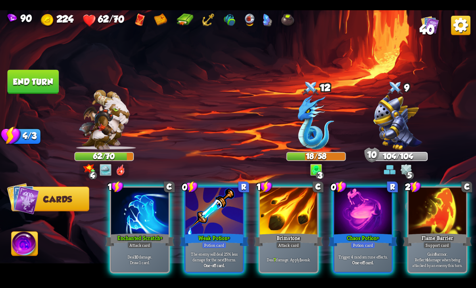
click at [362, 217] on div at bounding box center [363, 211] width 58 height 48
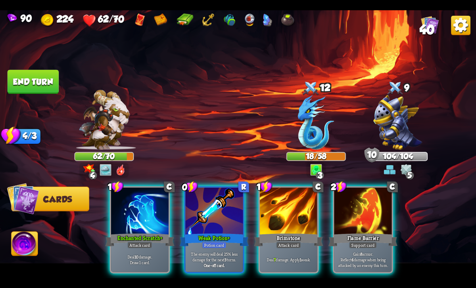
click at [201, 232] on div "Weak Potion+" at bounding box center [214, 239] width 69 height 15
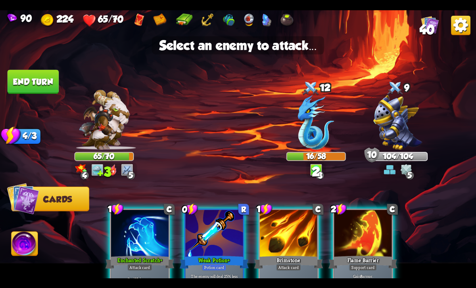
click at [329, 136] on img at bounding box center [316, 122] width 36 height 55
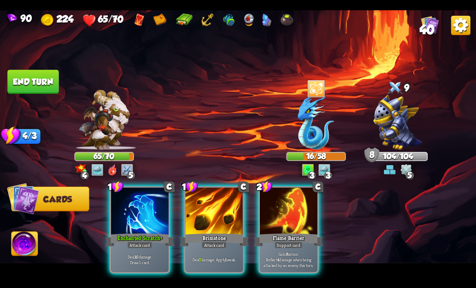
click at [221, 202] on div at bounding box center [215, 211] width 58 height 48
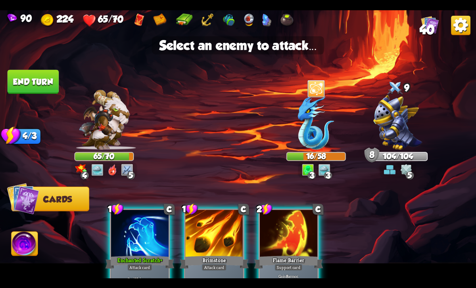
click at [407, 128] on img at bounding box center [398, 122] width 49 height 55
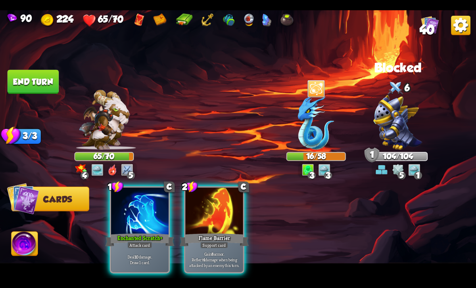
click at [223, 209] on div at bounding box center [215, 211] width 58 height 48
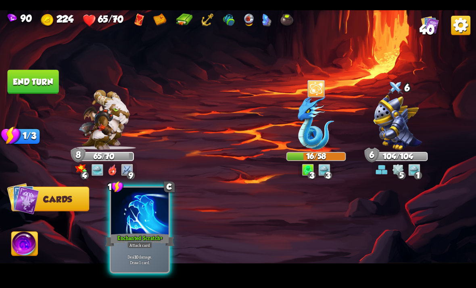
click at [162, 232] on div "Enchanted Scratch+" at bounding box center [139, 239] width 69 height 15
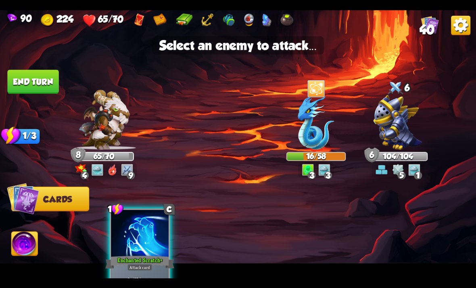
click at [318, 140] on img at bounding box center [316, 122] width 36 height 55
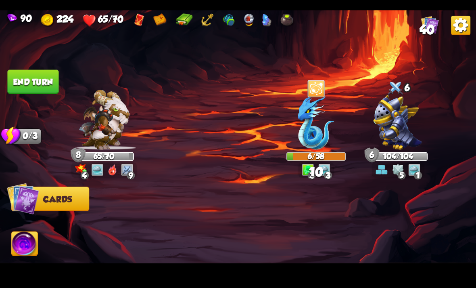
click at [20, 80] on button "End turn" at bounding box center [32, 81] width 51 height 24
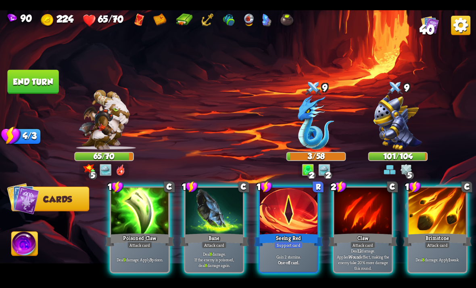
click at [308, 233] on div "Seeing Red" at bounding box center [288, 239] width 69 height 15
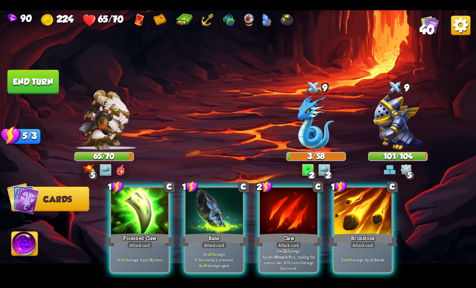
click at [365, 232] on div "Brimstone" at bounding box center [362, 239] width 69 height 15
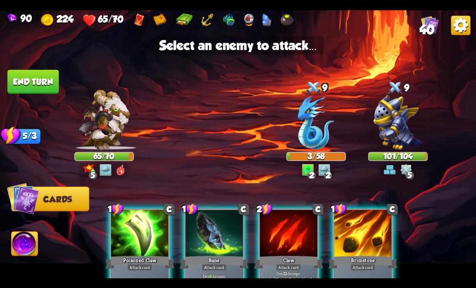
click at [384, 134] on img at bounding box center [398, 122] width 49 height 55
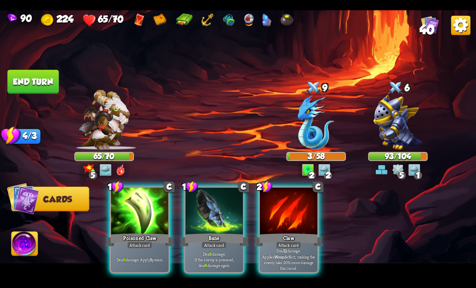
click at [232, 209] on div at bounding box center [215, 211] width 58 height 48
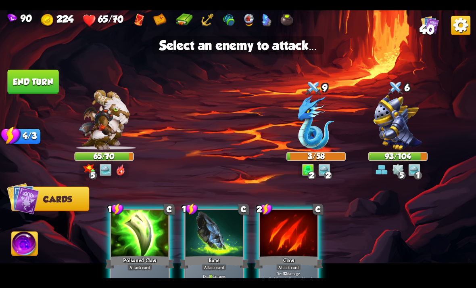
click at [315, 136] on img at bounding box center [316, 122] width 36 height 55
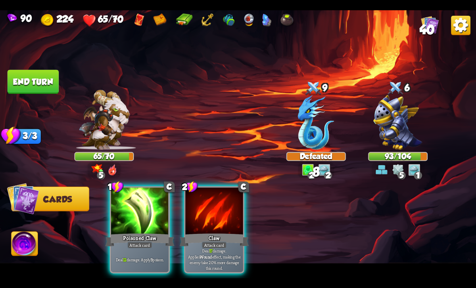
click at [216, 201] on div at bounding box center [215, 211] width 58 height 48
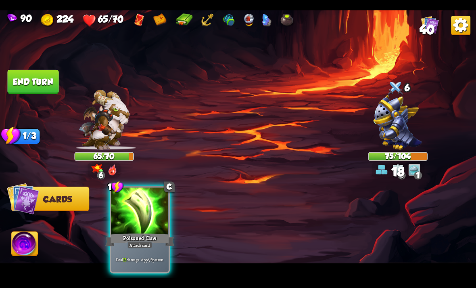
click at [161, 232] on div "Poisoned Claw" at bounding box center [139, 239] width 69 height 15
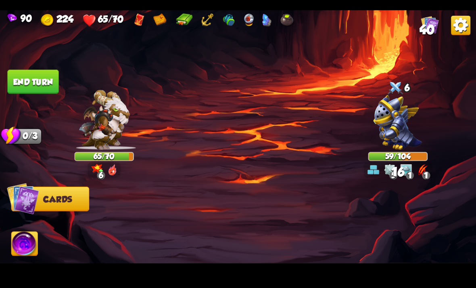
click at [24, 85] on button "End turn" at bounding box center [32, 81] width 51 height 24
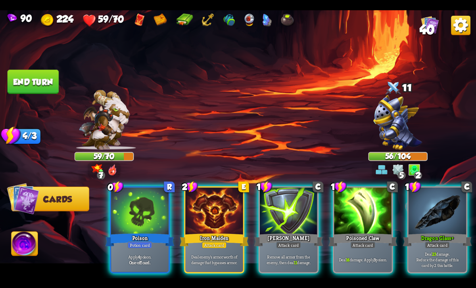
click at [136, 241] on div "Potion card" at bounding box center [139, 244] width 25 height 7
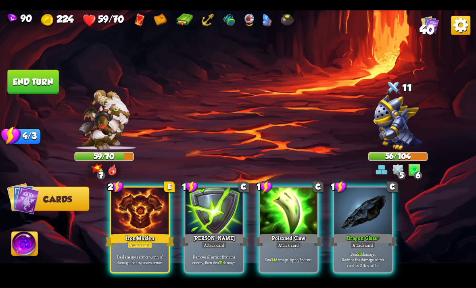
click at [291, 232] on div "Poisoned Claw" at bounding box center [288, 239] width 69 height 15
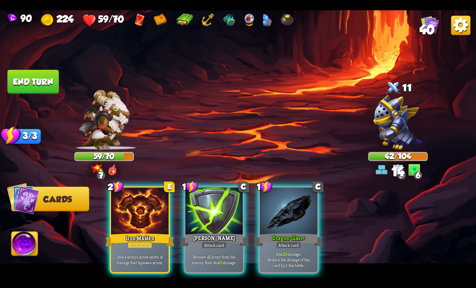
click at [290, 232] on div "Dragon Glass+" at bounding box center [288, 239] width 69 height 15
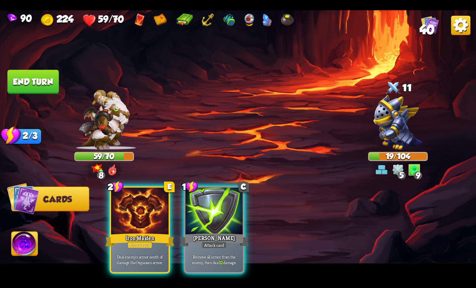
click at [231, 232] on div "[PERSON_NAME]" at bounding box center [214, 239] width 69 height 15
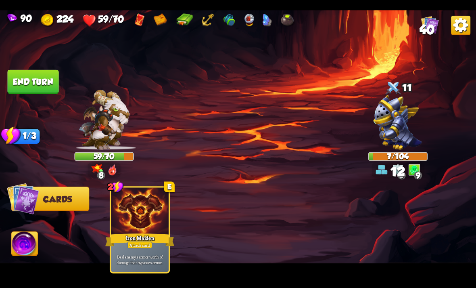
click at [21, 83] on button "End turn" at bounding box center [32, 81] width 51 height 24
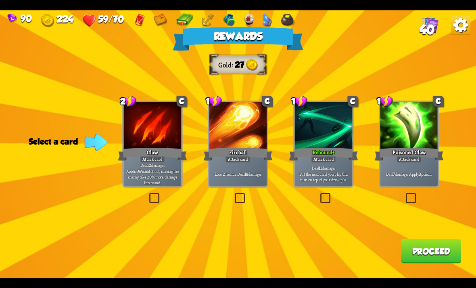
click at [404, 194] on label at bounding box center [404, 194] width 0 height 0
click at [0, 0] on input "checkbox" at bounding box center [0, 0] width 0 height 0
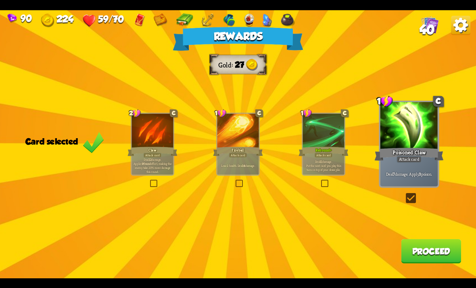
click at [415, 257] on button "Proceed" at bounding box center [431, 251] width 60 height 24
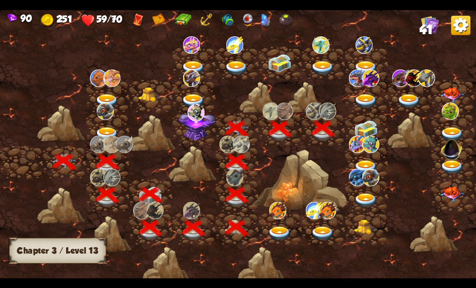
scroll to position [0, 123]
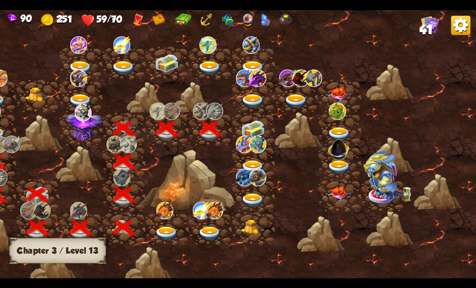
click at [259, 128] on img at bounding box center [253, 129] width 24 height 18
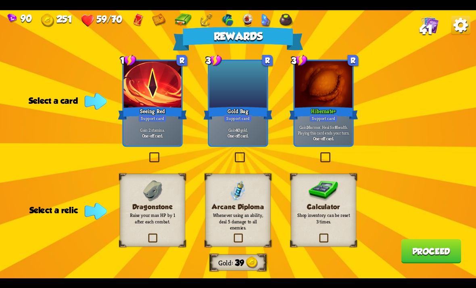
click at [319, 153] on label at bounding box center [319, 153] width 0 height 0
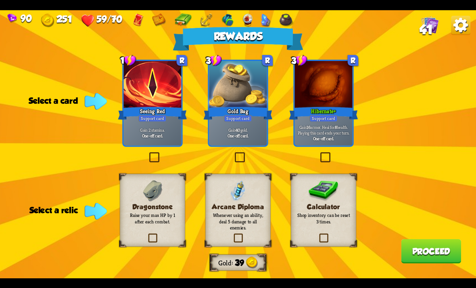
click at [0, 0] on input "checkbox" at bounding box center [0, 0] width 0 height 0
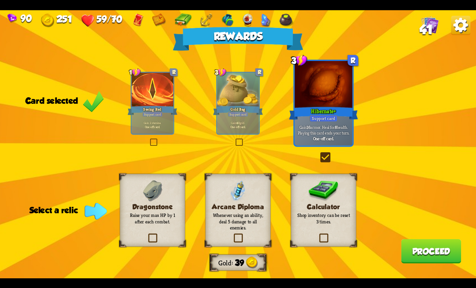
click at [318, 234] on label at bounding box center [318, 234] width 0 height 0
click at [0, 0] on input "checkbox" at bounding box center [0, 0] width 0 height 0
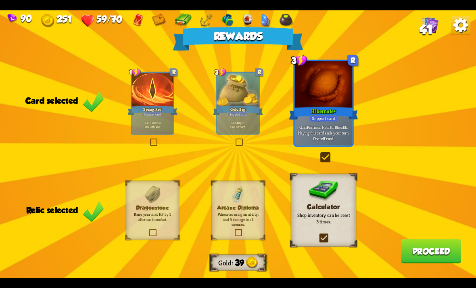
click at [405, 254] on button "Proceed" at bounding box center [431, 251] width 60 height 24
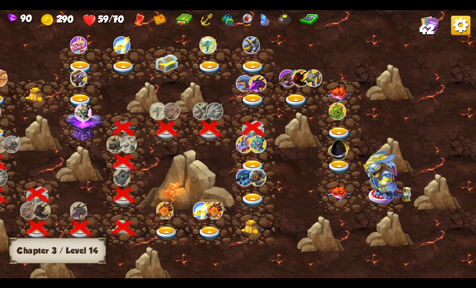
click at [255, 96] on img at bounding box center [253, 101] width 24 height 14
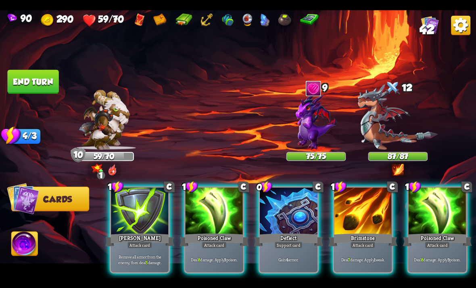
click at [358, 232] on div "Brimstone" at bounding box center [362, 239] width 69 height 15
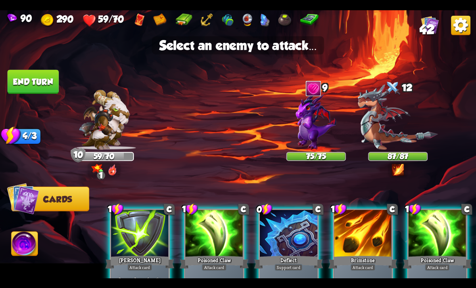
click at [386, 142] on img at bounding box center [398, 116] width 80 height 65
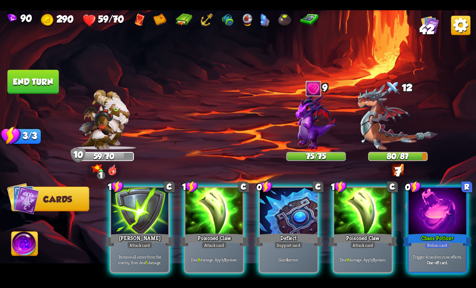
click at [430, 203] on div at bounding box center [438, 211] width 58 height 48
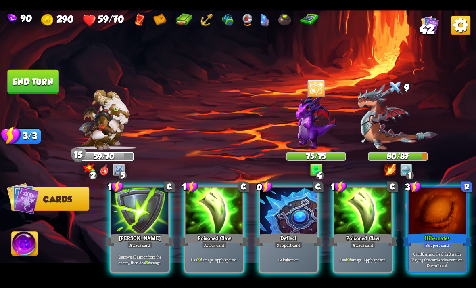
click at [299, 256] on p "Gain 4 armor." at bounding box center [288, 259] width 55 height 6
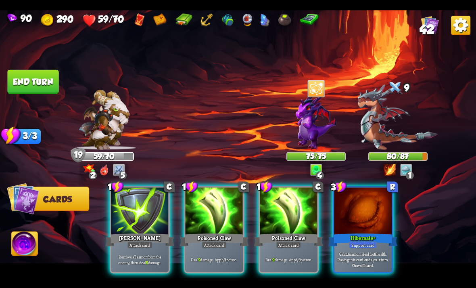
click at [296, 232] on div "Poisoned Claw" at bounding box center [288, 239] width 69 height 15
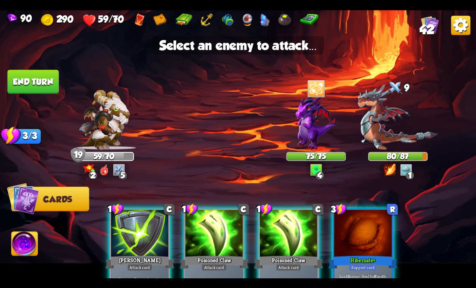
click at [386, 136] on img at bounding box center [398, 116] width 80 height 65
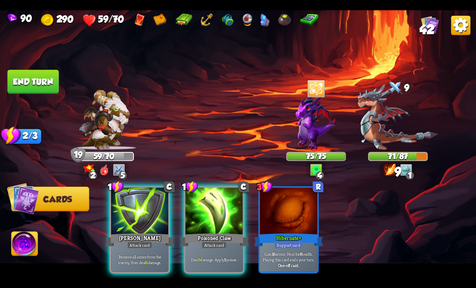
click at [204, 212] on div at bounding box center [215, 211] width 58 height 48
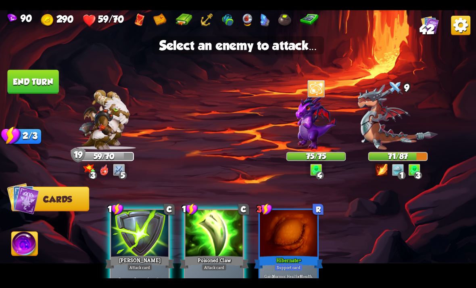
click at [370, 114] on img at bounding box center [398, 116] width 80 height 65
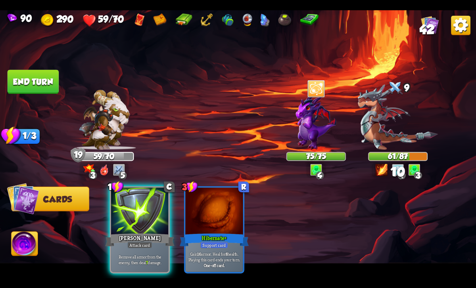
click at [145, 213] on div at bounding box center [140, 211] width 58 height 48
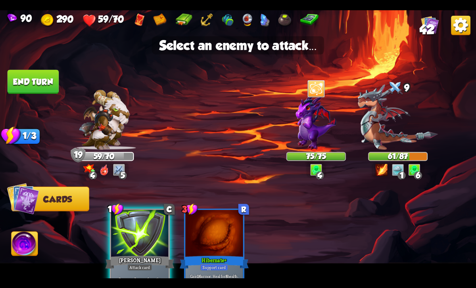
click at [386, 127] on img at bounding box center [398, 116] width 80 height 65
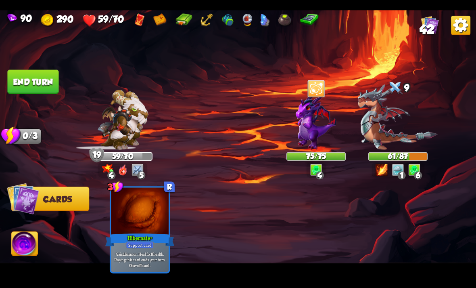
click at [31, 87] on button "End turn" at bounding box center [32, 81] width 51 height 24
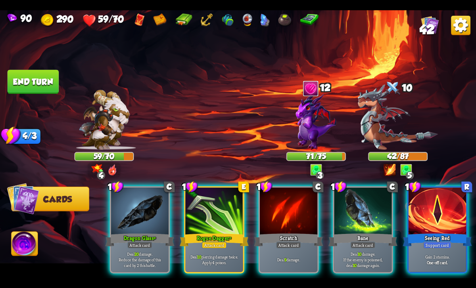
click at [382, 159] on div "42/87" at bounding box center [398, 155] width 58 height 7
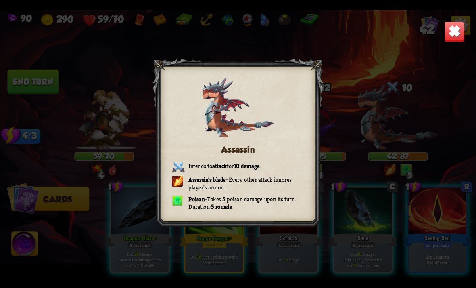
click at [449, 39] on img at bounding box center [454, 31] width 21 height 21
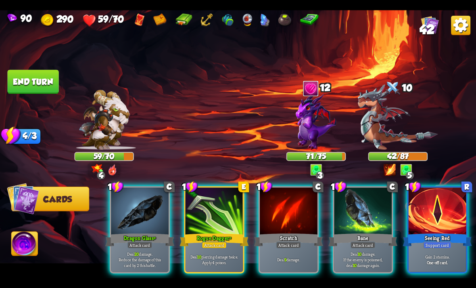
click at [425, 214] on div at bounding box center [438, 211] width 58 height 48
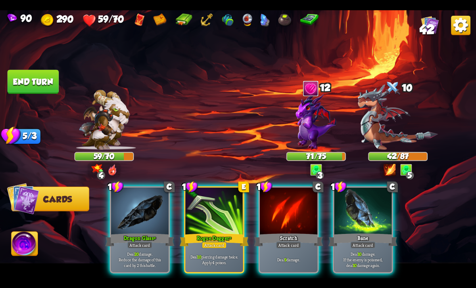
click at [222, 216] on div at bounding box center [215, 211] width 58 height 48
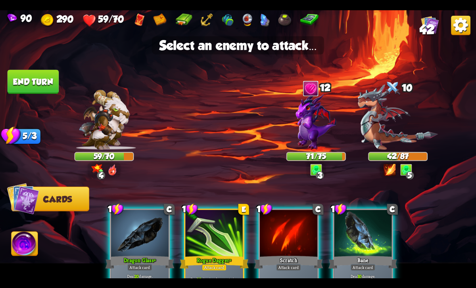
click at [369, 135] on img at bounding box center [398, 116] width 80 height 65
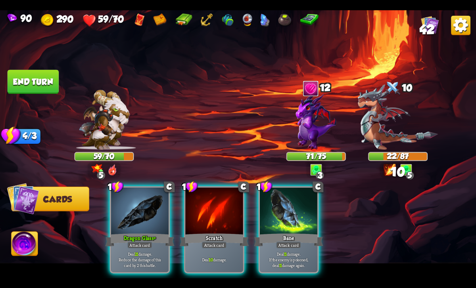
click at [295, 218] on div at bounding box center [289, 211] width 58 height 48
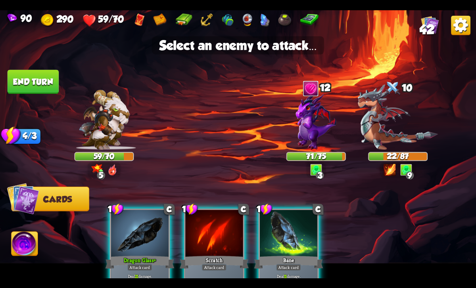
click at [372, 136] on img at bounding box center [398, 116] width 80 height 65
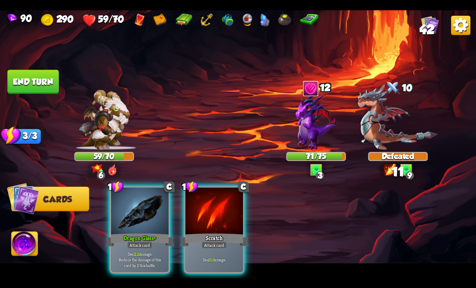
click at [138, 216] on div at bounding box center [140, 211] width 58 height 48
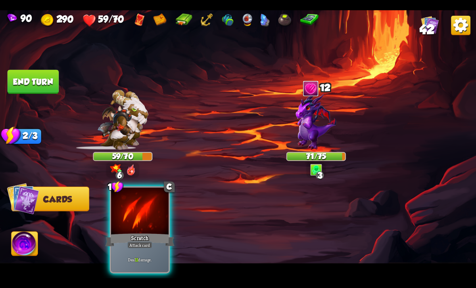
click at [320, 134] on img at bounding box center [316, 120] width 40 height 57
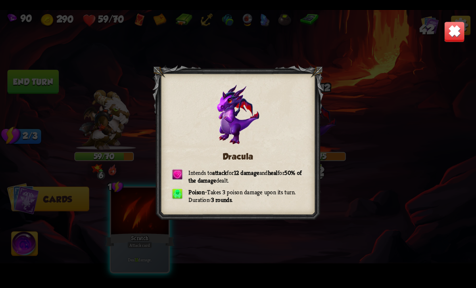
click at [449, 34] on img at bounding box center [454, 31] width 21 height 21
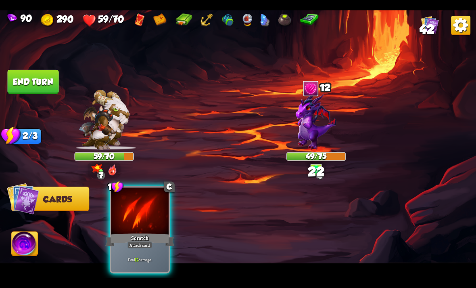
click at [137, 204] on div at bounding box center [140, 211] width 58 height 48
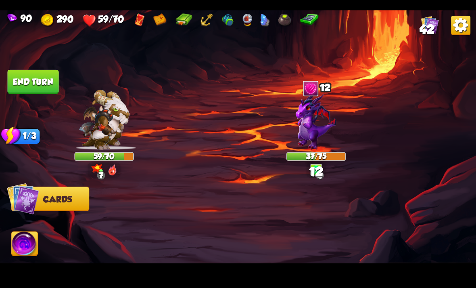
click at [35, 83] on button "End turn" at bounding box center [32, 81] width 51 height 24
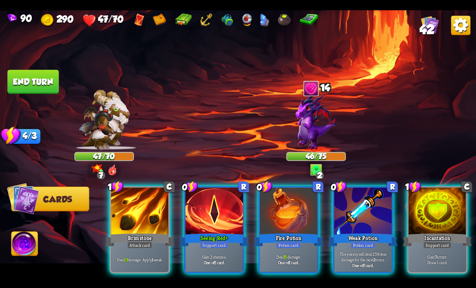
click at [217, 232] on div "Seeing Red+" at bounding box center [214, 239] width 69 height 15
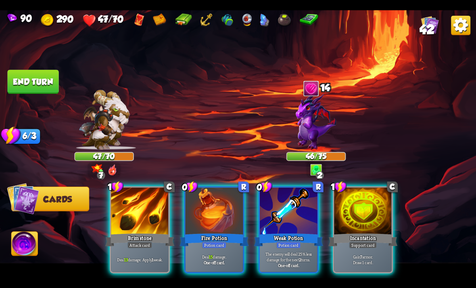
click at [295, 232] on div "Weak Potion" at bounding box center [288, 239] width 69 height 15
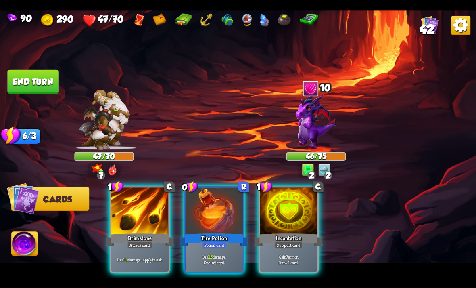
click at [196, 232] on div "Fire Potion" at bounding box center [214, 239] width 69 height 15
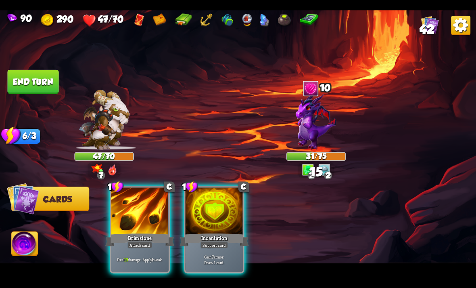
click at [134, 212] on div at bounding box center [140, 211] width 58 height 48
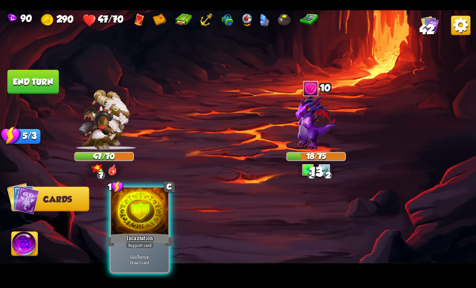
click at [137, 212] on div at bounding box center [140, 211] width 58 height 48
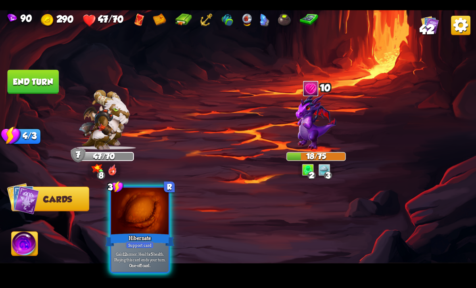
click at [157, 234] on div "Hibernate" at bounding box center [139, 239] width 69 height 15
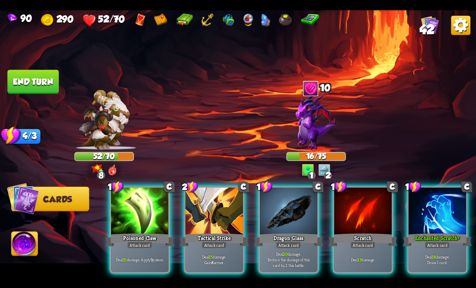
click at [152, 256] on b "3" at bounding box center [151, 259] width 2 height 6
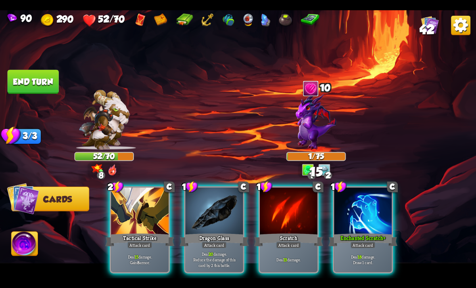
click at [210, 202] on div at bounding box center [215, 211] width 58 height 48
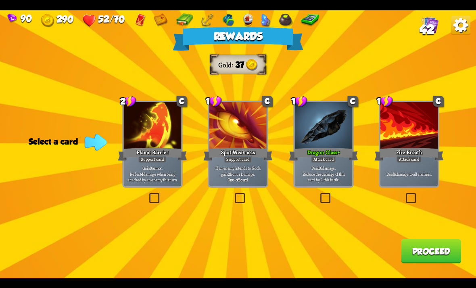
click at [319, 194] on label at bounding box center [319, 194] width 0 height 0
click at [0, 0] on input "checkbox" at bounding box center [0, 0] width 0 height 0
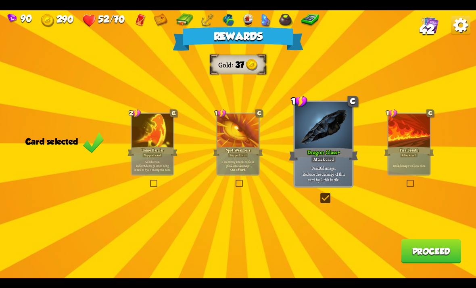
click at [416, 255] on button "Proceed" at bounding box center [431, 251] width 60 height 24
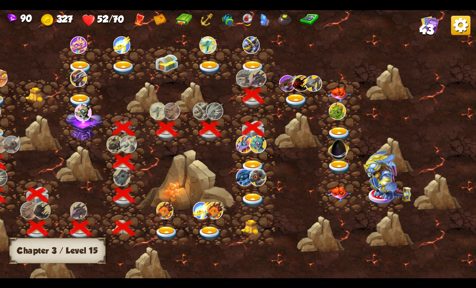
click at [299, 102] on img at bounding box center [296, 101] width 24 height 14
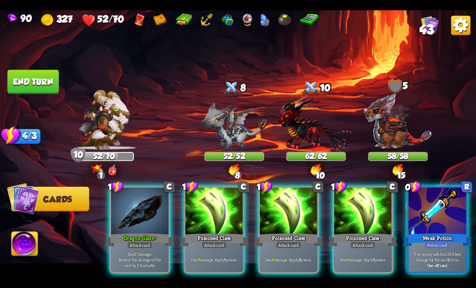
click at [445, 232] on div "Weak Potion" at bounding box center [437, 239] width 69 height 15
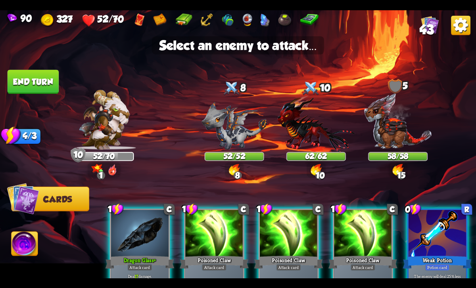
click at [310, 125] on img at bounding box center [316, 123] width 77 height 57
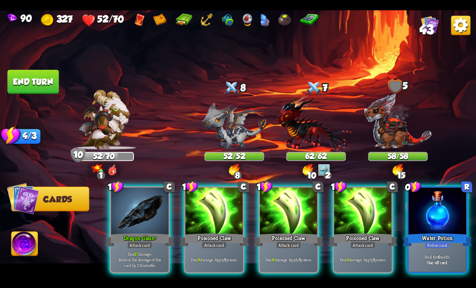
click at [443, 232] on div "Water Potion" at bounding box center [437, 239] width 69 height 15
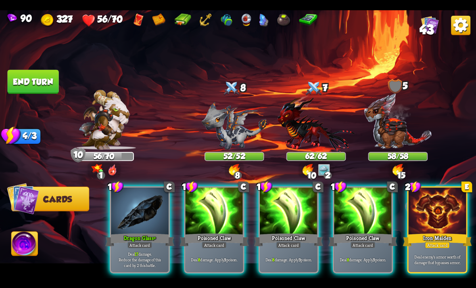
click at [123, 215] on div at bounding box center [140, 211] width 58 height 48
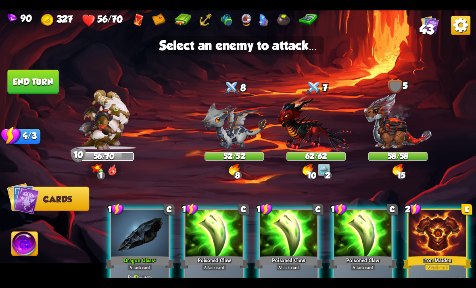
click at [246, 140] on img at bounding box center [234, 126] width 65 height 48
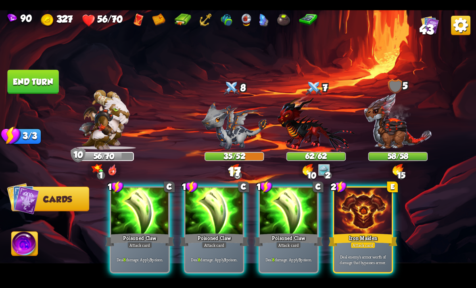
click at [121, 206] on div at bounding box center [140, 211] width 58 height 48
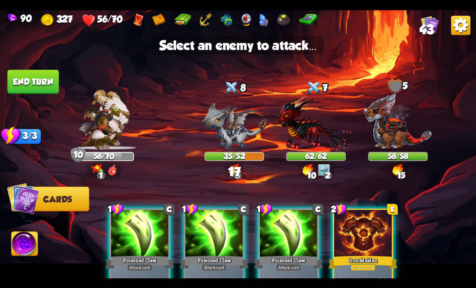
click at [243, 136] on img at bounding box center [234, 126] width 65 height 48
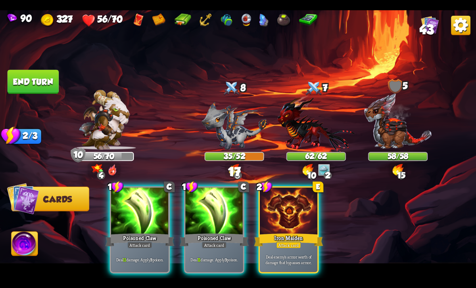
click at [122, 206] on div at bounding box center [140, 211] width 58 height 48
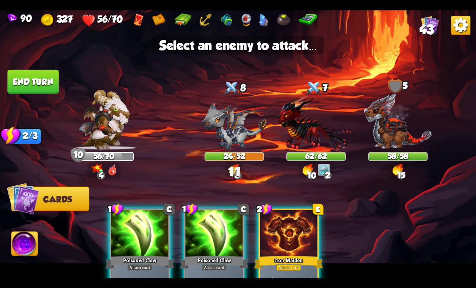
click at [246, 133] on img at bounding box center [234, 126] width 65 height 48
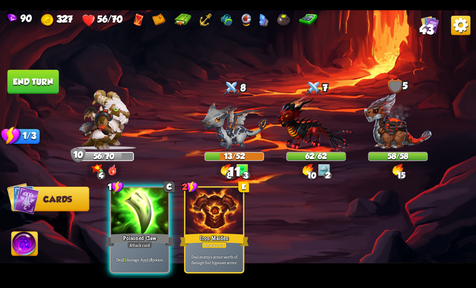
click at [121, 208] on div at bounding box center [140, 211] width 58 height 48
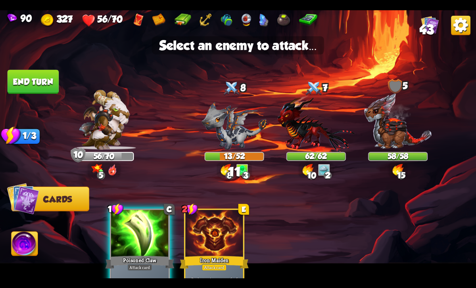
click at [246, 129] on img at bounding box center [234, 126] width 65 height 48
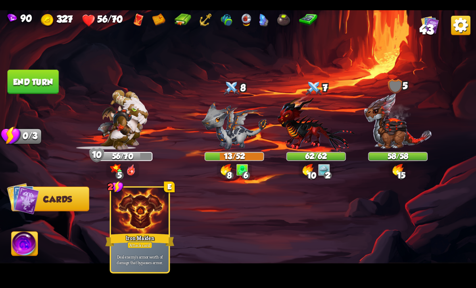
click at [35, 86] on button "End turn" at bounding box center [32, 81] width 51 height 24
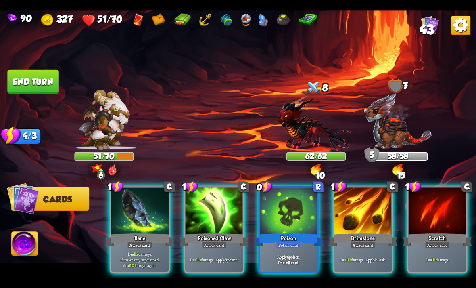
click at [356, 232] on div "Brimstone" at bounding box center [362, 239] width 69 height 15
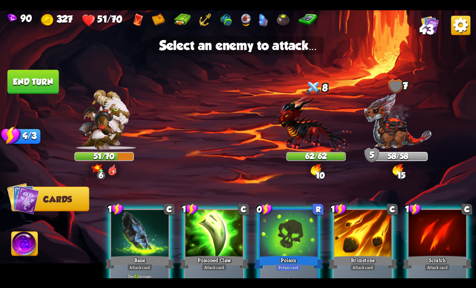
click at [312, 136] on img at bounding box center [316, 123] width 77 height 57
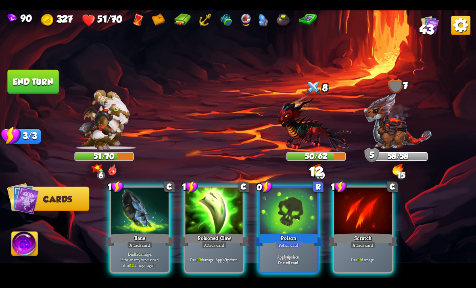
click at [294, 210] on div at bounding box center [289, 211] width 58 height 48
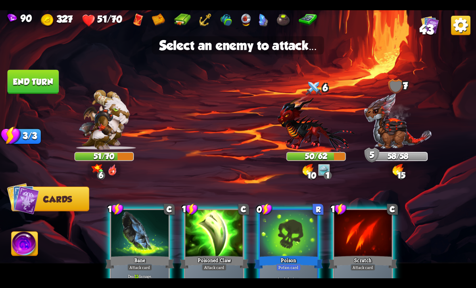
click at [315, 131] on img at bounding box center [316, 123] width 77 height 57
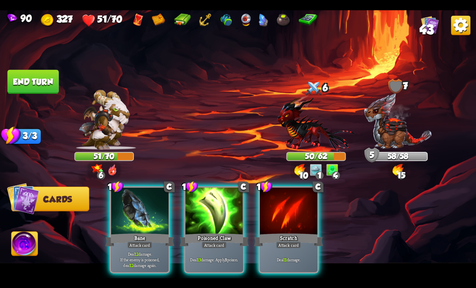
click at [221, 210] on div at bounding box center [215, 211] width 58 height 48
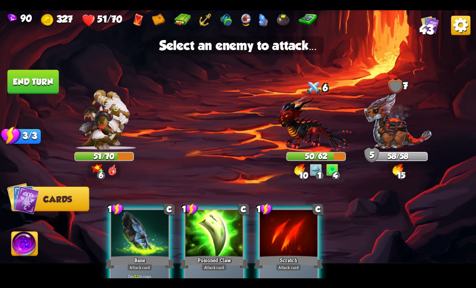
click at [314, 133] on img at bounding box center [316, 123] width 77 height 57
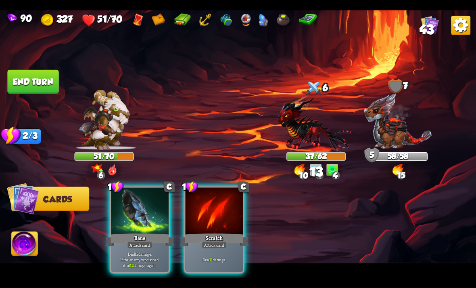
click at [123, 200] on div at bounding box center [140, 211] width 58 height 48
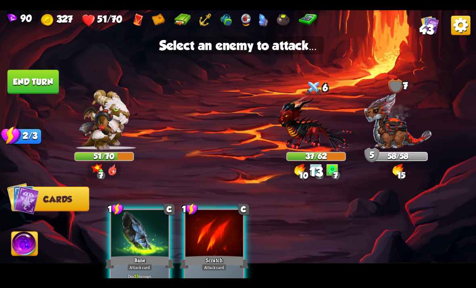
click at [305, 134] on img at bounding box center [316, 123] width 77 height 57
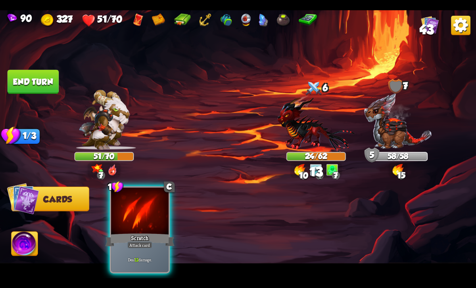
click at [120, 203] on div at bounding box center [140, 211] width 58 height 48
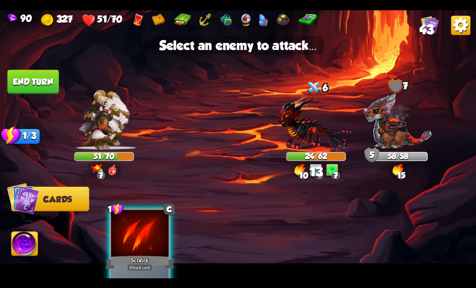
click at [311, 136] on img at bounding box center [316, 123] width 77 height 57
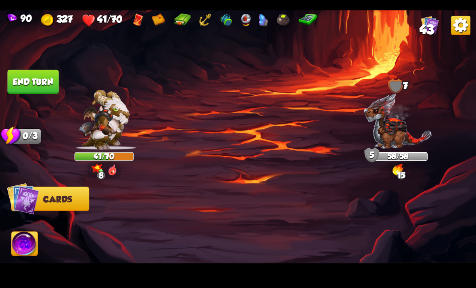
click at [23, 82] on button "End turn" at bounding box center [32, 81] width 51 height 24
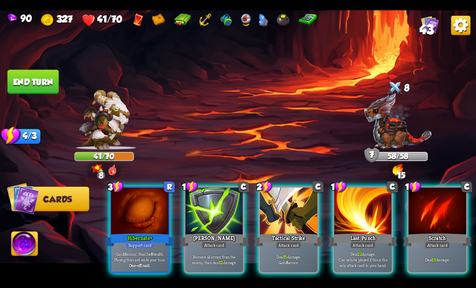
click at [230, 215] on div at bounding box center [215, 211] width 58 height 48
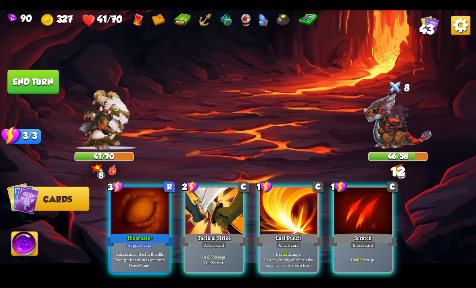
click at [127, 207] on div at bounding box center [140, 211] width 58 height 48
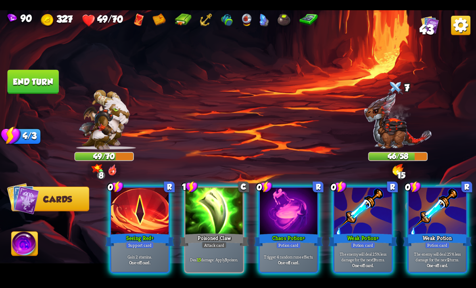
click at [291, 241] on div "Potion card" at bounding box center [288, 244] width 25 height 7
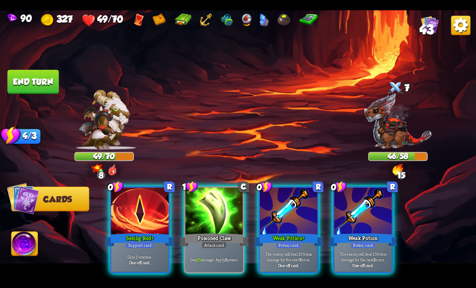
click at [296, 251] on p "The enemy will deal 25% less damage for the next 3 turns." at bounding box center [288, 256] width 55 height 11
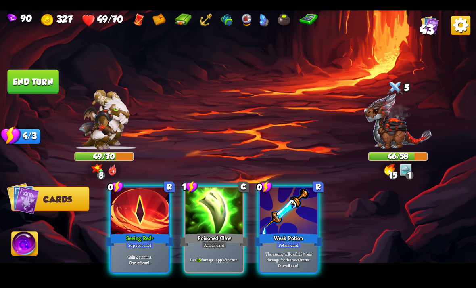
click at [294, 251] on p "The enemy will deal 25% less damage for the next 2 turns." at bounding box center [288, 256] width 55 height 11
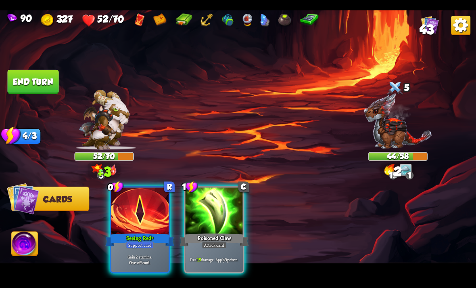
click at [119, 194] on div at bounding box center [140, 211] width 58 height 48
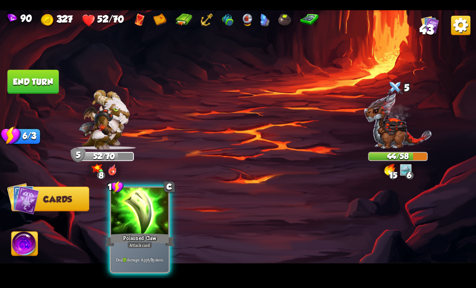
click at [118, 192] on div at bounding box center [140, 211] width 58 height 48
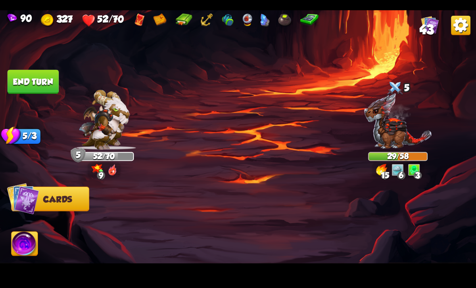
click at [31, 78] on button "End turn" at bounding box center [32, 81] width 51 height 24
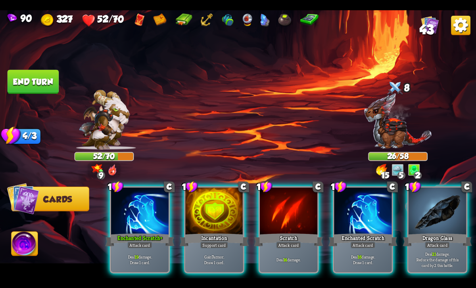
click at [222, 209] on div at bounding box center [215, 211] width 58 height 48
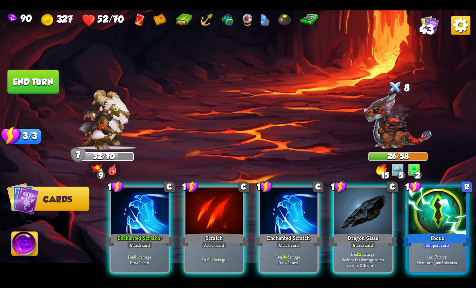
click at [436, 197] on div at bounding box center [438, 211] width 58 height 48
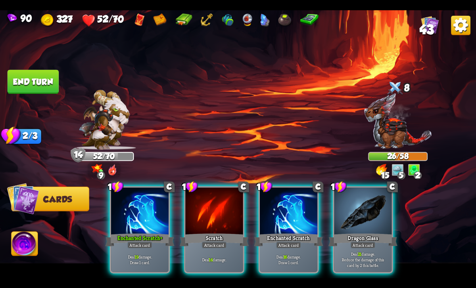
click at [368, 209] on div at bounding box center [363, 211] width 58 height 48
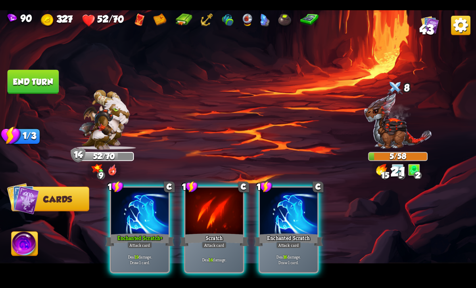
click at [290, 241] on div "Attack card" at bounding box center [288, 244] width 25 height 7
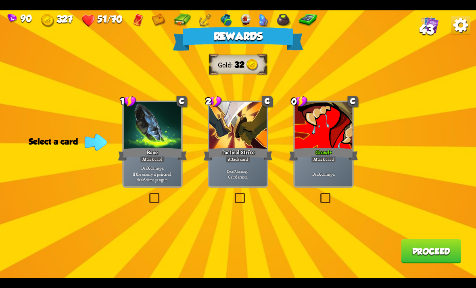
click at [148, 194] on label at bounding box center [148, 194] width 0 height 0
click at [0, 0] on input "checkbox" at bounding box center [0, 0] width 0 height 0
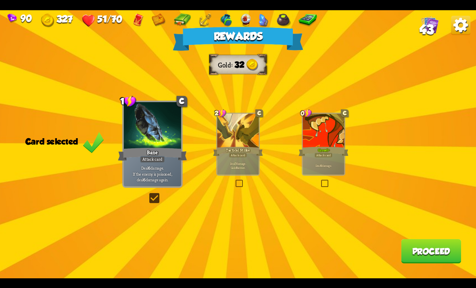
click at [148, 194] on label at bounding box center [148, 194] width 0 height 0
click at [0, 0] on input "checkbox" at bounding box center [0, 0] width 0 height 0
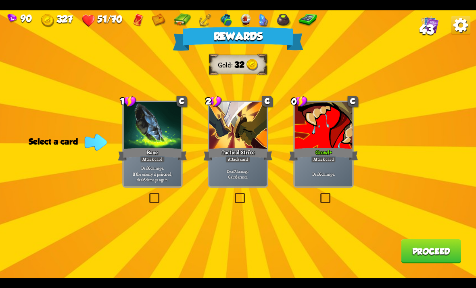
click at [148, 194] on label at bounding box center [148, 194] width 0 height 0
click at [0, 0] on input "checkbox" at bounding box center [0, 0] width 0 height 0
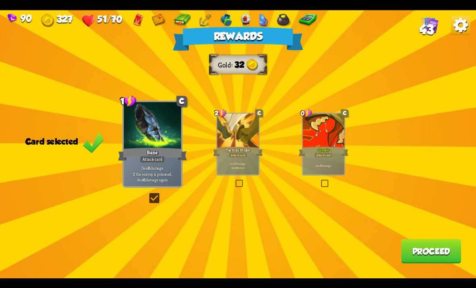
click at [422, 258] on button "Proceed" at bounding box center [431, 251] width 60 height 24
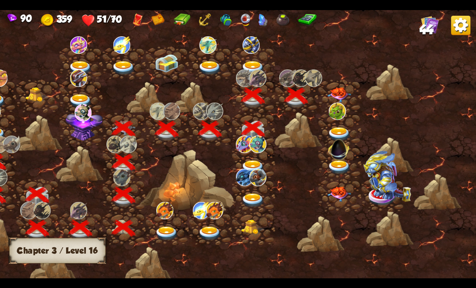
click at [333, 90] on img at bounding box center [339, 94] width 24 height 15
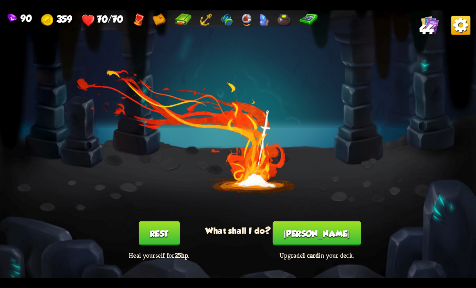
click at [314, 234] on button "[PERSON_NAME]" at bounding box center [317, 233] width 88 height 24
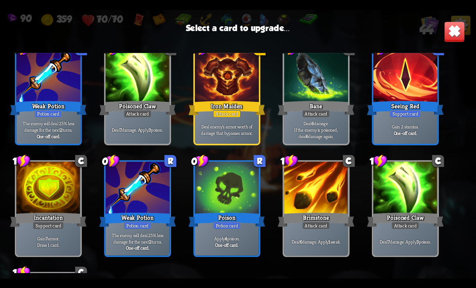
scroll to position [634, 0]
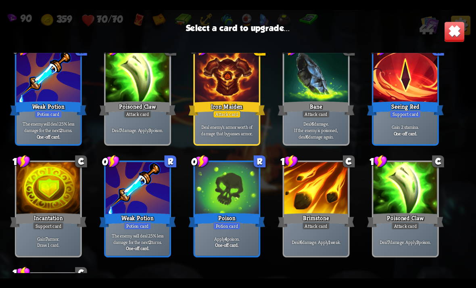
click at [255, 126] on p "Deal enemy's armor worth of damage that bypasses armor." at bounding box center [226, 129] width 61 height 13
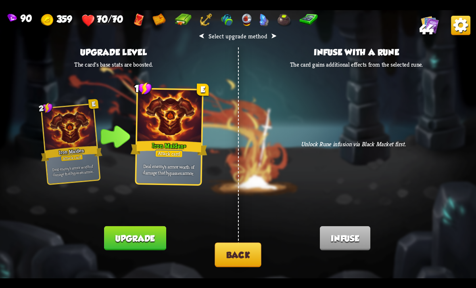
click at [237, 255] on button "Back" at bounding box center [238, 254] width 46 height 25
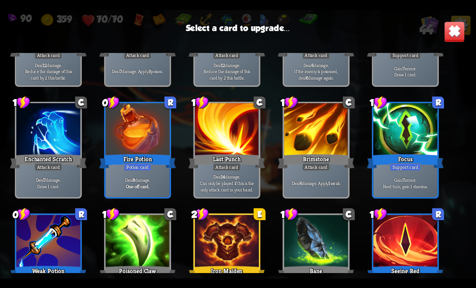
scroll to position [456, 0]
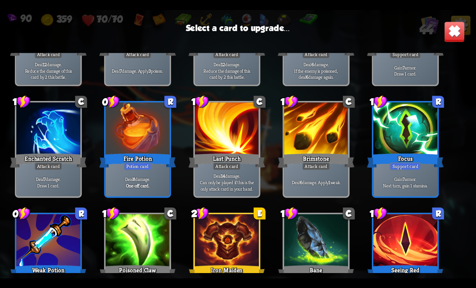
click at [422, 164] on div "Focus" at bounding box center [405, 160] width 77 height 17
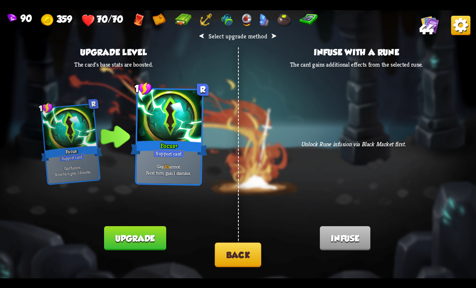
click at [219, 256] on button "Back" at bounding box center [238, 254] width 46 height 25
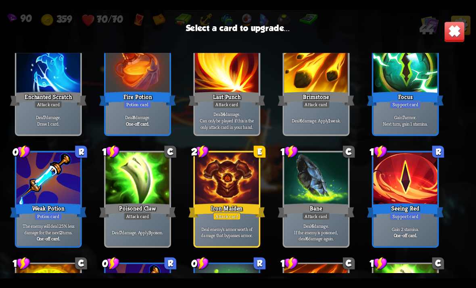
scroll to position [525, 0]
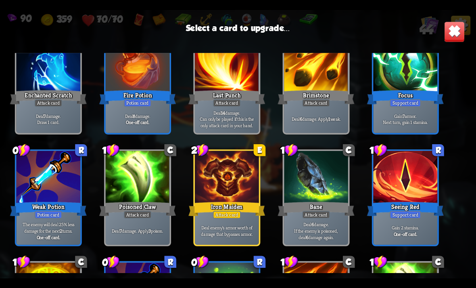
click at [404, 194] on div at bounding box center [406, 177] width 64 height 54
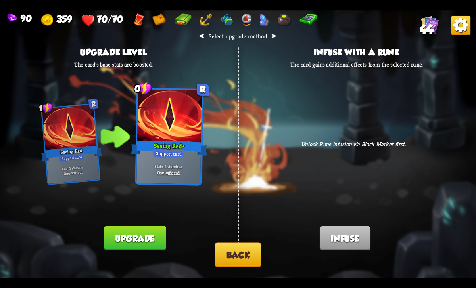
click at [160, 228] on button "Upgrade" at bounding box center [135, 237] width 62 height 24
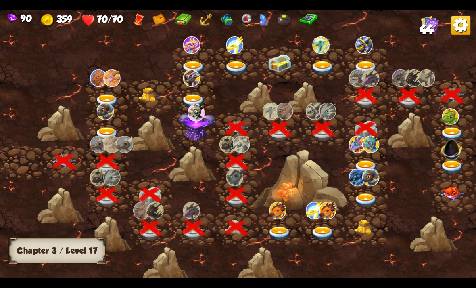
scroll to position [0, 123]
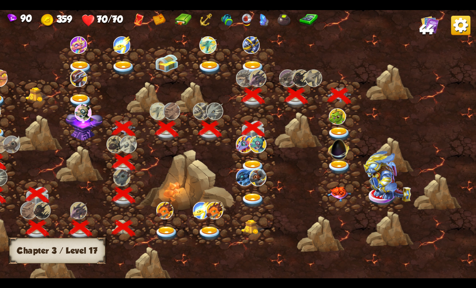
click at [342, 129] on img at bounding box center [339, 134] width 24 height 14
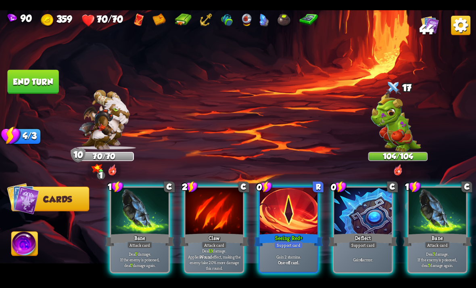
click at [300, 232] on div "Seeing Red+" at bounding box center [288, 239] width 69 height 15
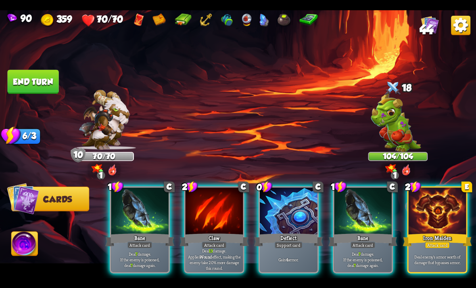
click at [293, 241] on div "Support card" at bounding box center [289, 244] width 28 height 7
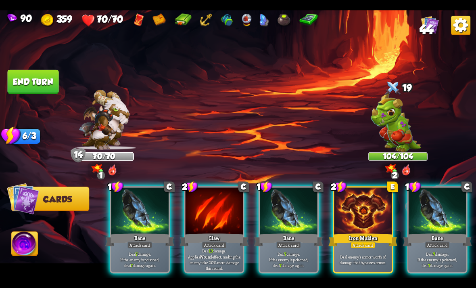
click at [209, 210] on div at bounding box center [215, 211] width 58 height 48
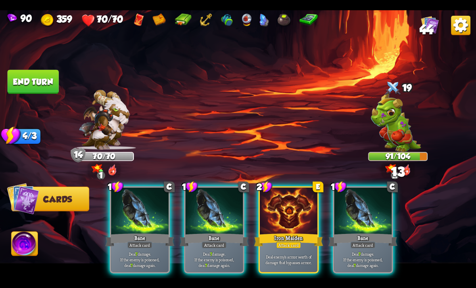
click at [140, 251] on p "Deal 7 damage. If the enemy is poisoned, deal 7 damage again." at bounding box center [140, 259] width 55 height 17
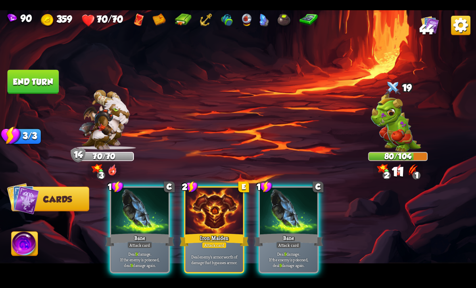
click at [140, 251] on p "Deal 9 damage. If the enemy is poisoned, deal 9 damage again." at bounding box center [140, 259] width 55 height 17
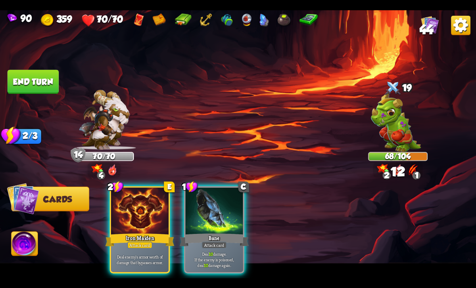
click at [200, 207] on div at bounding box center [215, 211] width 58 height 48
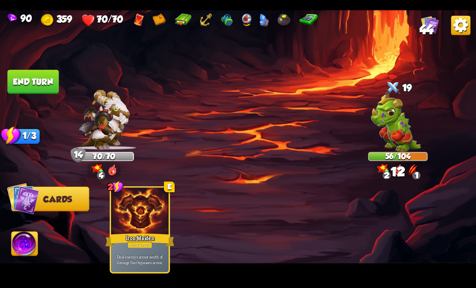
click at [26, 86] on button "End turn" at bounding box center [32, 81] width 51 height 24
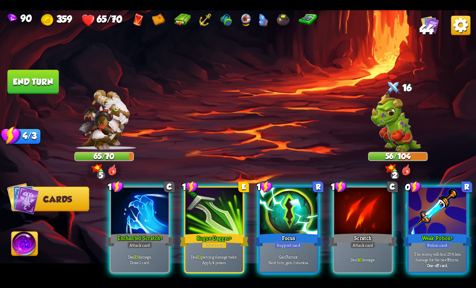
click at [431, 214] on div at bounding box center [438, 211] width 58 height 48
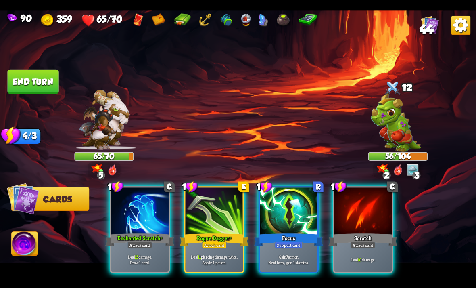
click at [291, 241] on div "Support card" at bounding box center [289, 244] width 28 height 7
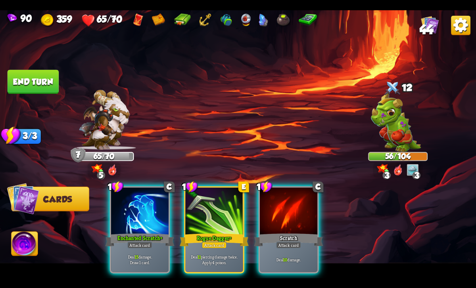
click at [191, 233] on div "Rogue Dagger+" at bounding box center [214, 239] width 69 height 15
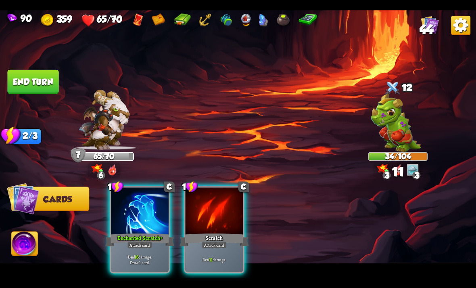
click at [147, 246] on div "Deal 16 damage. Draw 1 card." at bounding box center [140, 258] width 58 height 25
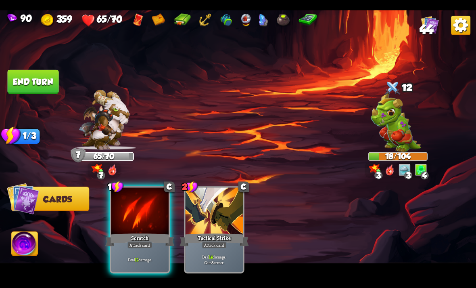
click at [152, 246] on div "Deal 12 damage." at bounding box center [140, 258] width 58 height 25
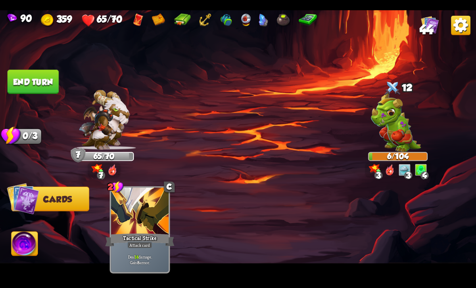
click at [23, 85] on button "End turn" at bounding box center [32, 81] width 51 height 24
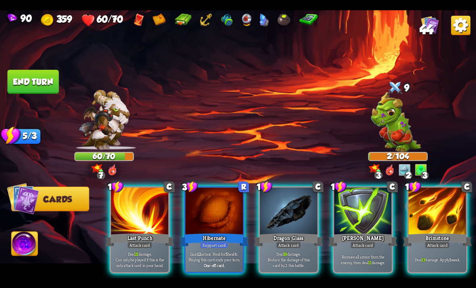
click at [207, 211] on div at bounding box center [215, 211] width 58 height 48
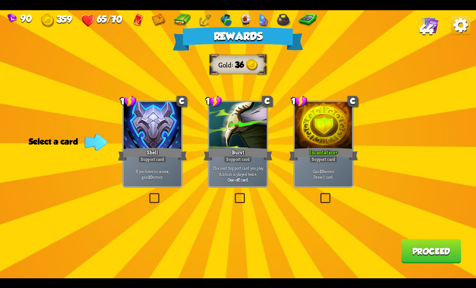
click at [319, 194] on label at bounding box center [319, 194] width 0 height 0
click at [0, 0] on input "checkbox" at bounding box center [0, 0] width 0 height 0
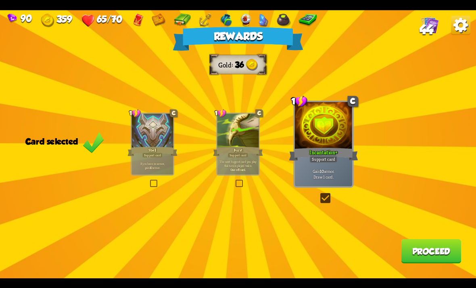
click at [423, 262] on button "Proceed" at bounding box center [431, 251] width 60 height 24
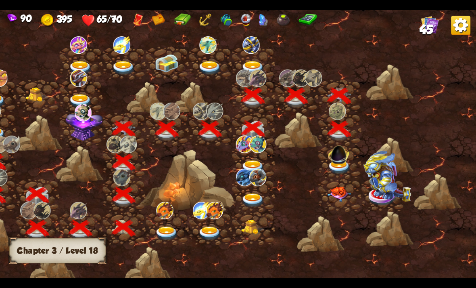
click at [338, 159] on img at bounding box center [338, 153] width 25 height 24
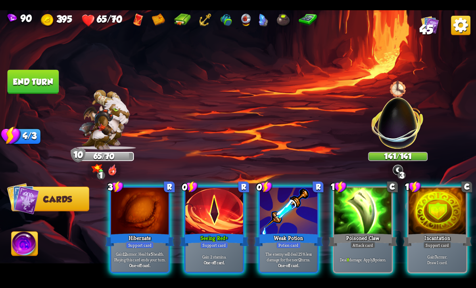
click at [214, 232] on div "Seeing Red+" at bounding box center [214, 239] width 69 height 15
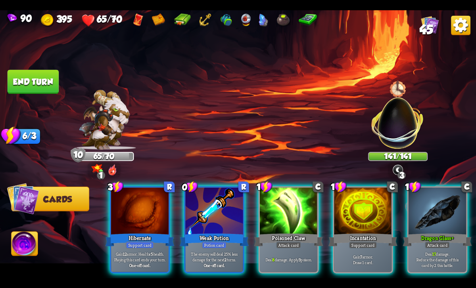
click at [204, 251] on p "The enemy will deal 25% less damage for the next 2 turns." at bounding box center [214, 256] width 55 height 11
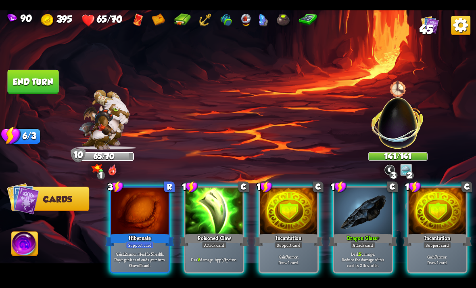
click at [211, 232] on div "Poisoned Claw" at bounding box center [214, 239] width 69 height 15
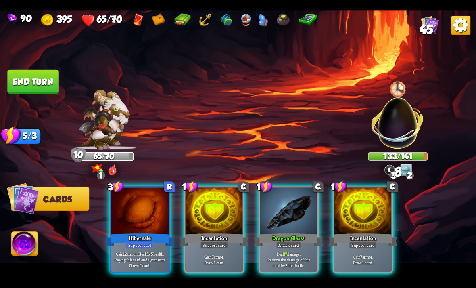
click at [272, 187] on div at bounding box center [289, 211] width 58 height 48
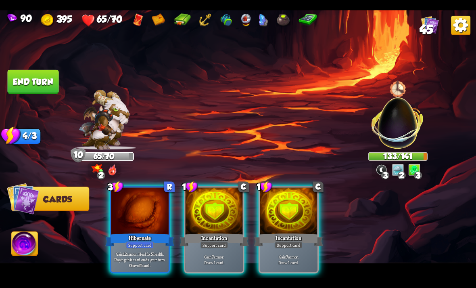
click at [209, 241] on div "Support card" at bounding box center [214, 244] width 28 height 7
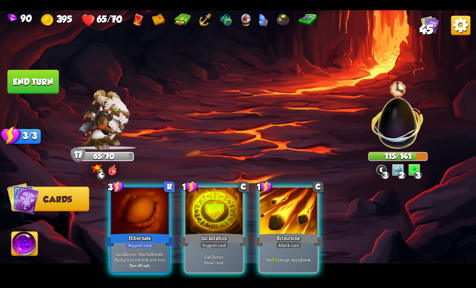
click at [265, 187] on div at bounding box center [289, 211] width 58 height 48
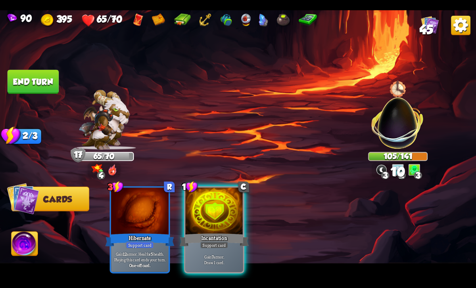
click at [219, 232] on div "Incantation" at bounding box center [214, 239] width 69 height 15
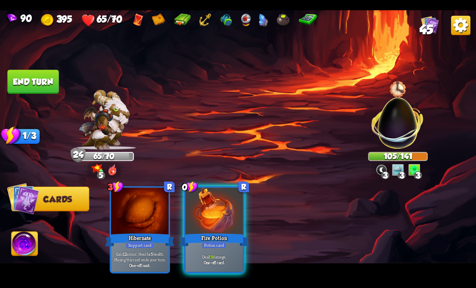
click at [228, 209] on div at bounding box center [215, 211] width 58 height 48
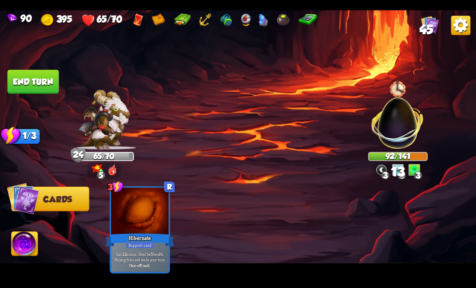
click at [29, 82] on button "End turn" at bounding box center [32, 81] width 51 height 24
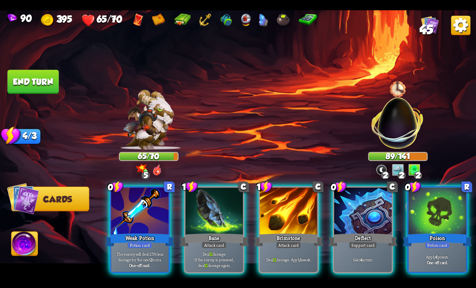
click at [443, 206] on div at bounding box center [438, 211] width 58 height 48
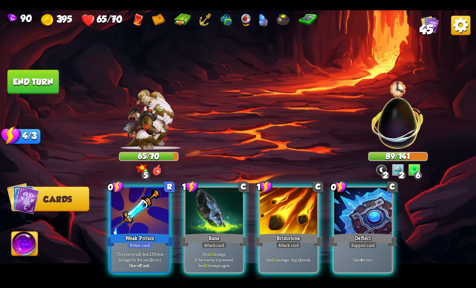
click at [369, 232] on div "Deflect" at bounding box center [362, 239] width 69 height 15
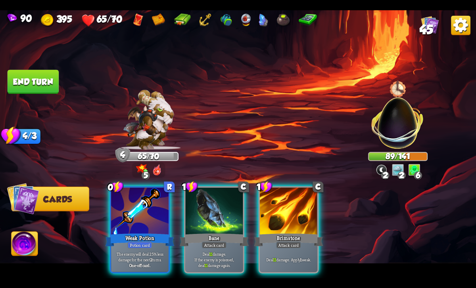
click at [142, 251] on p "The enemy will deal 25% less damage for the next 2 turns." at bounding box center [140, 256] width 55 height 11
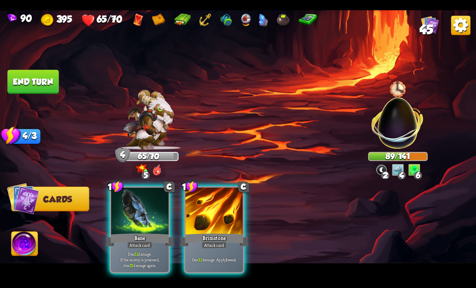
click at [150, 253] on p "Deal 11 damage. If the enemy is poisoned, deal 11 damage again." at bounding box center [140, 259] width 55 height 17
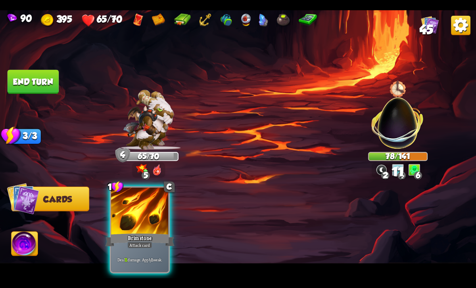
click at [147, 256] on p "Deal 11 damage. Apply 1 weak." at bounding box center [140, 259] width 55 height 6
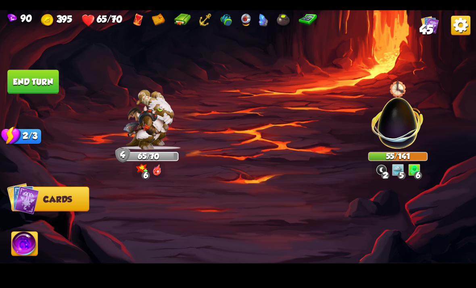
click at [25, 81] on button "End turn" at bounding box center [32, 81] width 51 height 24
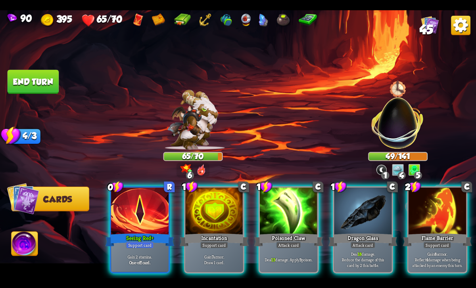
click at [143, 262] on div "Gain 2 stamina. One-off card." at bounding box center [140, 258] width 58 height 25
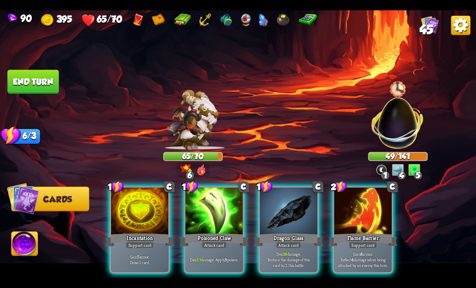
click at [300, 187] on div at bounding box center [289, 211] width 58 height 48
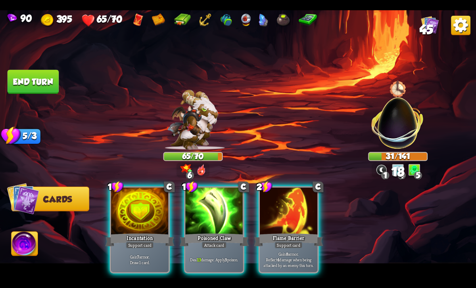
click at [219, 241] on div "Attack card" at bounding box center [214, 244] width 25 height 7
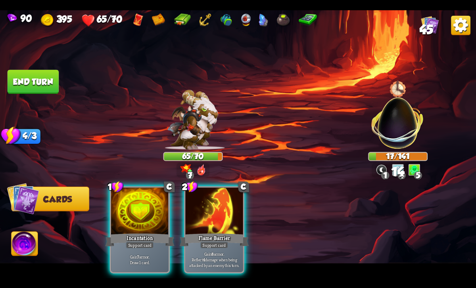
click at [147, 258] on div "Gain 7 armor. Draw 1 card." at bounding box center [140, 258] width 58 height 25
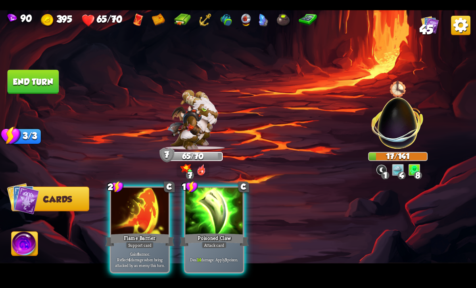
click at [217, 216] on div at bounding box center [215, 211] width 58 height 48
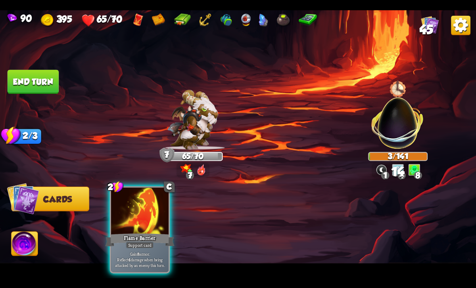
click at [149, 261] on div "Gain 8 armor. Reflect 4 damage when being attacked by an enemy this turn." at bounding box center [140, 258] width 58 height 25
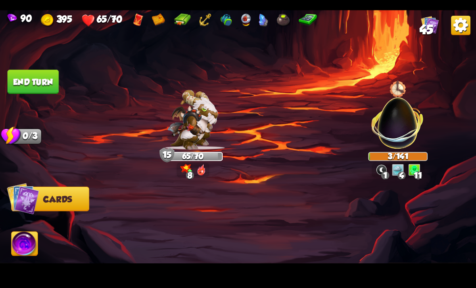
click at [26, 84] on button "End turn" at bounding box center [32, 81] width 51 height 24
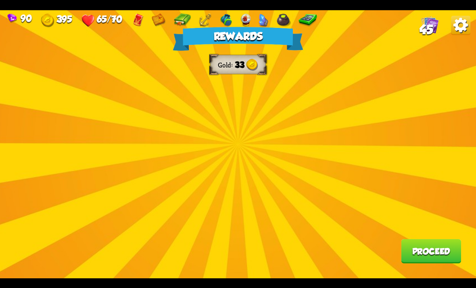
click at [438, 248] on button "Proceed" at bounding box center [431, 251] width 60 height 24
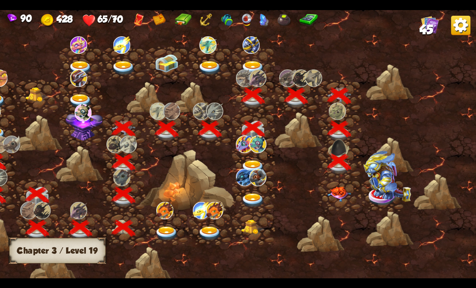
click at [342, 195] on img at bounding box center [339, 193] width 24 height 15
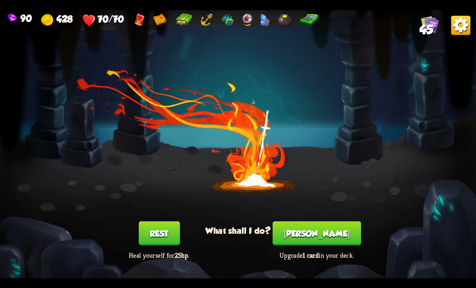
click at [330, 232] on button "[PERSON_NAME]" at bounding box center [317, 233] width 88 height 24
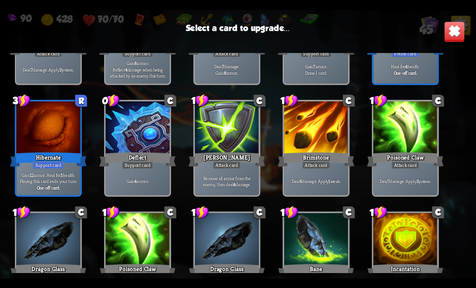
scroll to position [223, 0]
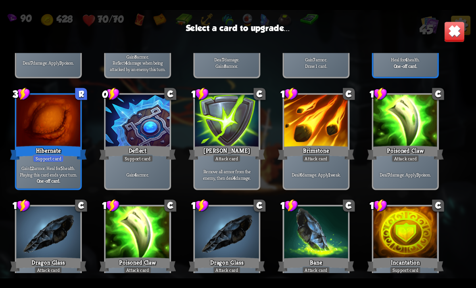
click at [395, 228] on div at bounding box center [406, 233] width 64 height 54
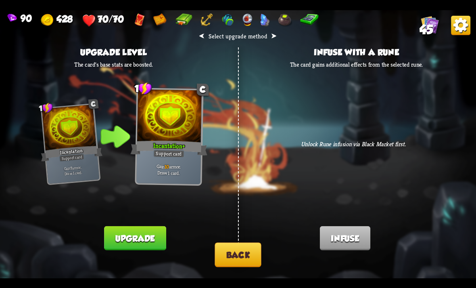
click at [150, 236] on button "Upgrade" at bounding box center [135, 237] width 62 height 24
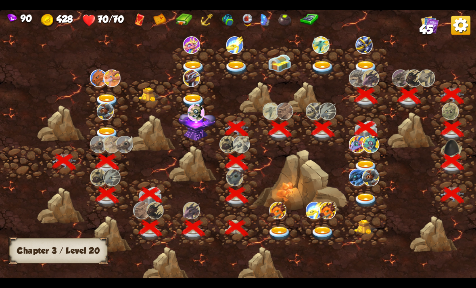
scroll to position [0, 123]
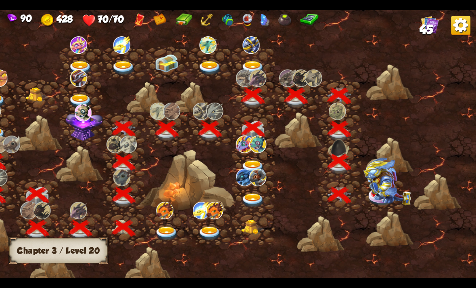
click at [386, 188] on img at bounding box center [387, 181] width 48 height 48
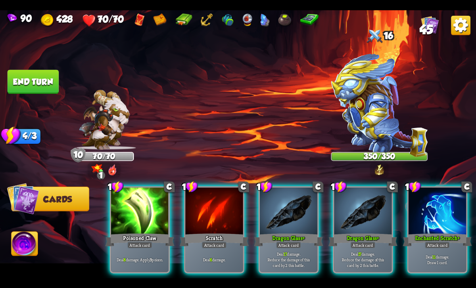
click at [387, 131] on img at bounding box center [379, 104] width 97 height 103
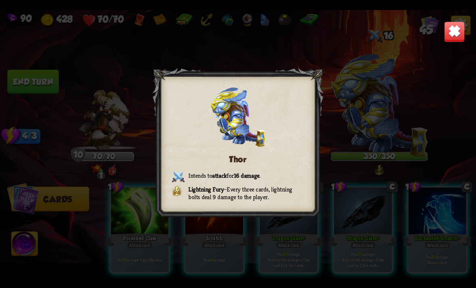
click at [459, 28] on img at bounding box center [454, 31] width 21 height 21
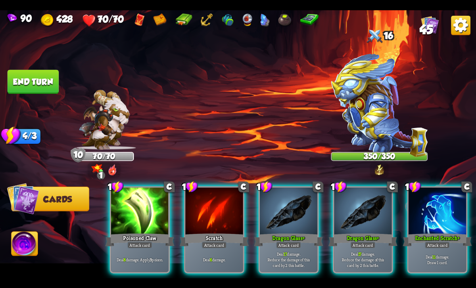
scroll to position [0, 0]
click at [150, 246] on div "Deal 8 damage. Apply 3 poison." at bounding box center [140, 258] width 58 height 25
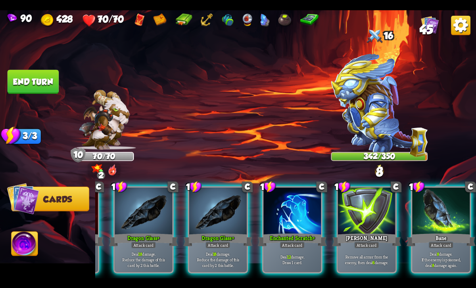
scroll to position [0, 81]
click at [441, 232] on div "Bane" at bounding box center [441, 239] width 69 height 15
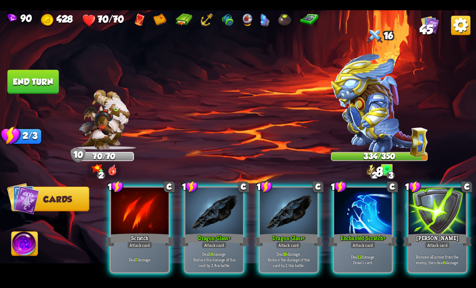
click at [211, 241] on div "Attack card" at bounding box center [214, 244] width 25 height 7
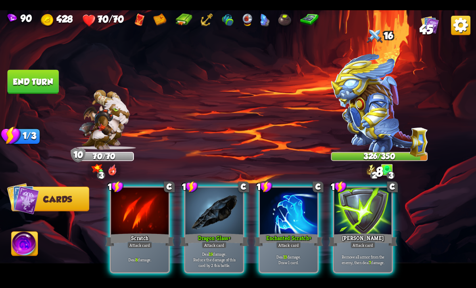
click at [202, 241] on div "Attack card" at bounding box center [214, 244] width 25 height 7
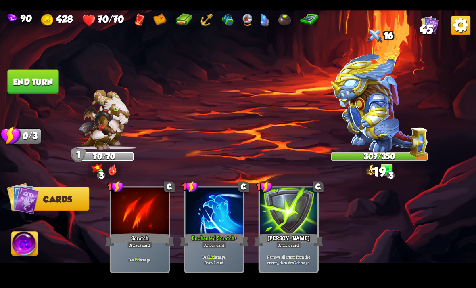
click at [25, 85] on button "End turn" at bounding box center [32, 81] width 51 height 24
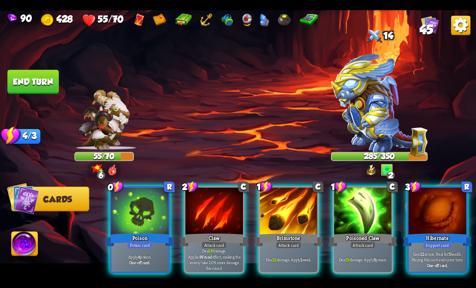
click at [289, 241] on div "Attack card" at bounding box center [288, 244] width 25 height 7
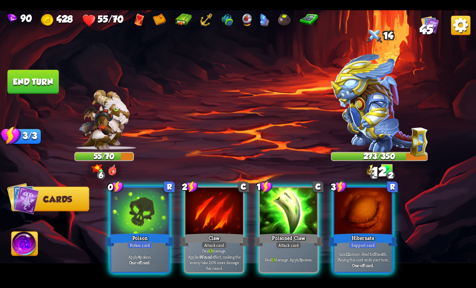
click at [142, 253] on p "Apply 4 poison." at bounding box center [140, 256] width 55 height 6
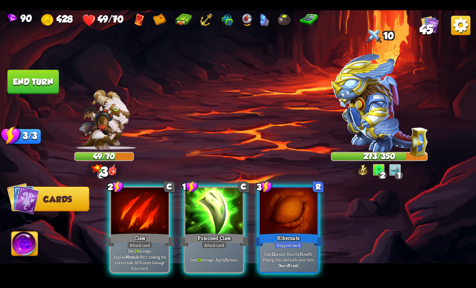
click at [305, 236] on div "Hibernate" at bounding box center [288, 239] width 69 height 15
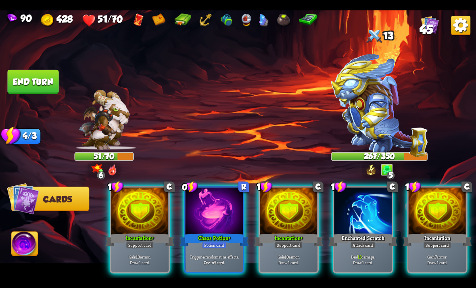
click at [225, 204] on div at bounding box center [215, 211] width 58 height 48
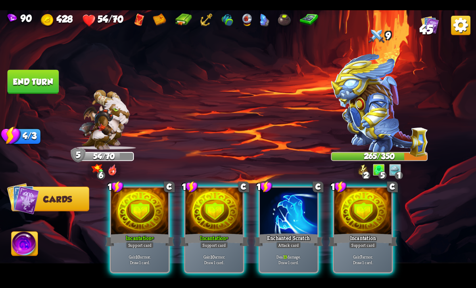
click at [154, 246] on div "Gain 10 armor. Draw 1 card." at bounding box center [140, 258] width 58 height 25
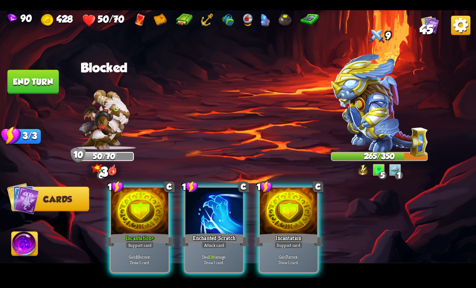
click at [150, 253] on p "Gain 10 armor. Draw 1 card." at bounding box center [140, 258] width 55 height 11
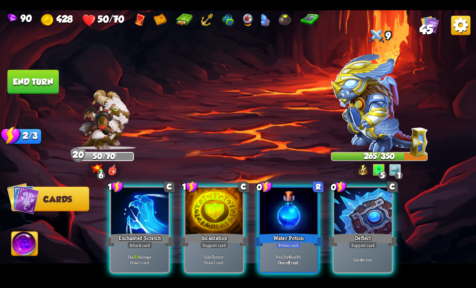
click at [276, 217] on div at bounding box center [289, 211] width 58 height 48
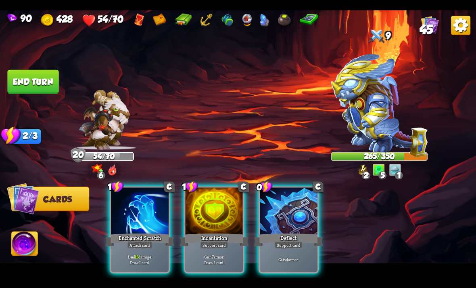
click at [159, 256] on p "Deal 13 damage. Draw 1 card." at bounding box center [140, 258] width 55 height 11
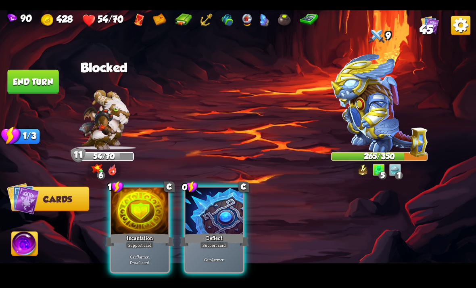
click at [222, 212] on div at bounding box center [215, 211] width 58 height 48
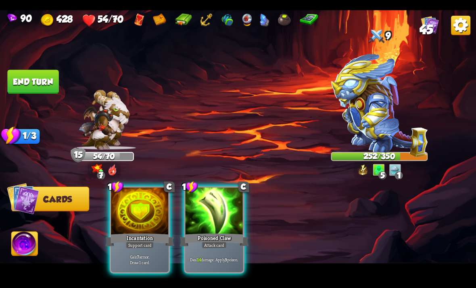
click at [213, 241] on div "Attack card" at bounding box center [214, 244] width 25 height 7
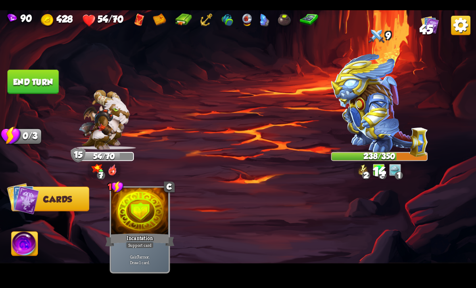
click at [23, 83] on button "End turn" at bounding box center [32, 81] width 51 height 24
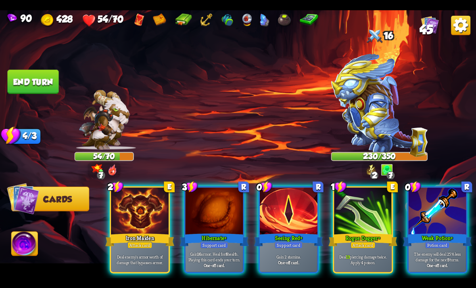
click at [425, 211] on div at bounding box center [438, 211] width 58 height 48
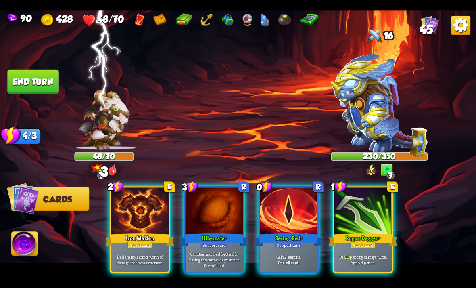
click at [301, 241] on div "Support card" at bounding box center [289, 244] width 28 height 7
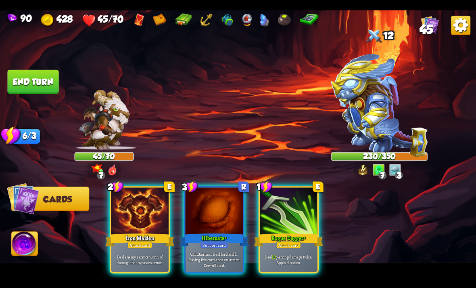
click at [300, 246] on div "Deal 13 piercing damage twice. Apply 4 poison." at bounding box center [289, 258] width 58 height 25
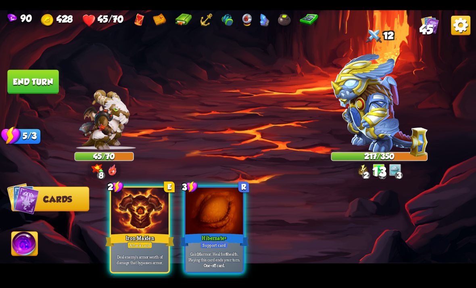
click at [229, 209] on div at bounding box center [215, 211] width 58 height 48
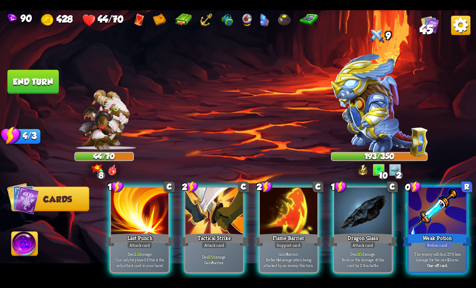
click at [437, 219] on div at bounding box center [438, 211] width 58 height 48
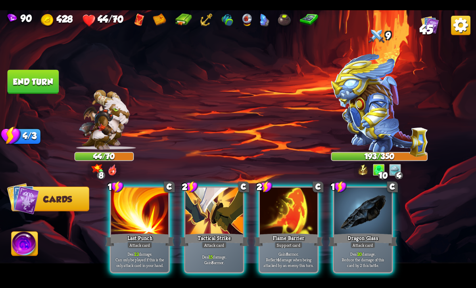
click at [228, 232] on div "Tactical Strike" at bounding box center [214, 239] width 69 height 15
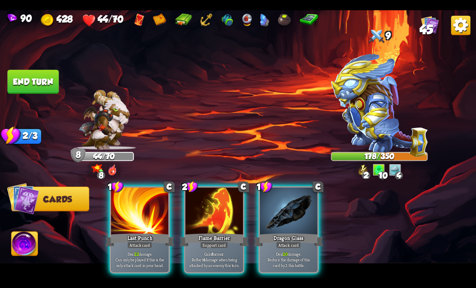
click at [216, 241] on div "Support card" at bounding box center [214, 244] width 28 height 7
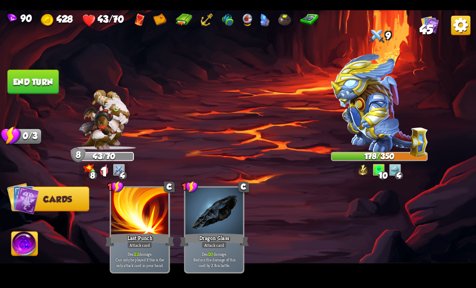
click at [23, 82] on button "End turn" at bounding box center [32, 81] width 51 height 24
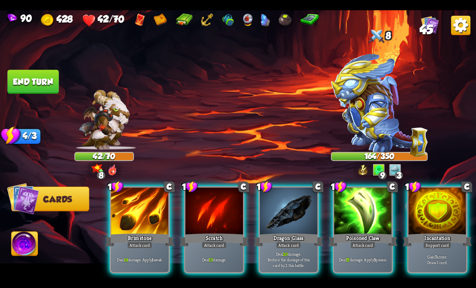
click at [437, 217] on div at bounding box center [438, 211] width 58 height 48
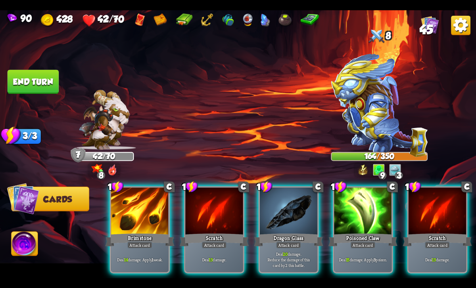
click at [368, 241] on div "Attack card" at bounding box center [363, 244] width 25 height 7
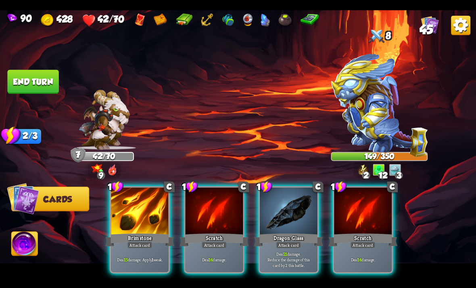
click at [151, 246] on div "Deal 15 damage. Apply 1 weak." at bounding box center [140, 258] width 58 height 25
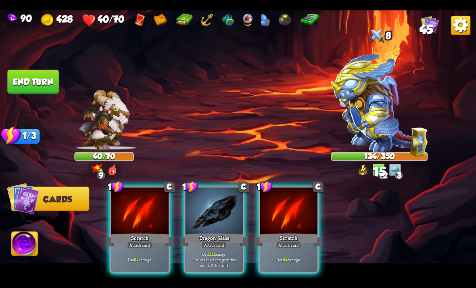
click at [204, 241] on div "Attack card" at bounding box center [214, 244] width 25 height 7
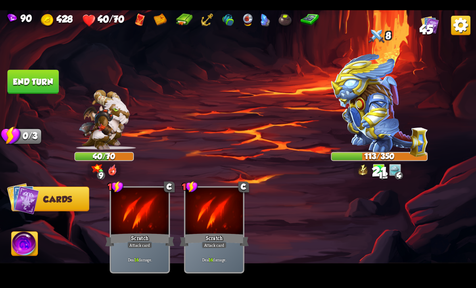
click at [21, 80] on button "End turn" at bounding box center [32, 81] width 51 height 24
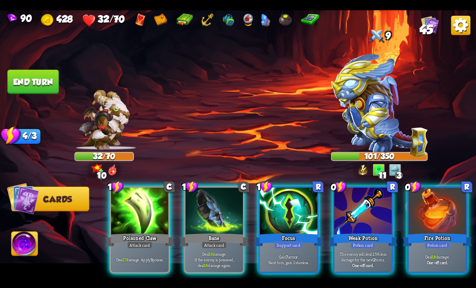
click at [290, 184] on div "1 C Poisoned Claw Attack card Deal 17 damage. Apply 3 poison. 1 C Bane Attack c…" at bounding box center [285, 218] width 381 height 119
click at [284, 200] on div at bounding box center [289, 211] width 58 height 48
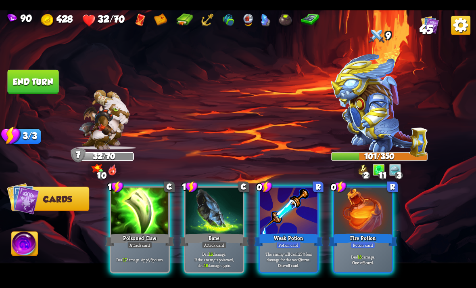
click at [287, 202] on div at bounding box center [289, 211] width 58 height 48
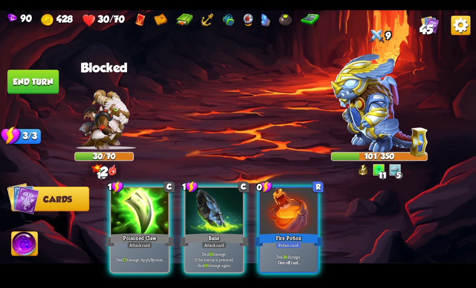
click at [272, 210] on div at bounding box center [289, 211] width 58 height 48
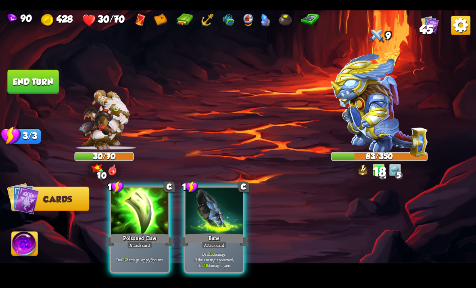
click at [148, 256] on p "Deal 17 damage. Apply 3 poison." at bounding box center [140, 259] width 55 height 6
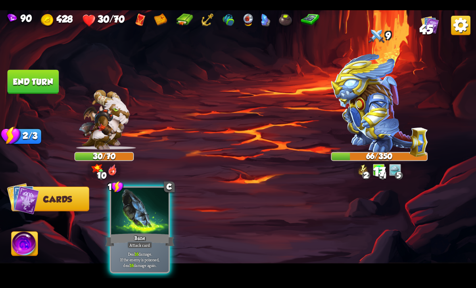
click at [152, 251] on p "Deal 16 damage. If the enemy is poisoned, deal 16 damage again." at bounding box center [140, 259] width 55 height 17
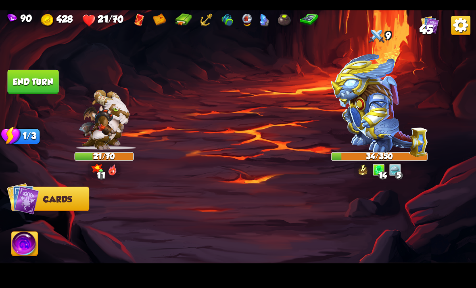
click at [22, 83] on button "End turn" at bounding box center [32, 81] width 51 height 24
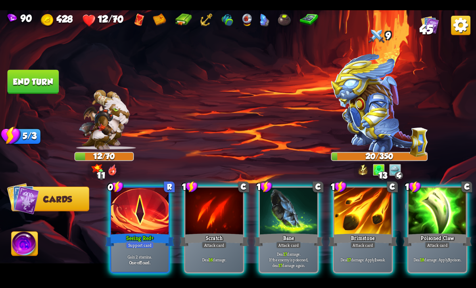
click at [438, 214] on div at bounding box center [438, 211] width 58 height 48
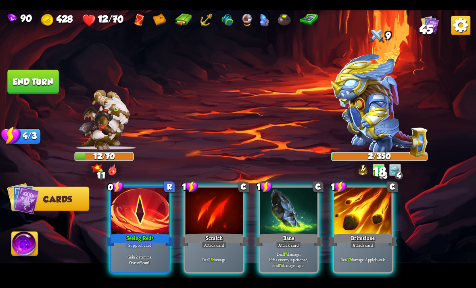
click at [284, 232] on div "Bane" at bounding box center [288, 239] width 69 height 15
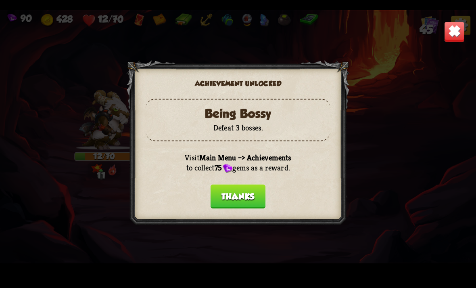
click at [254, 211] on div at bounding box center [237, 143] width 223 height 167
click at [257, 198] on button "Thanks" at bounding box center [238, 196] width 55 height 24
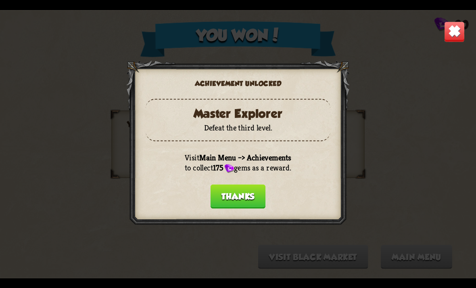
click at [257, 197] on button "Thanks" at bounding box center [238, 196] width 55 height 24
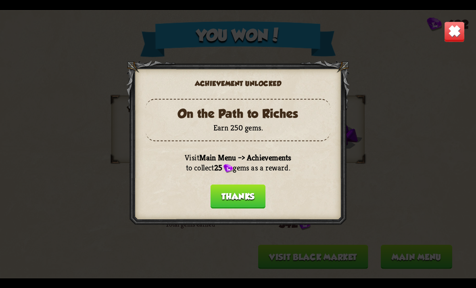
click at [263, 205] on button "Thanks" at bounding box center [238, 196] width 55 height 24
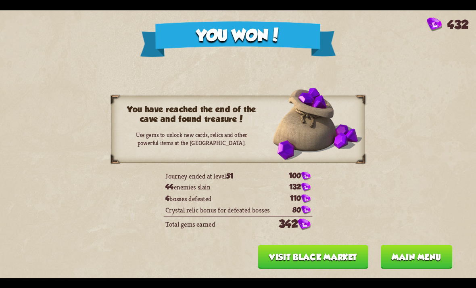
click at [255, 199] on td "4 bosses defeated" at bounding box center [220, 197] width 112 height 11
click at [411, 258] on button "Main menu" at bounding box center [416, 256] width 71 height 24
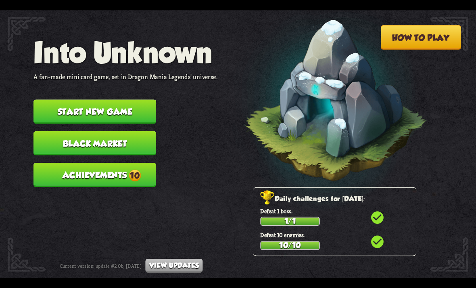
click at [85, 163] on button "Achievements 10" at bounding box center [94, 175] width 123 height 24
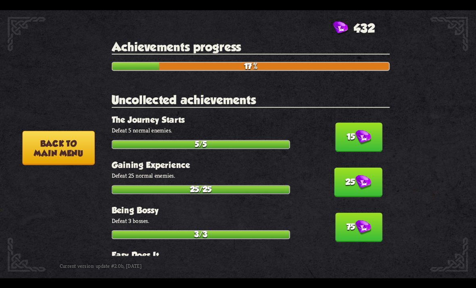
click at [369, 135] on img at bounding box center [363, 136] width 16 height 15
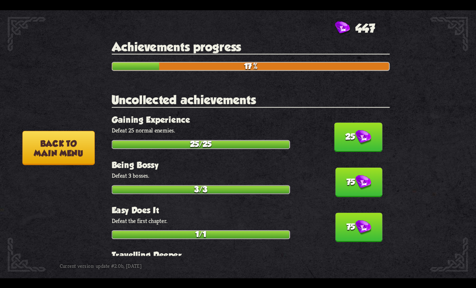
click at [356, 175] on img at bounding box center [363, 182] width 16 height 15
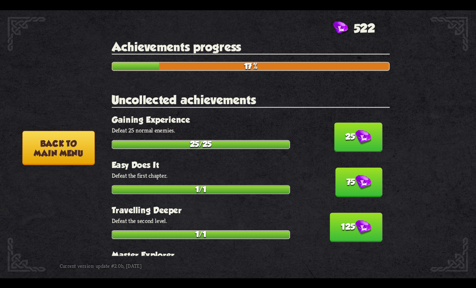
click at [364, 212] on button "125" at bounding box center [356, 226] width 52 height 29
click at [367, 136] on img at bounding box center [363, 136] width 16 height 15
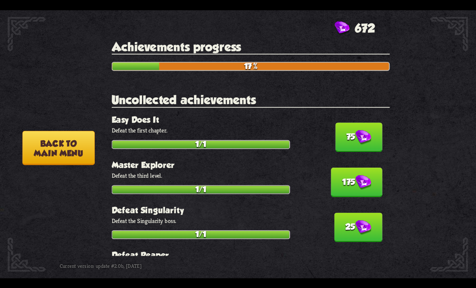
click at [351, 189] on button "175" at bounding box center [356, 181] width 51 height 29
click at [355, 265] on img at bounding box center [363, 272] width 16 height 15
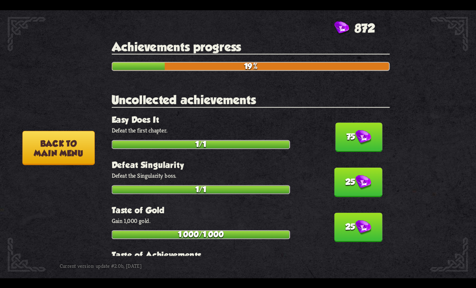
click at [351, 214] on button "25" at bounding box center [358, 226] width 48 height 29
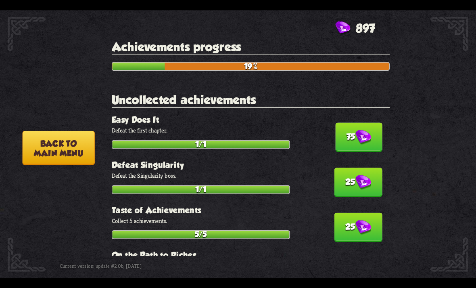
click at [349, 212] on button "25" at bounding box center [358, 226] width 48 height 29
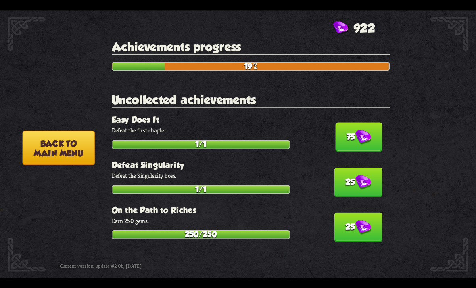
click at [348, 179] on button "25" at bounding box center [358, 181] width 48 height 29
click at [353, 212] on button "25" at bounding box center [358, 226] width 48 height 29
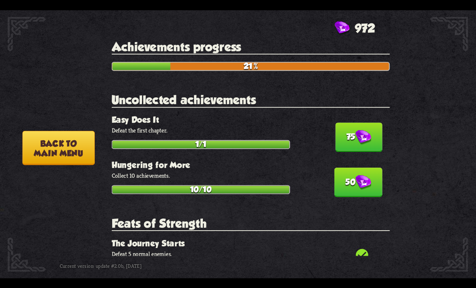
click at [361, 137] on img at bounding box center [363, 136] width 16 height 15
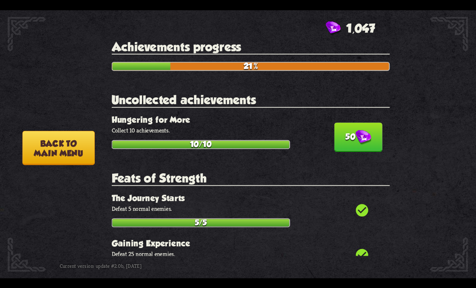
click at [358, 143] on button "50" at bounding box center [358, 136] width 48 height 29
click at [362, 138] on img at bounding box center [363, 136] width 16 height 15
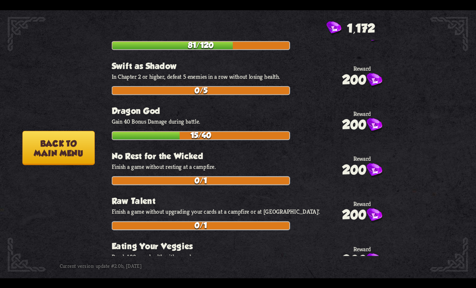
click at [65, 131] on img at bounding box center [113, 148] width 123 height 70
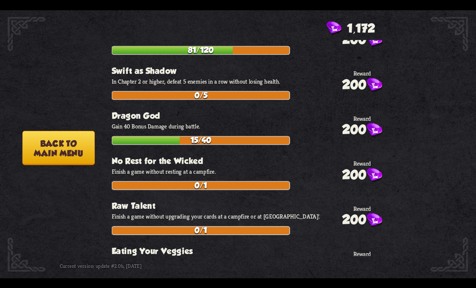
scroll to position [2865, 0]
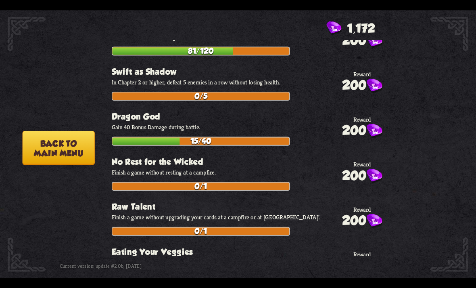
click at [67, 141] on button "Back to main menu" at bounding box center [58, 147] width 72 height 34
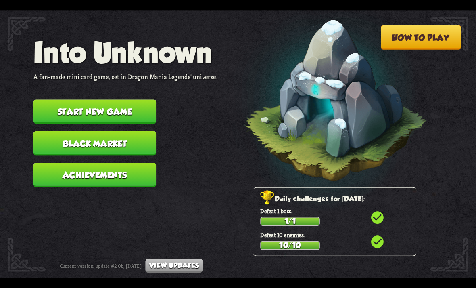
click at [72, 146] on button "Black Market" at bounding box center [94, 143] width 123 height 24
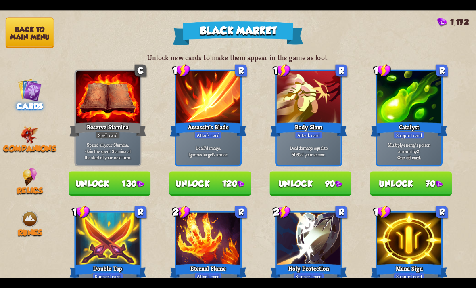
click at [33, 129] on img at bounding box center [30, 134] width 18 height 18
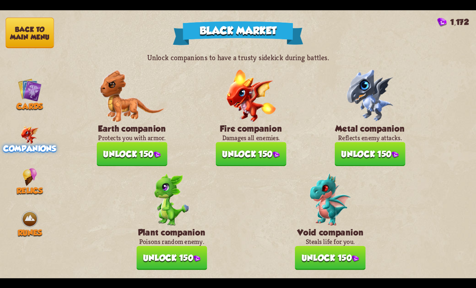
click at [28, 186] on span "Relics" at bounding box center [30, 190] width 26 height 9
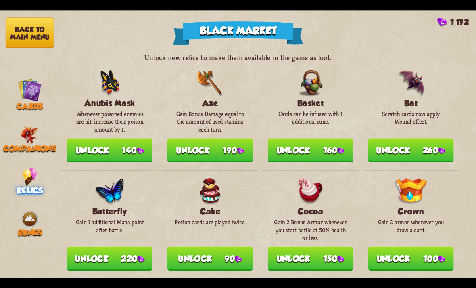
scroll to position [0, 0]
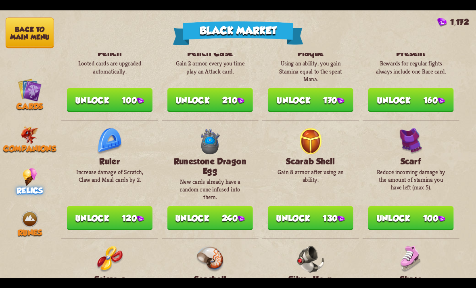
click at [21, 113] on nav "Back to main menu Cards Companions Relics Runes" at bounding box center [30, 144] width 60 height 268
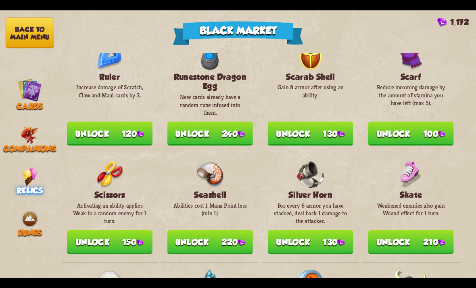
scroll to position [749, 0]
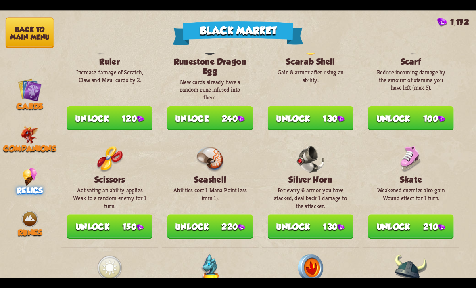
click at [21, 106] on span "Cards" at bounding box center [30, 105] width 26 height 9
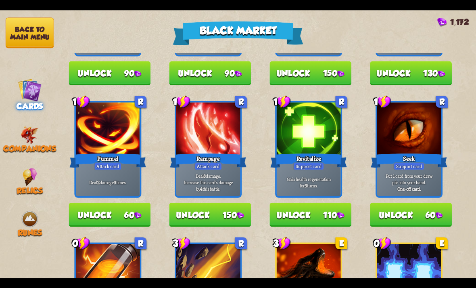
scroll to position [281, 0]
